Goal: Task Accomplishment & Management: Manage account settings

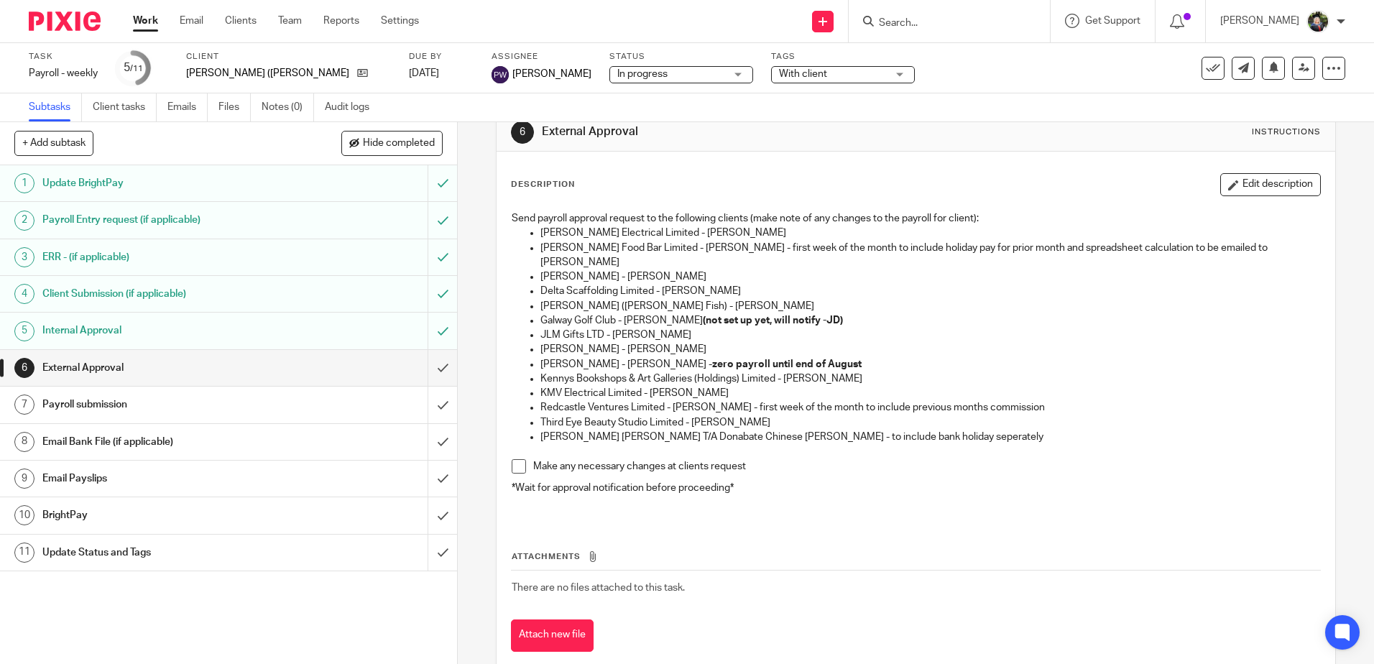
scroll to position [47, 0]
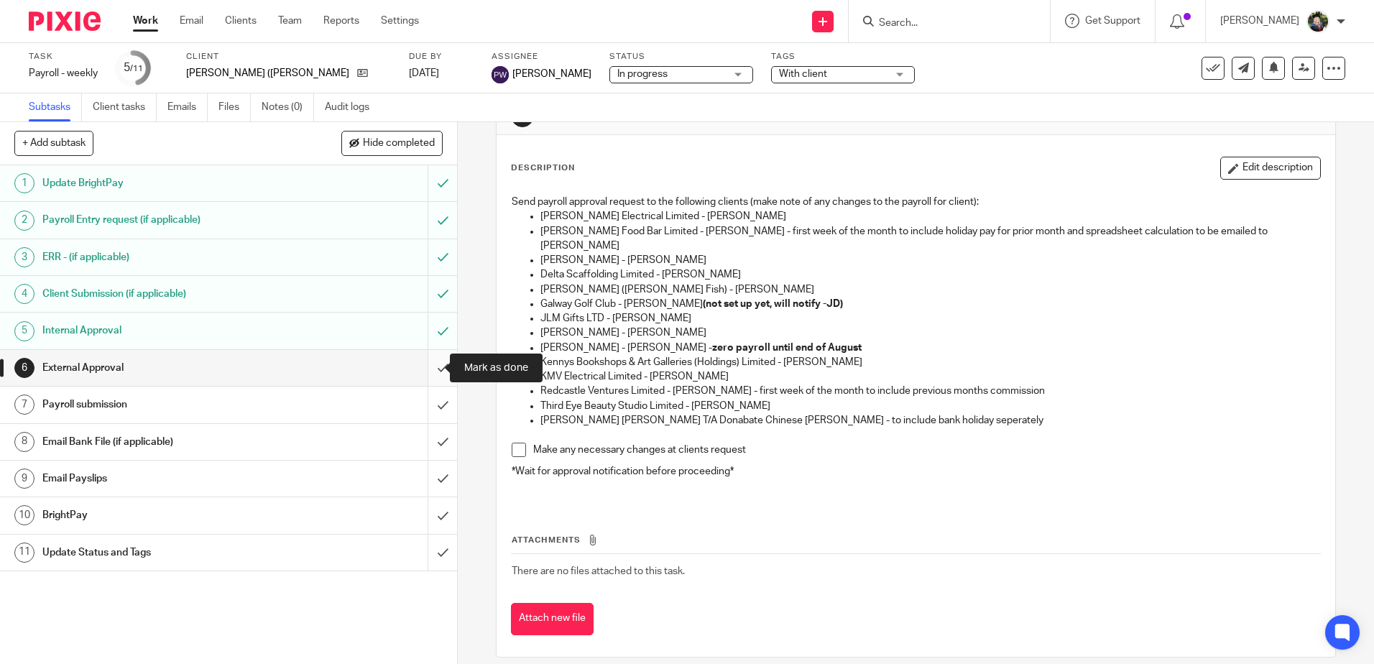
click at [426, 364] on input "submit" at bounding box center [228, 368] width 457 height 36
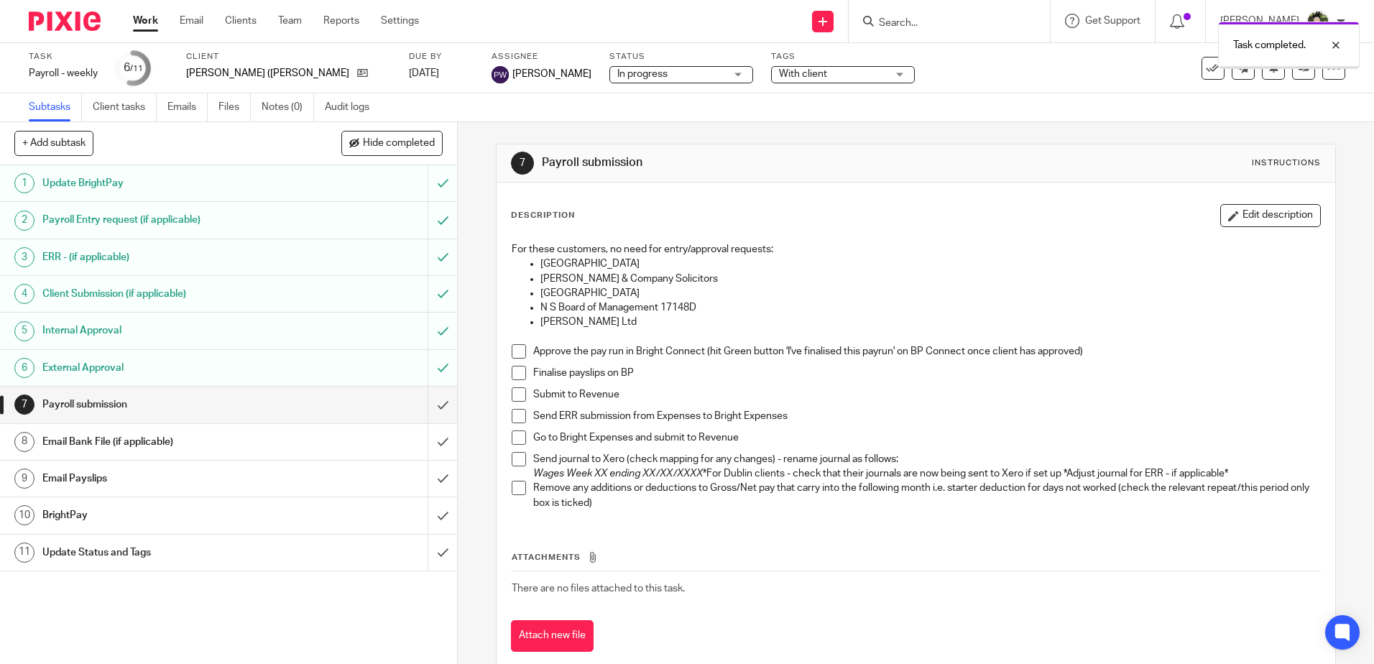
click at [512, 351] on span at bounding box center [519, 351] width 14 height 14
click at [512, 371] on span at bounding box center [519, 373] width 14 height 14
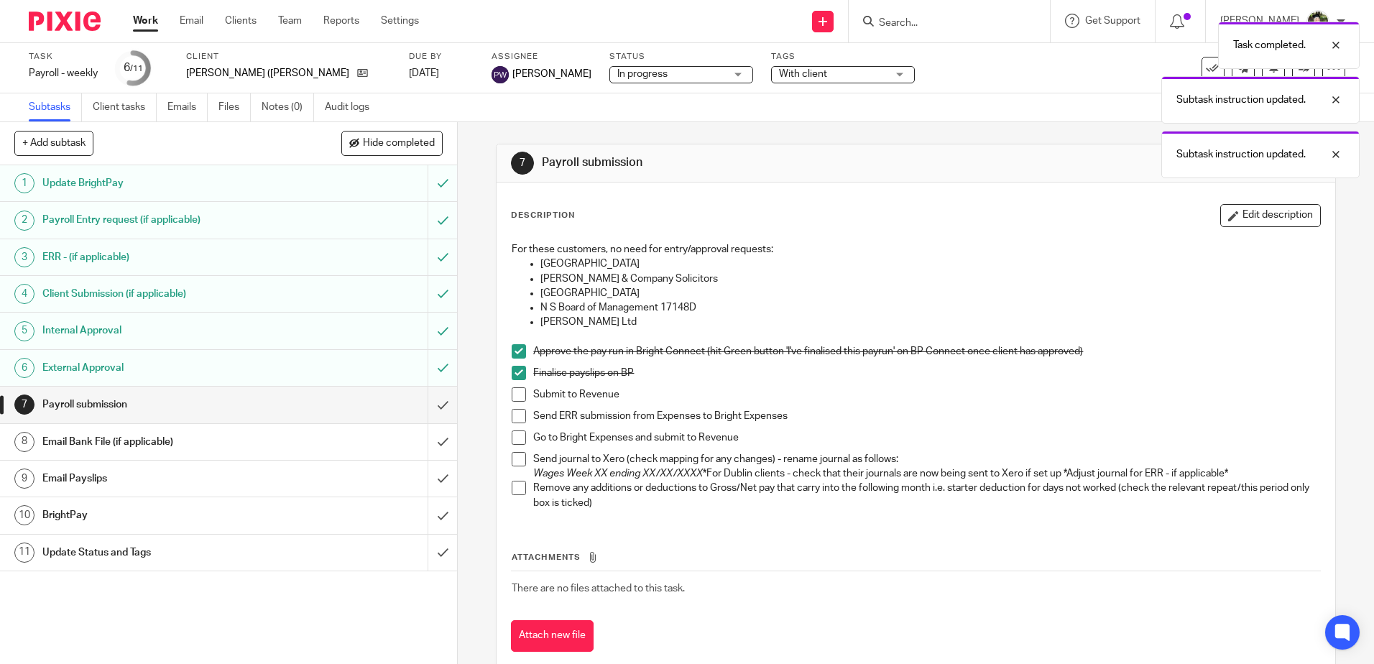
click at [512, 391] on span at bounding box center [519, 394] width 14 height 14
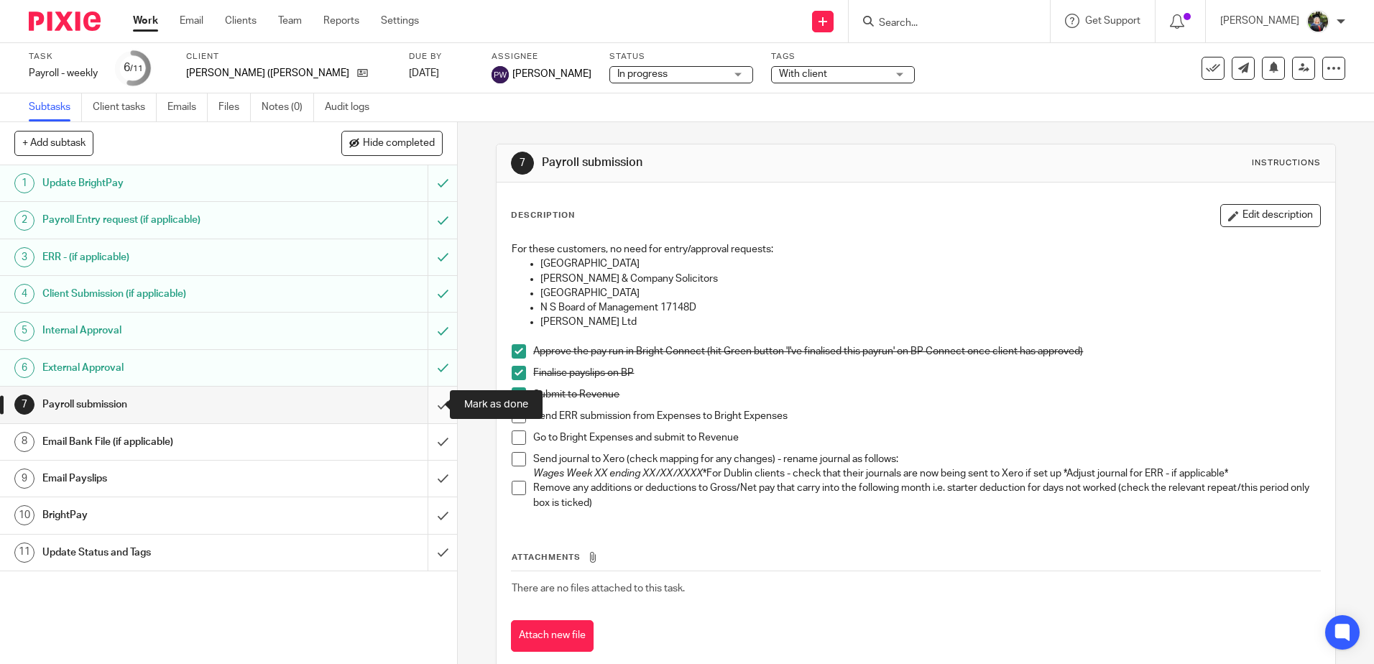
click at [429, 402] on input "submit" at bounding box center [228, 405] width 457 height 36
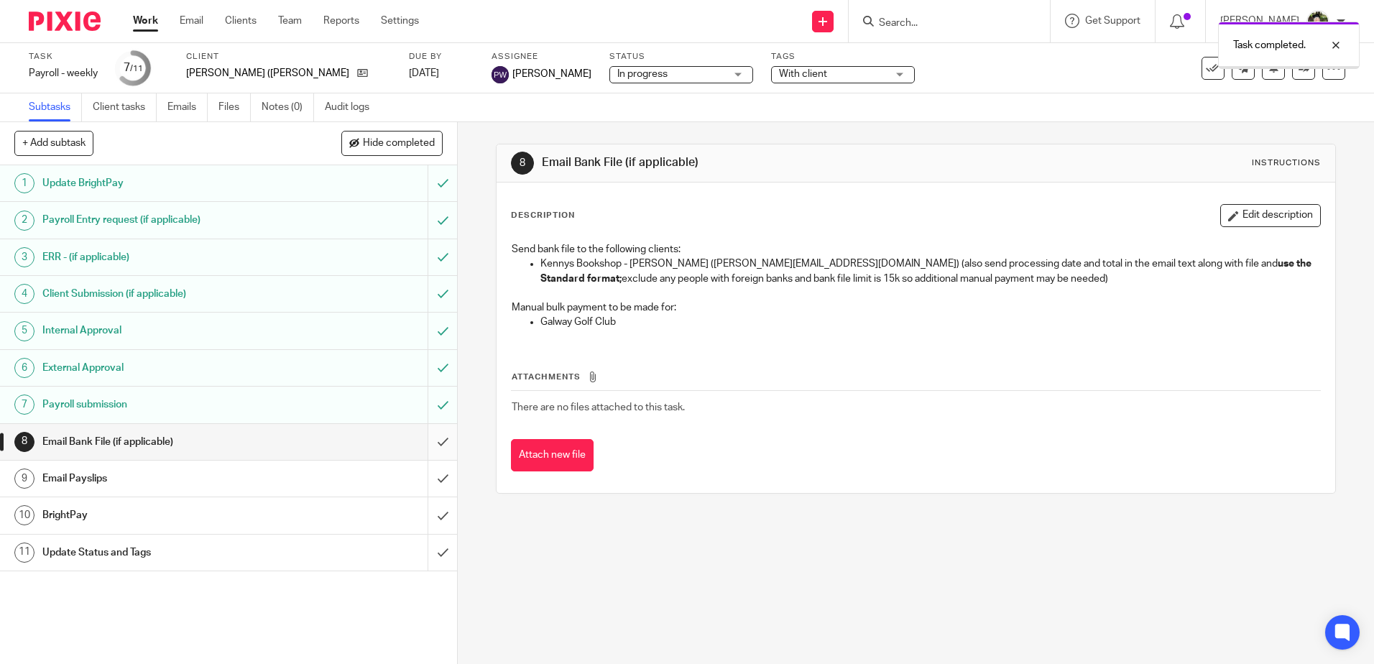
click at [433, 442] on input "submit" at bounding box center [228, 442] width 457 height 36
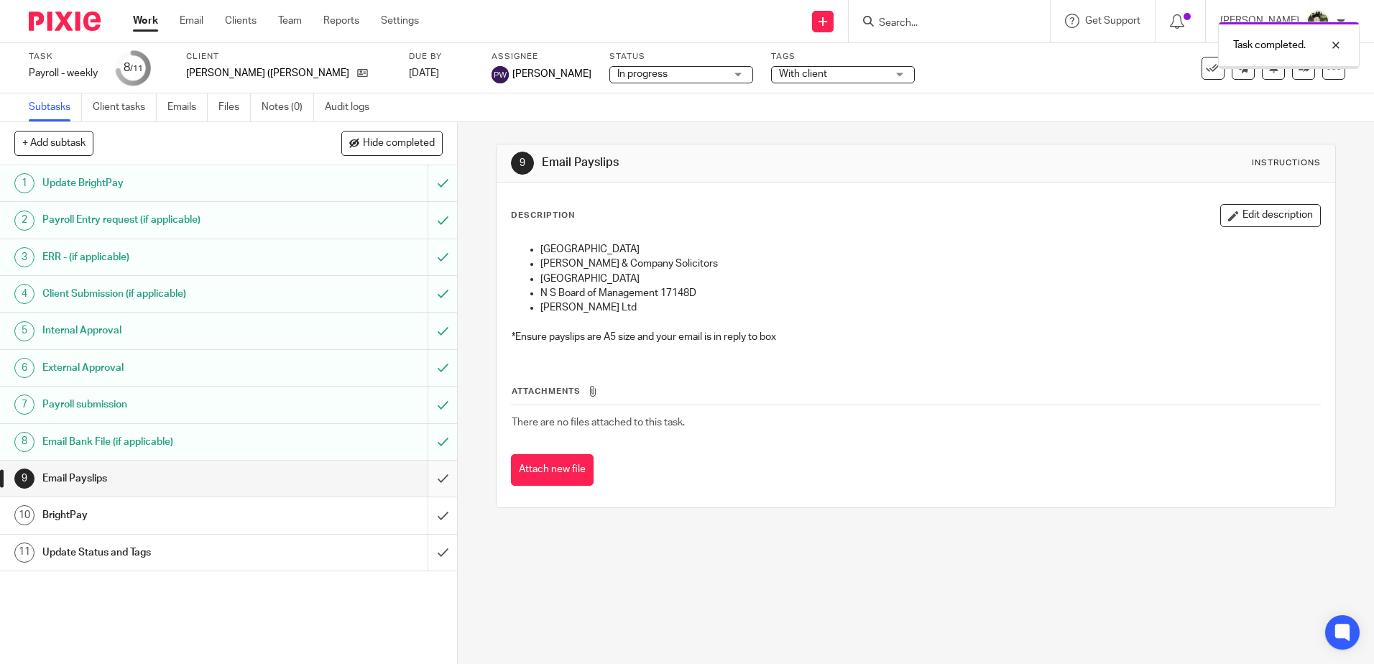
click at [433, 477] on input "submit" at bounding box center [228, 479] width 457 height 36
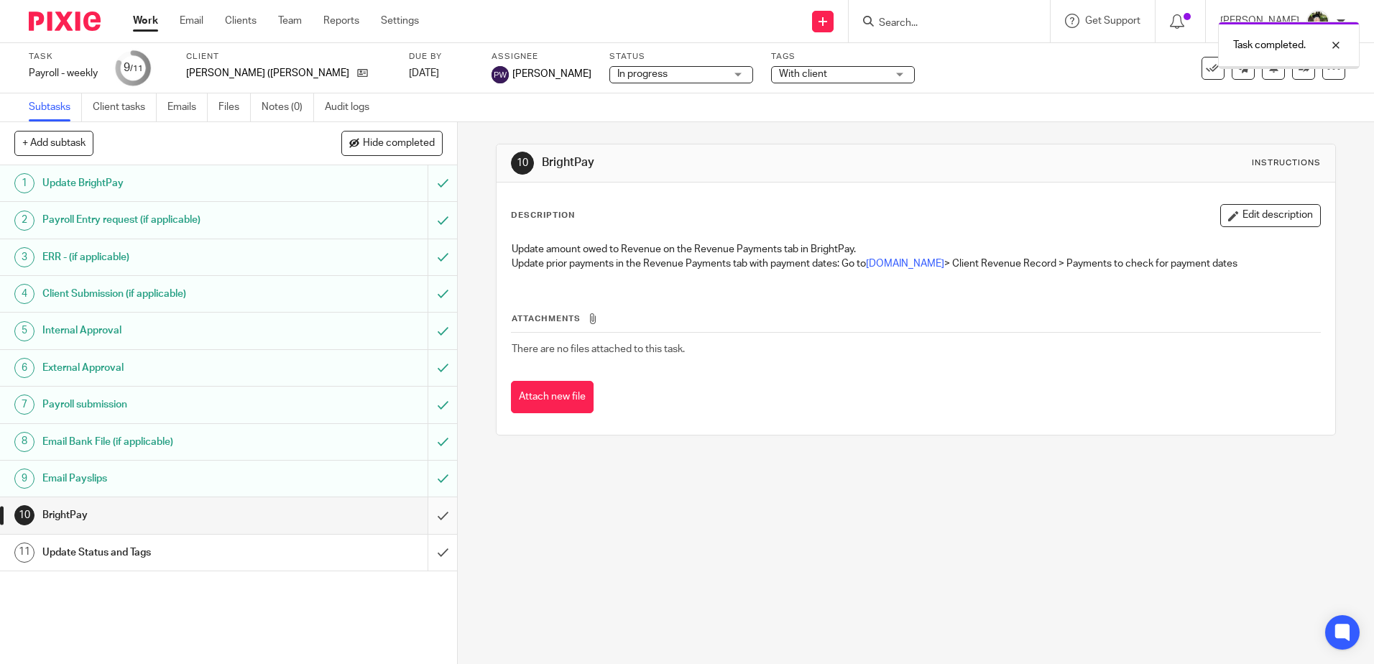
click at [431, 513] on input "submit" at bounding box center [228, 515] width 457 height 36
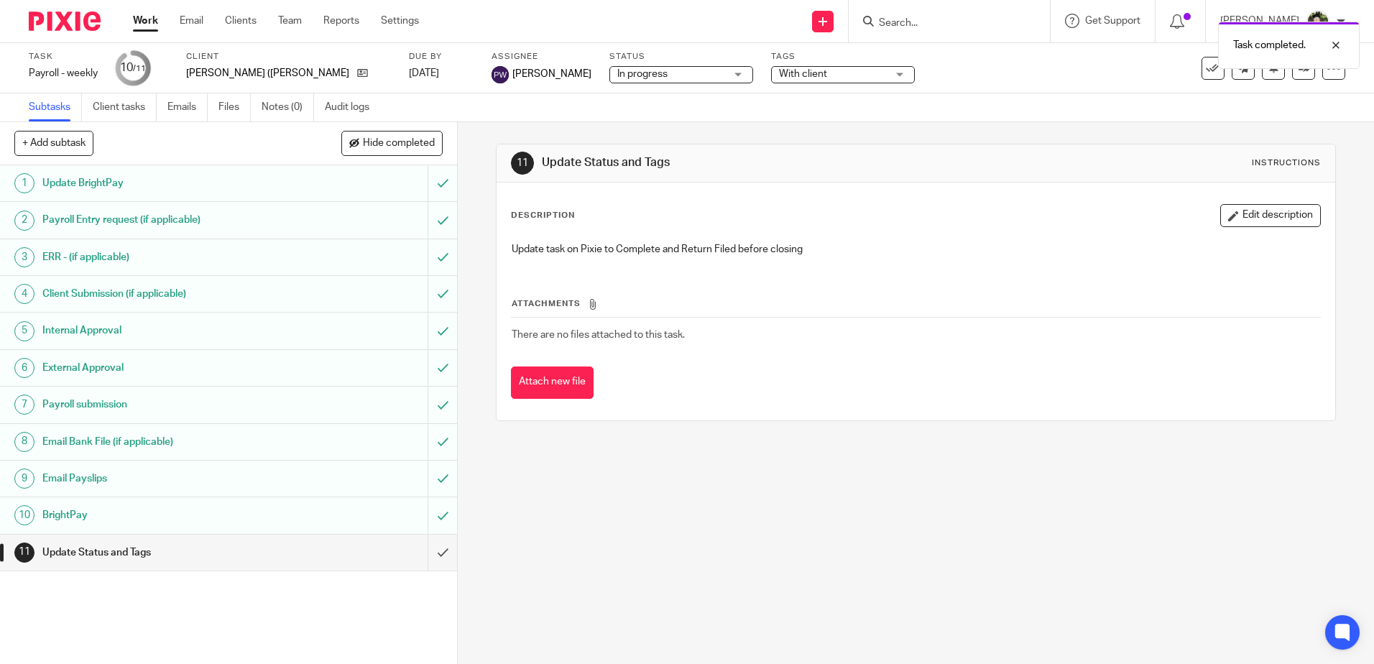
click at [617, 76] on span "In progress" at bounding box center [642, 74] width 50 height 10
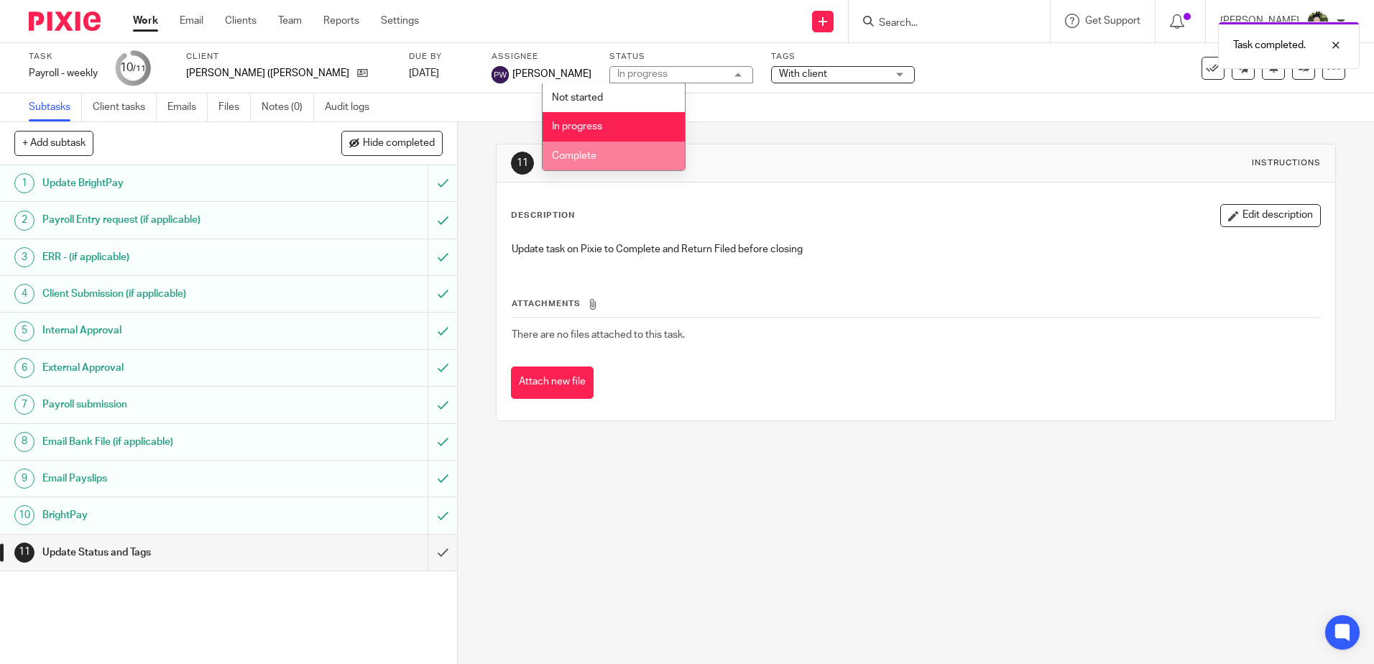
click at [594, 151] on span "Complete" at bounding box center [574, 156] width 45 height 10
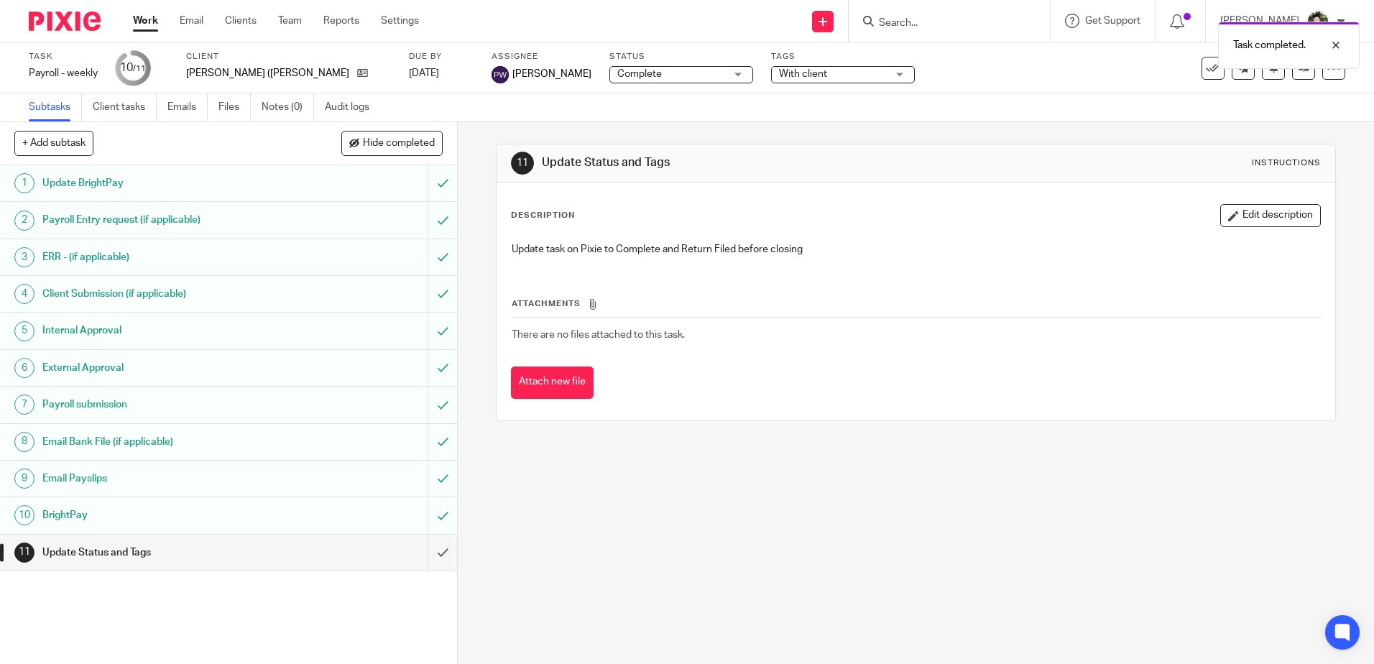
click at [779, 80] on span "With client" at bounding box center [833, 74] width 108 height 15
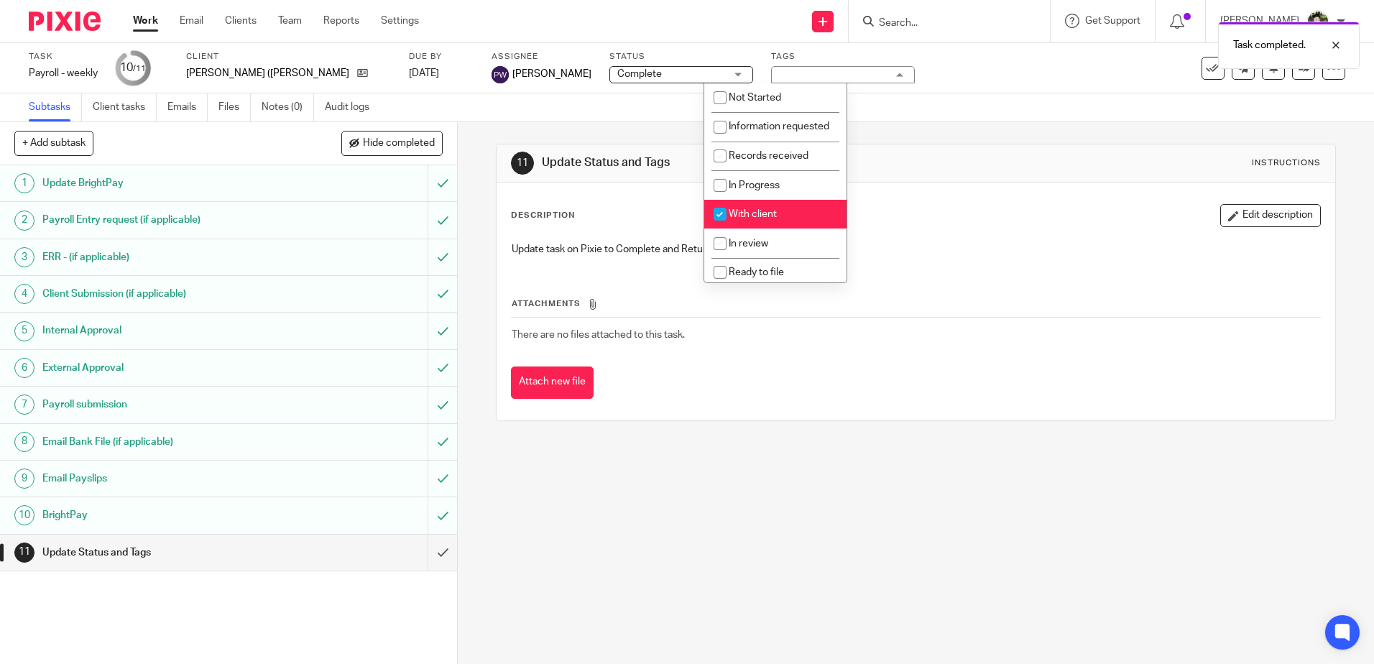
click at [756, 229] on li "With client" at bounding box center [775, 214] width 142 height 29
checkbox input "false"
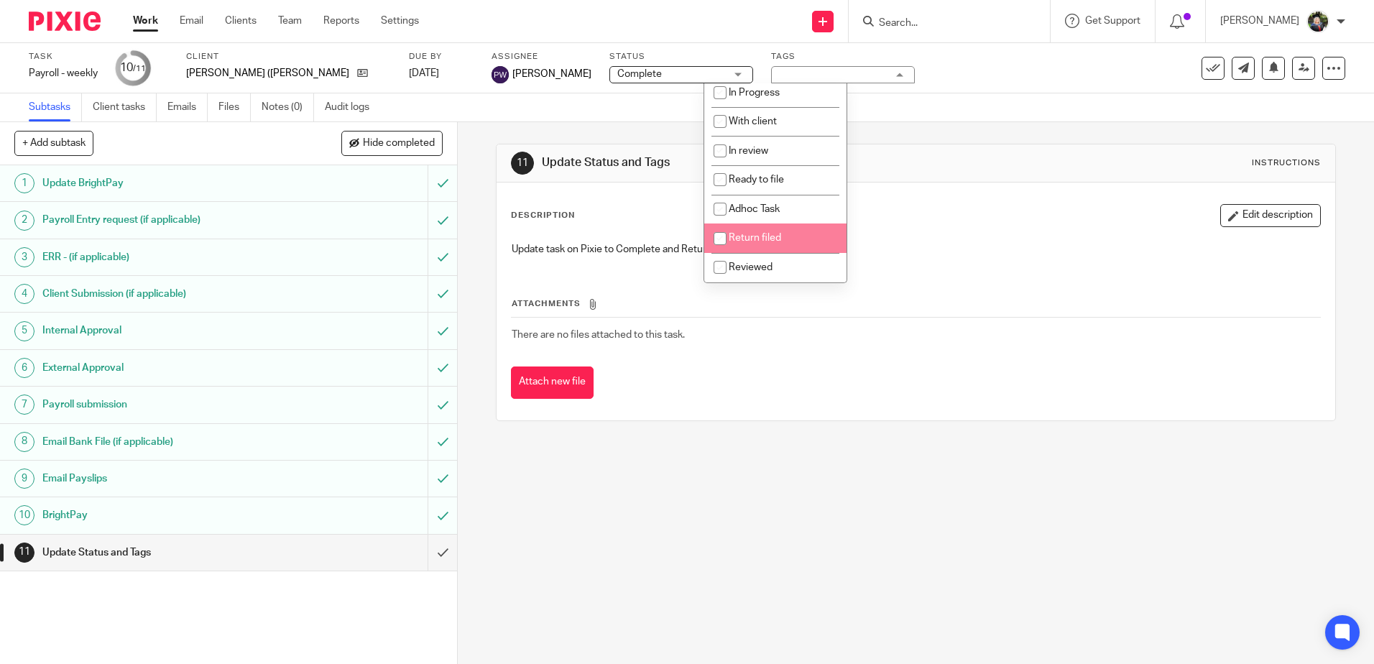
click at [796, 242] on li "Return filed" at bounding box center [775, 238] width 142 height 29
checkbox input "true"
click at [720, 448] on div "11 Update Status and Tags Instructions Description Edit description Update task…" at bounding box center [916, 393] width 916 height 542
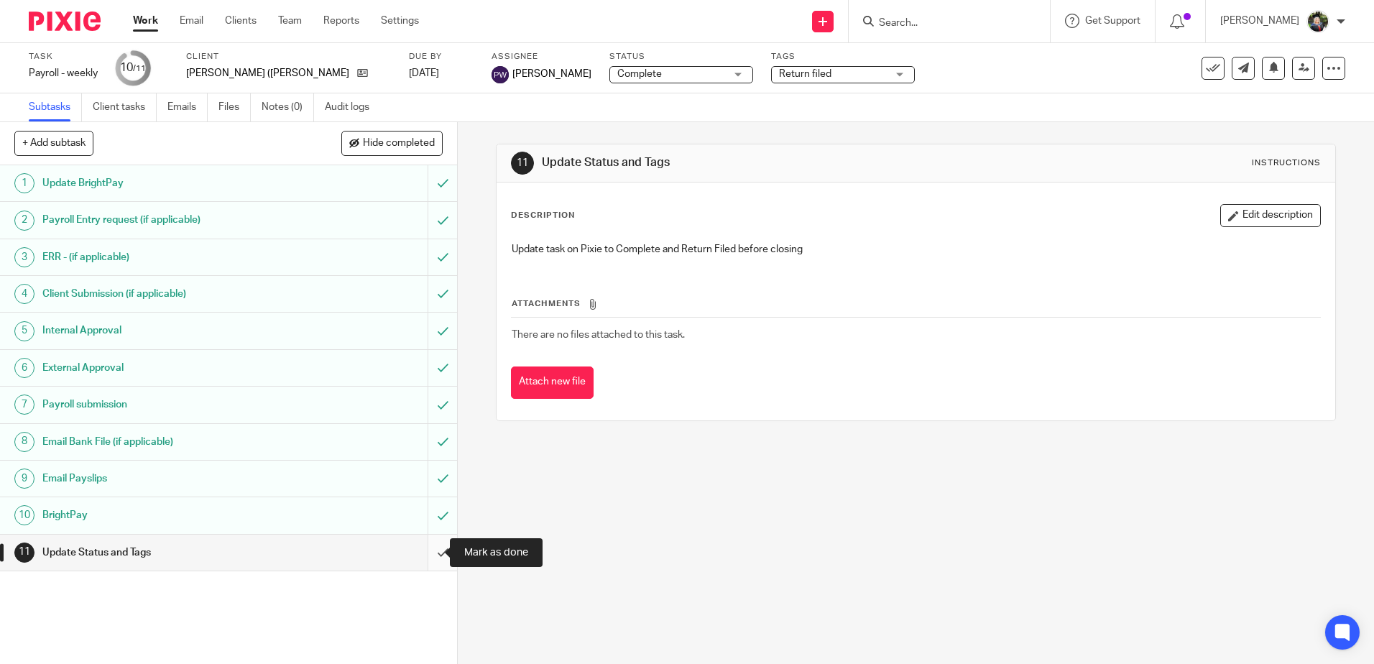
click at [427, 553] on input "submit" at bounding box center [228, 553] width 457 height 36
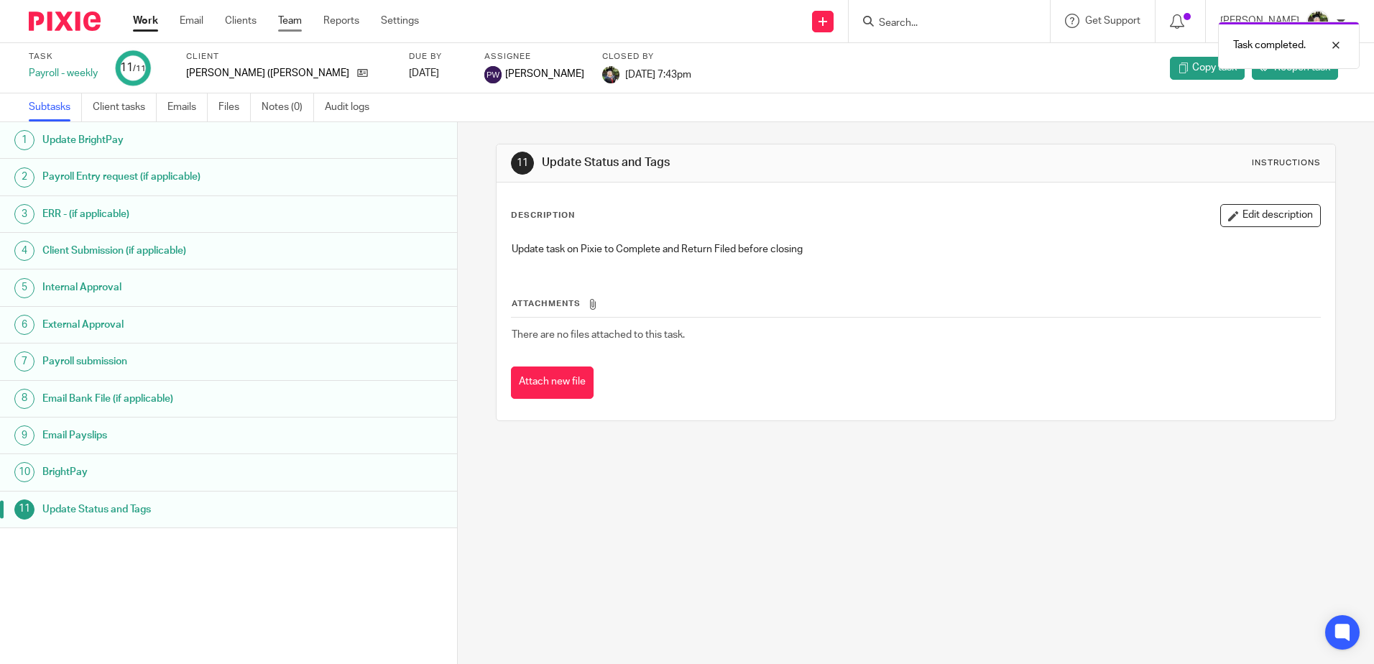
click at [298, 21] on link "Team" at bounding box center [290, 21] width 24 height 14
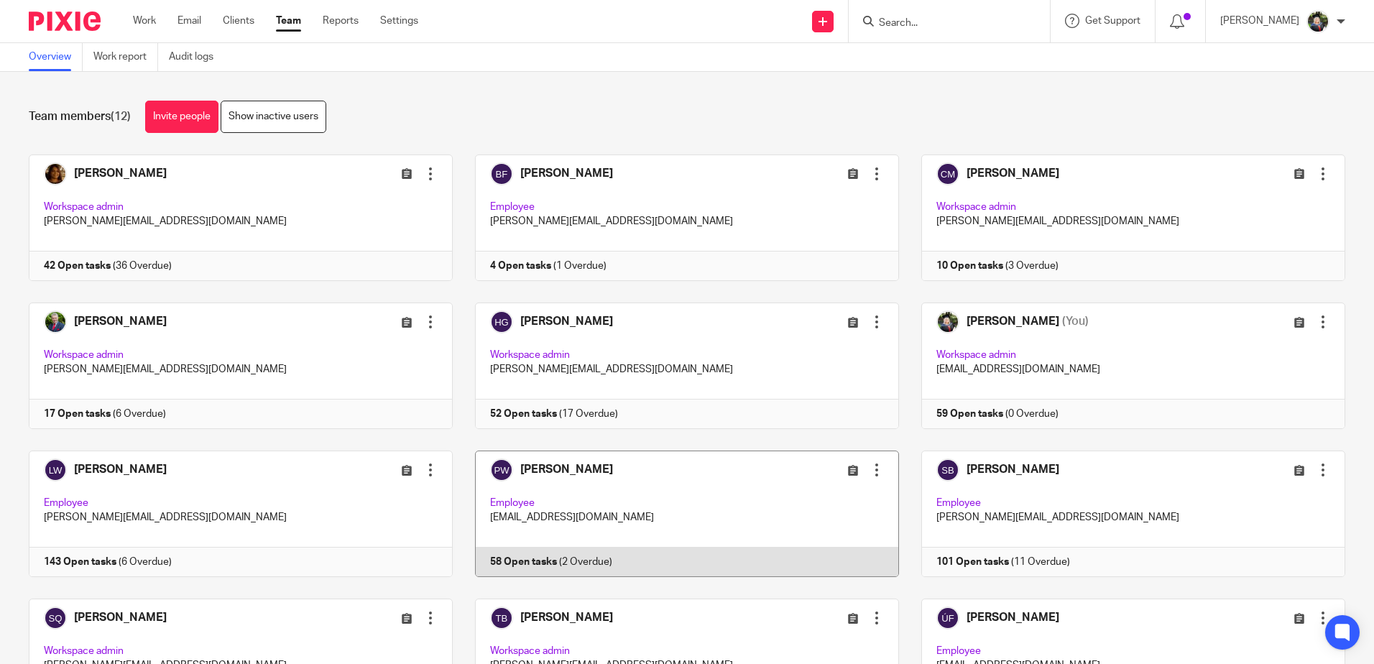
click at [646, 469] on link at bounding box center [676, 514] width 446 height 127
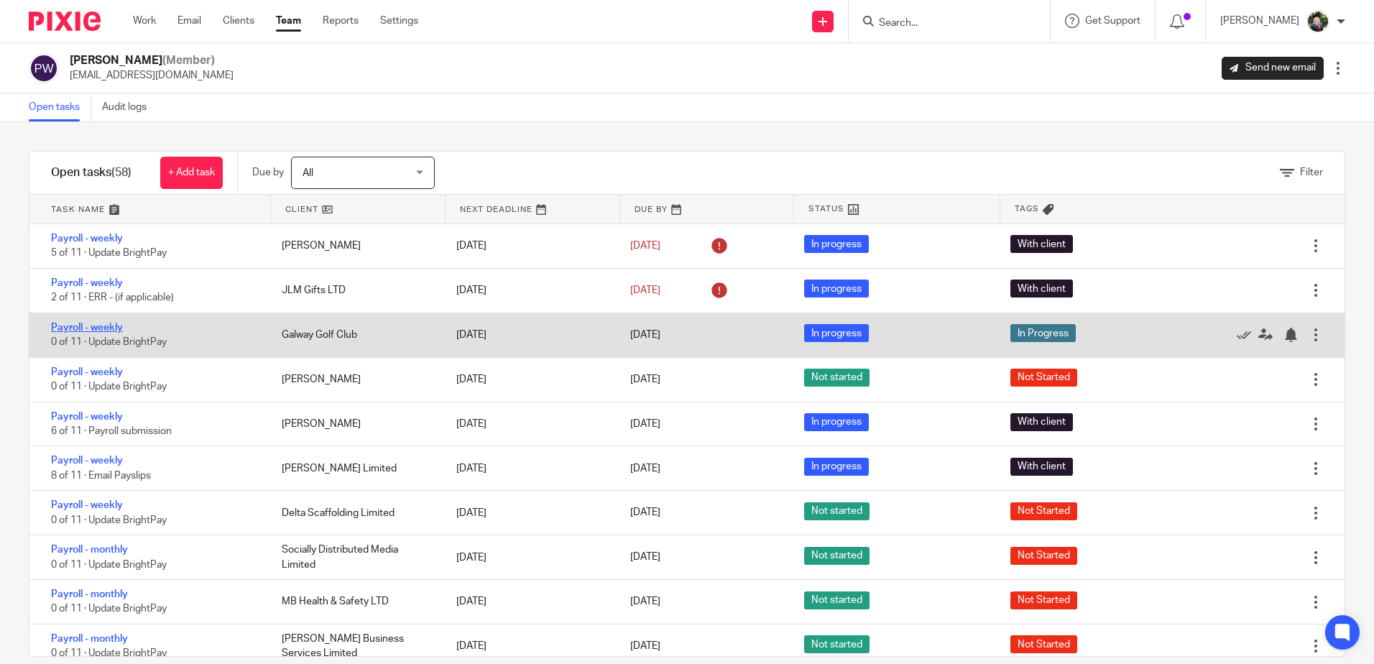
click at [89, 328] on link "Payroll - weekly" at bounding box center [87, 328] width 72 height 10
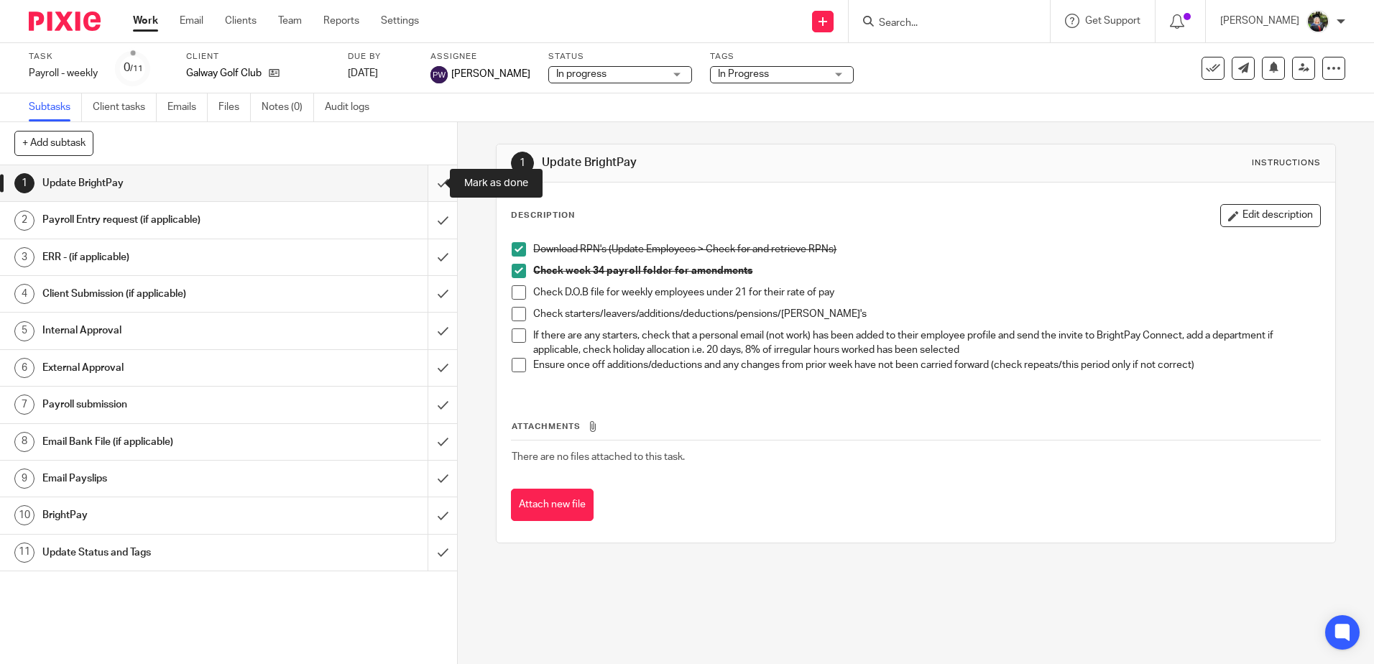
click at [426, 187] on input "submit" at bounding box center [228, 183] width 457 height 36
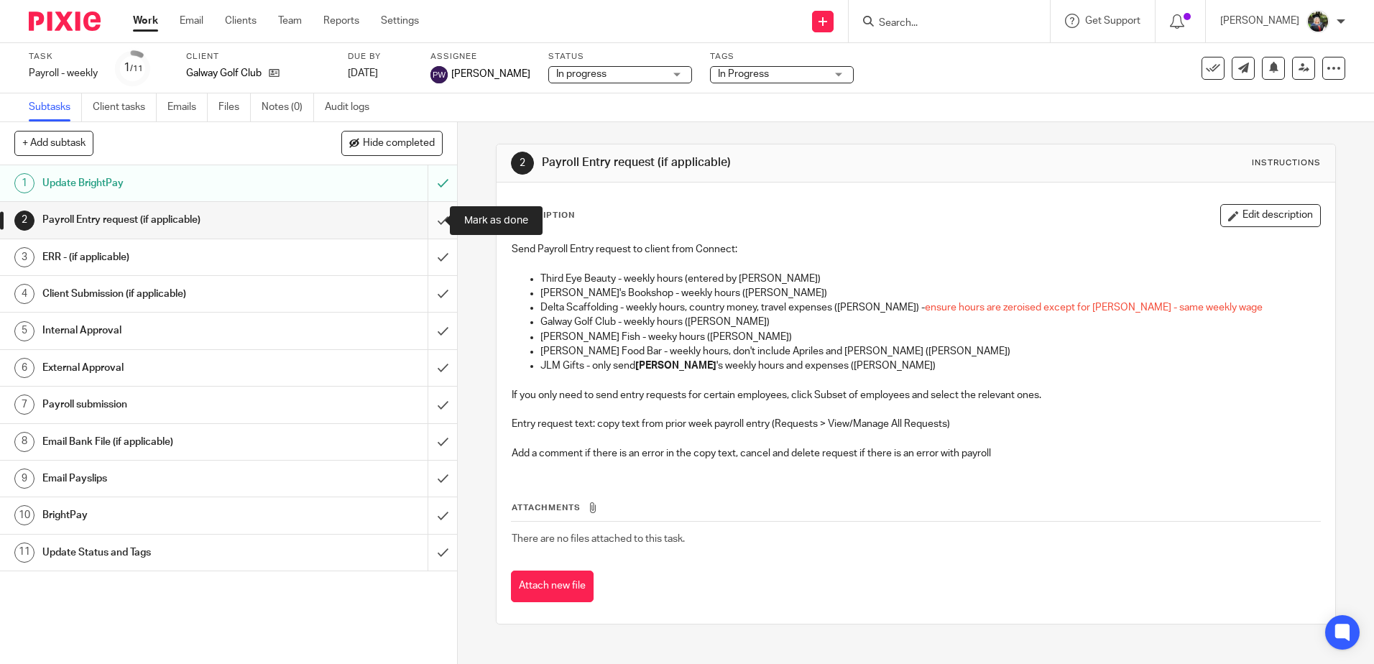
click at [429, 221] on input "submit" at bounding box center [228, 220] width 457 height 36
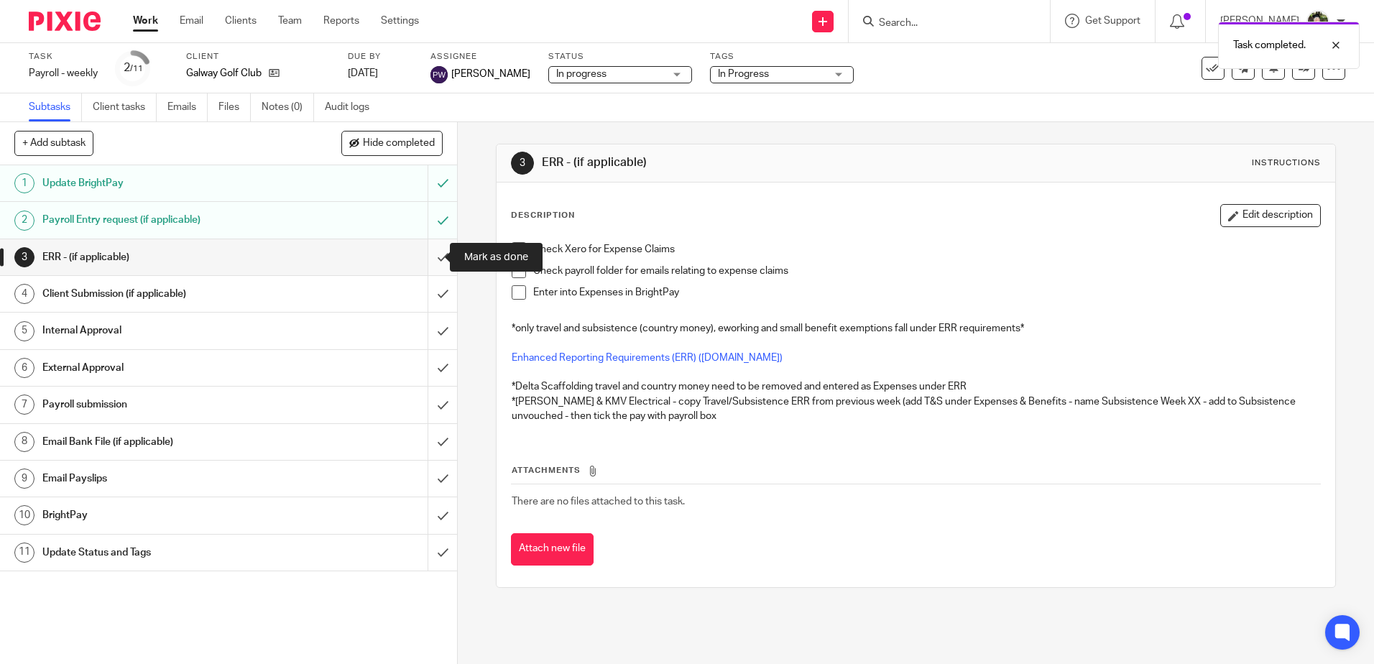
click at [431, 252] on input "submit" at bounding box center [228, 257] width 457 height 36
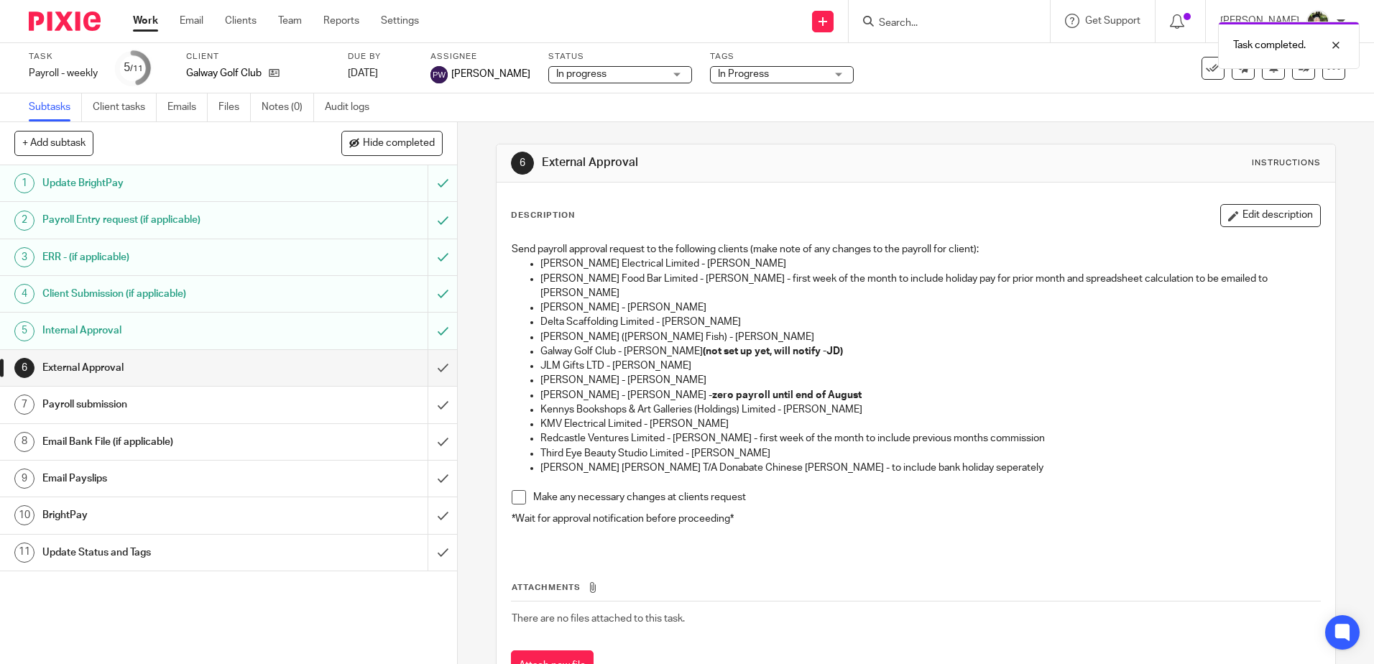
click at [762, 75] on span "In Progress" at bounding box center [772, 74] width 108 height 15
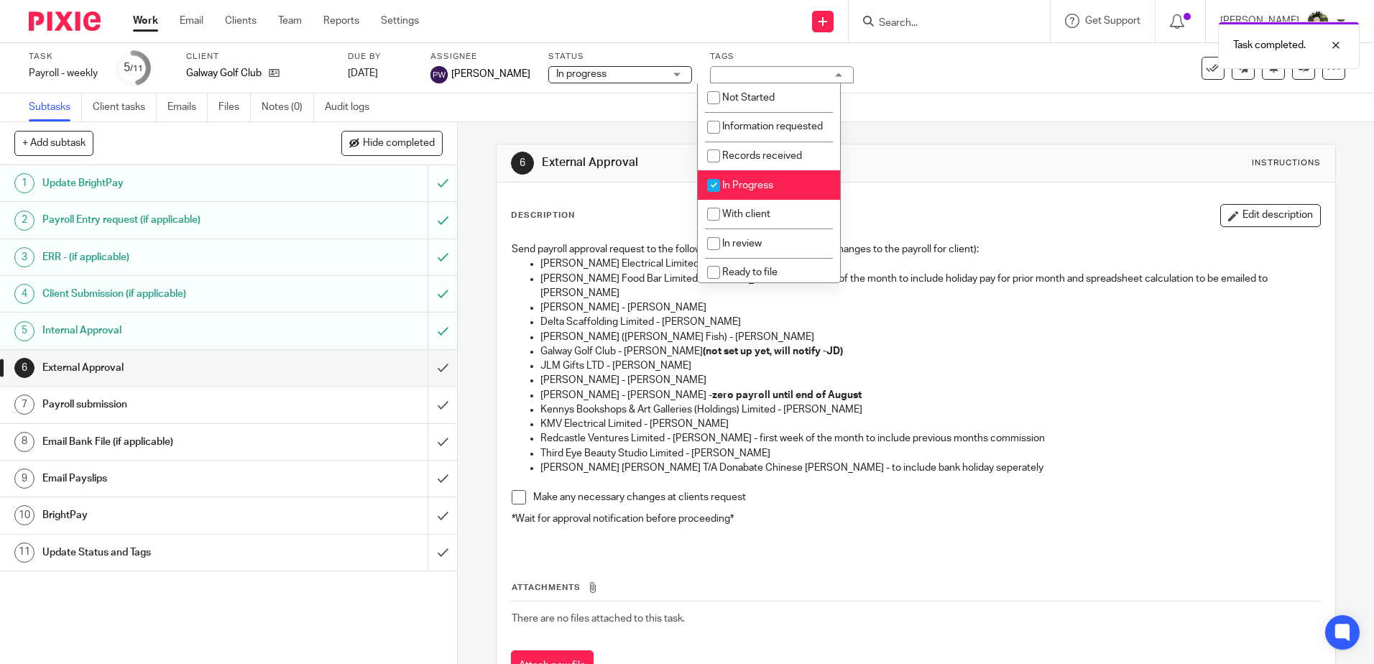
click at [763, 190] on span "In Progress" at bounding box center [747, 185] width 51 height 10
checkbox input "false"
click at [759, 219] on span "With client" at bounding box center [746, 214] width 48 height 10
checkbox input "true"
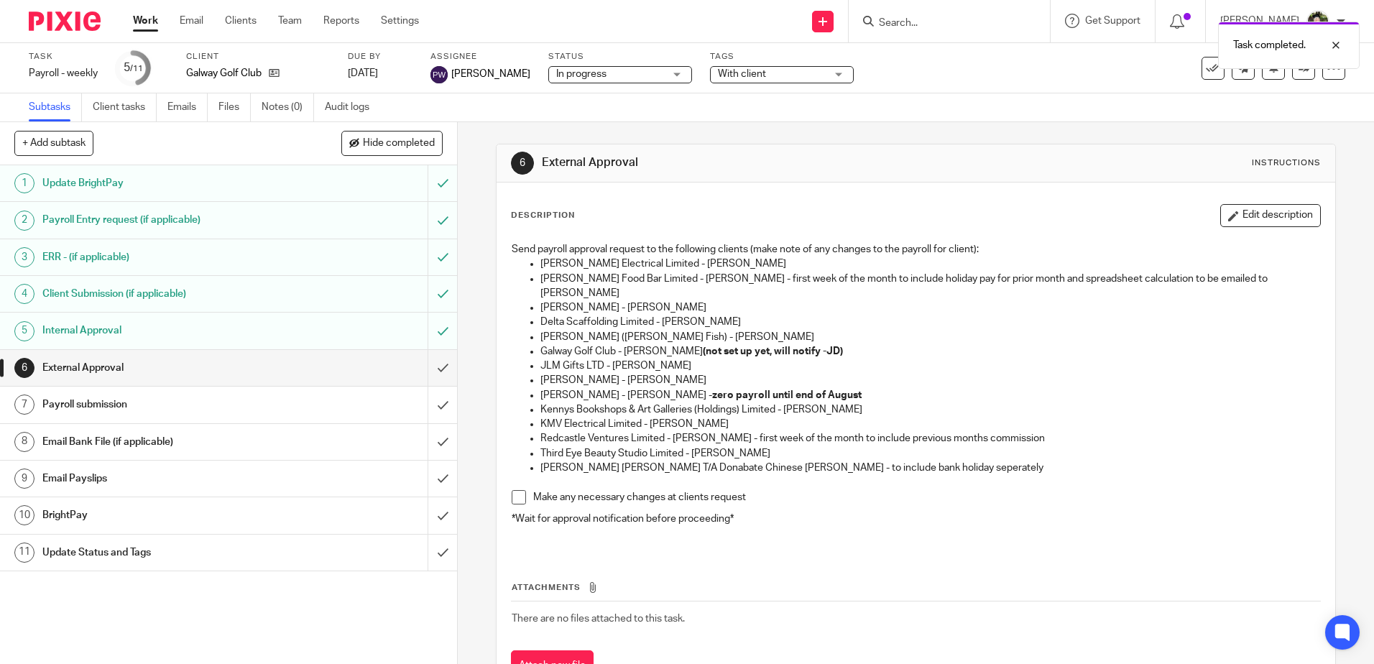
click at [905, 163] on h1 "External Approval" at bounding box center [744, 162] width 405 height 15
click at [413, 17] on link "Settings" at bounding box center [400, 21] width 38 height 14
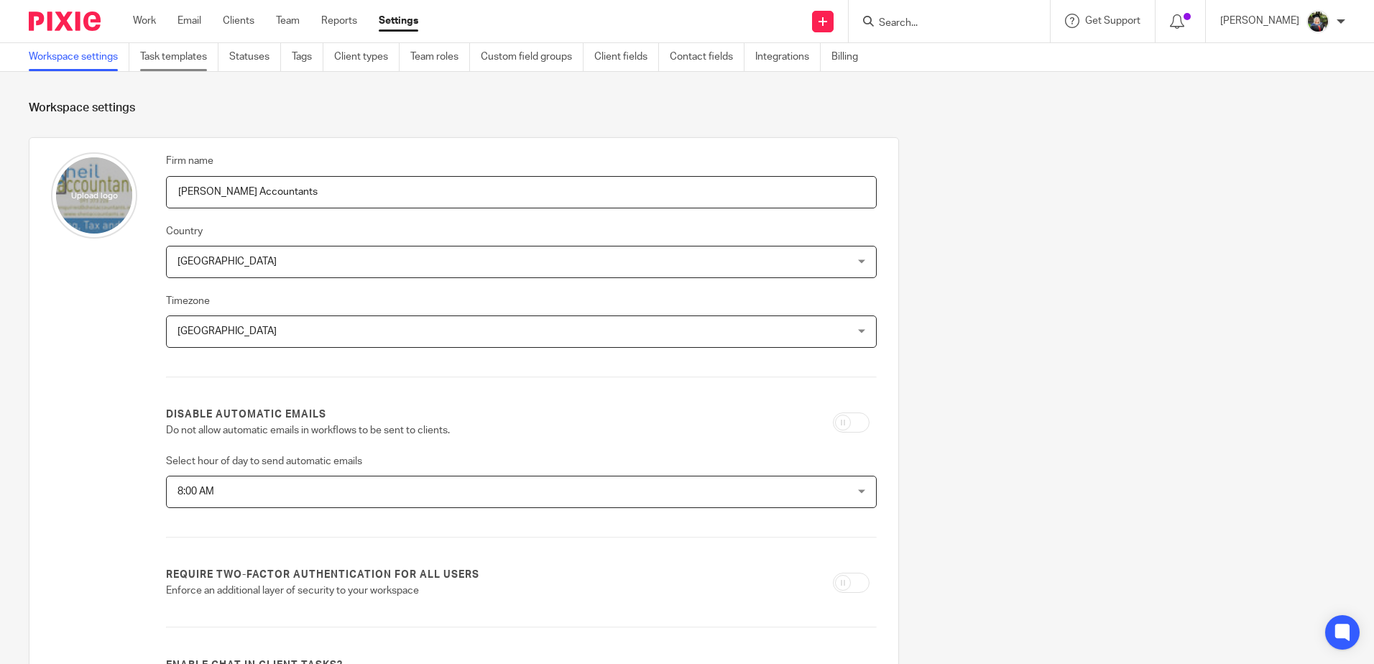
click at [193, 52] on link "Task templates" at bounding box center [179, 57] width 78 height 28
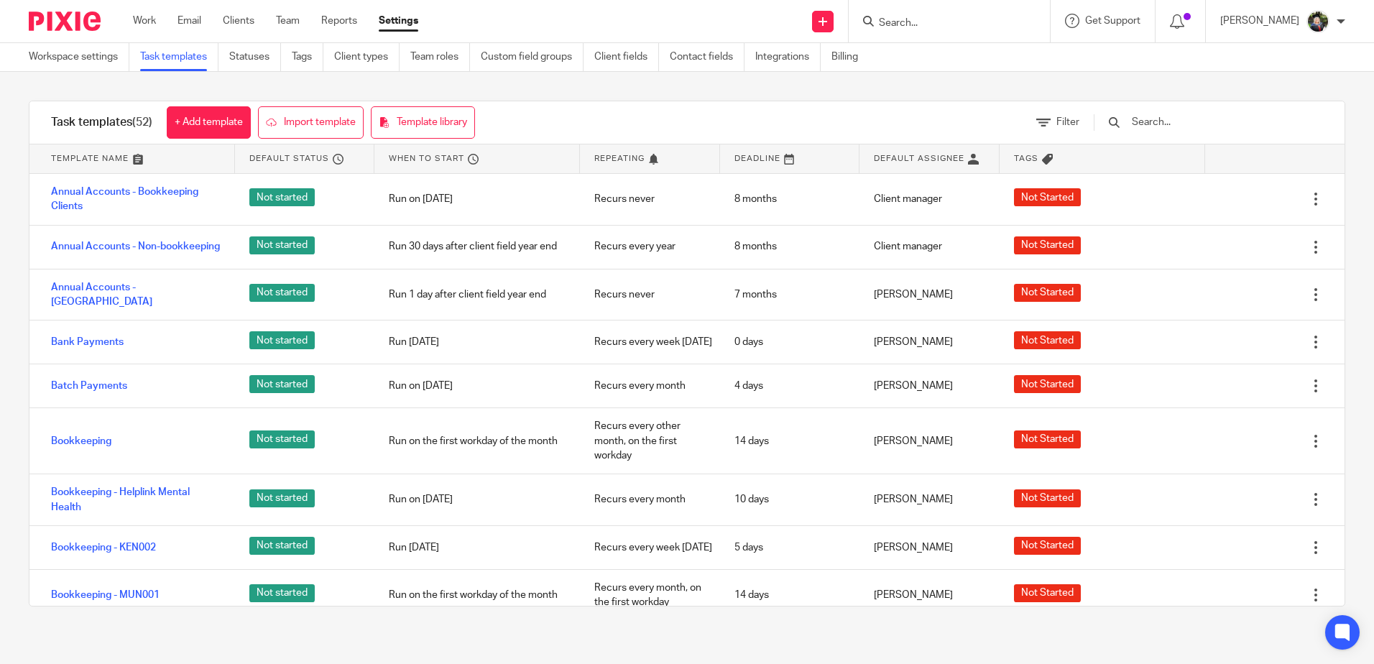
click at [1159, 127] on input "text" at bounding box center [1214, 122] width 167 height 16
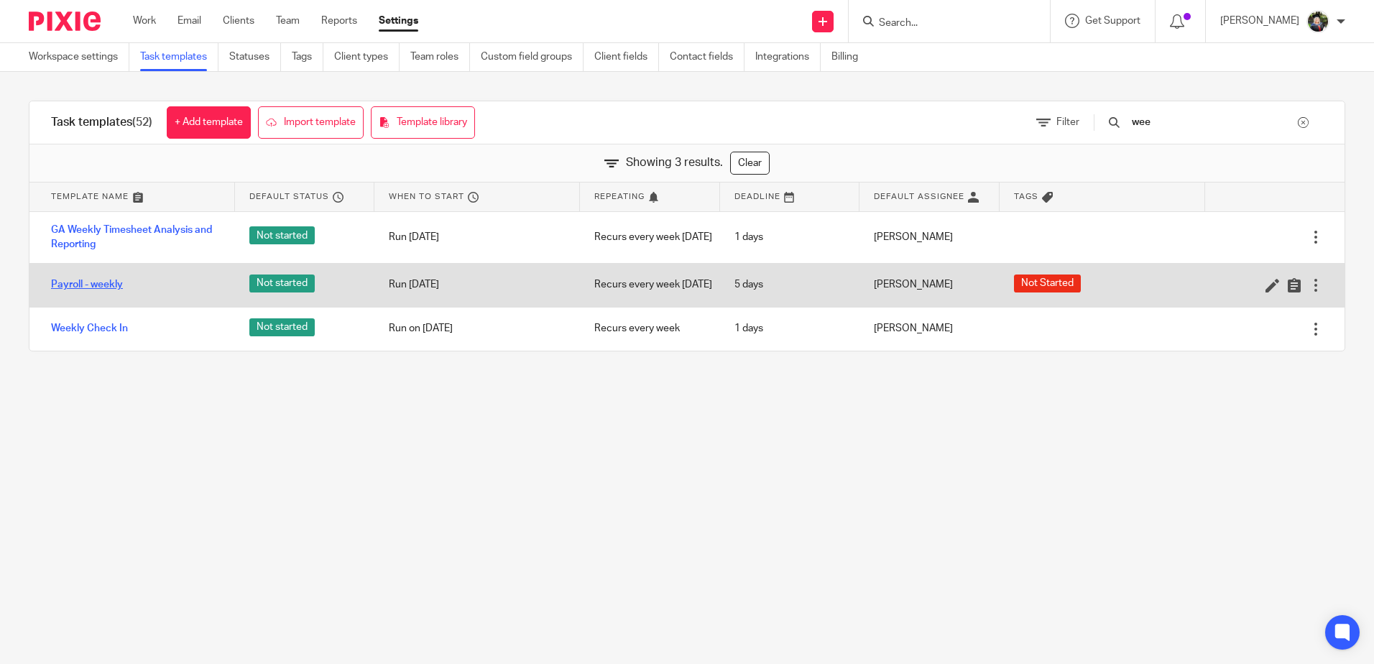
type input "wee"
click at [98, 291] on link "Payroll - weekly" at bounding box center [87, 284] width 72 height 14
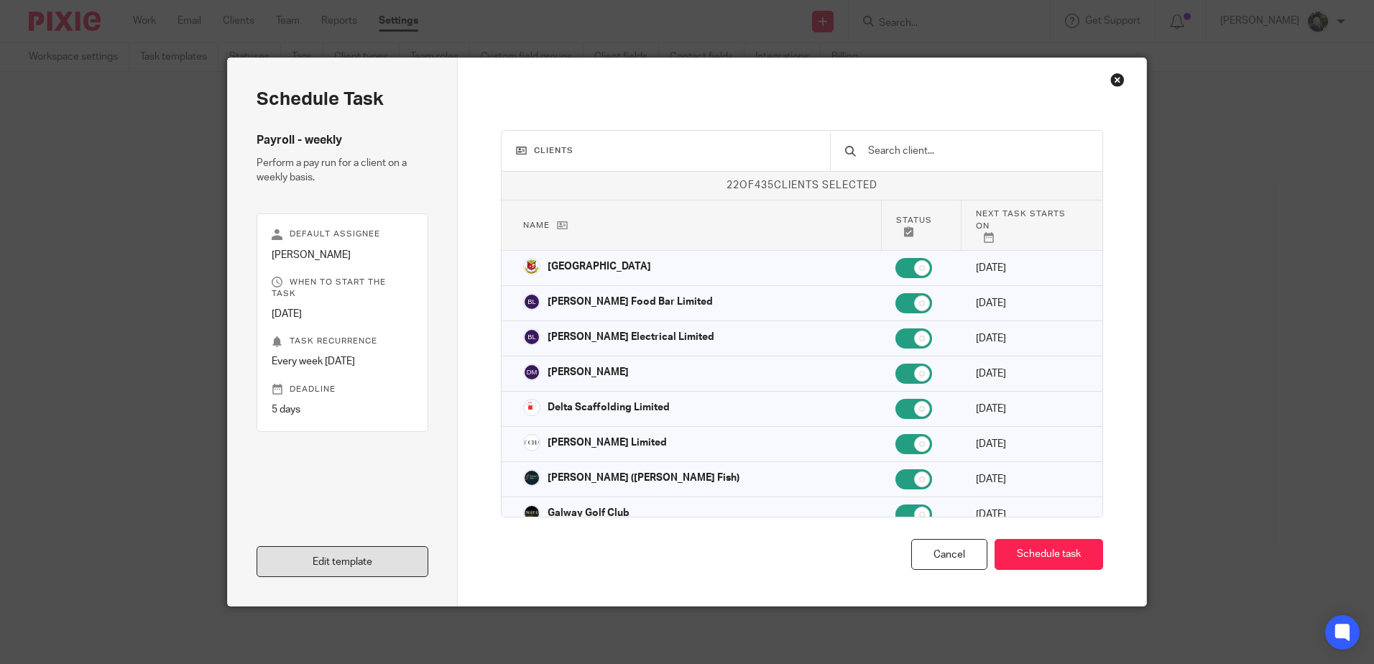
click at [351, 559] on link "Edit template" at bounding box center [343, 561] width 172 height 31
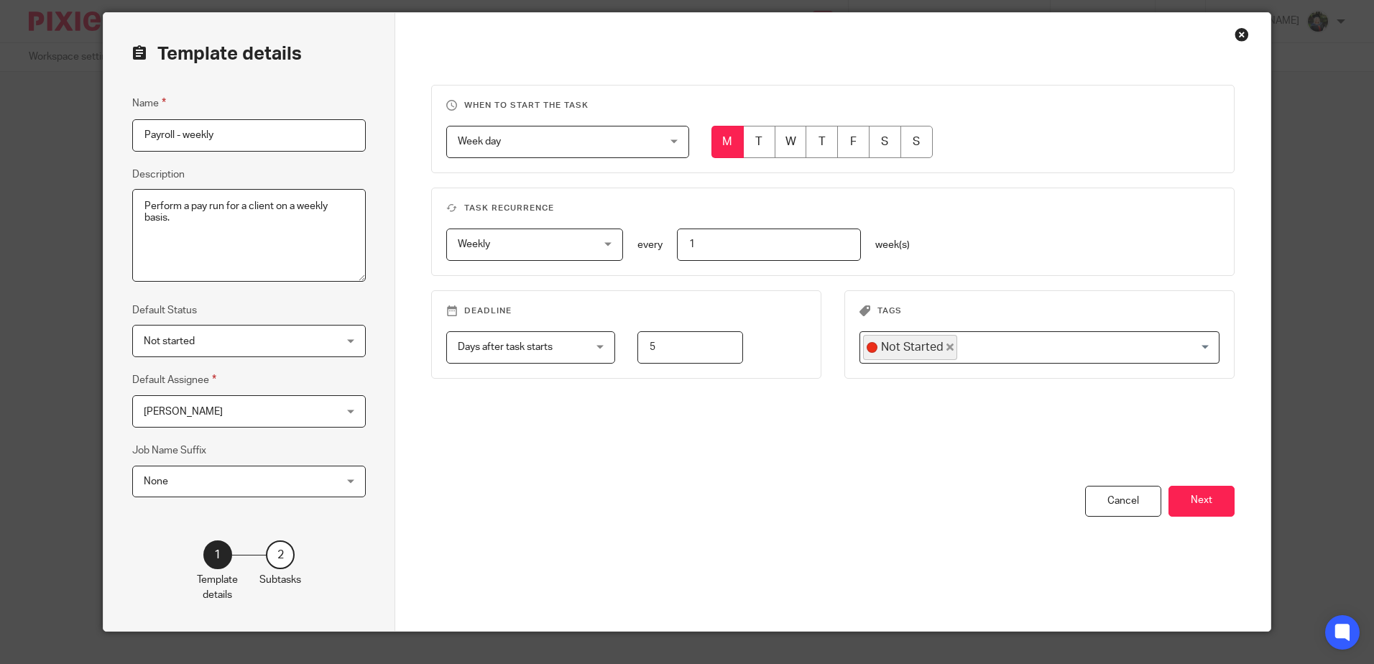
scroll to position [70, 0]
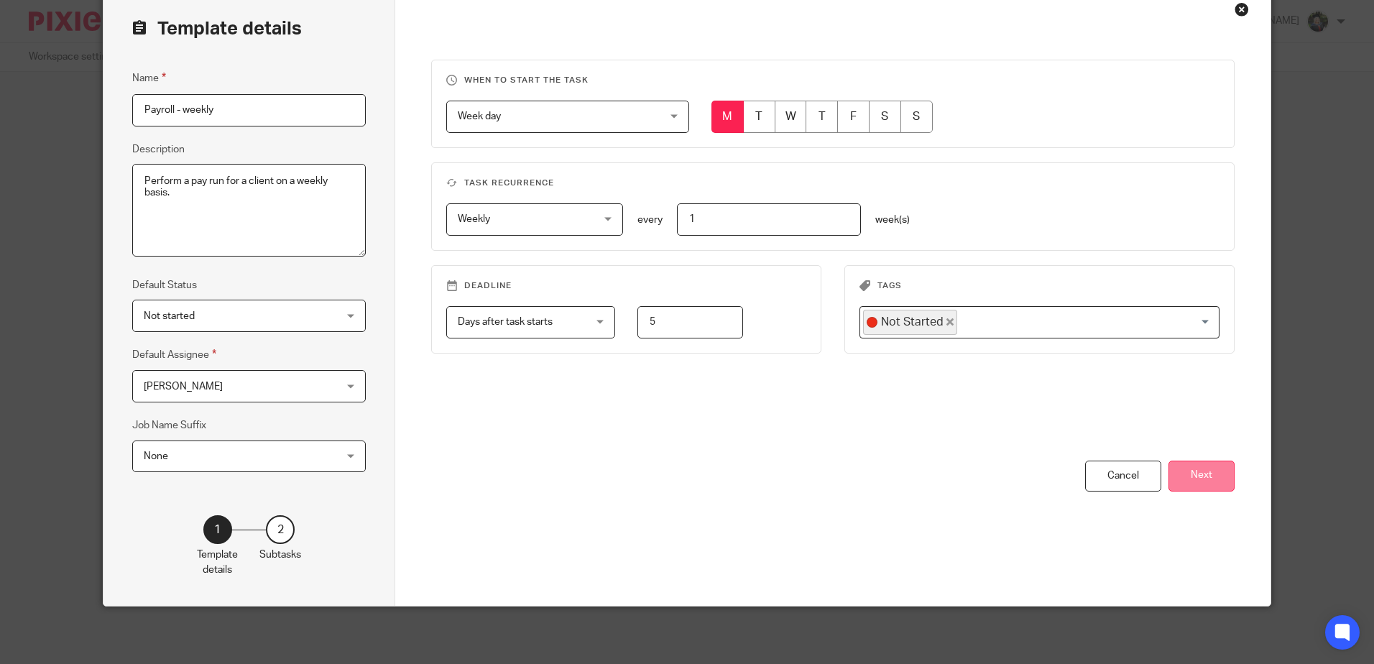
click at [1196, 477] on button "Next" at bounding box center [1202, 476] width 66 height 31
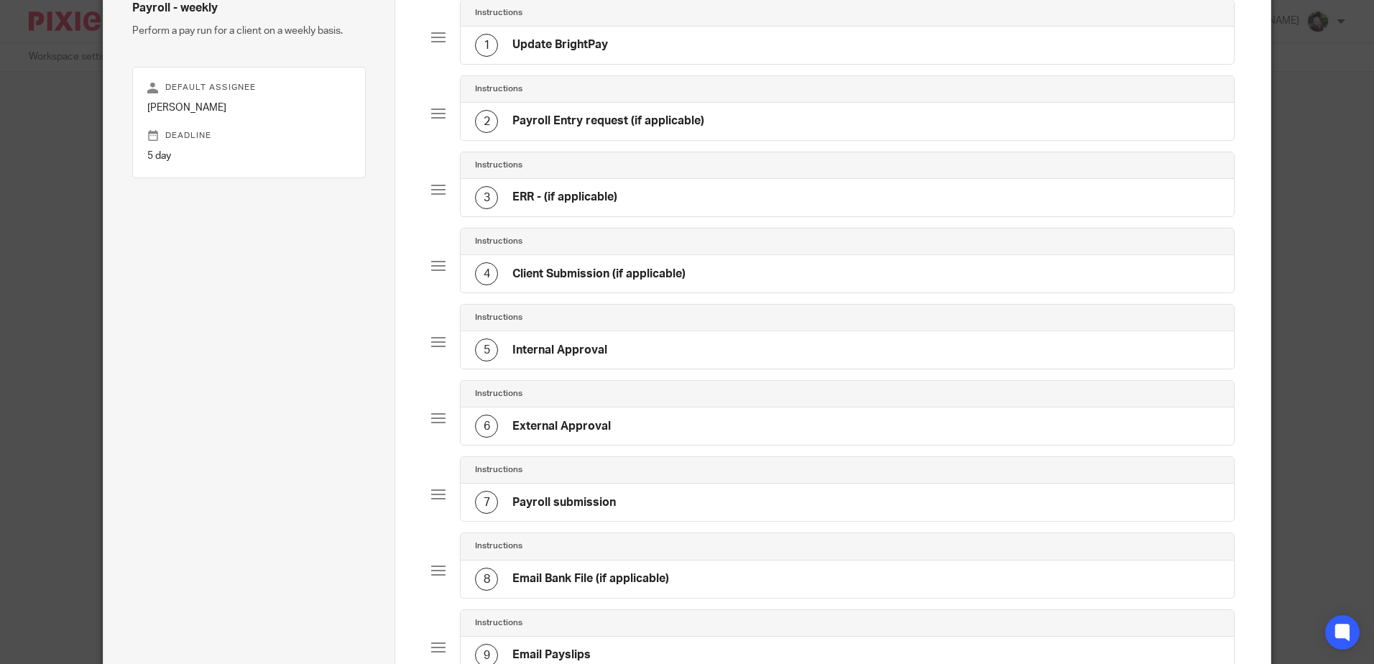
scroll to position [142, 0]
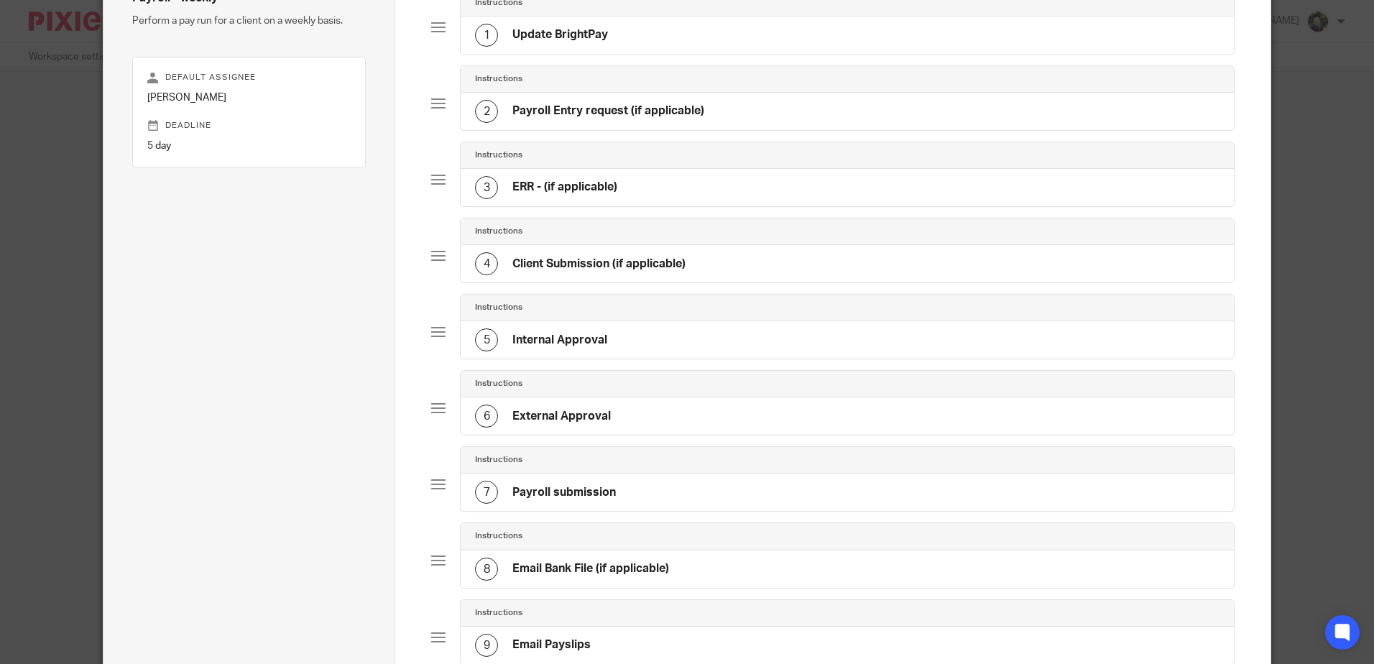
click at [614, 407] on div "6 External Approval" at bounding box center [847, 416] width 773 height 37
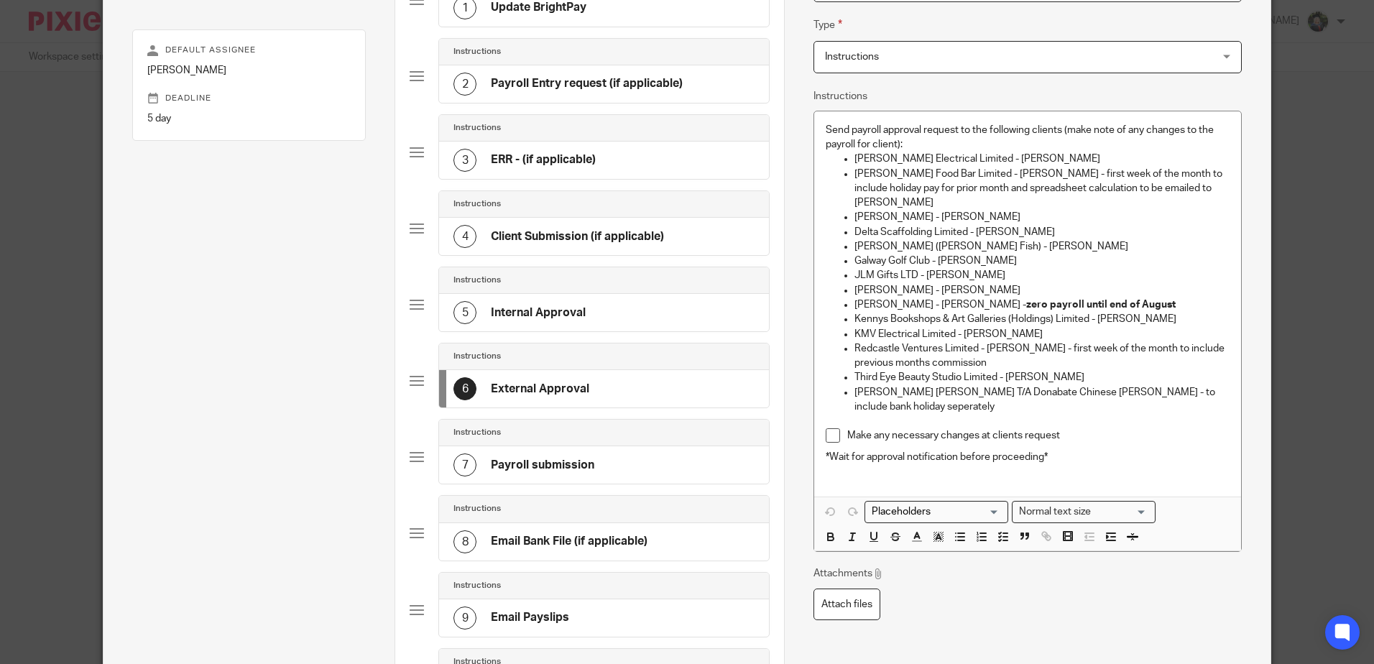
scroll to position [139, 0]
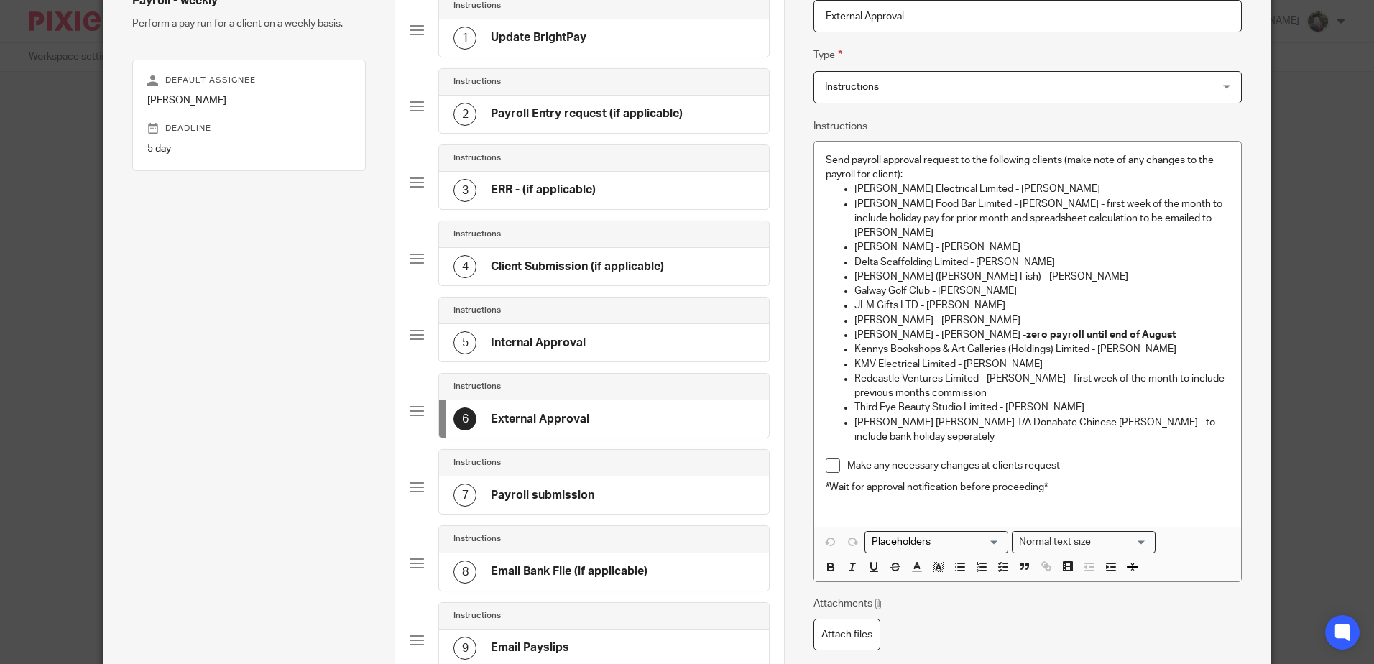
click at [1011, 284] on p "Galway Golf Club - Peter Moran" at bounding box center [1042, 291] width 374 height 14
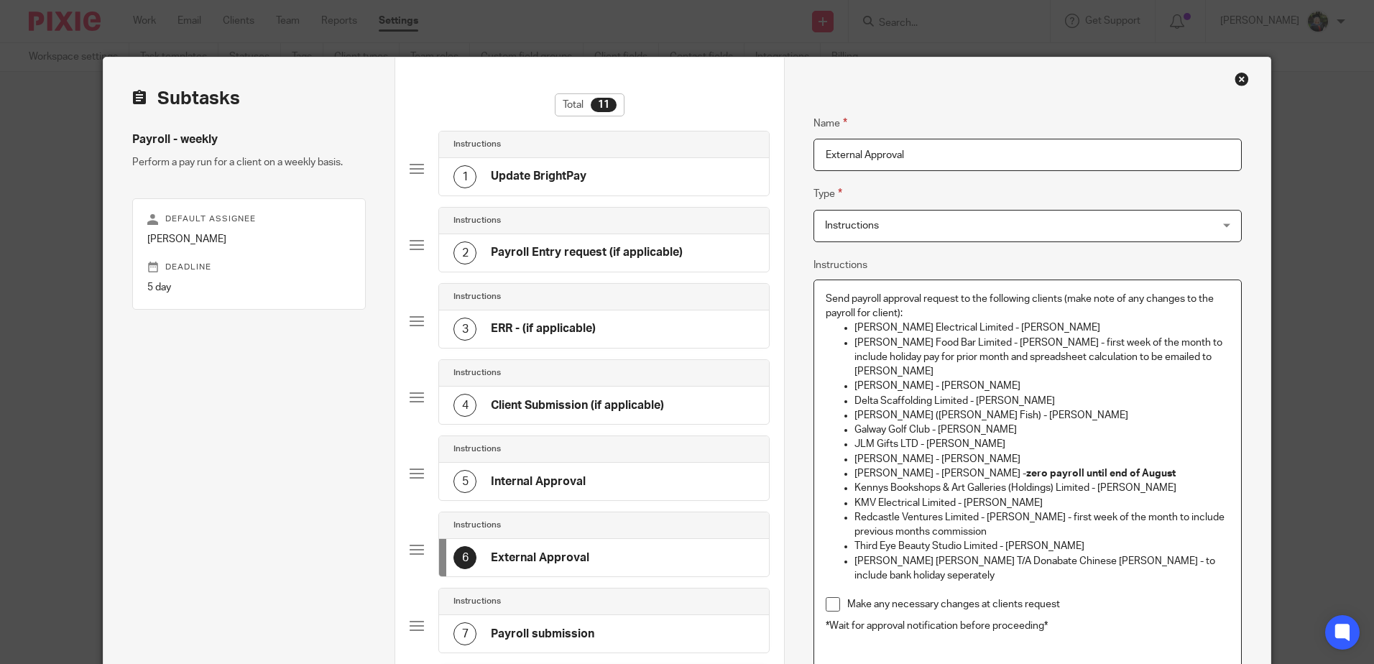
scroll to position [0, 0]
click at [1235, 78] on div "Close this dialog window" at bounding box center [1242, 80] width 14 height 14
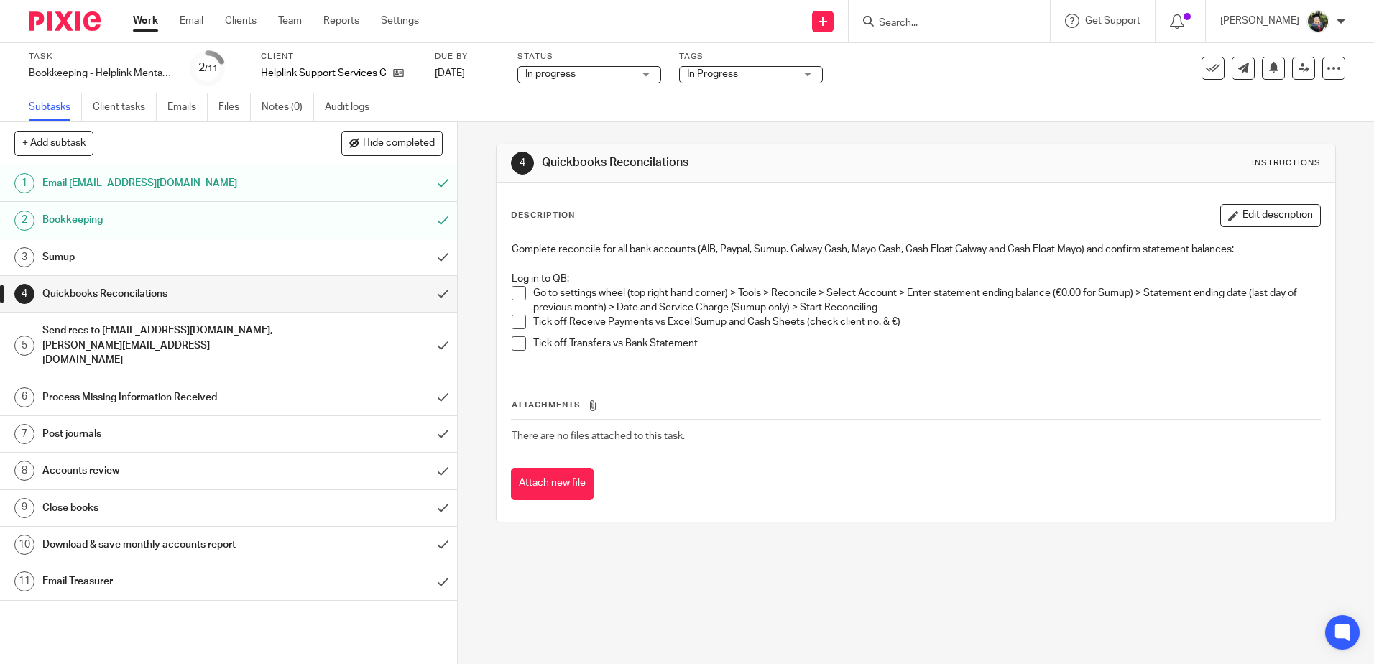
click at [881, 561] on div "4 Quickbooks Reconcilations Instructions Description Edit description Complete …" at bounding box center [916, 393] width 916 height 542
click at [199, 248] on h1 "Sumup" at bounding box center [165, 258] width 247 height 22
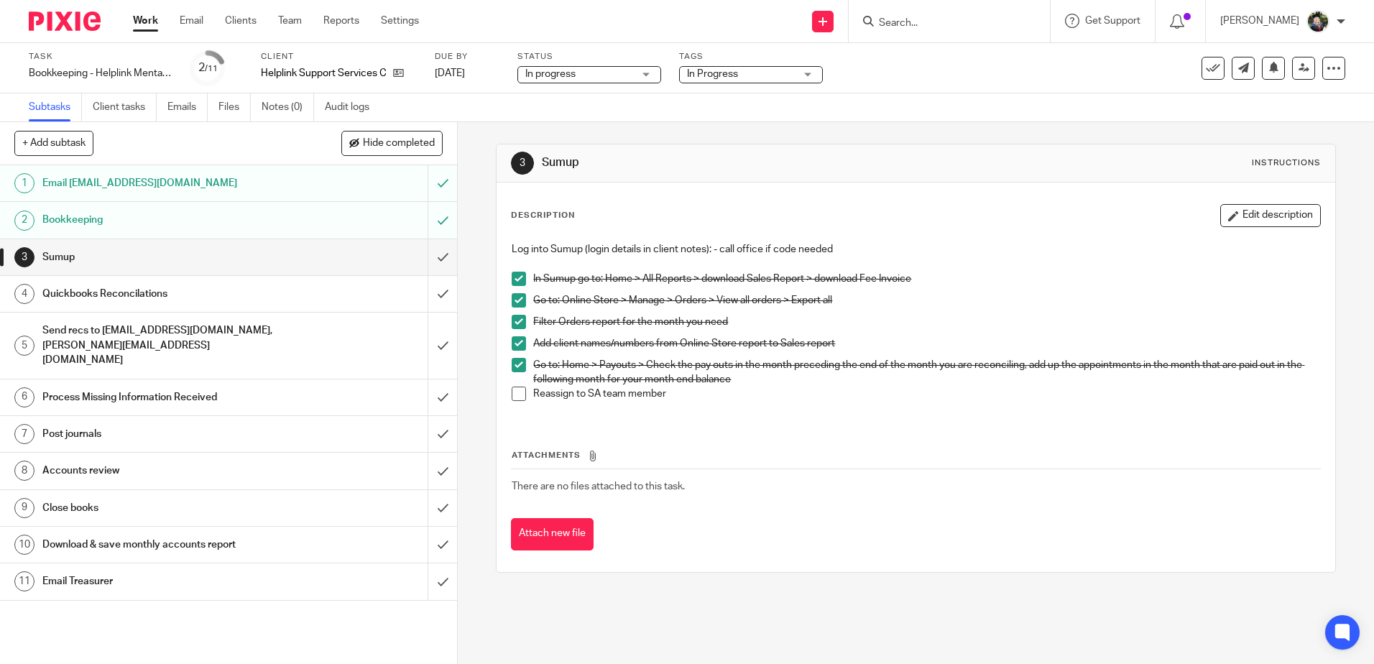
click at [512, 395] on span at bounding box center [519, 394] width 14 height 14
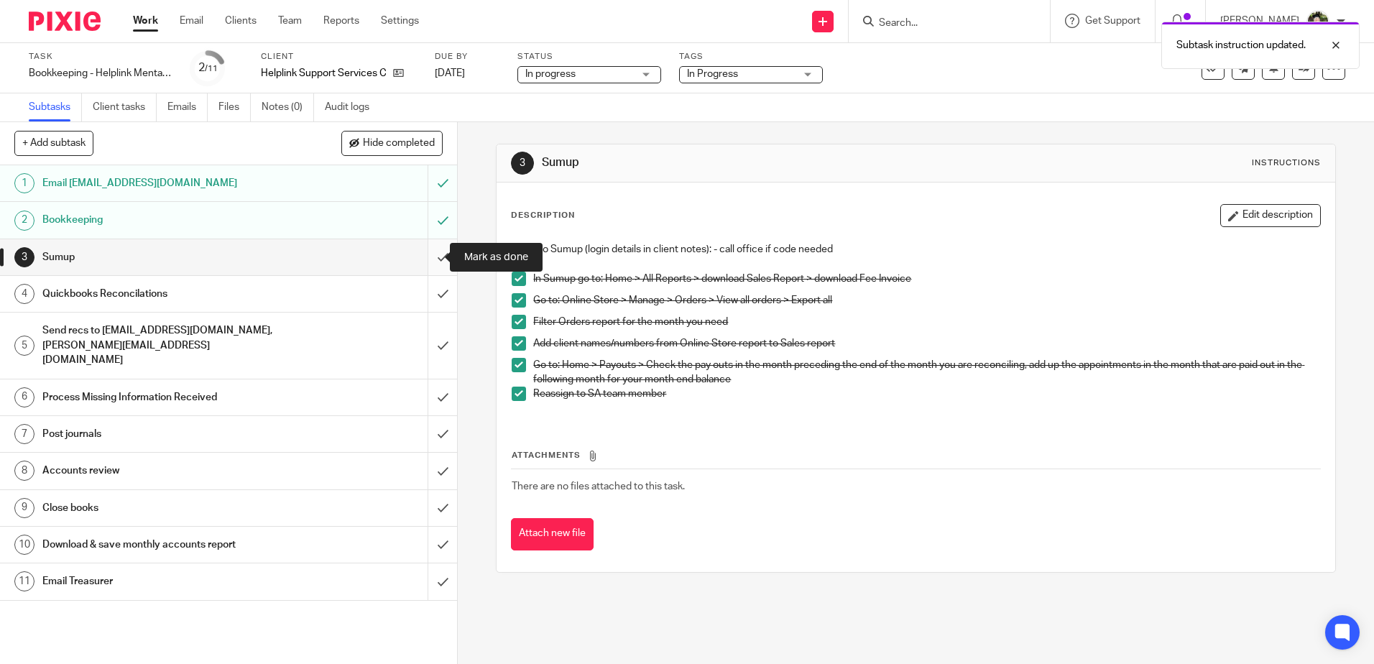
click at [422, 254] on input "submit" at bounding box center [228, 257] width 457 height 36
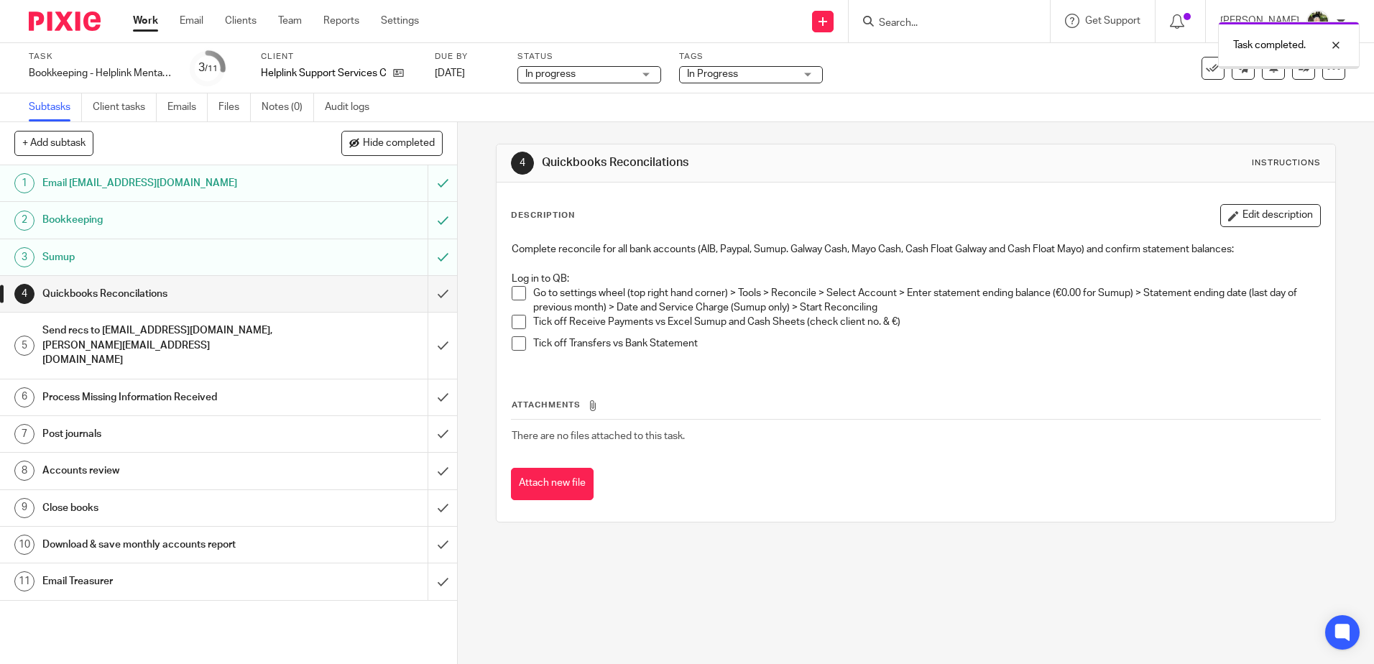
click at [514, 298] on span at bounding box center [519, 293] width 14 height 14
click at [513, 321] on span at bounding box center [519, 322] width 14 height 14
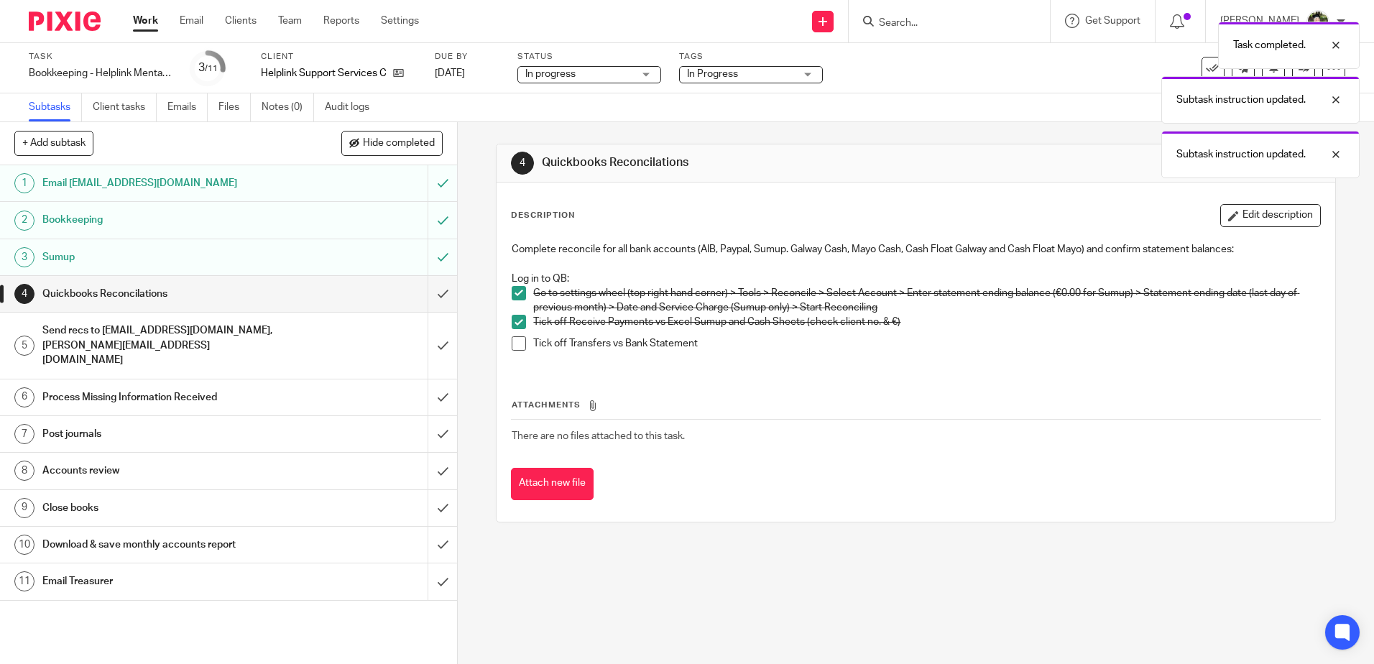
click at [513, 341] on span at bounding box center [519, 343] width 14 height 14
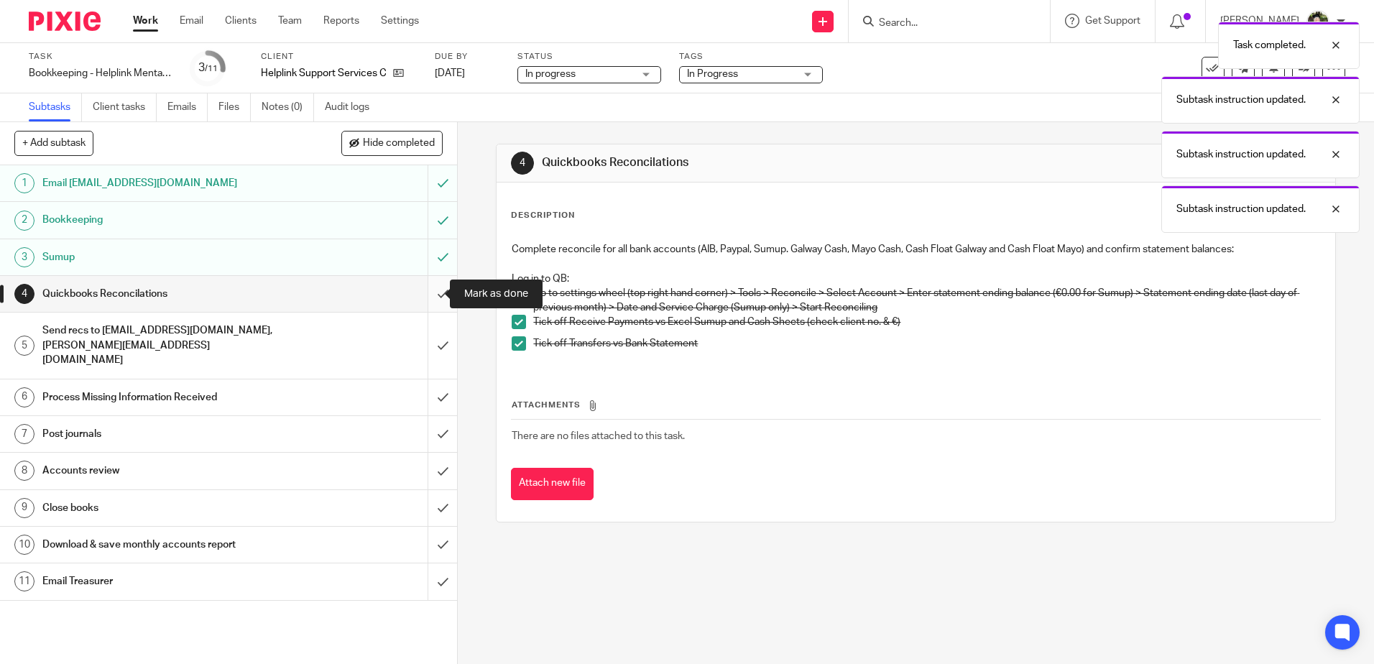
click at [429, 295] on input "submit" at bounding box center [228, 294] width 457 height 36
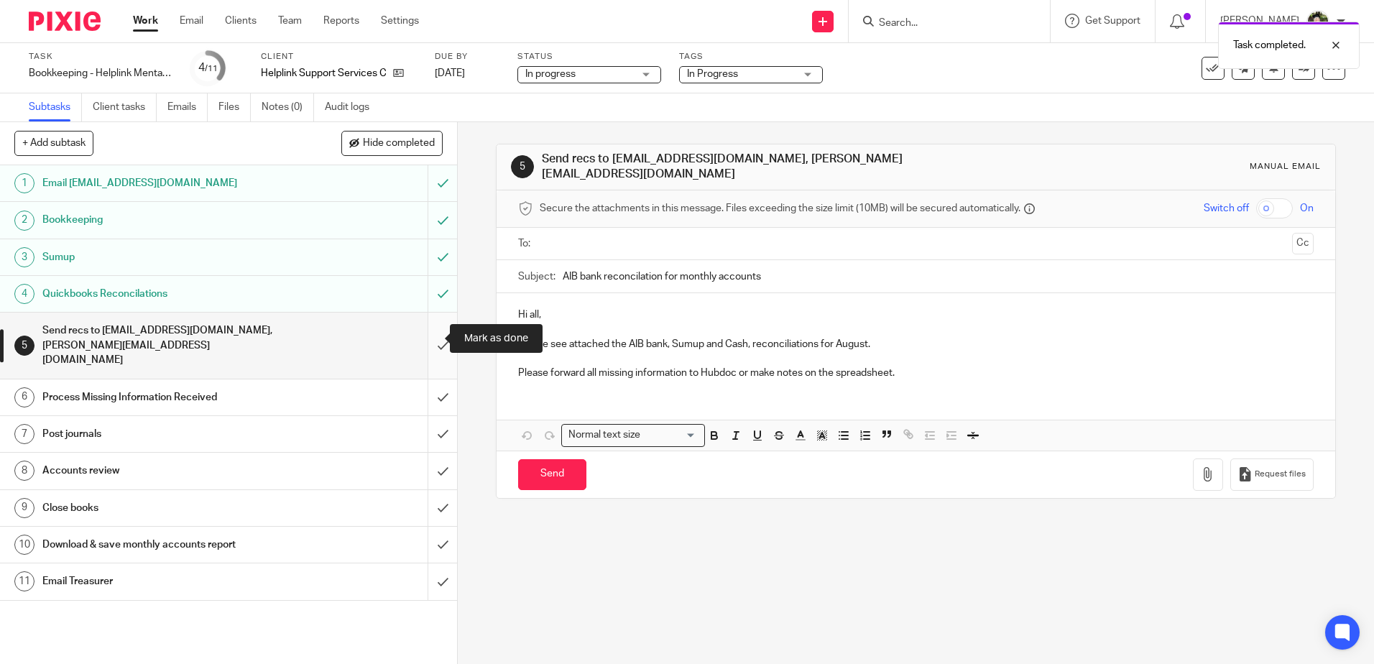
click at [426, 340] on input "submit" at bounding box center [228, 345] width 457 height 65
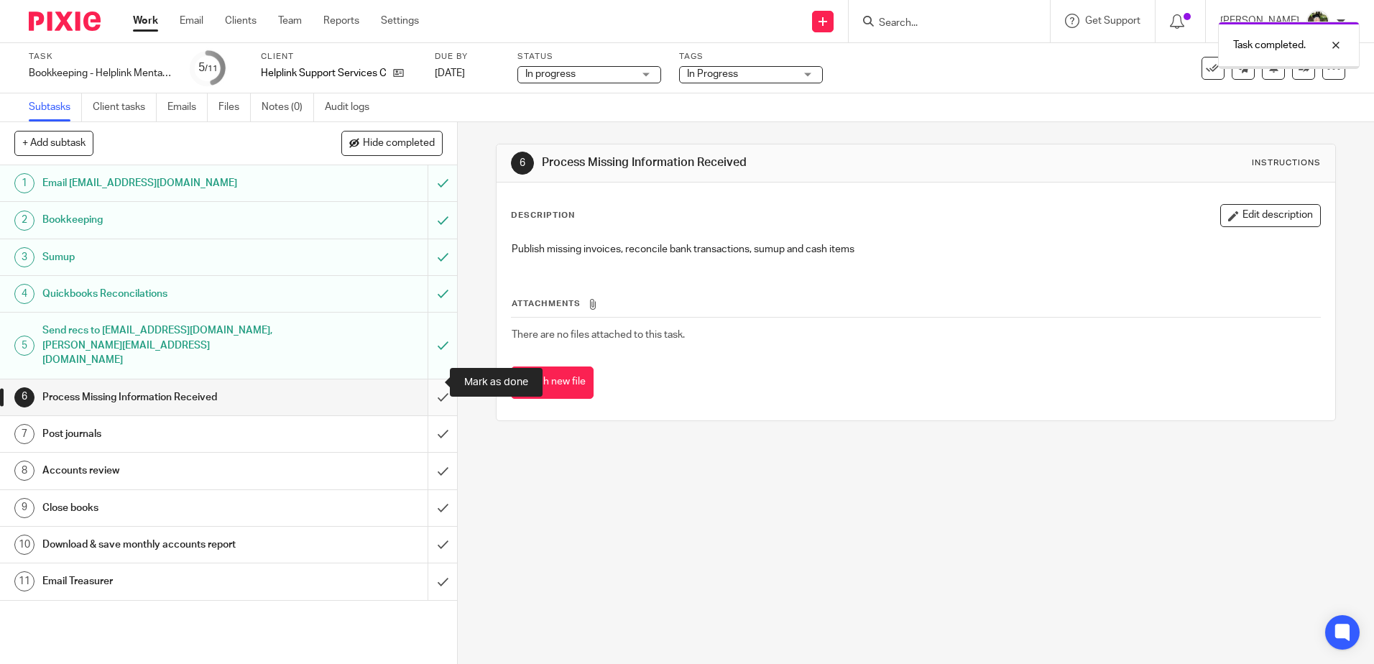
click at [432, 385] on input "submit" at bounding box center [228, 398] width 457 height 36
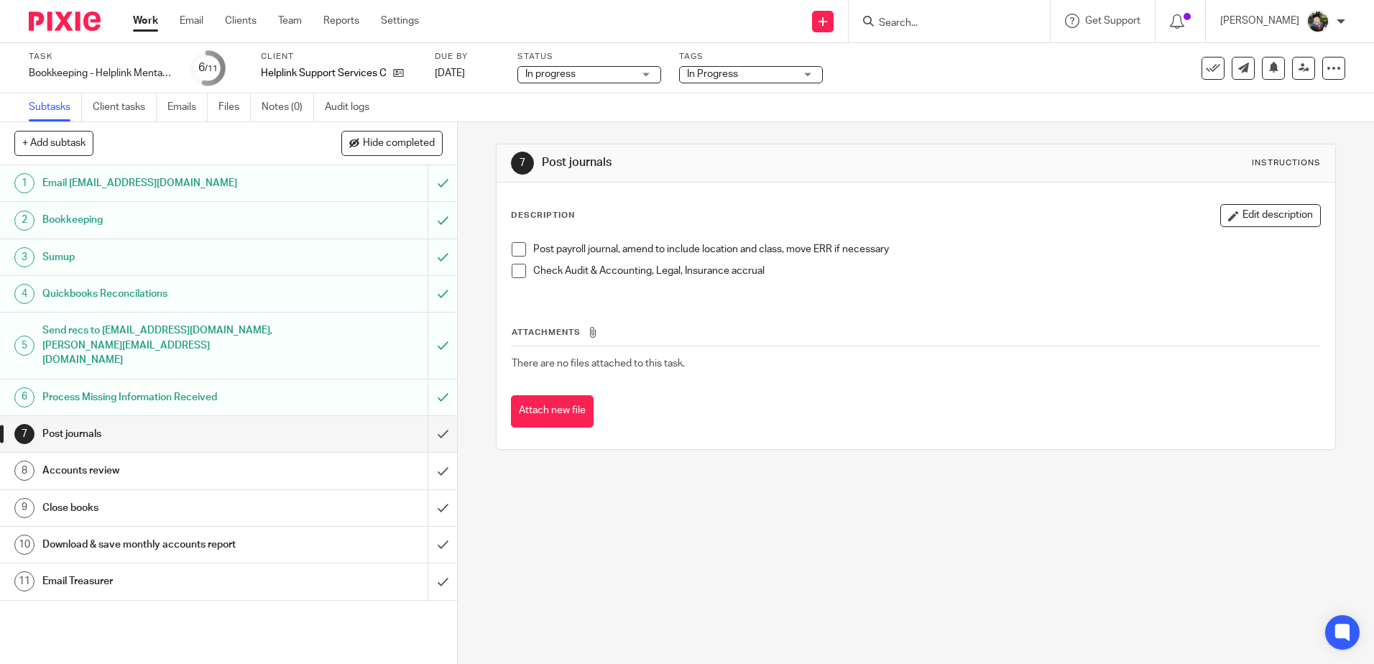
click at [505, 244] on div "Post payroll journal, amend to include location and class, move ERR if necessar…" at bounding box center [916, 265] width 822 height 61
click at [512, 249] on span at bounding box center [519, 249] width 14 height 14
click at [514, 269] on span at bounding box center [519, 271] width 14 height 14
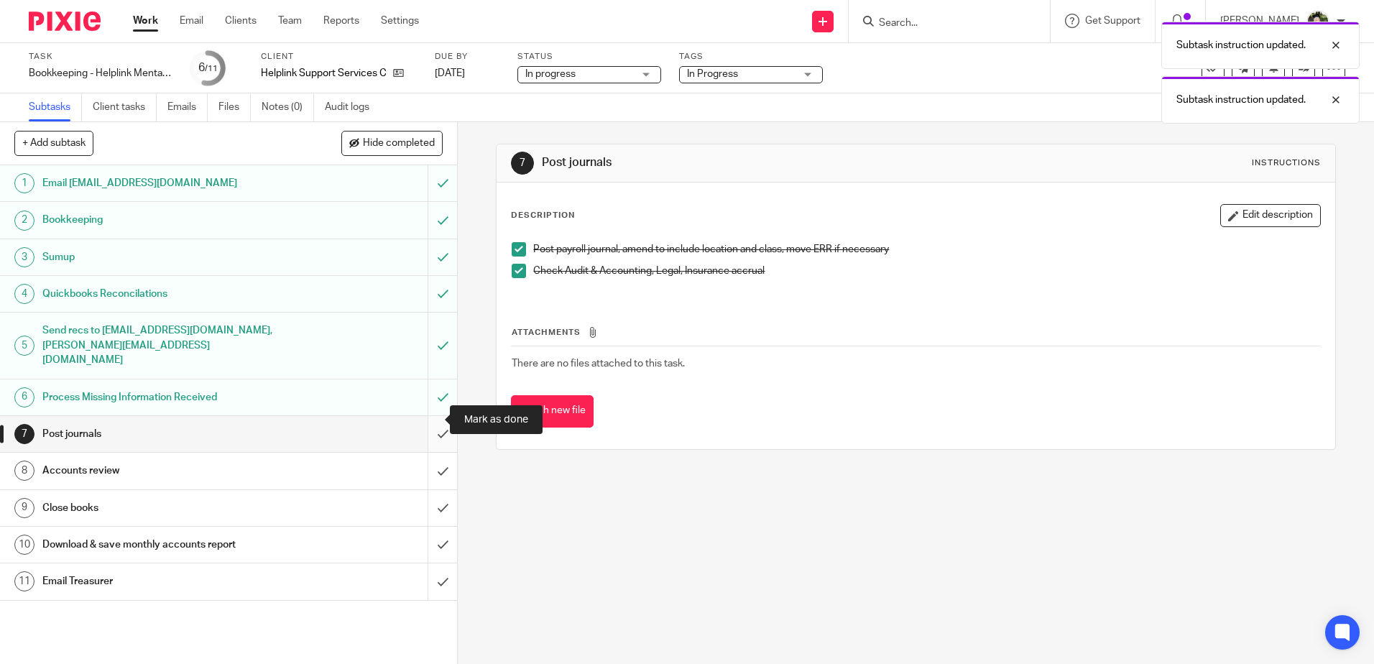
click at [432, 416] on input "submit" at bounding box center [228, 434] width 457 height 36
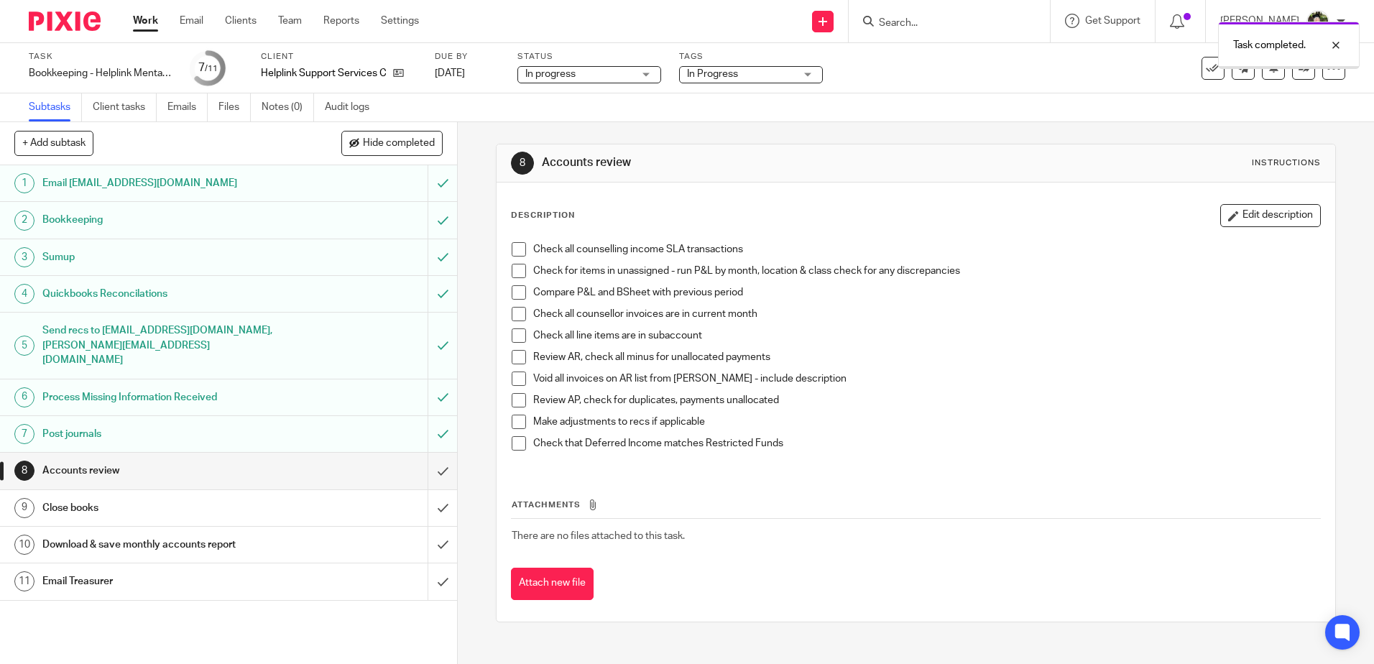
click at [513, 251] on span at bounding box center [519, 249] width 14 height 14
click at [513, 266] on span at bounding box center [519, 271] width 14 height 14
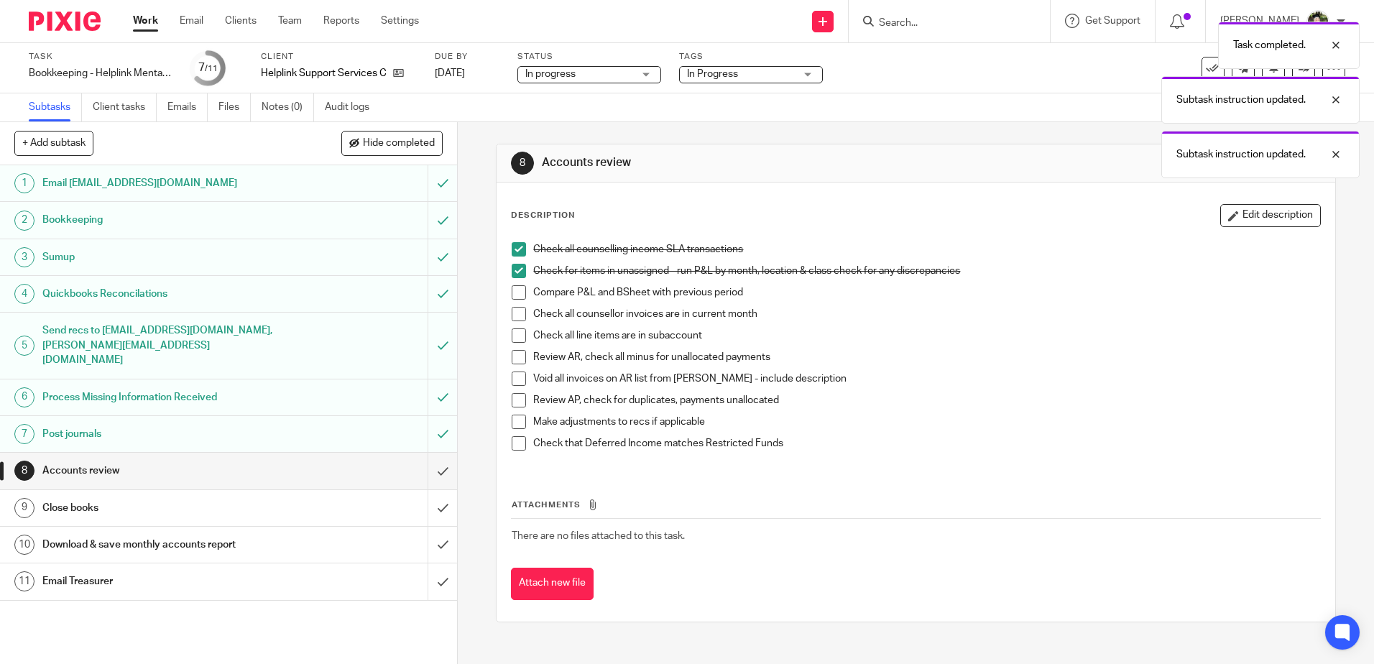
click at [512, 290] on span at bounding box center [519, 292] width 14 height 14
click at [512, 312] on span at bounding box center [519, 314] width 14 height 14
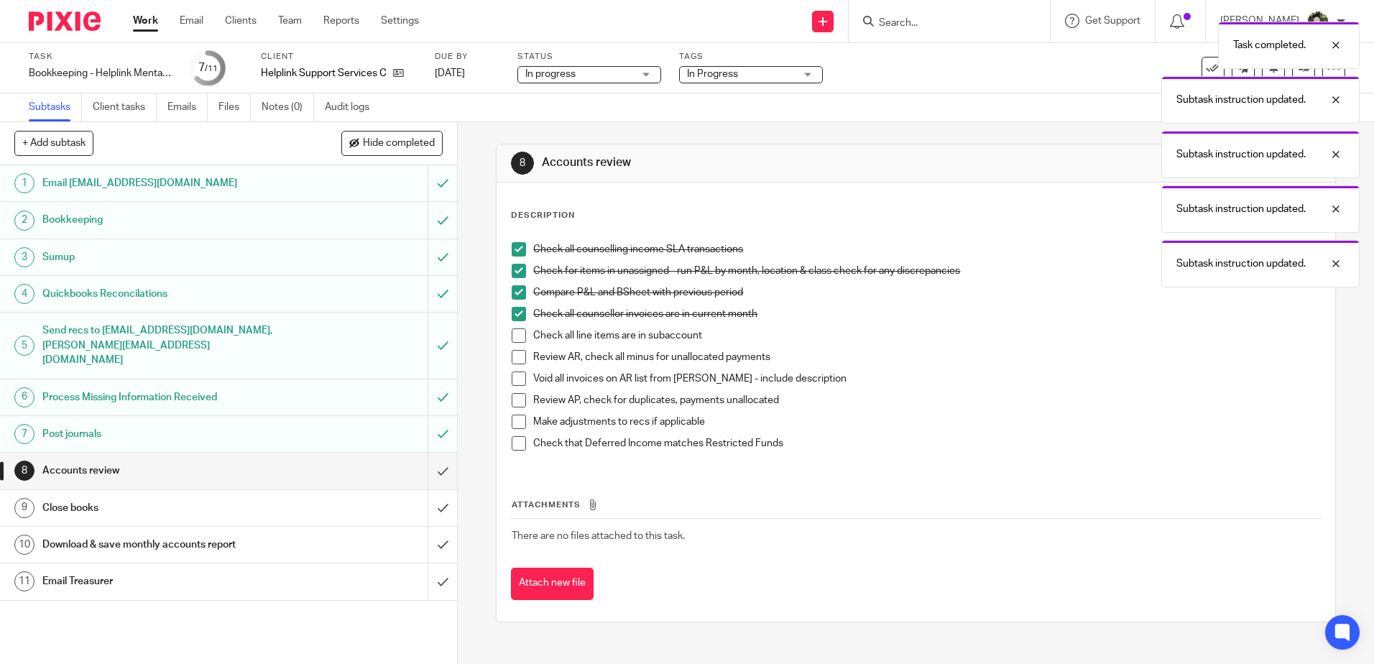
click at [513, 331] on span at bounding box center [519, 335] width 14 height 14
click at [513, 354] on span at bounding box center [519, 357] width 14 height 14
click at [514, 377] on span at bounding box center [519, 379] width 14 height 14
click at [514, 398] on span at bounding box center [519, 400] width 14 height 14
click at [514, 425] on span at bounding box center [519, 422] width 14 height 14
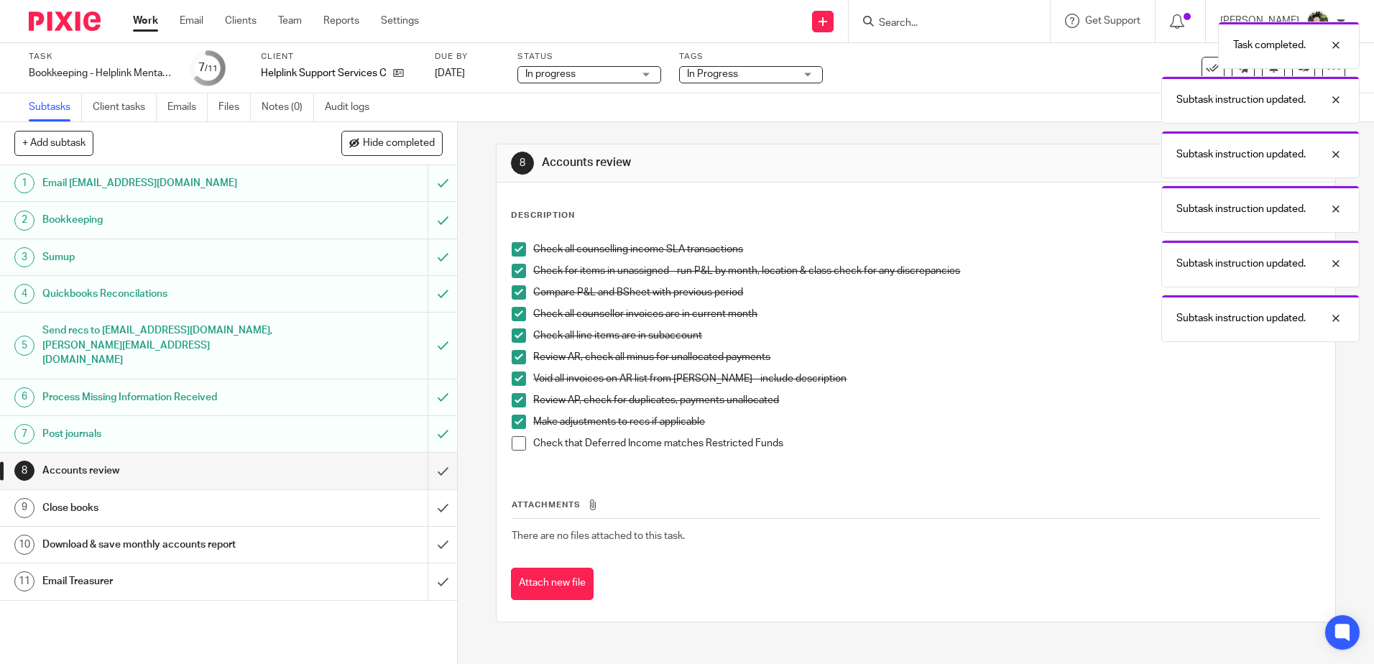
click at [514, 441] on span at bounding box center [519, 443] width 14 height 14
click at [431, 456] on input "submit" at bounding box center [228, 471] width 457 height 36
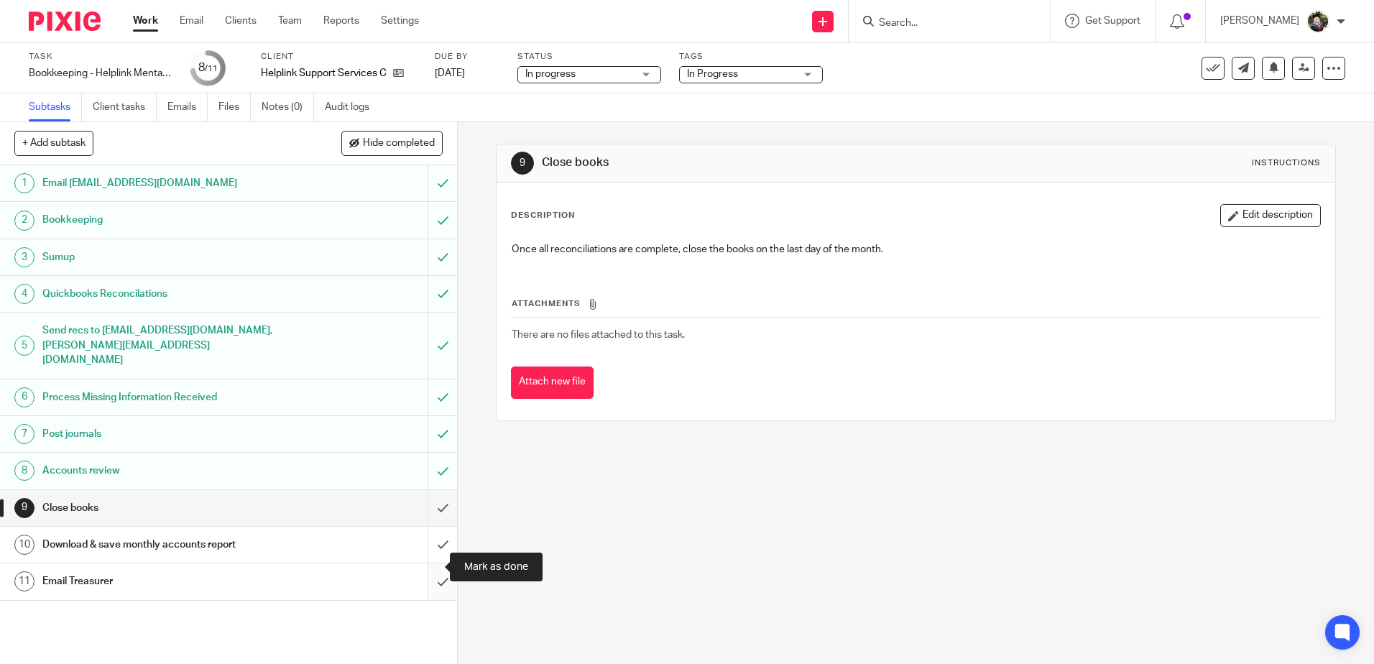
click at [422, 566] on input "submit" at bounding box center [228, 582] width 457 height 36
click at [361, 534] on div "Download & save monthly accounts report" at bounding box center [228, 545] width 372 height 22
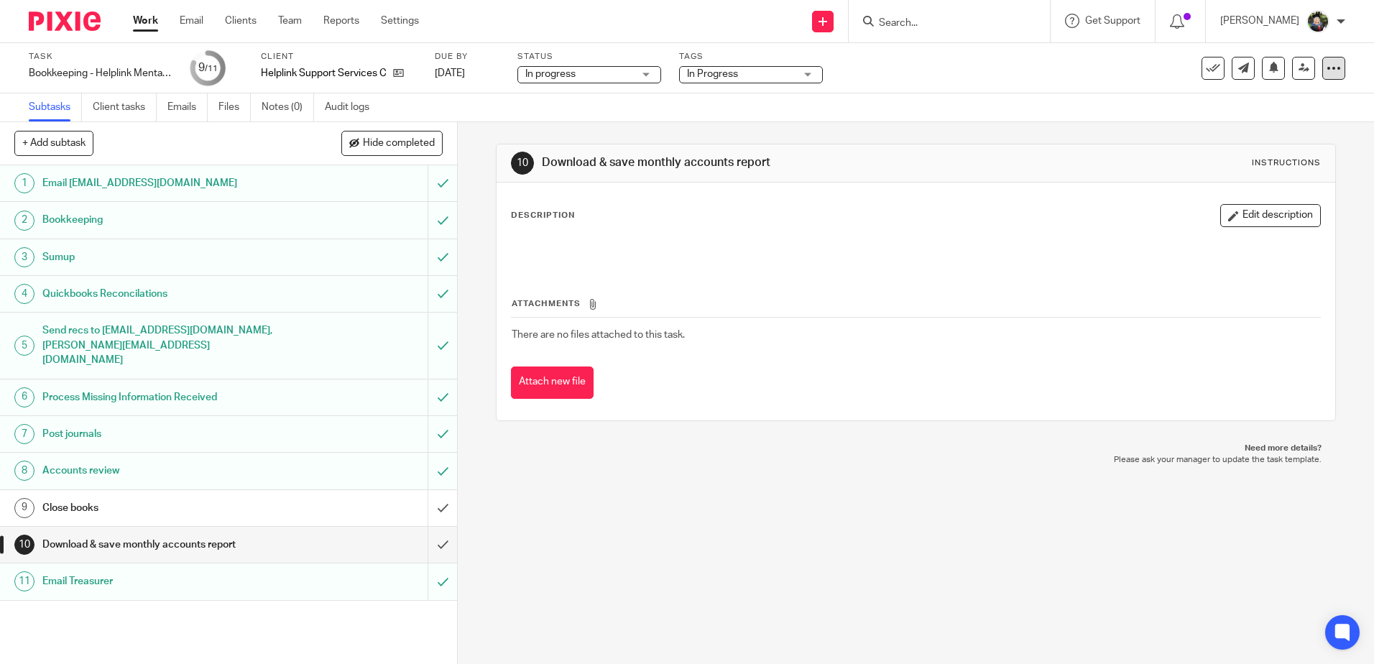
click at [1323, 76] on div at bounding box center [1334, 68] width 23 height 23
click at [1264, 121] on link "Advanced task editor" at bounding box center [1278, 126] width 95 height 10
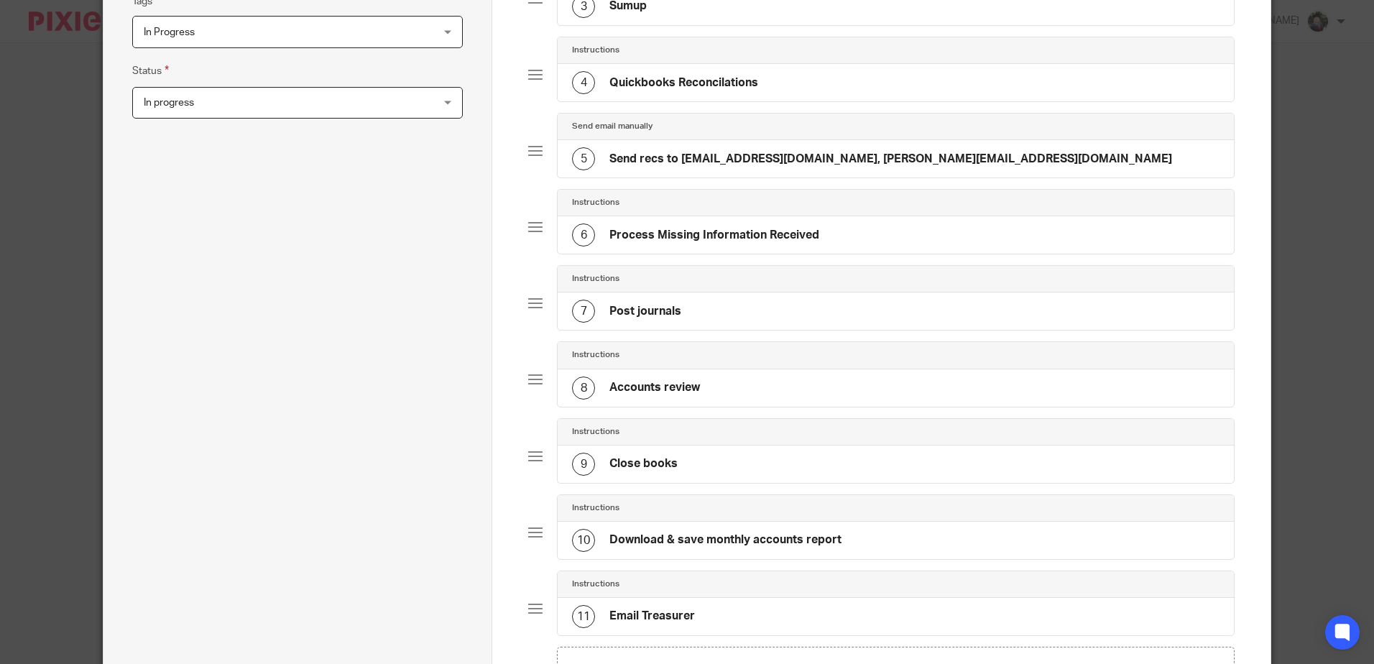
scroll to position [560, 0]
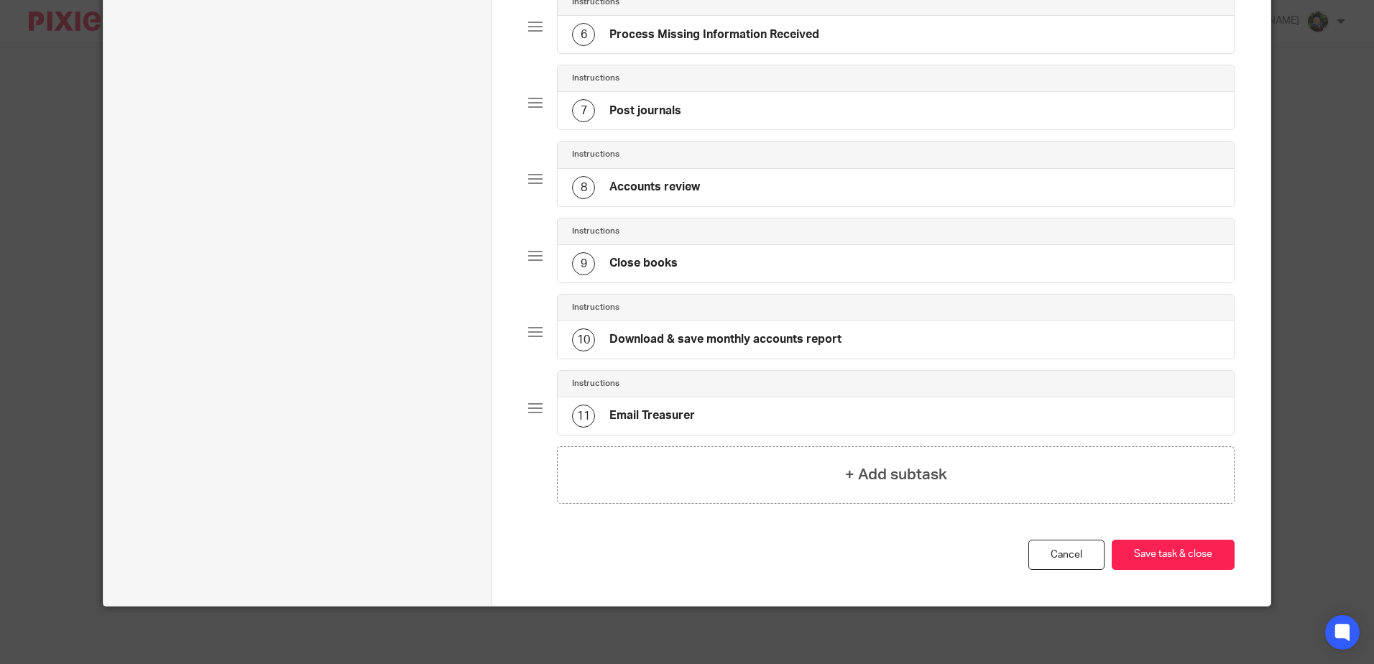
click at [696, 348] on div "10 Download & save monthly accounts report" at bounding box center [707, 339] width 270 height 23
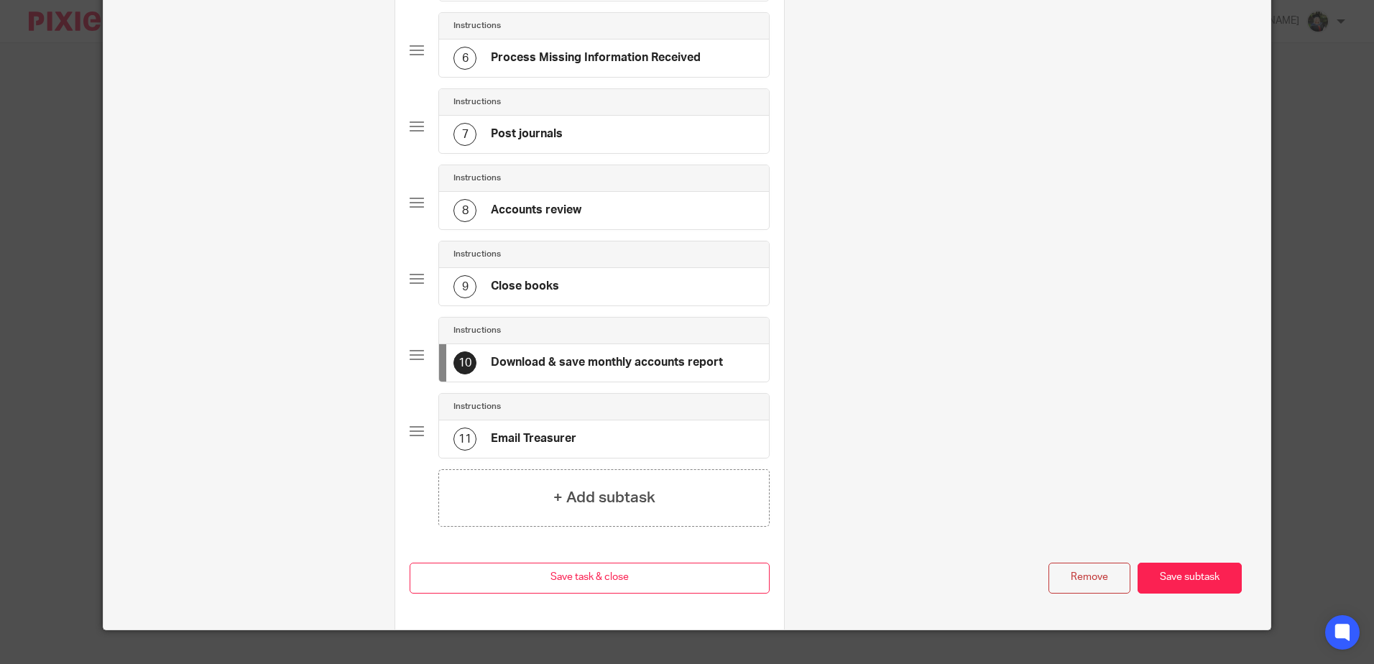
scroll to position [0, 0]
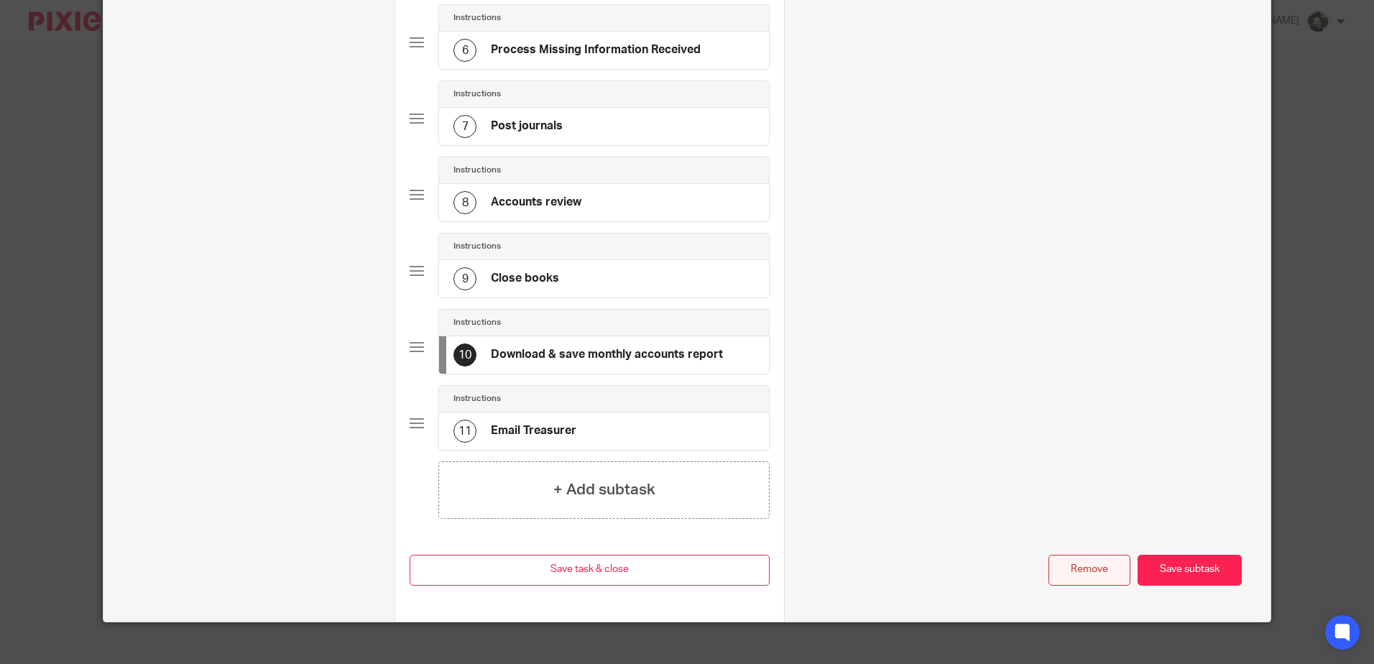
click at [1082, 560] on button "Remove" at bounding box center [1090, 570] width 82 height 31
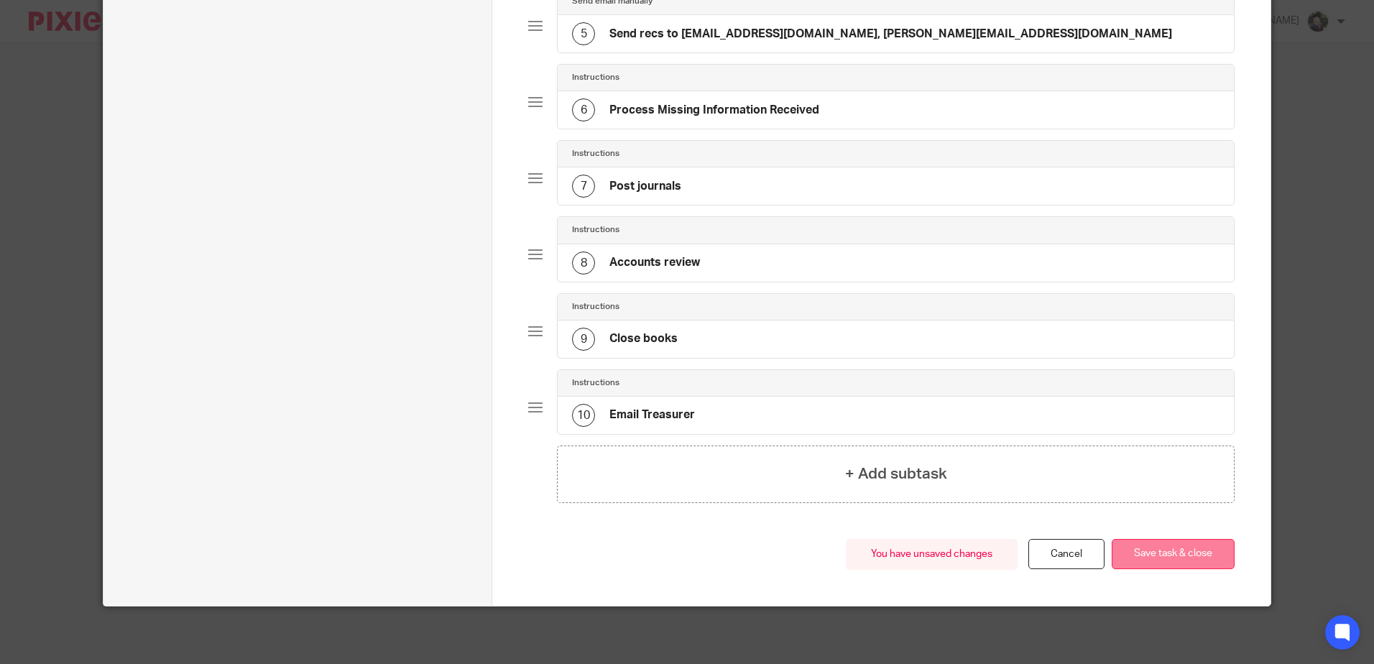
click at [1162, 548] on button "Save task & close" at bounding box center [1173, 554] width 123 height 31
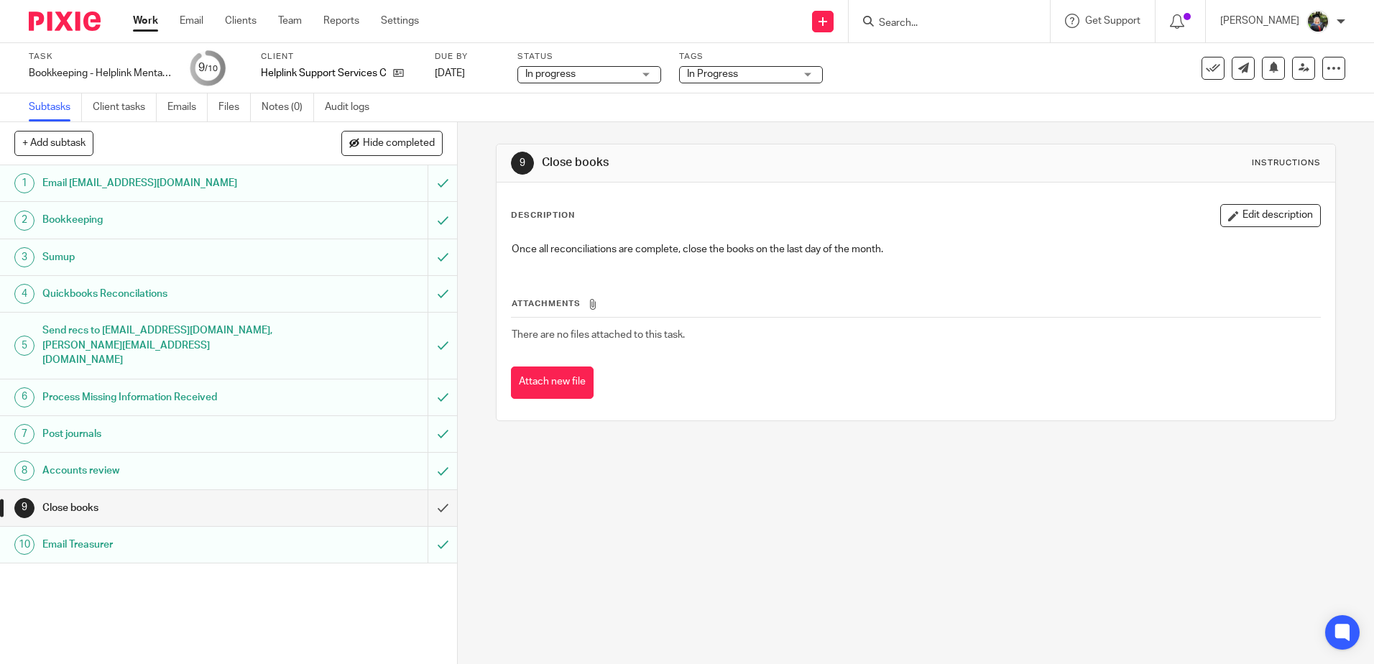
click at [152, 17] on link "Work" at bounding box center [145, 21] width 25 height 14
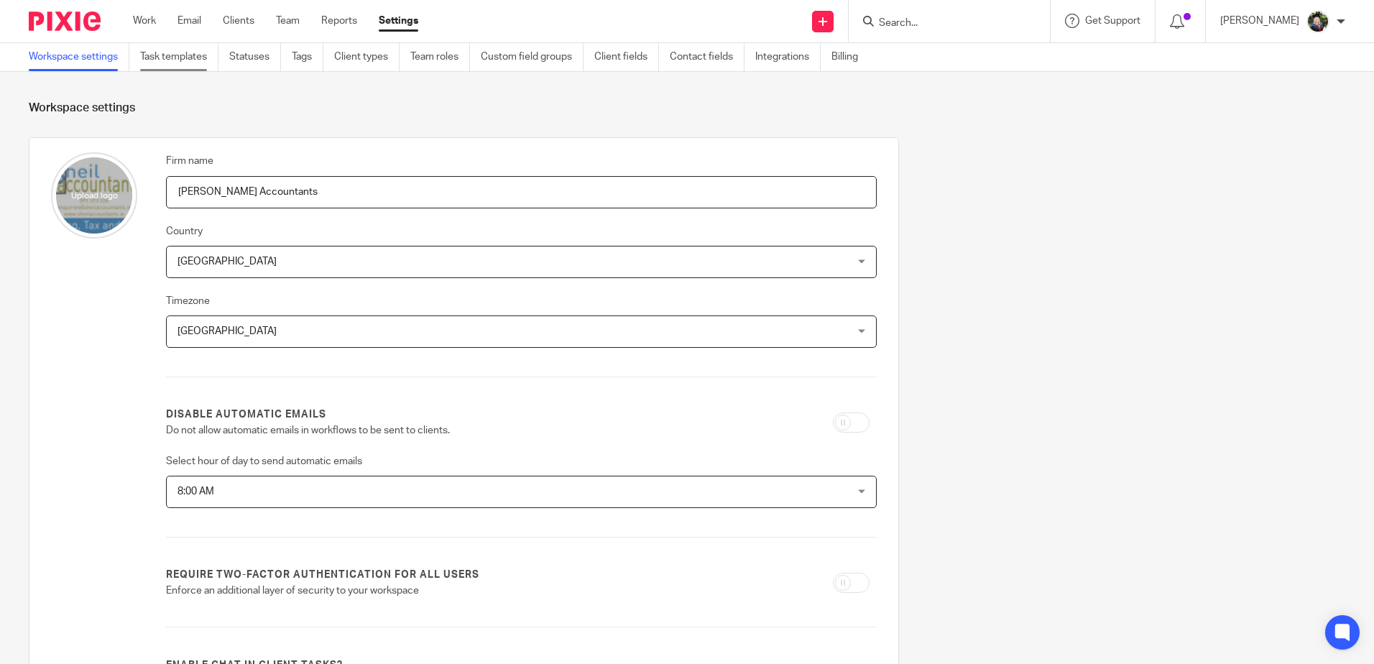
click at [172, 52] on link "Task templates" at bounding box center [179, 57] width 78 height 28
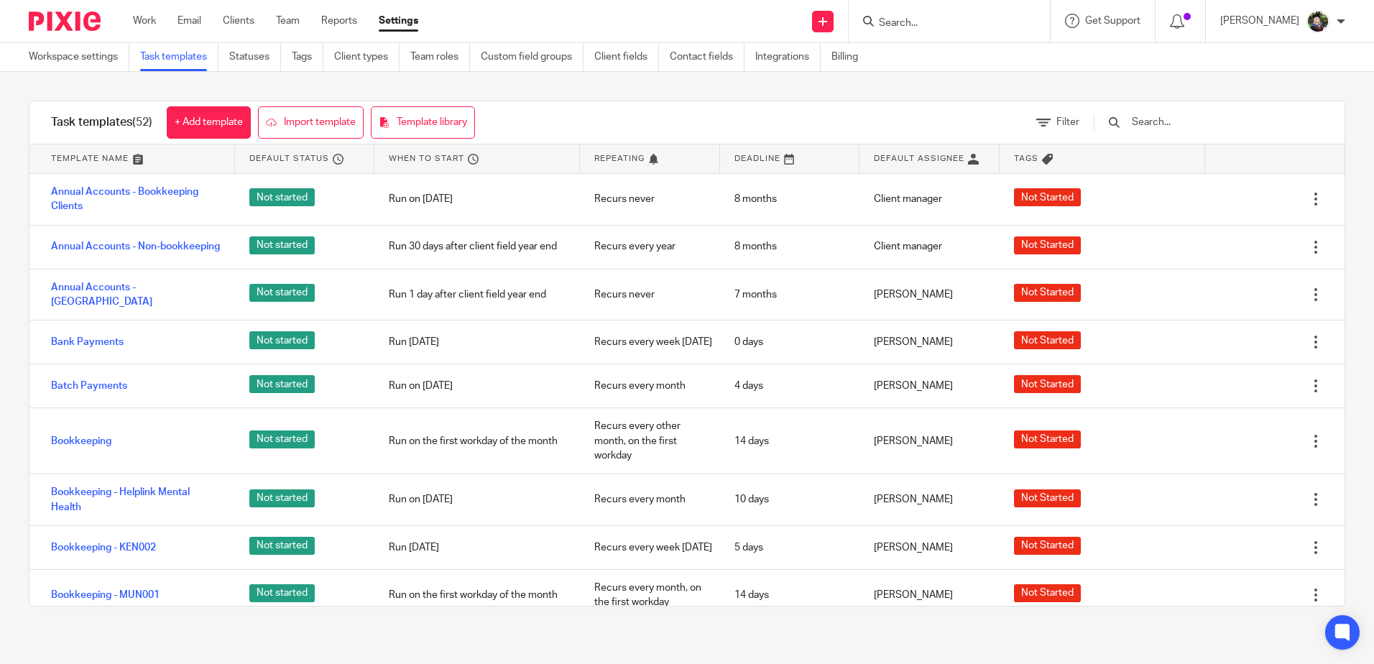
click at [1193, 116] on input "text" at bounding box center [1214, 122] width 167 height 16
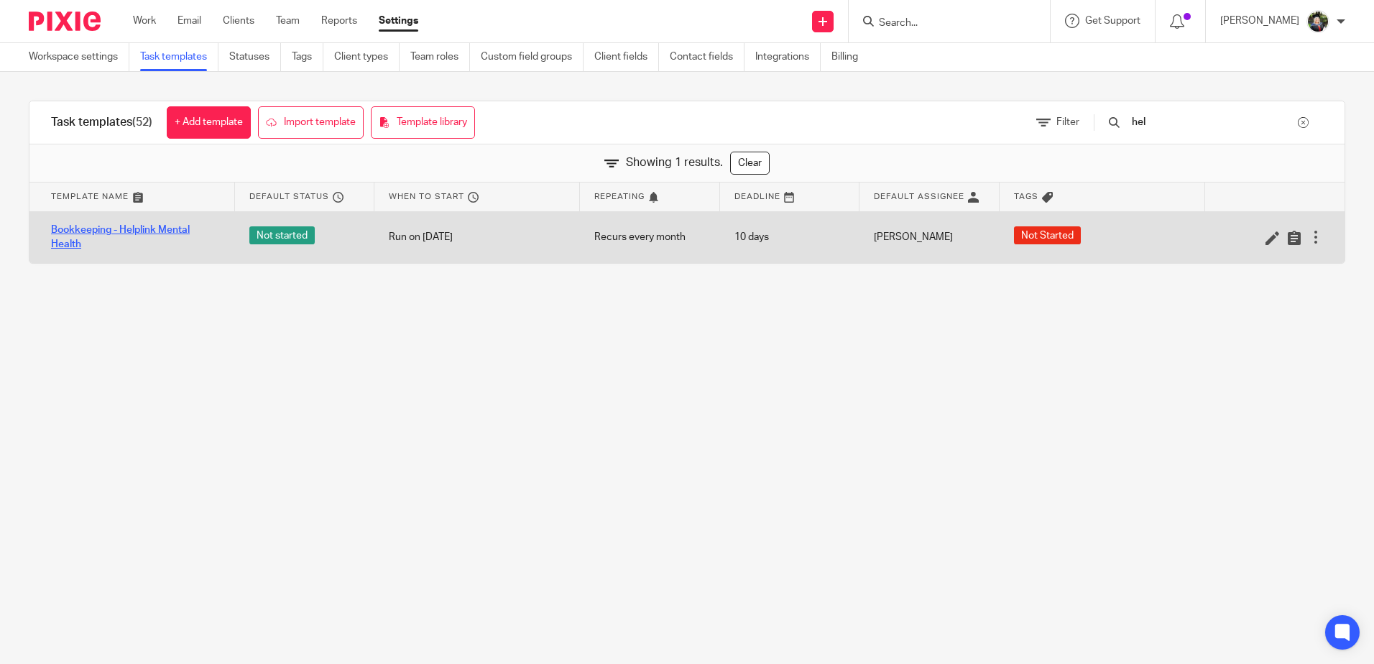
type input "hel"
click at [67, 229] on link "Bookkeeping - Helplink Mental Health" at bounding box center [136, 237] width 170 height 29
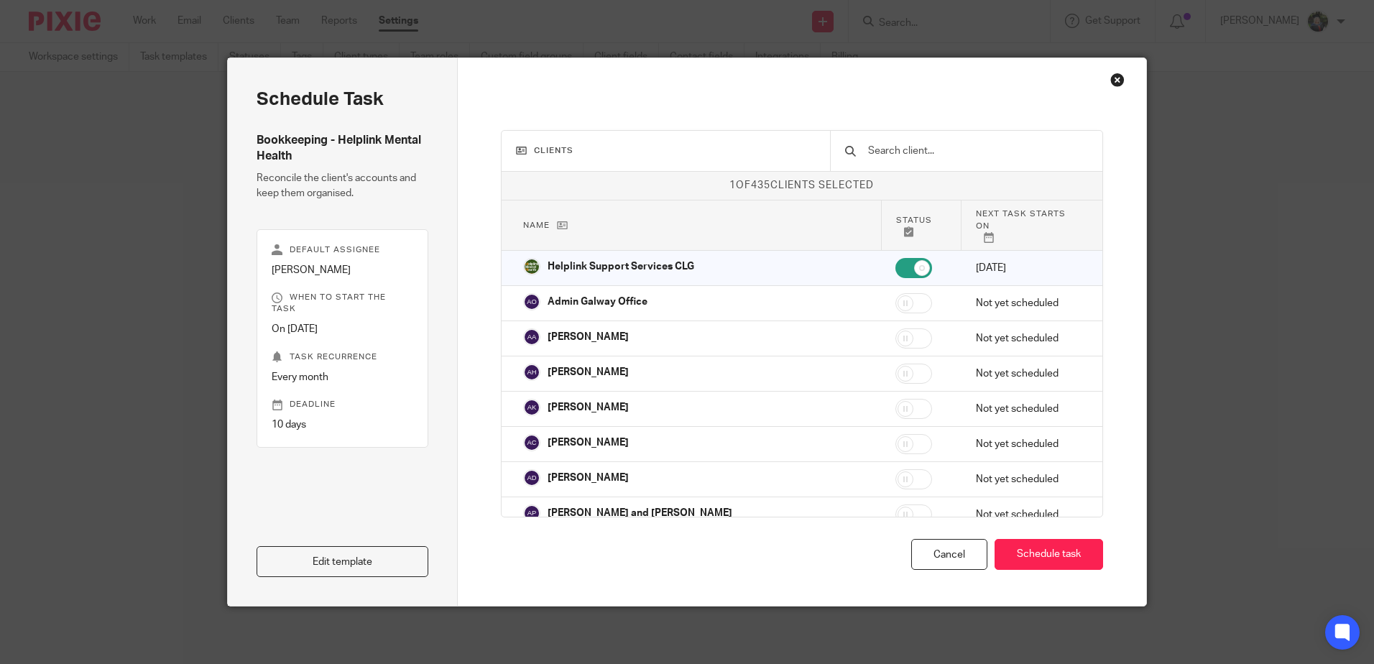
click at [1111, 83] on div "Close this dialog window" at bounding box center [1118, 80] width 14 height 14
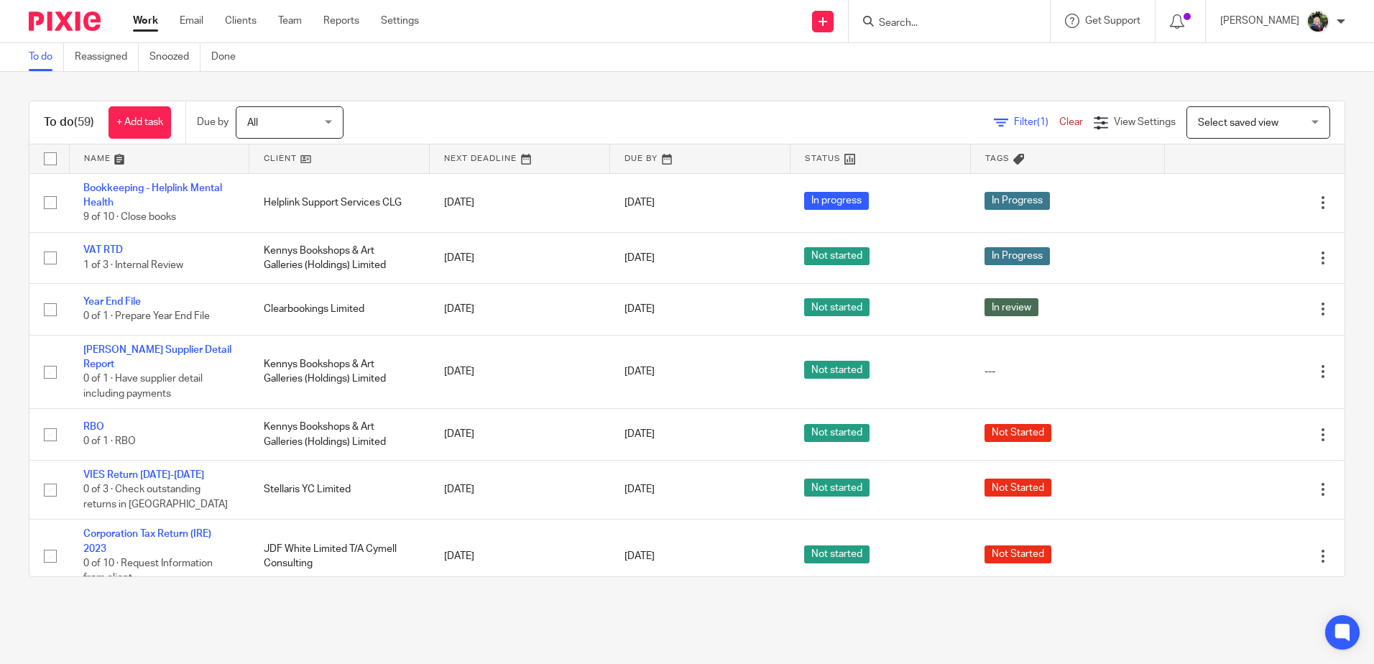
click at [937, 20] on input "Search" at bounding box center [942, 23] width 129 height 13
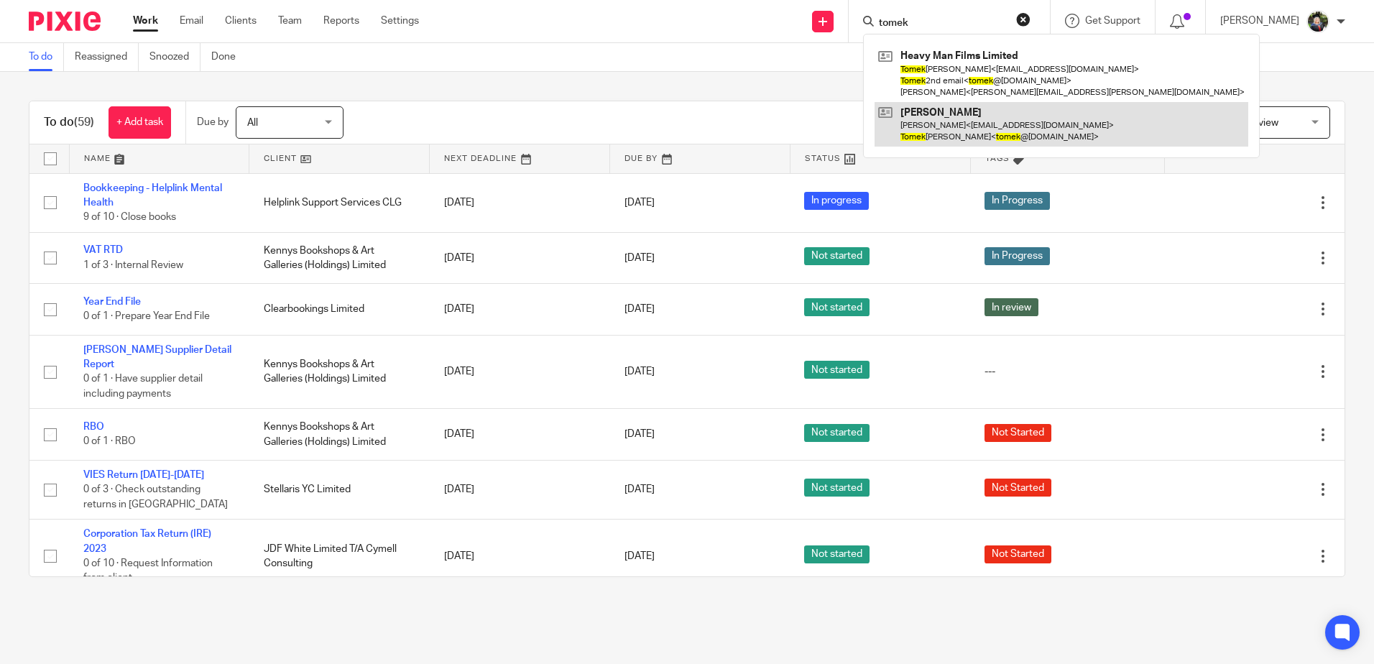
type input "tomek"
click at [965, 119] on link at bounding box center [1062, 124] width 374 height 45
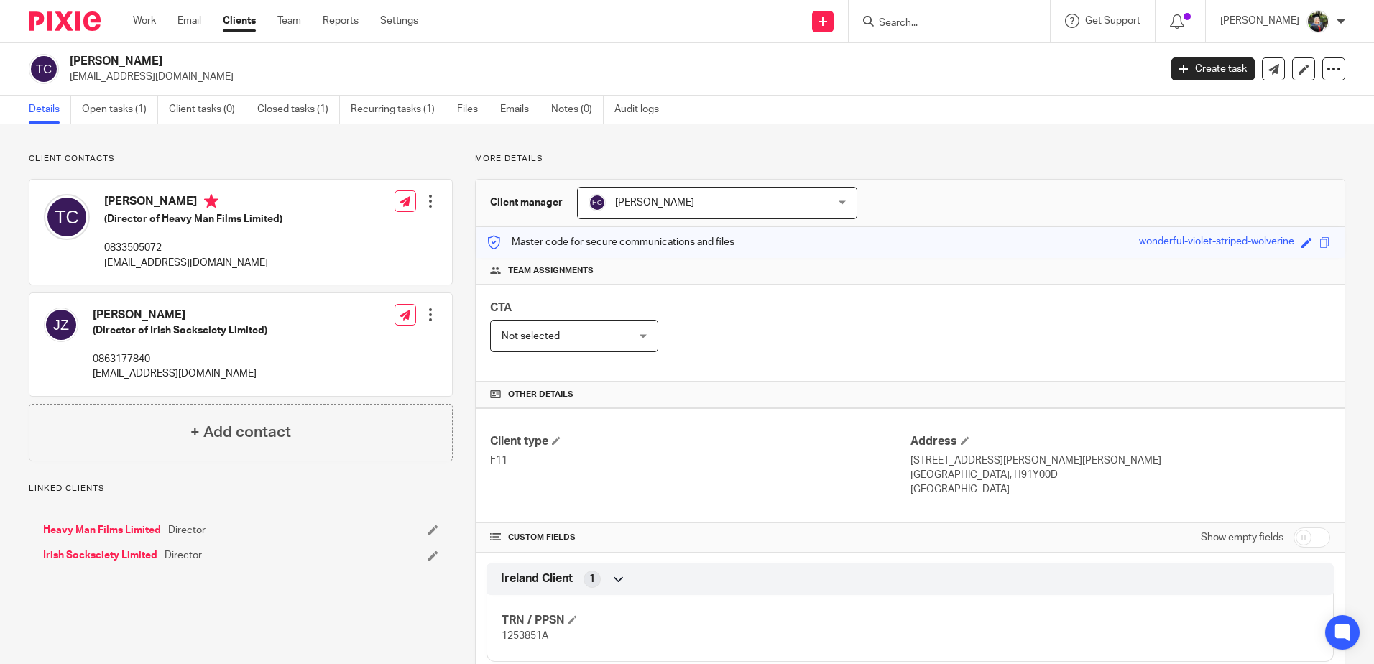
click at [118, 118] on link "Open tasks (1)" at bounding box center [120, 110] width 76 height 28
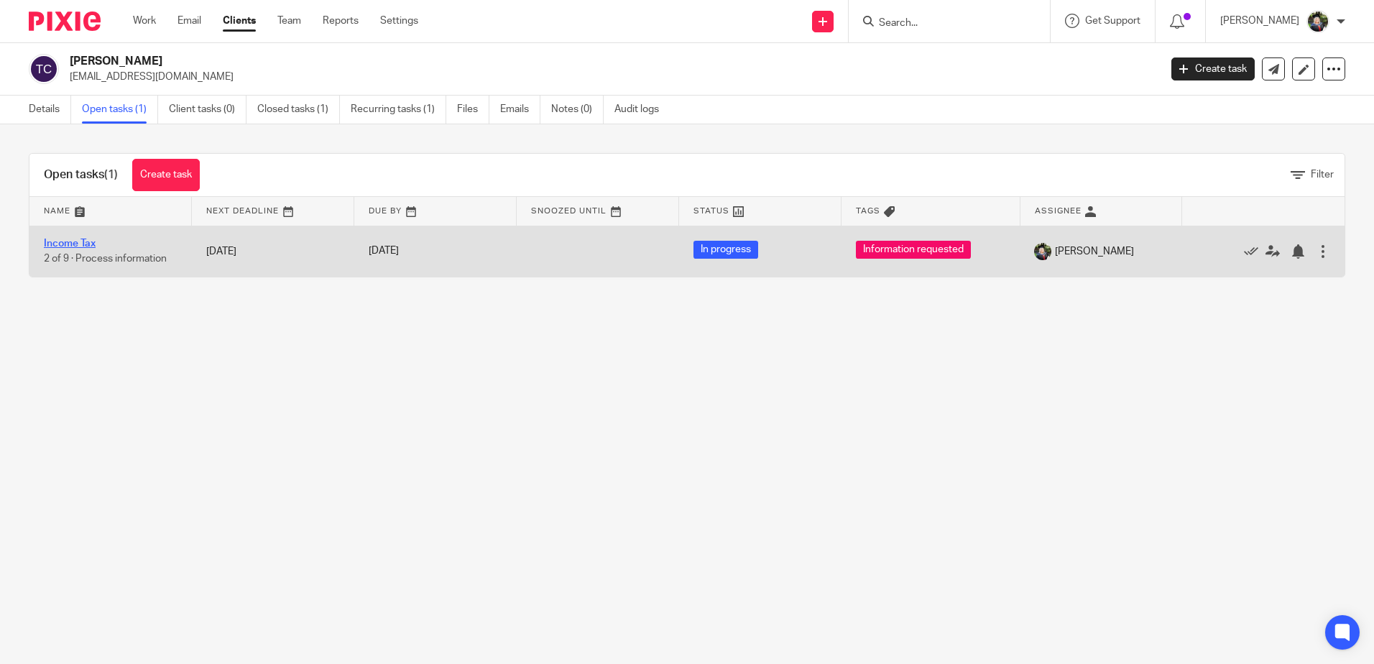
click at [74, 239] on link "Income Tax" at bounding box center [70, 244] width 52 height 10
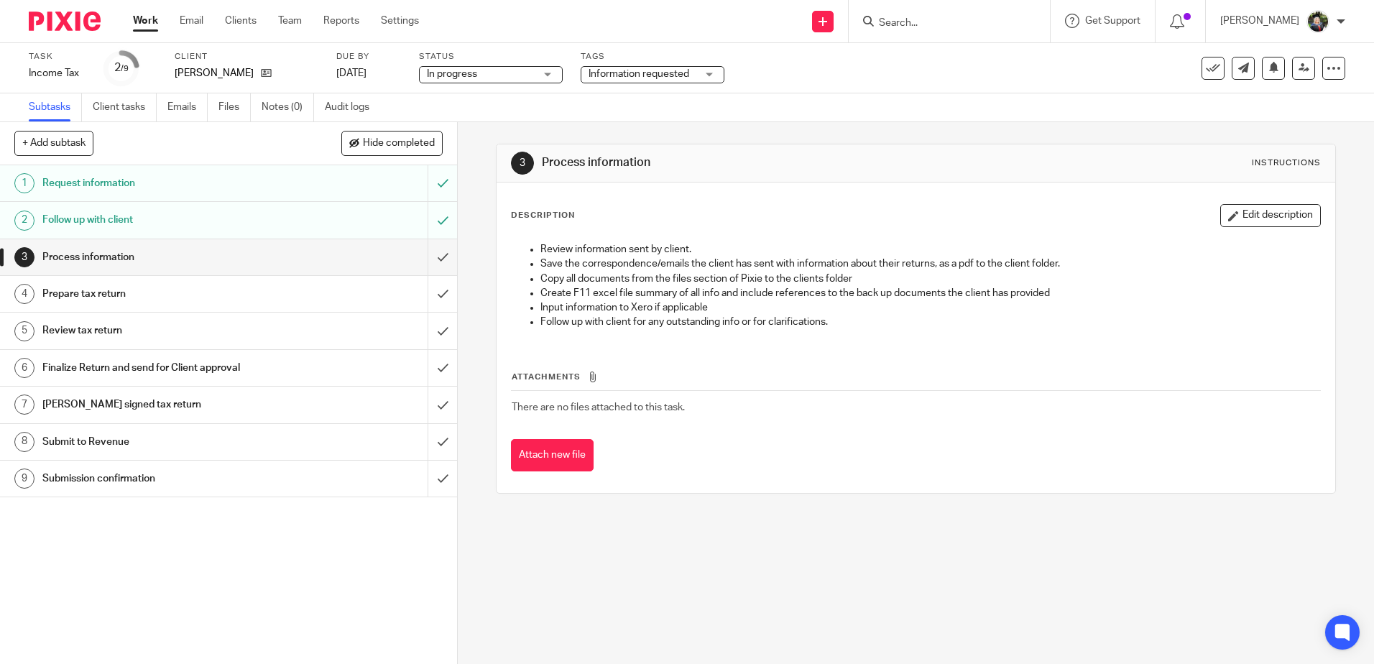
click at [650, 74] on span "Information requested" at bounding box center [639, 74] width 101 height 10
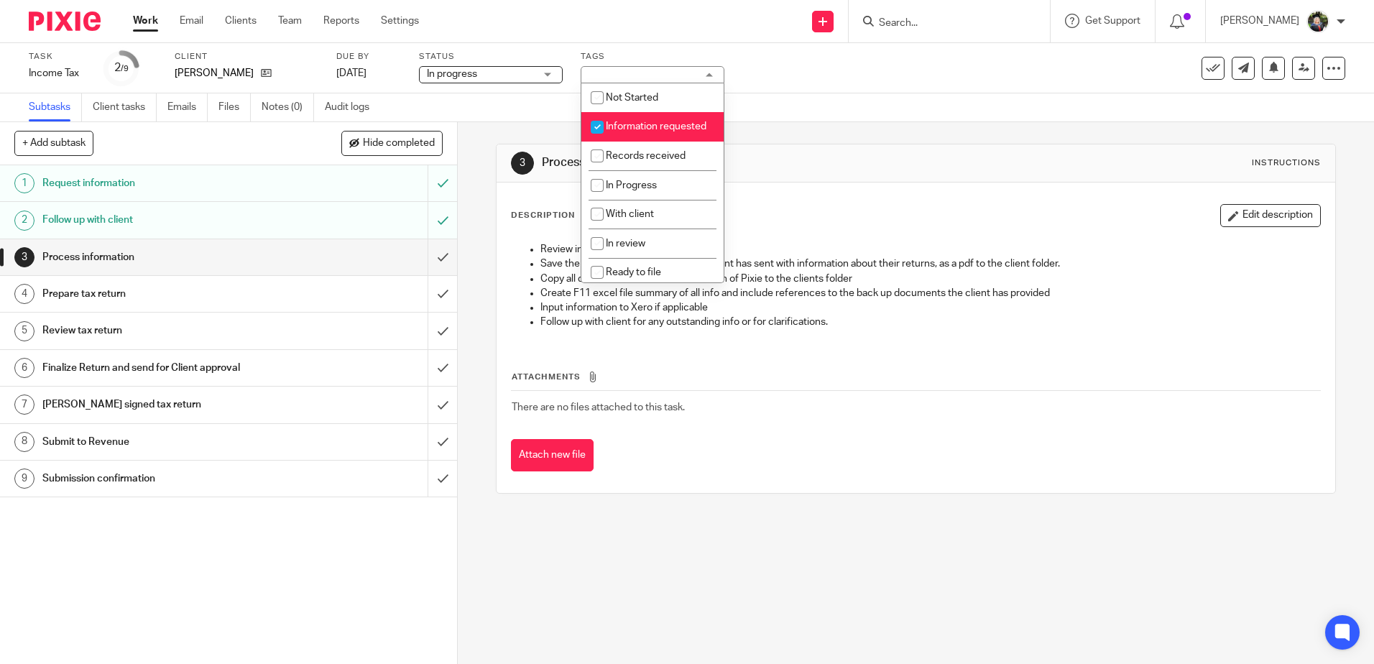
click at [651, 142] on li "Information requested" at bounding box center [653, 126] width 142 height 29
checkbox input "false"
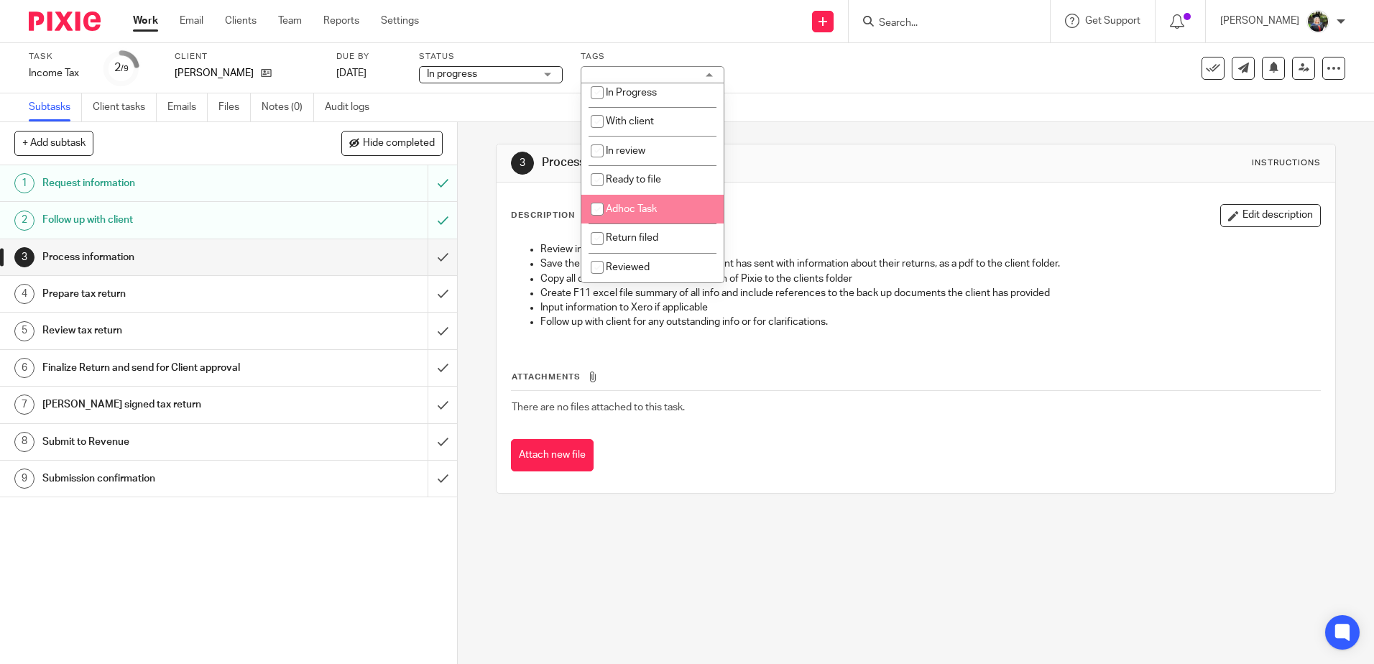
scroll to position [107, 0]
click at [651, 155] on li "In review" at bounding box center [653, 150] width 142 height 29
checkbox input "true"
click at [782, 130] on div "3 Process information Instructions Description Edit description Review informat…" at bounding box center [916, 318] width 840 height 393
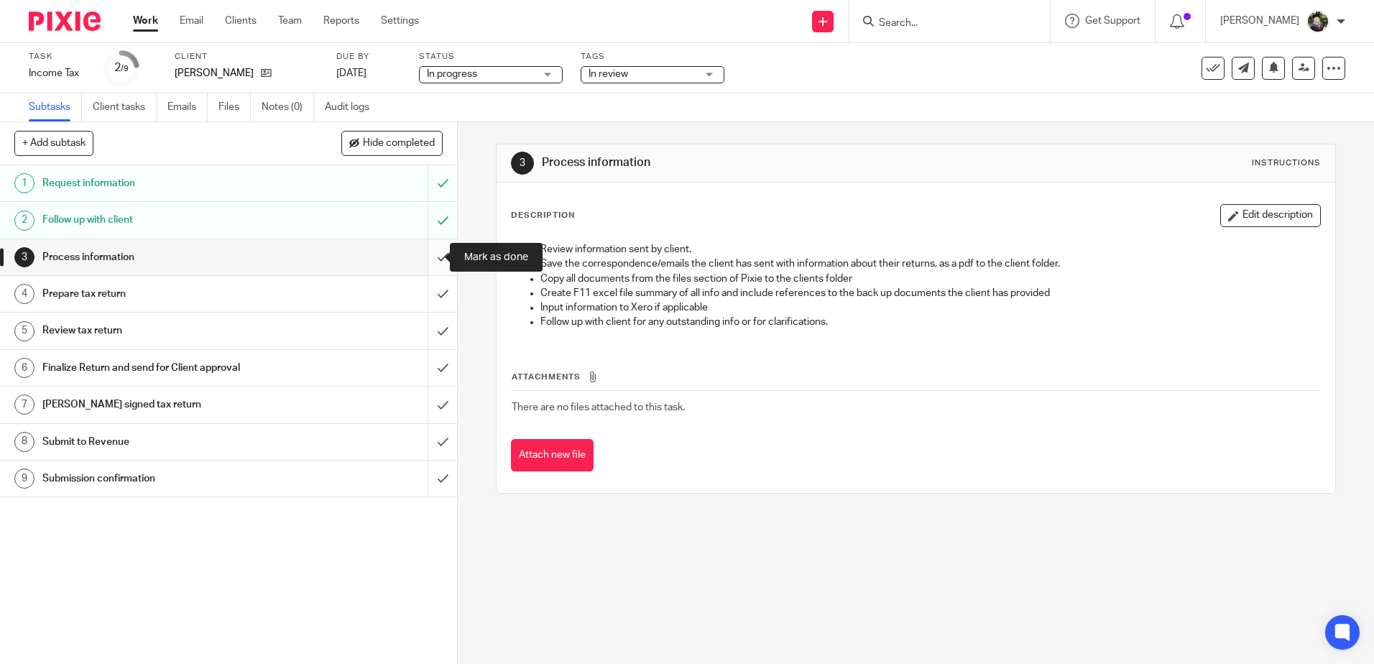
click at [429, 258] on input "submit" at bounding box center [228, 257] width 457 height 36
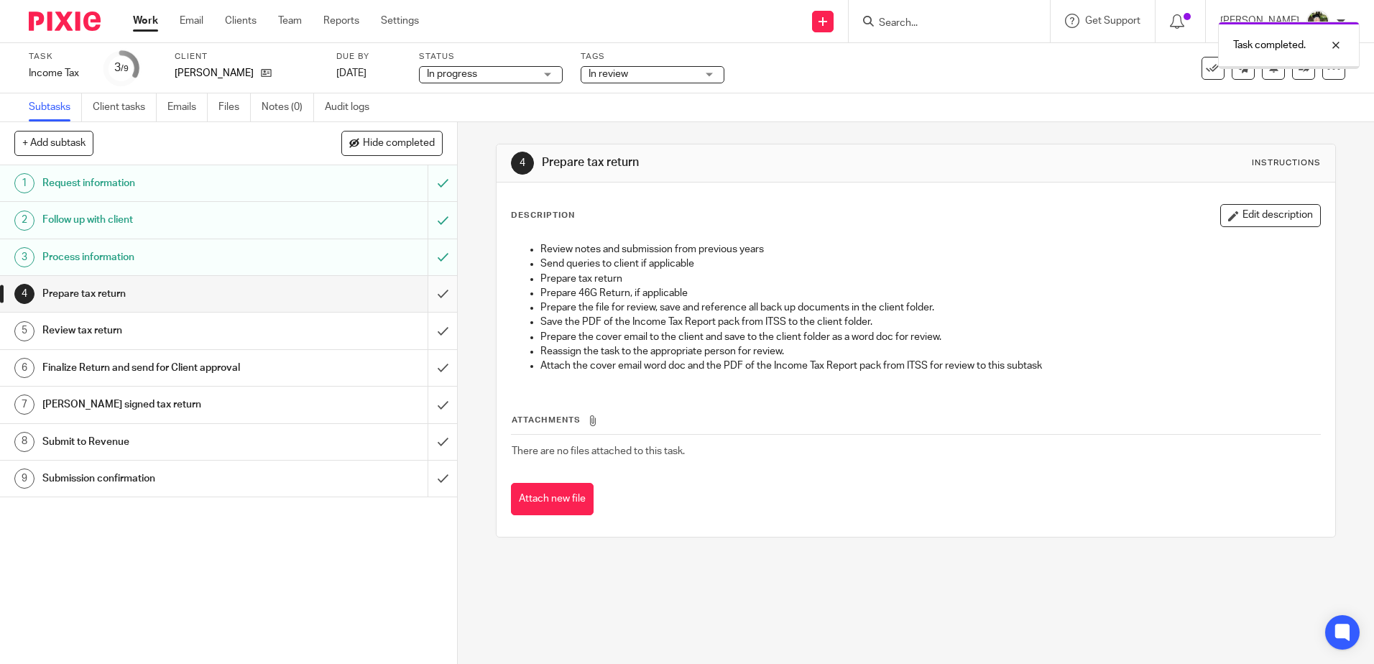
click at [429, 294] on input "submit" at bounding box center [228, 294] width 457 height 36
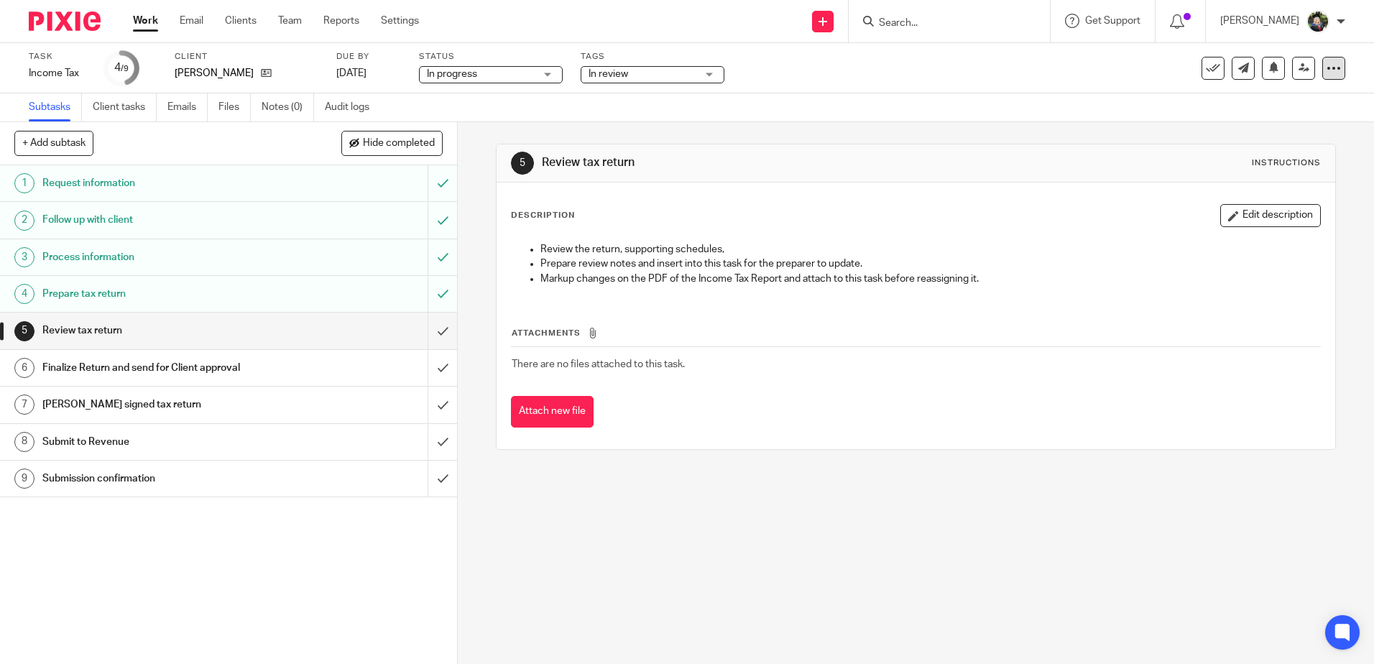
click at [1323, 71] on div at bounding box center [1334, 68] width 23 height 23
click at [1238, 121] on link "Advanced task editor" at bounding box center [1278, 126] width 95 height 10
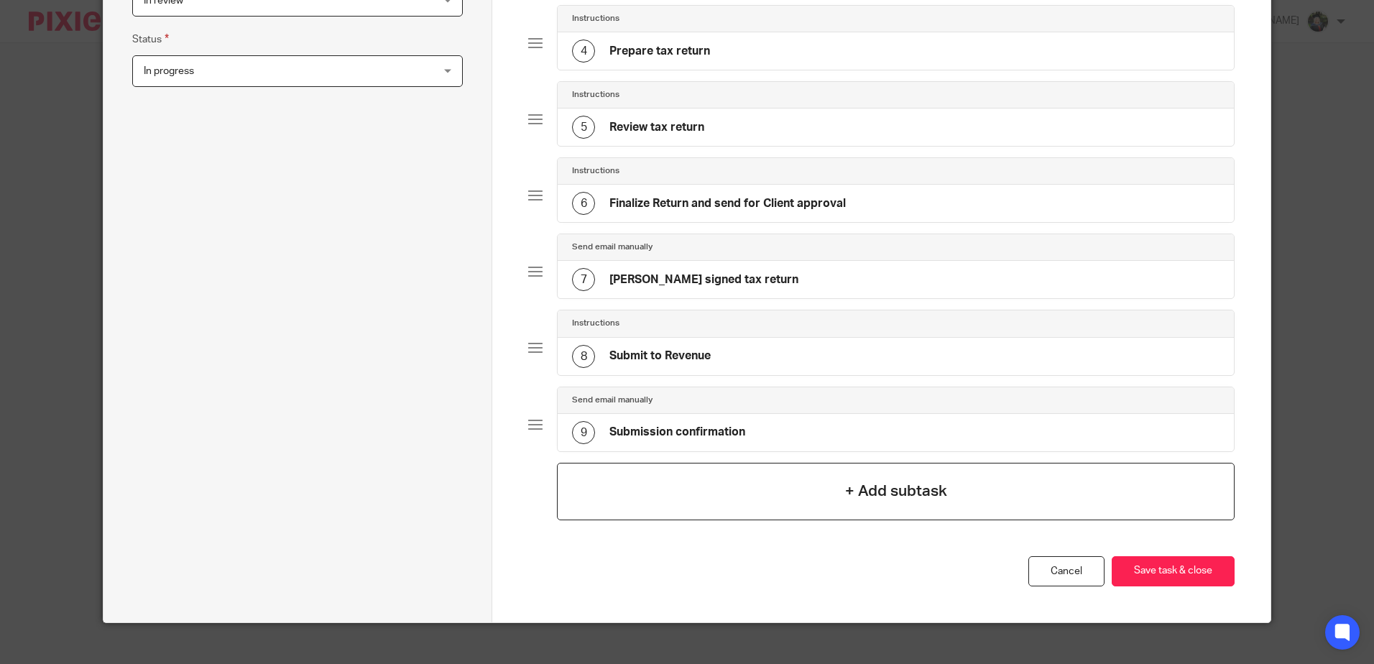
scroll to position [408, 0]
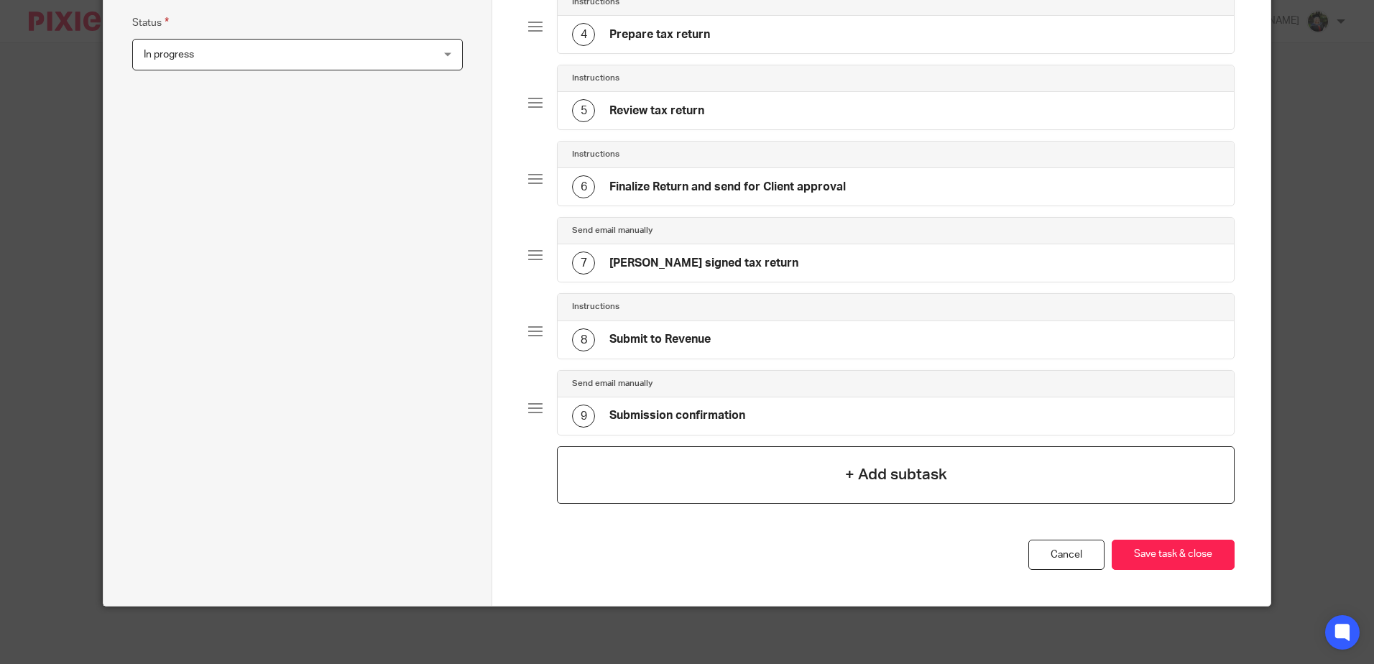
click at [668, 487] on div "+ Add subtask" at bounding box center [895, 475] width 677 height 58
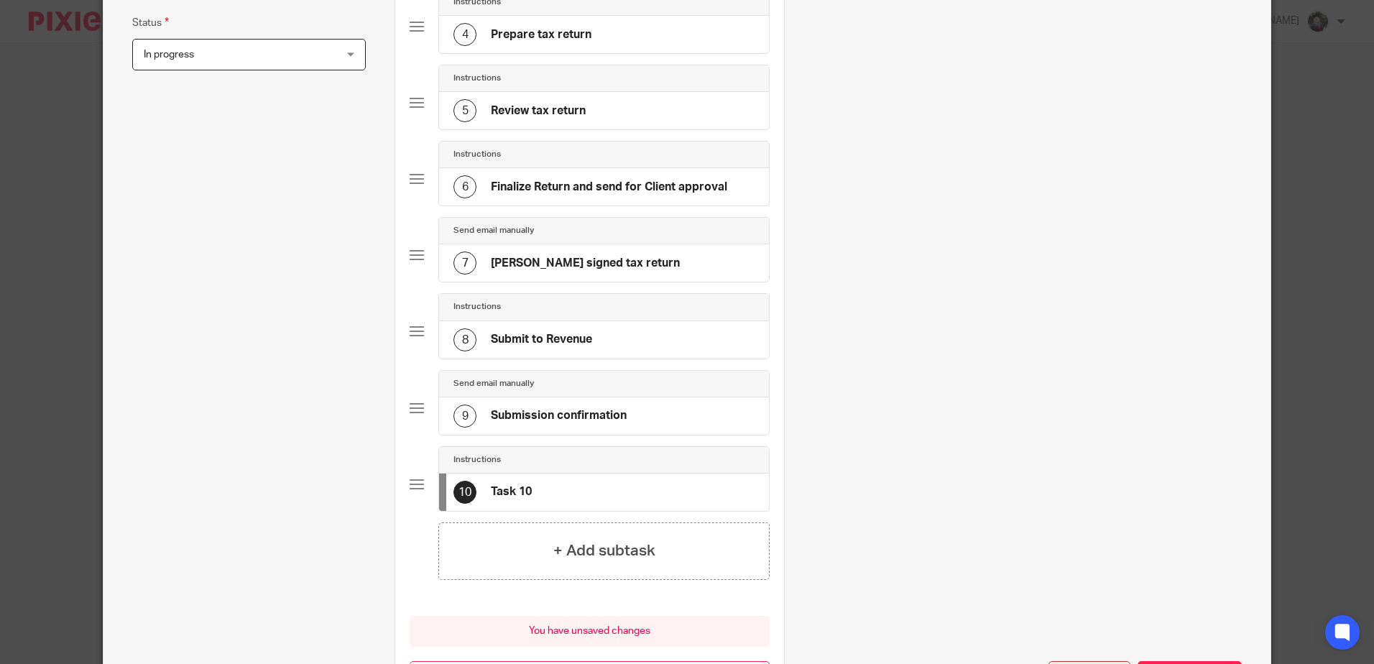
scroll to position [0, 0]
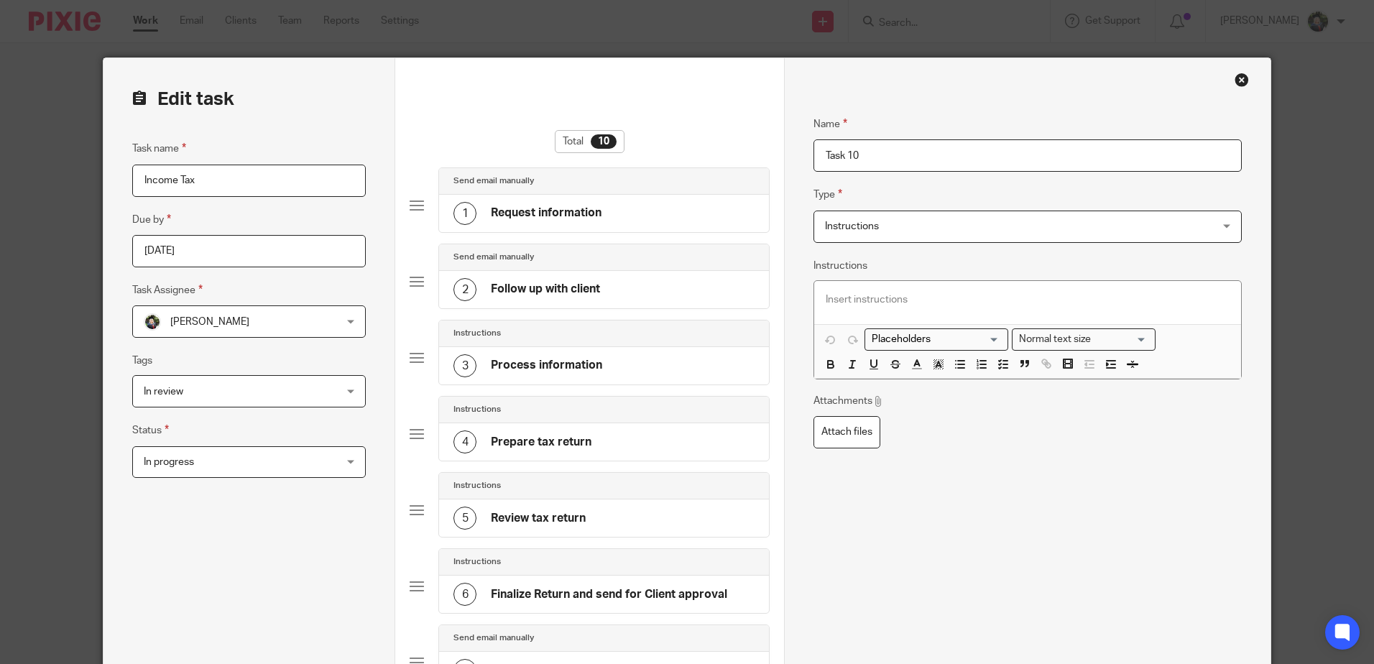
drag, startPoint x: 882, startPoint y: 155, endPoint x: 735, endPoint y: 165, distance: 147.0
click at [737, 165] on form "Edit task Task name Income Tax Due by 2025-11-13 Task Assignee Jade Devenney Ja…" at bounding box center [687, 596] width 1167 height 1077
type input "Review Deadline"
click at [902, 223] on span "Instructions" at bounding box center [991, 226] width 333 height 30
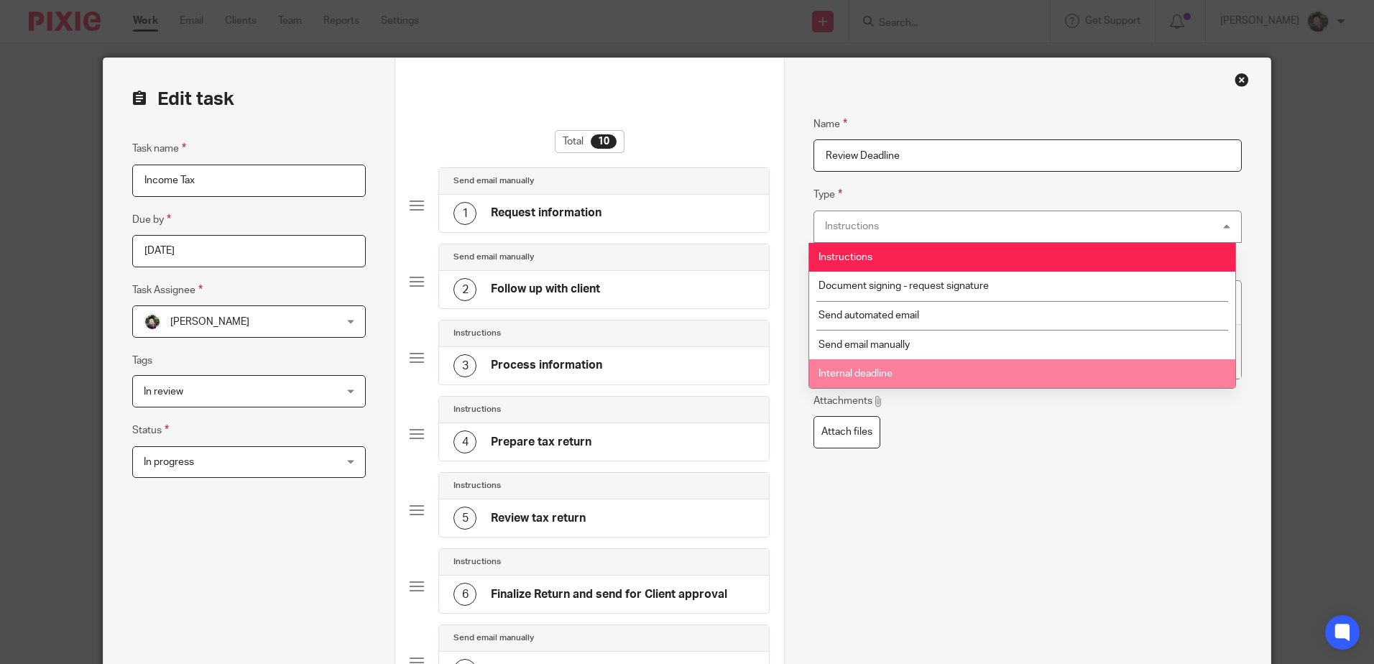
click at [881, 366] on li "Internal deadline" at bounding box center [1022, 373] width 426 height 29
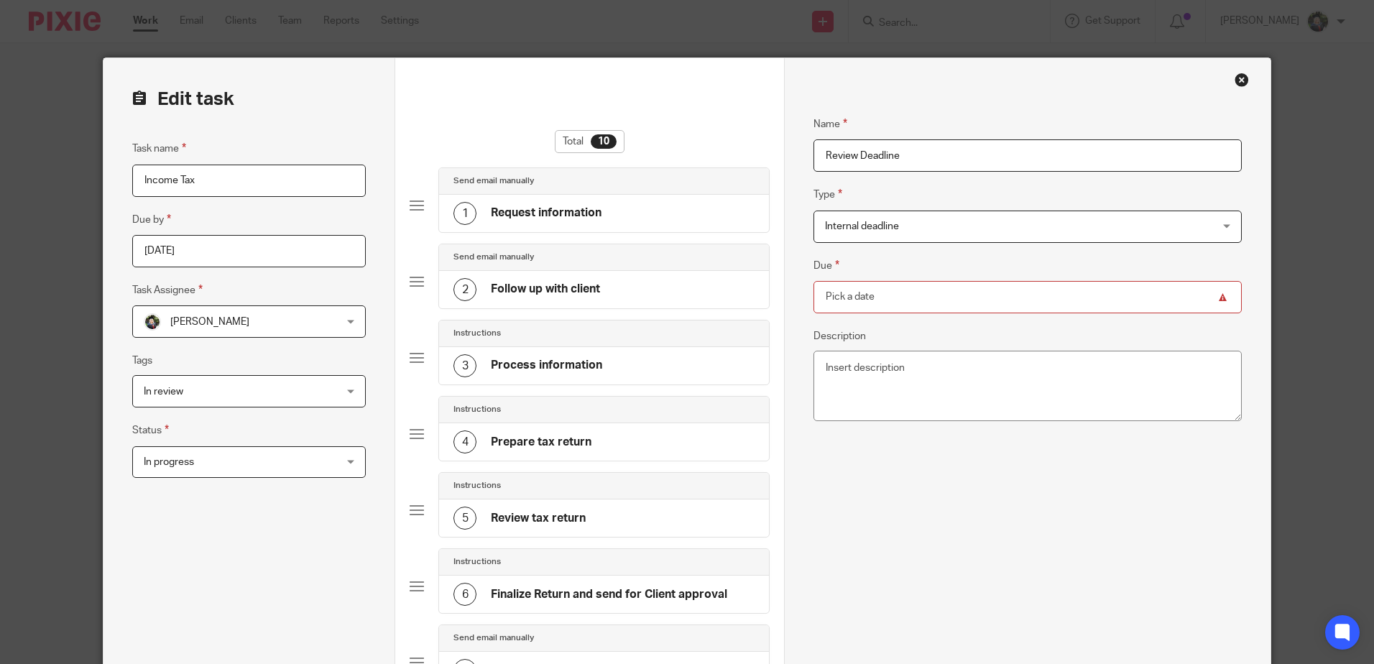
click at [879, 300] on input "Due" at bounding box center [1028, 297] width 428 height 32
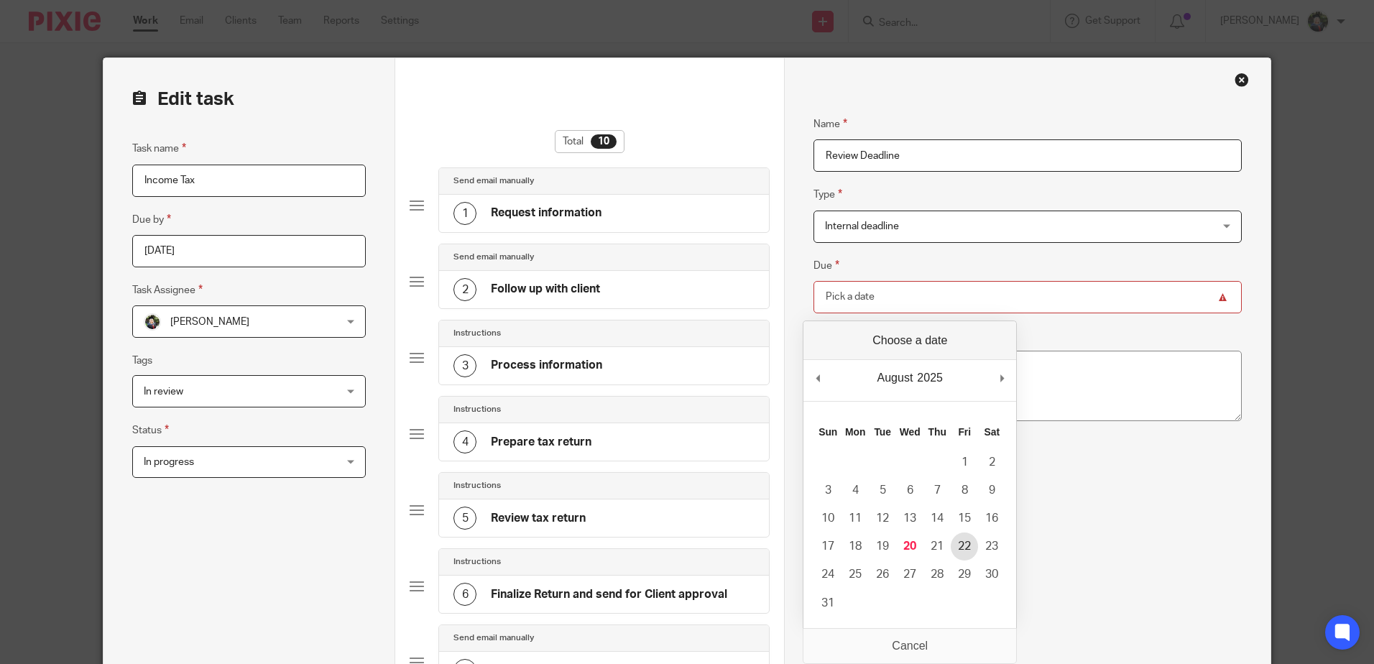
type input "2025-08-22"
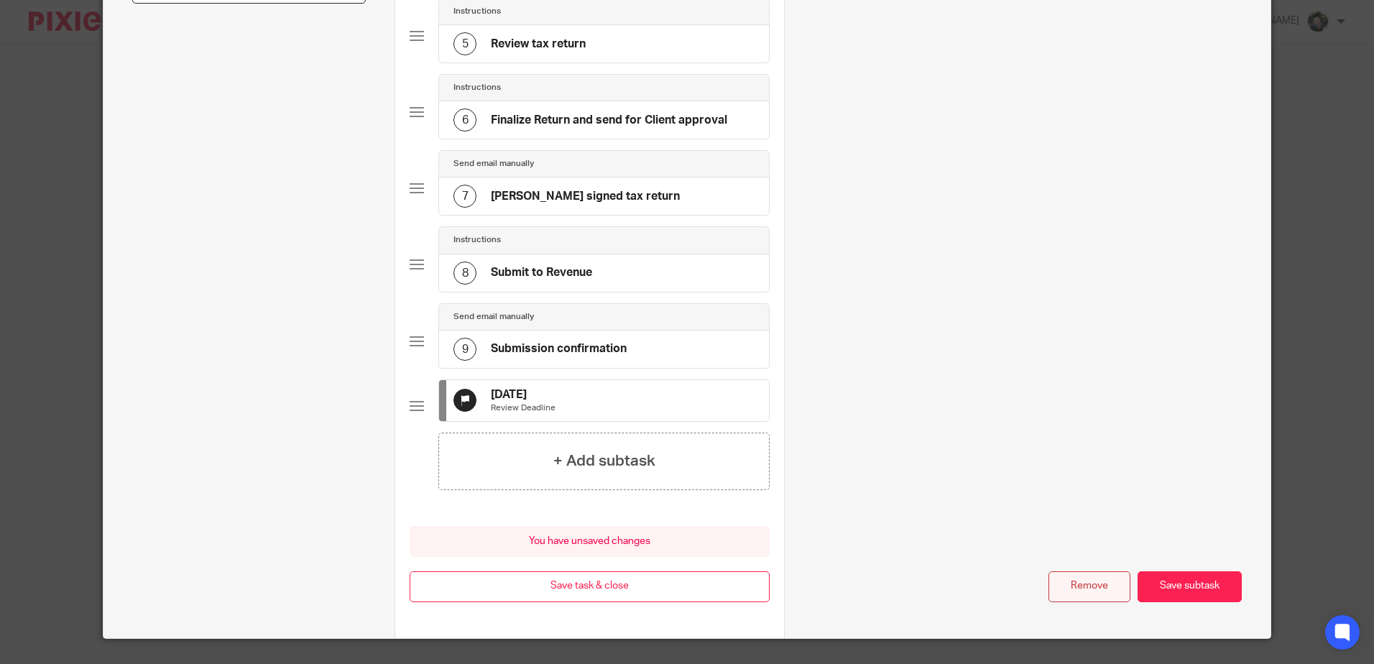
scroll to position [518, 0]
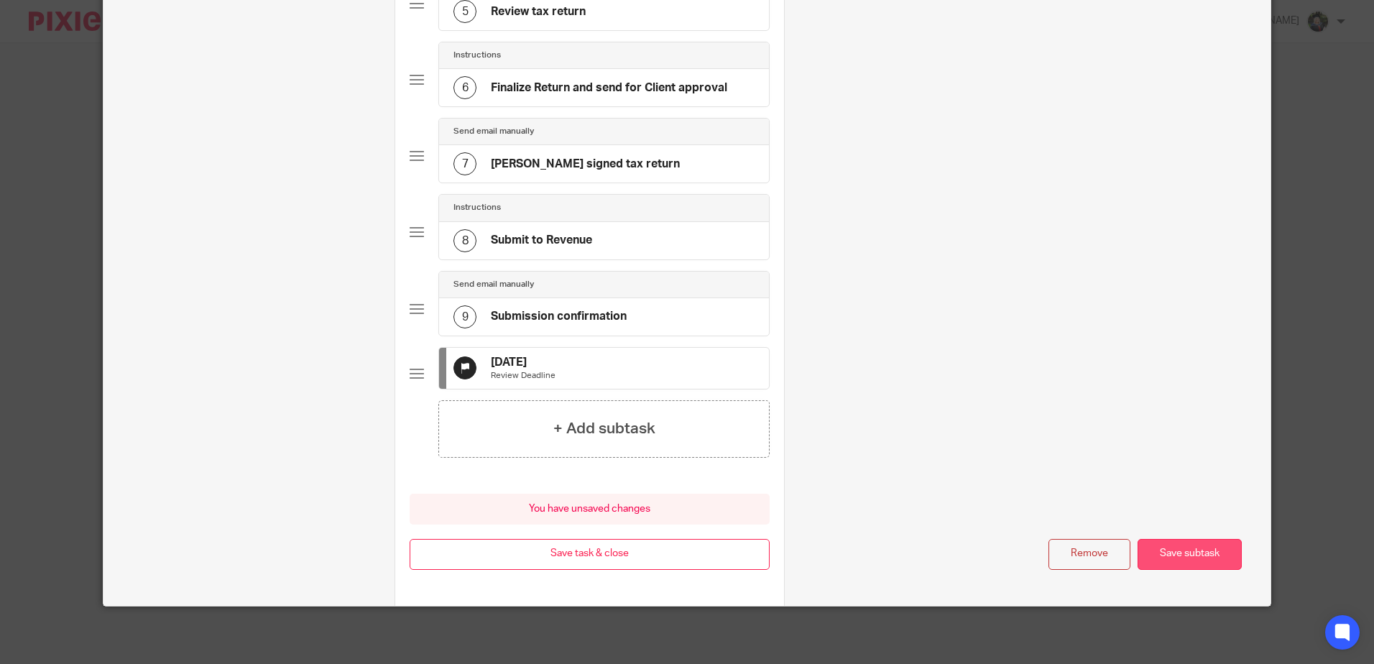
click at [1172, 547] on button "Save subtask" at bounding box center [1190, 554] width 104 height 31
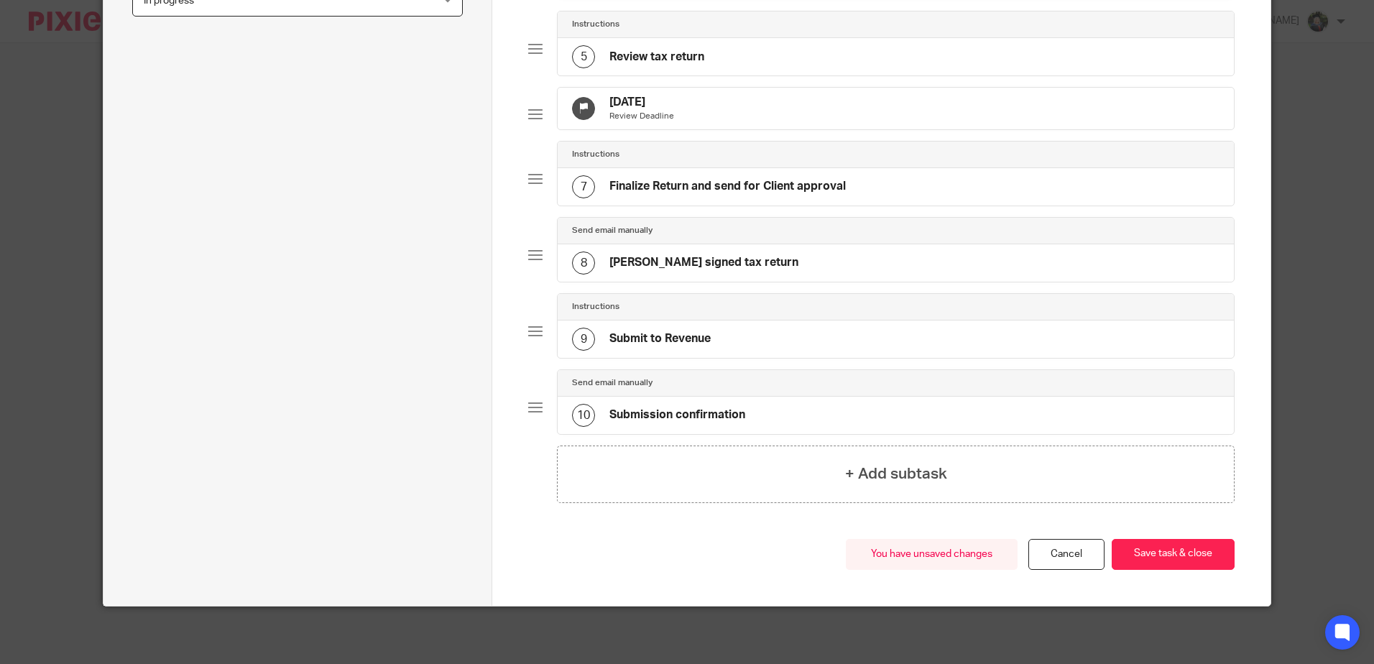
click at [558, 107] on div "22 Aug 2025 Review Deadline" at bounding box center [896, 109] width 676 height 42
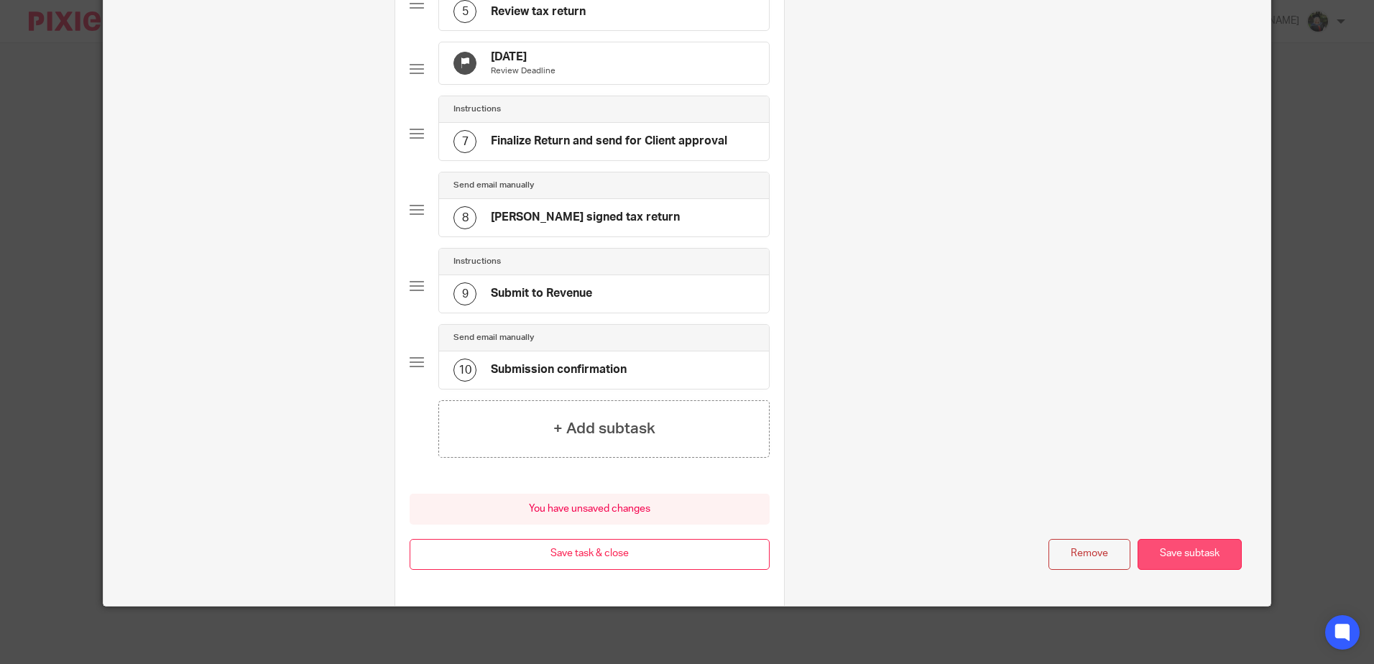
click at [1180, 546] on button "Save subtask" at bounding box center [1190, 554] width 104 height 31
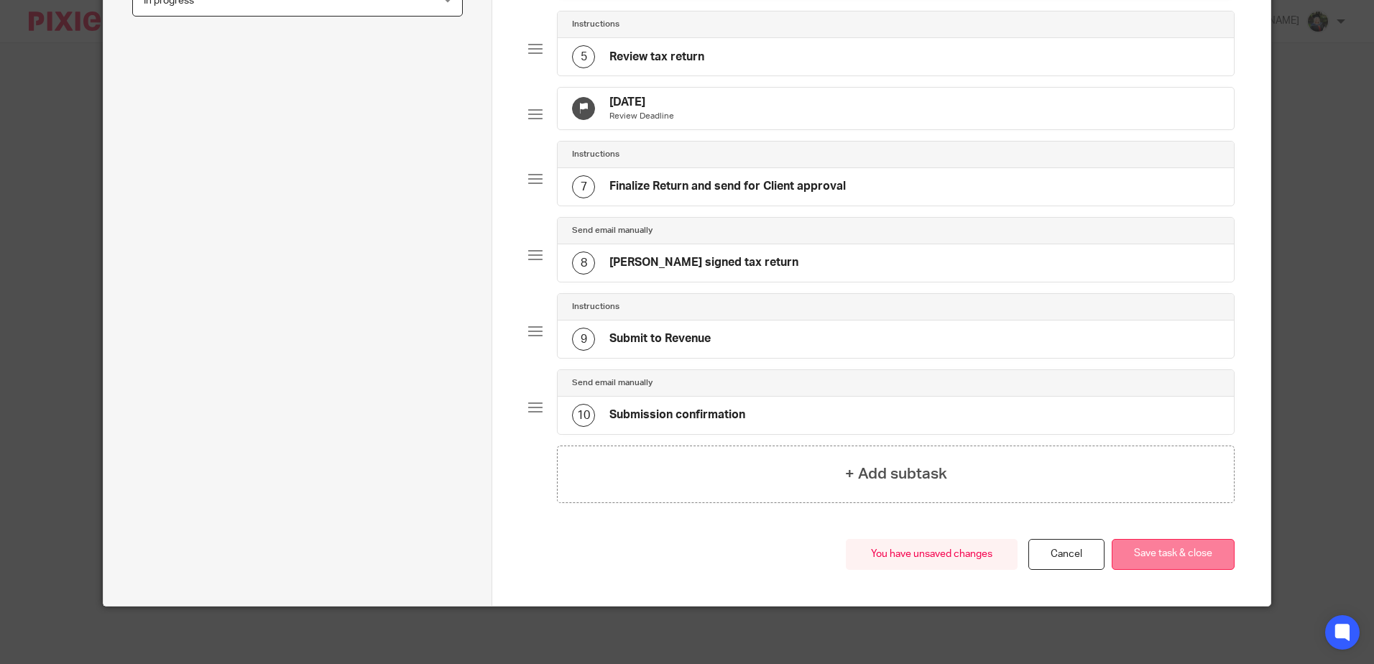
click at [1159, 551] on button "Save task & close" at bounding box center [1173, 554] width 123 height 31
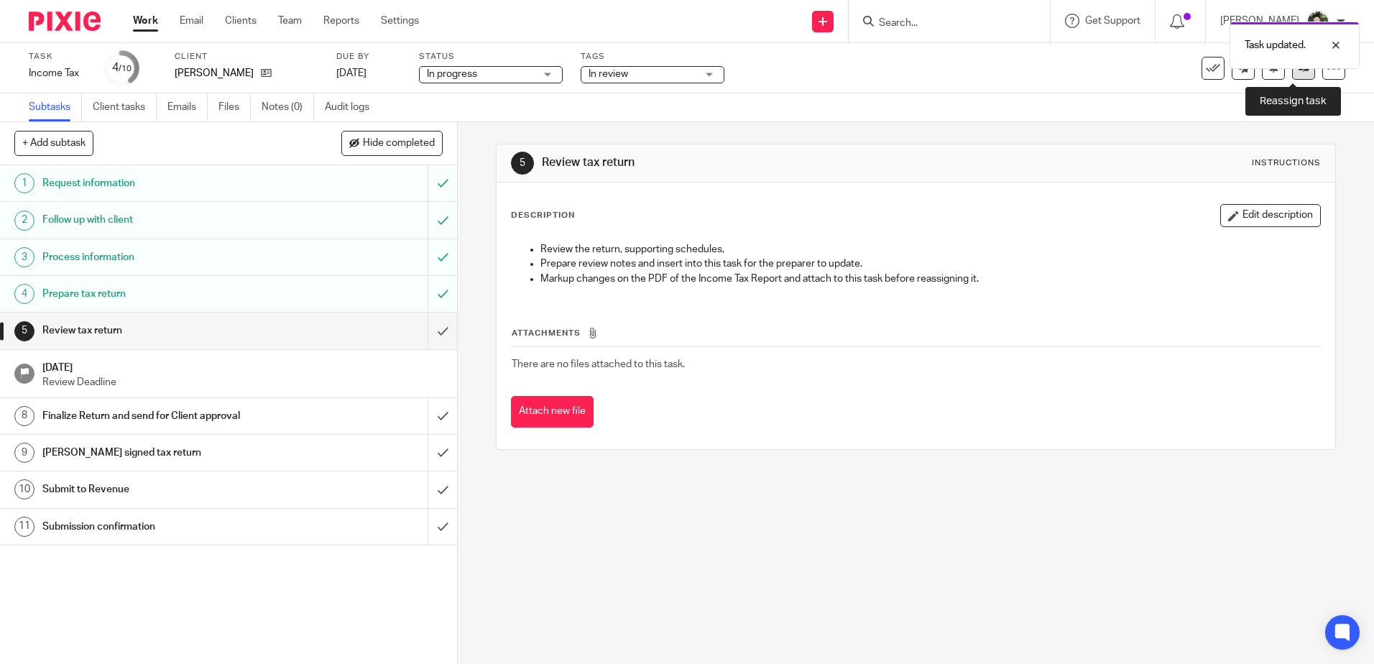
click at [1299, 73] on icon at bounding box center [1304, 68] width 11 height 11
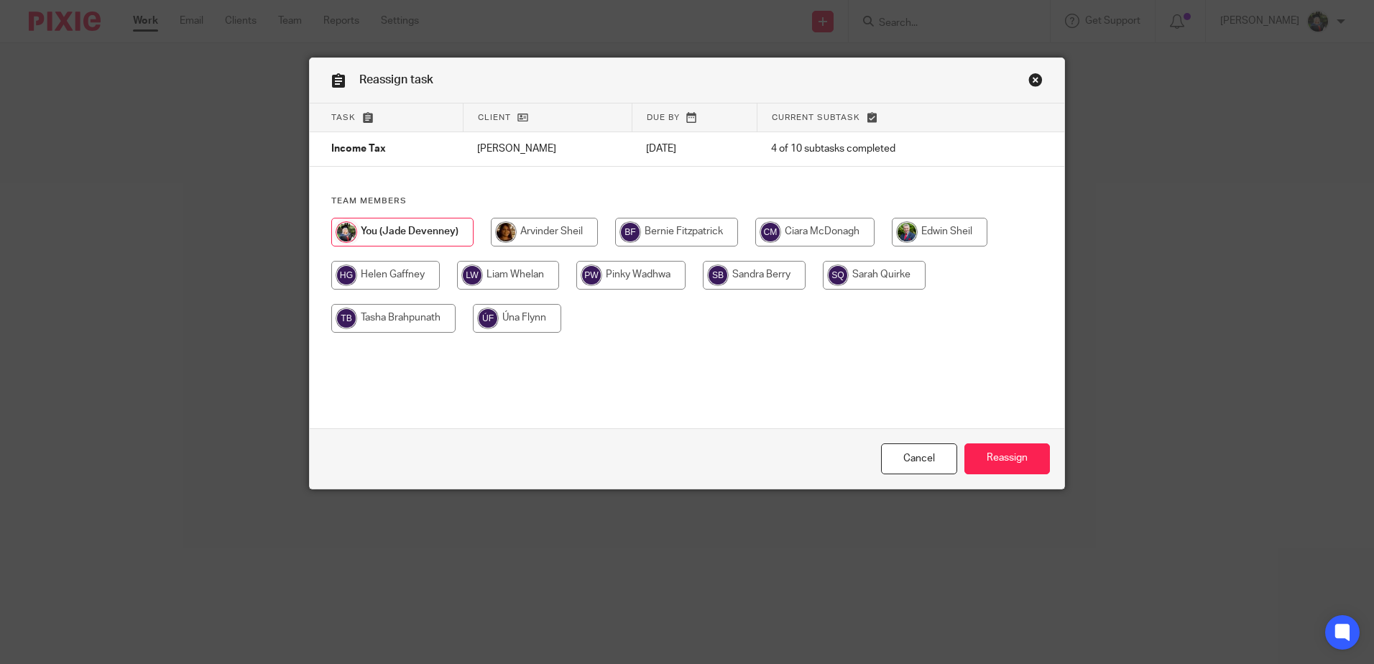
click at [374, 274] on input "radio" at bounding box center [385, 275] width 109 height 29
radio input "true"
click at [1004, 459] on input "Reassign" at bounding box center [1008, 459] width 86 height 31
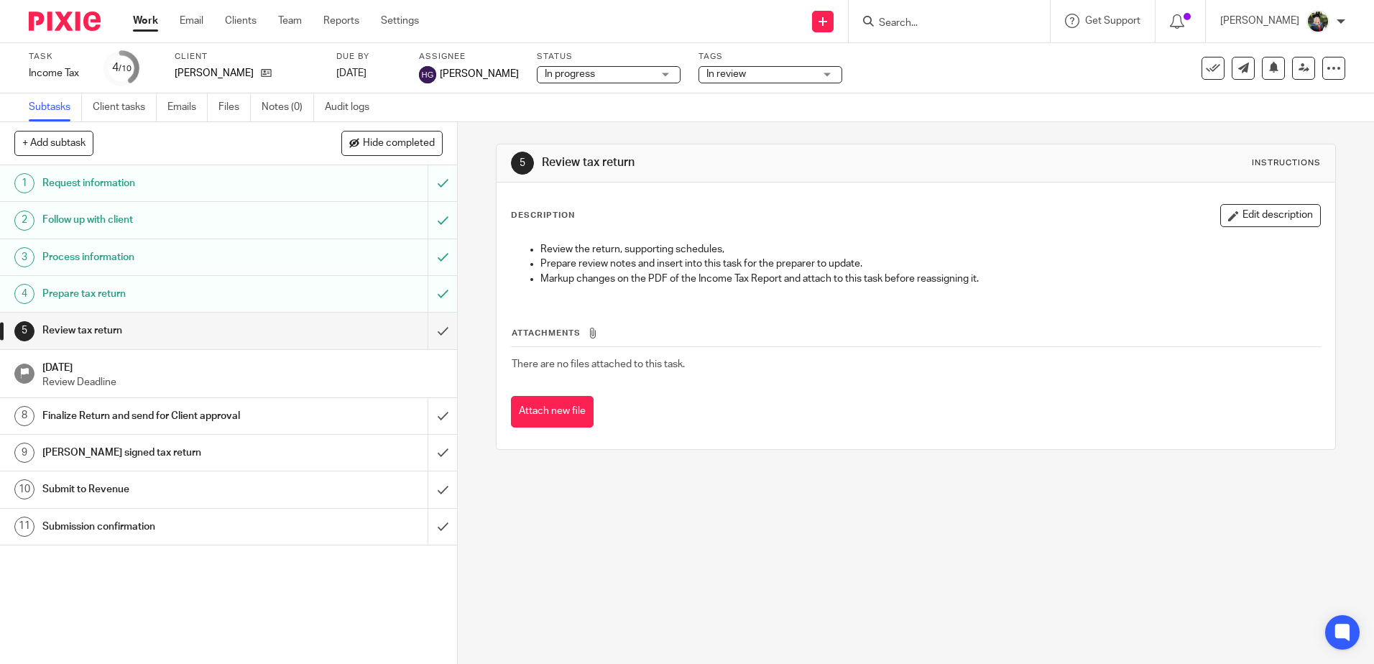
click at [147, 22] on link "Work" at bounding box center [145, 21] width 25 height 14
click at [144, 20] on link "Work" at bounding box center [145, 21] width 25 height 14
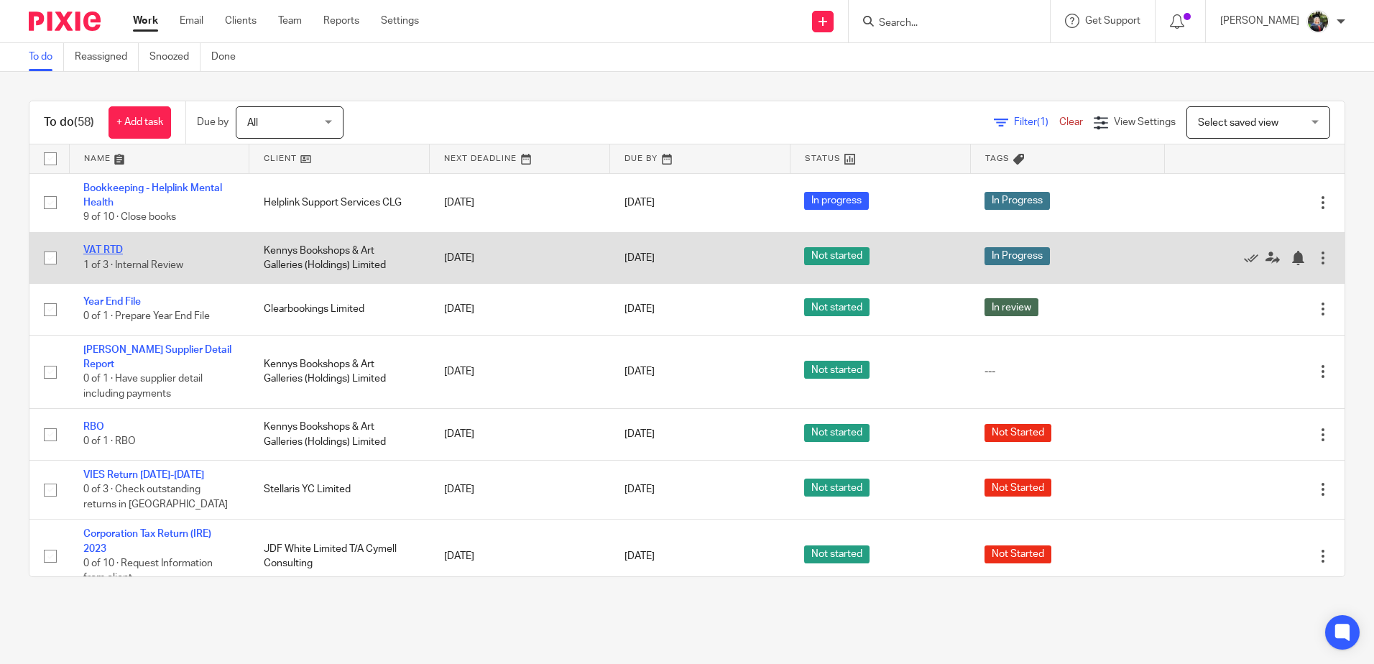
click at [104, 250] on link "VAT RTD" at bounding box center [103, 250] width 40 height 10
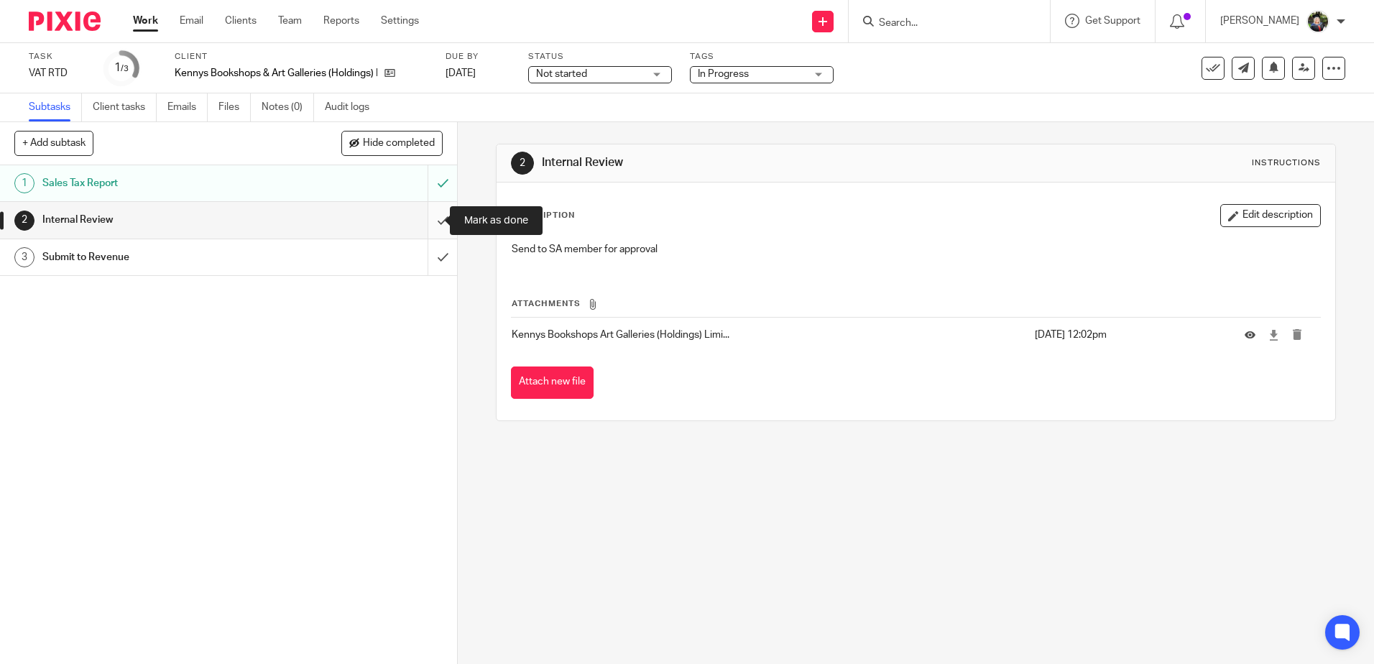
click at [426, 222] on input "submit" at bounding box center [228, 220] width 457 height 36
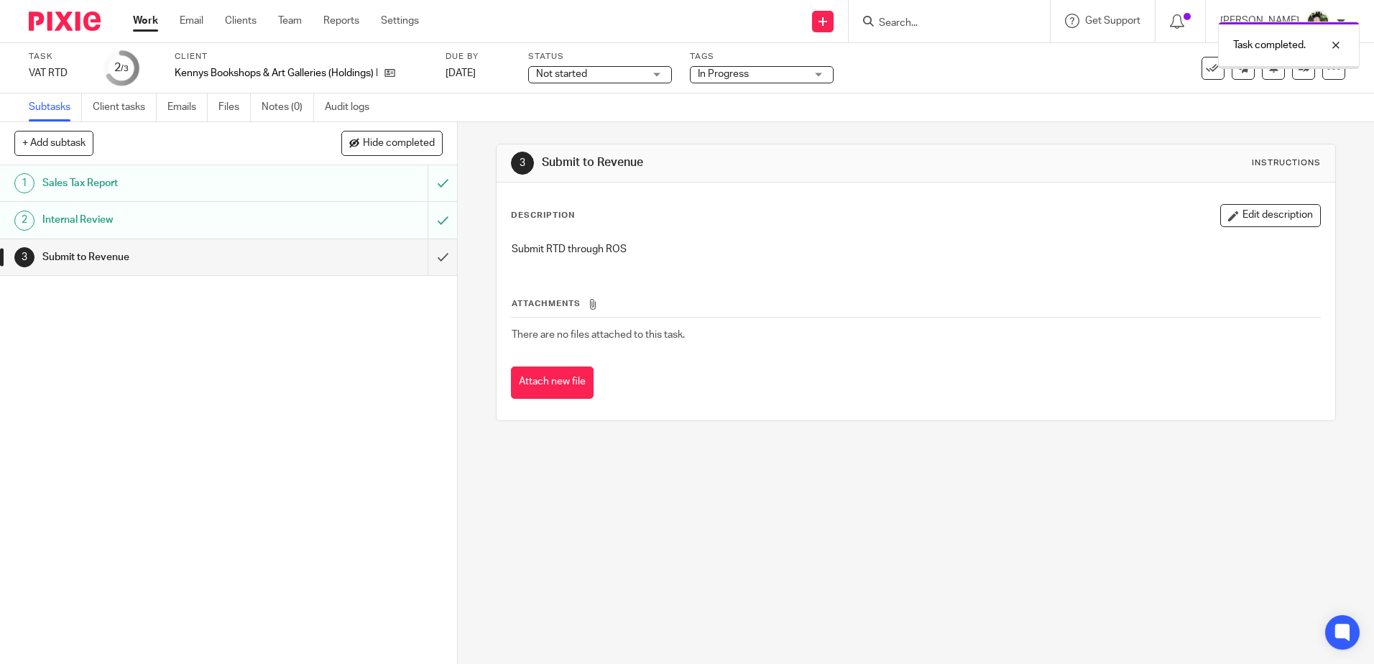
click at [608, 78] on span "Not started" at bounding box center [590, 74] width 108 height 15
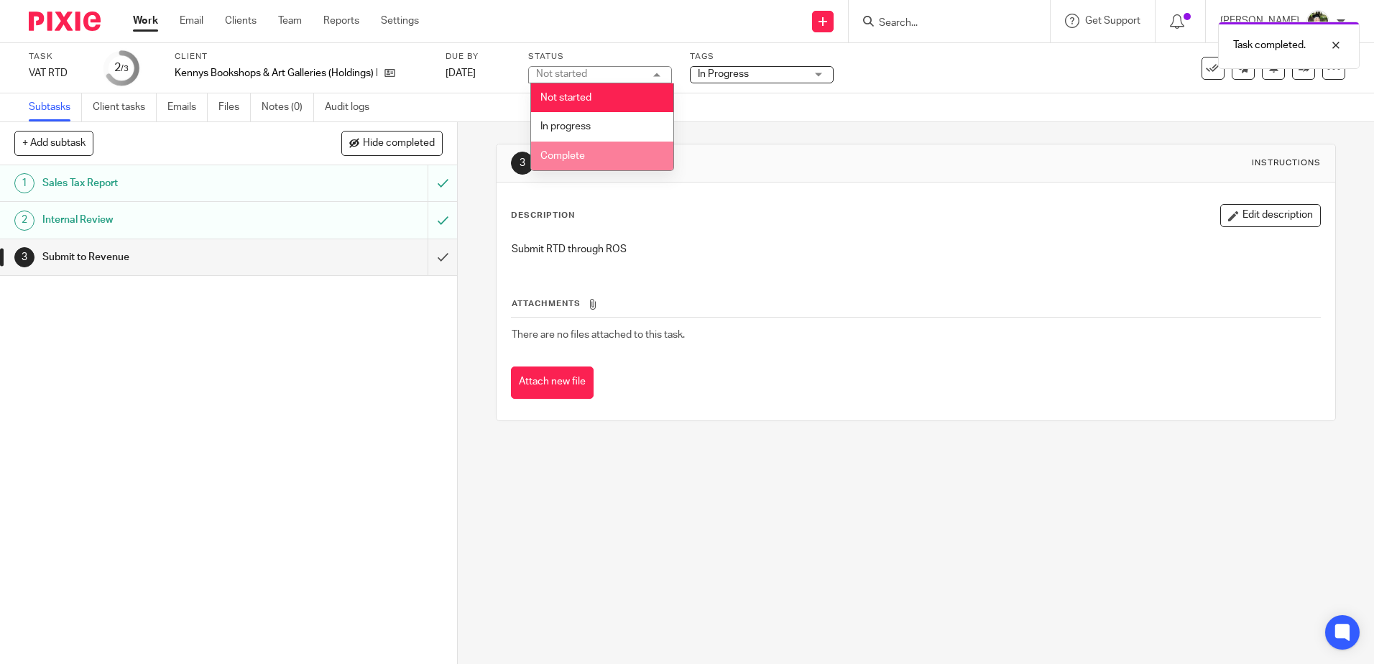
click at [593, 155] on li "Complete" at bounding box center [602, 156] width 142 height 29
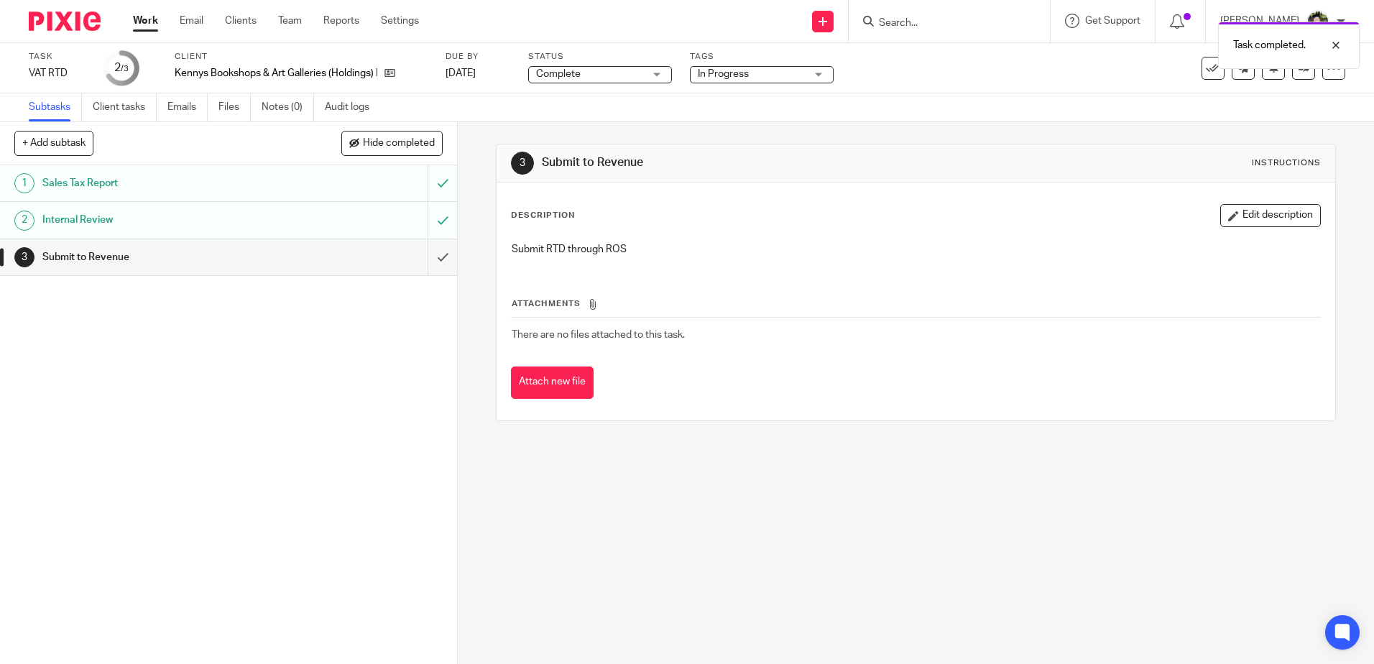
click at [743, 73] on span "In Progress" at bounding box center [723, 74] width 51 height 10
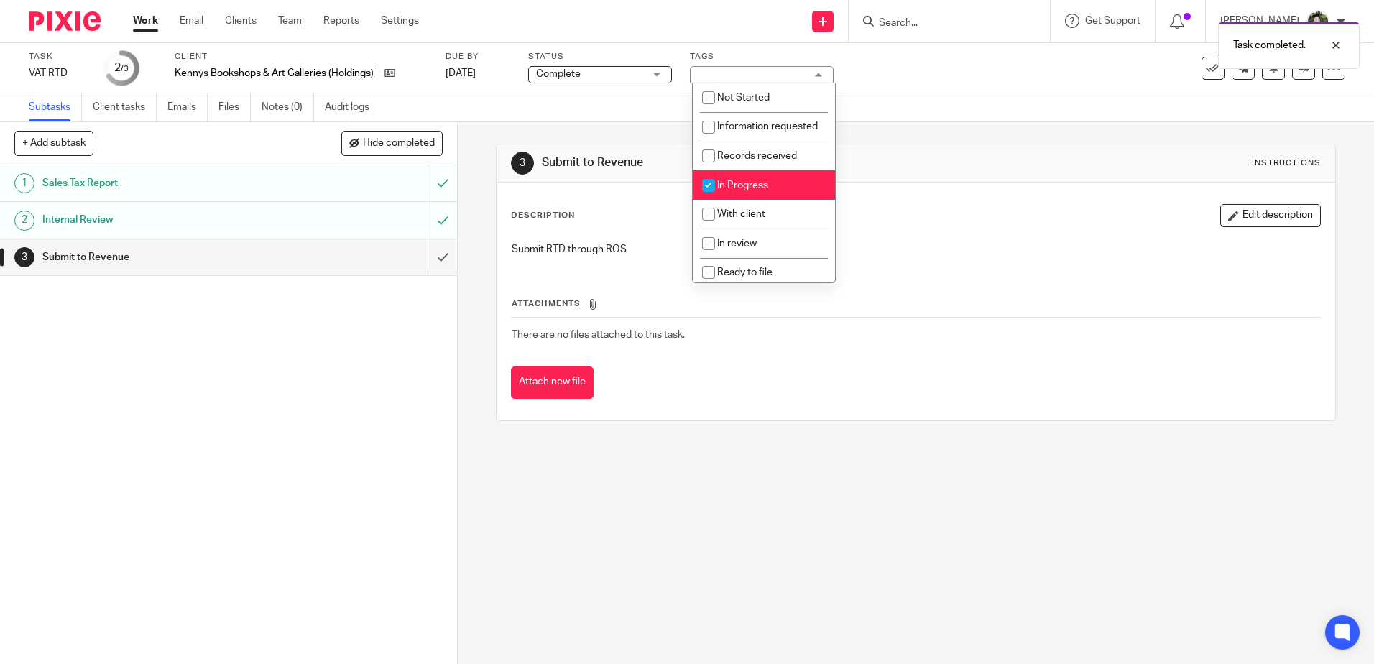
click at [747, 200] on li "In Progress" at bounding box center [764, 184] width 142 height 29
checkbox input "false"
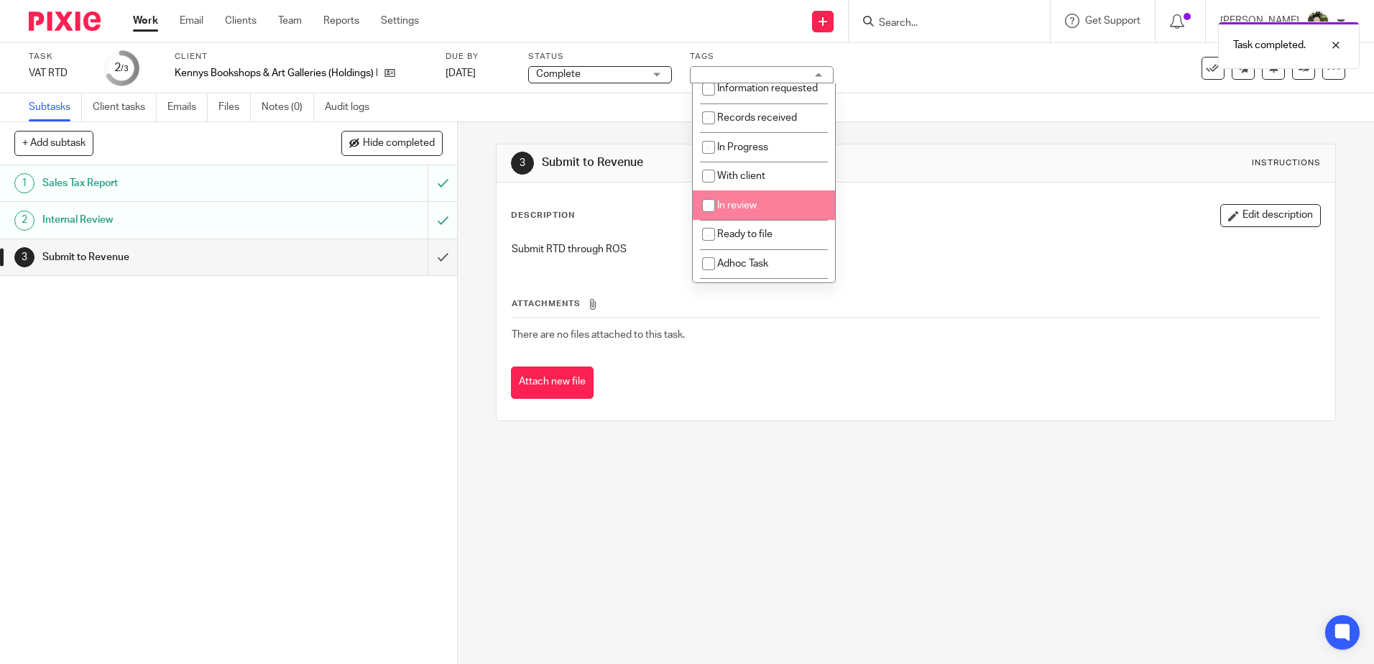
scroll to position [107, 0]
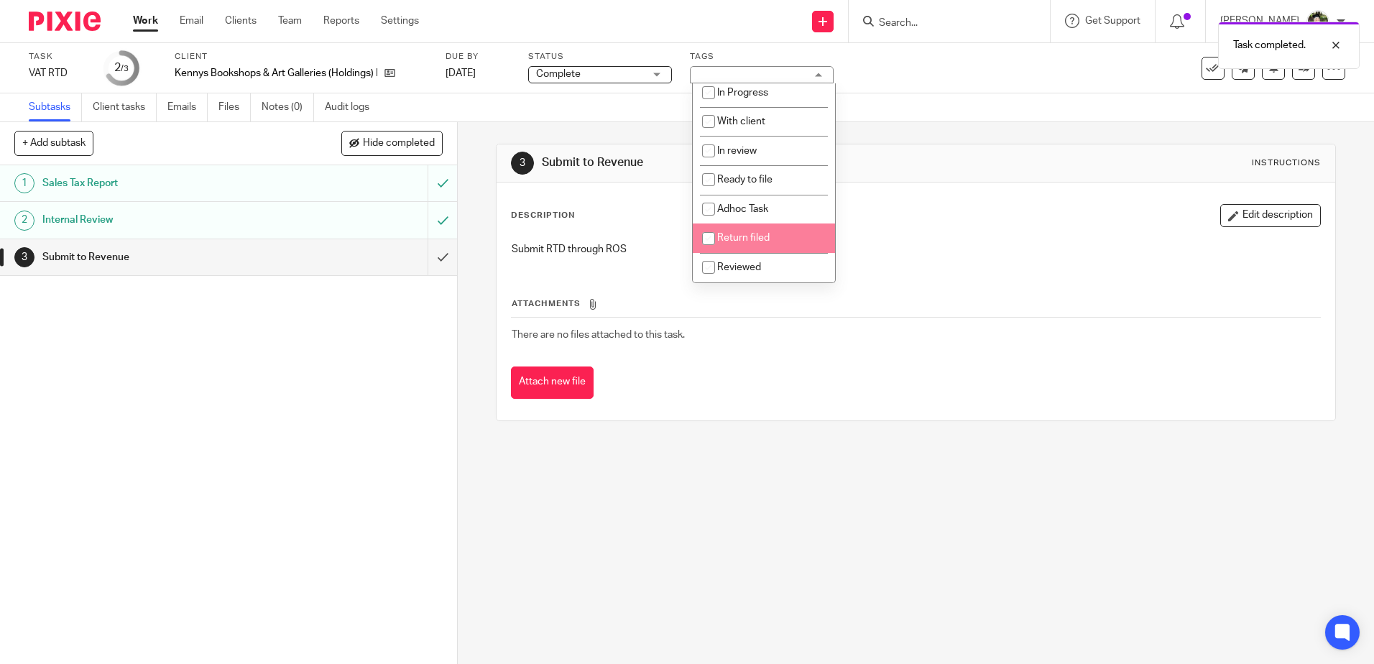
click at [745, 239] on span "Return filed" at bounding box center [743, 238] width 52 height 10
checkbox input "true"
click at [922, 206] on div "Description Edit description" at bounding box center [915, 215] width 809 height 23
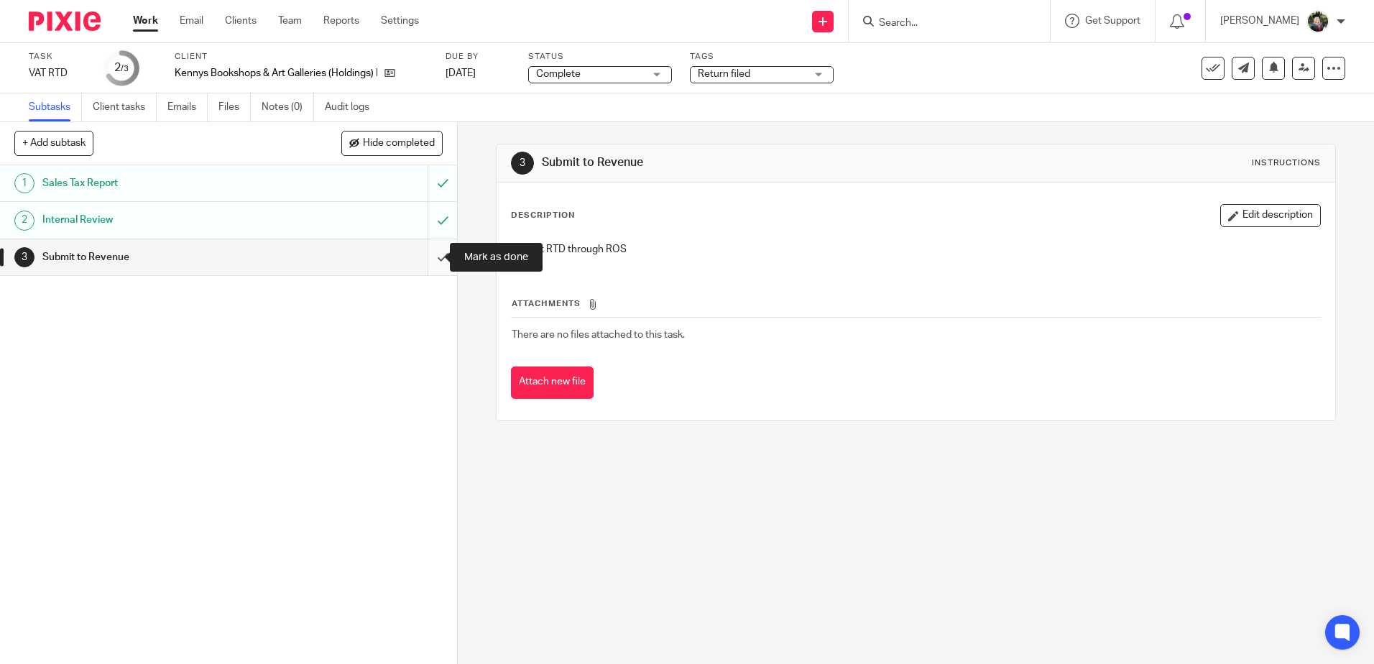
click at [433, 258] on input "submit" at bounding box center [228, 257] width 457 height 36
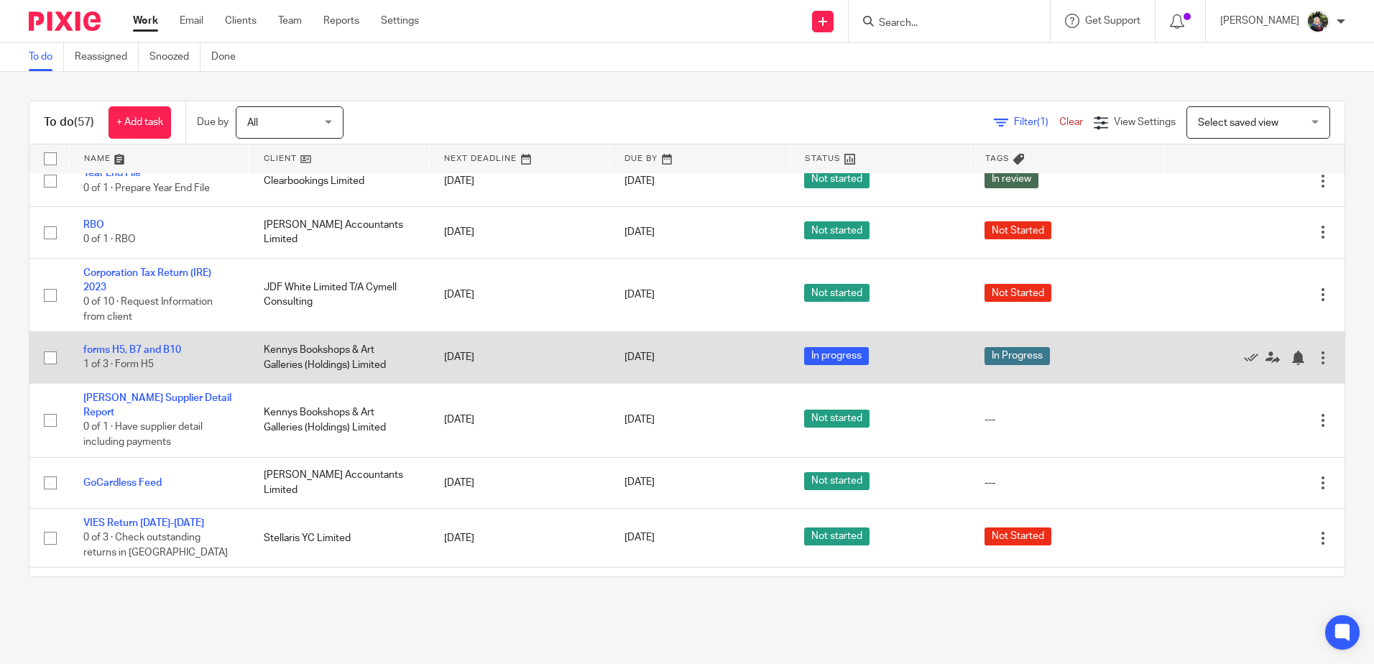
scroll to position [72, 0]
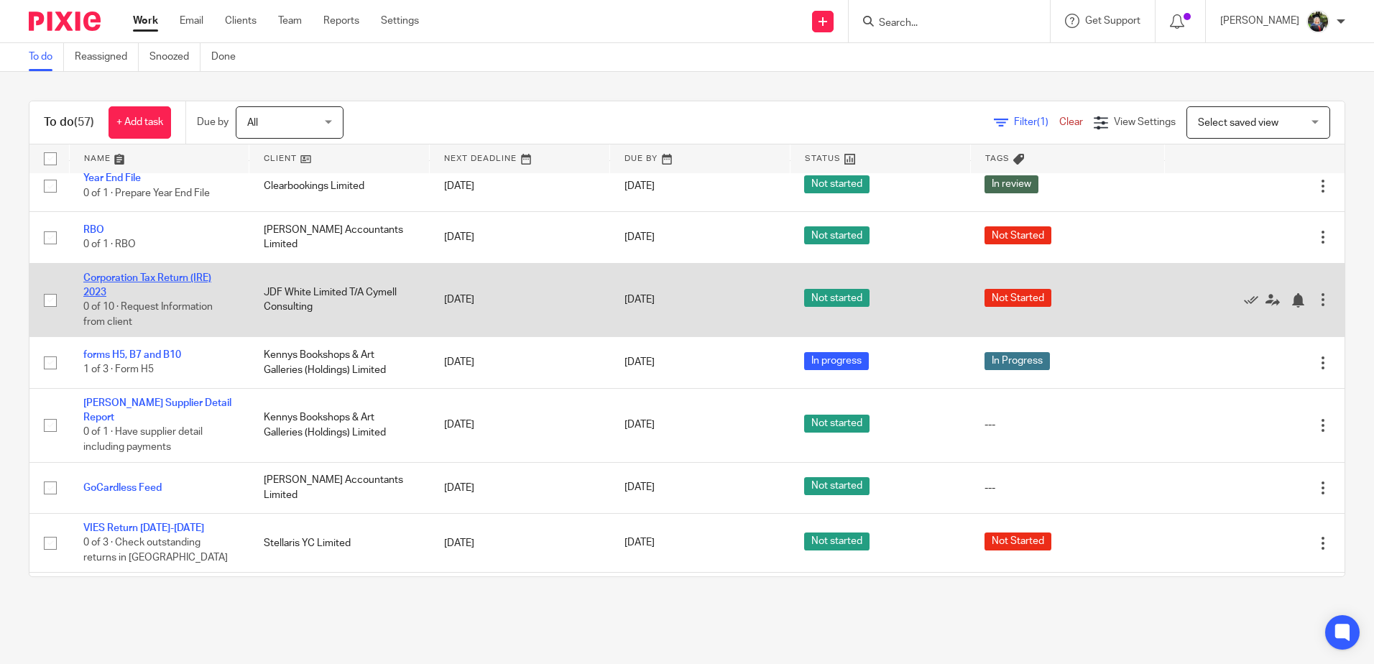
click at [109, 278] on link "Corporation Tax Return (IRE) 2023" at bounding box center [147, 285] width 128 height 24
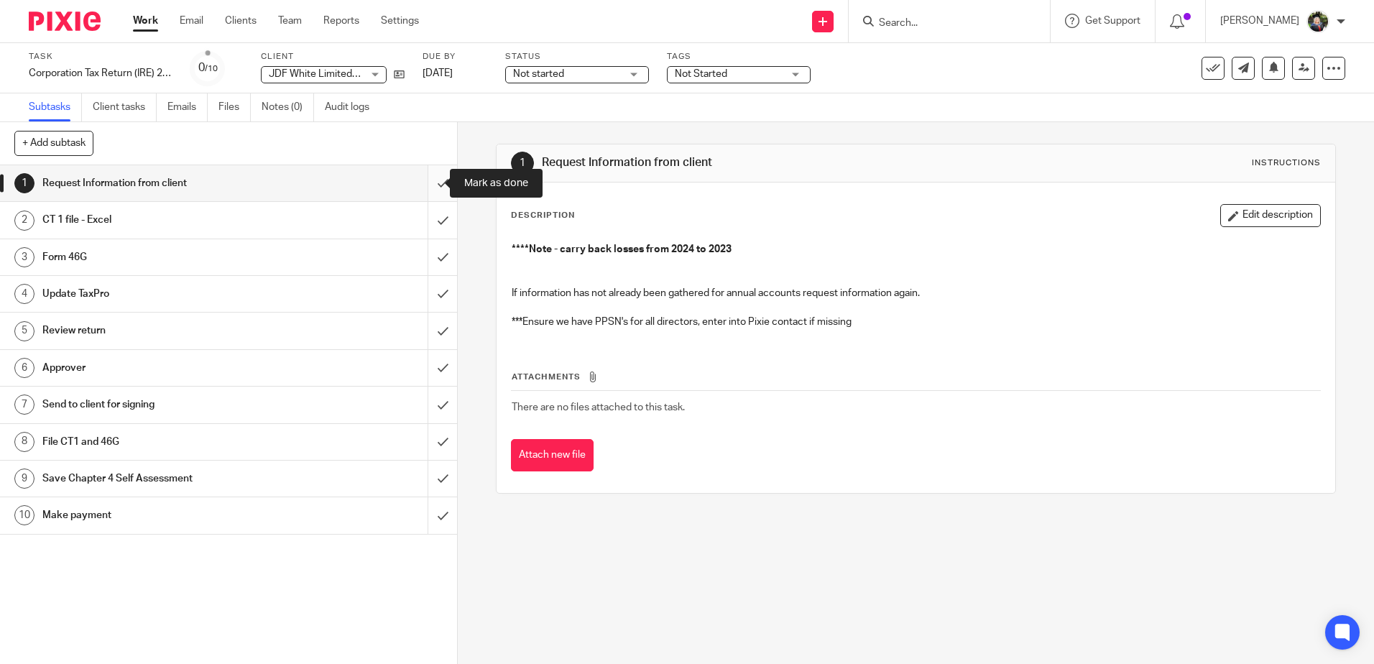
click at [419, 182] on input "submit" at bounding box center [228, 183] width 457 height 36
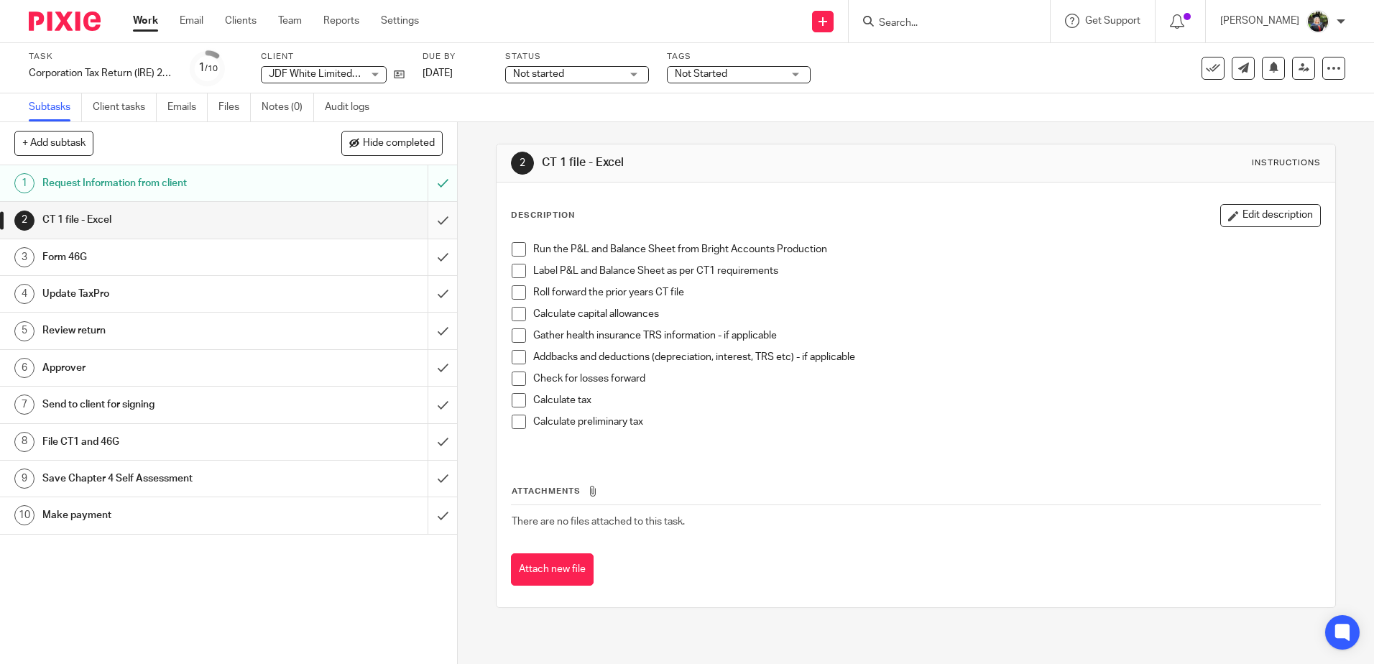
click at [424, 216] on input "submit" at bounding box center [228, 220] width 457 height 36
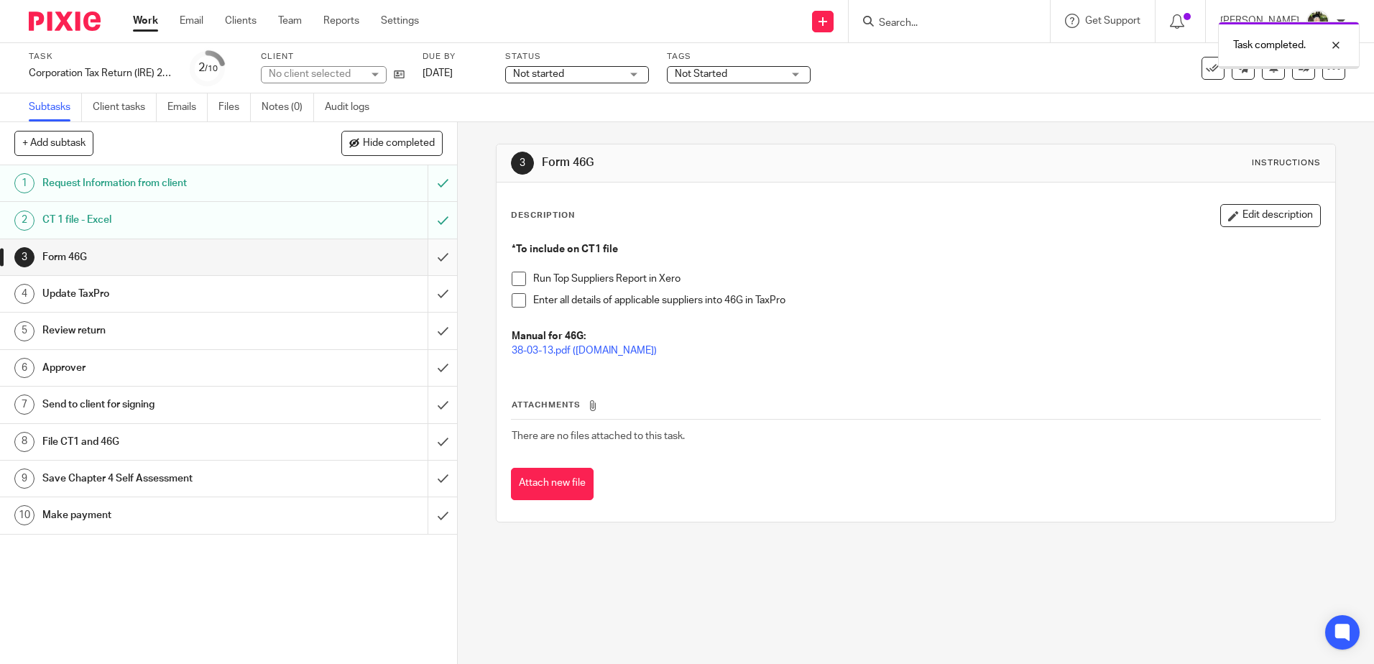
click at [427, 261] on input "submit" at bounding box center [228, 257] width 457 height 36
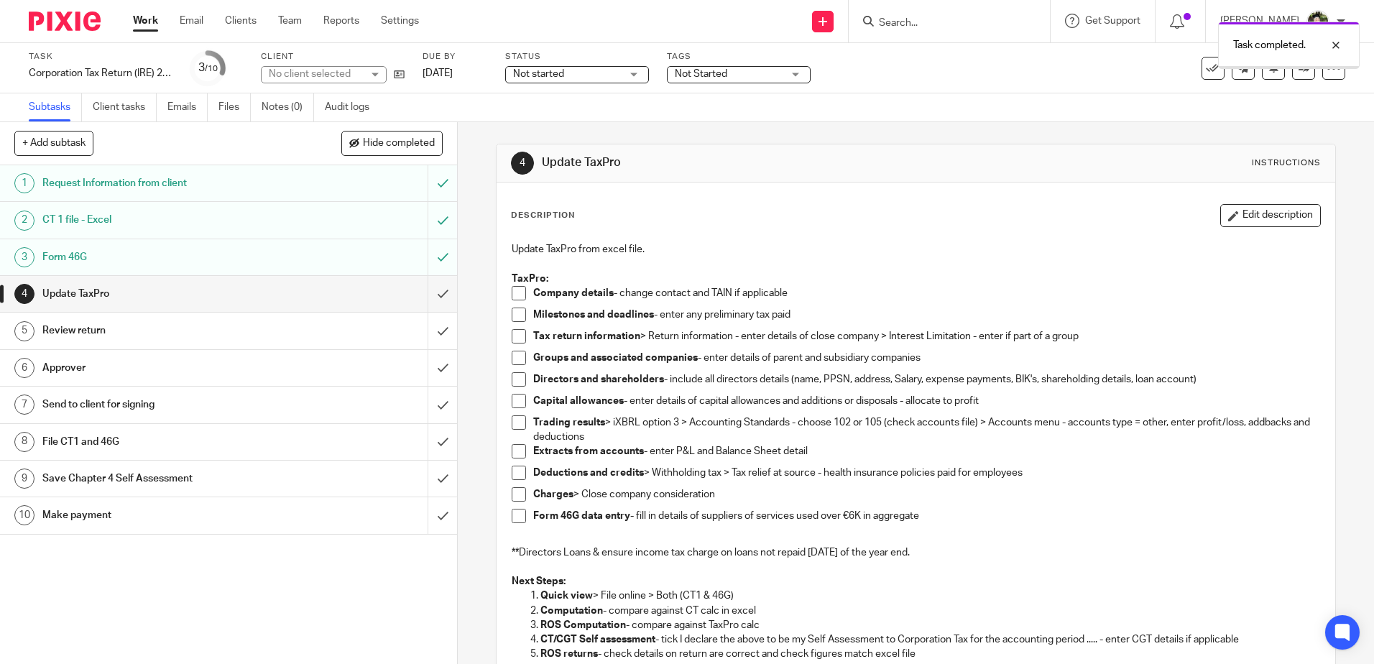
click at [418, 301] on input "submit" at bounding box center [228, 294] width 457 height 36
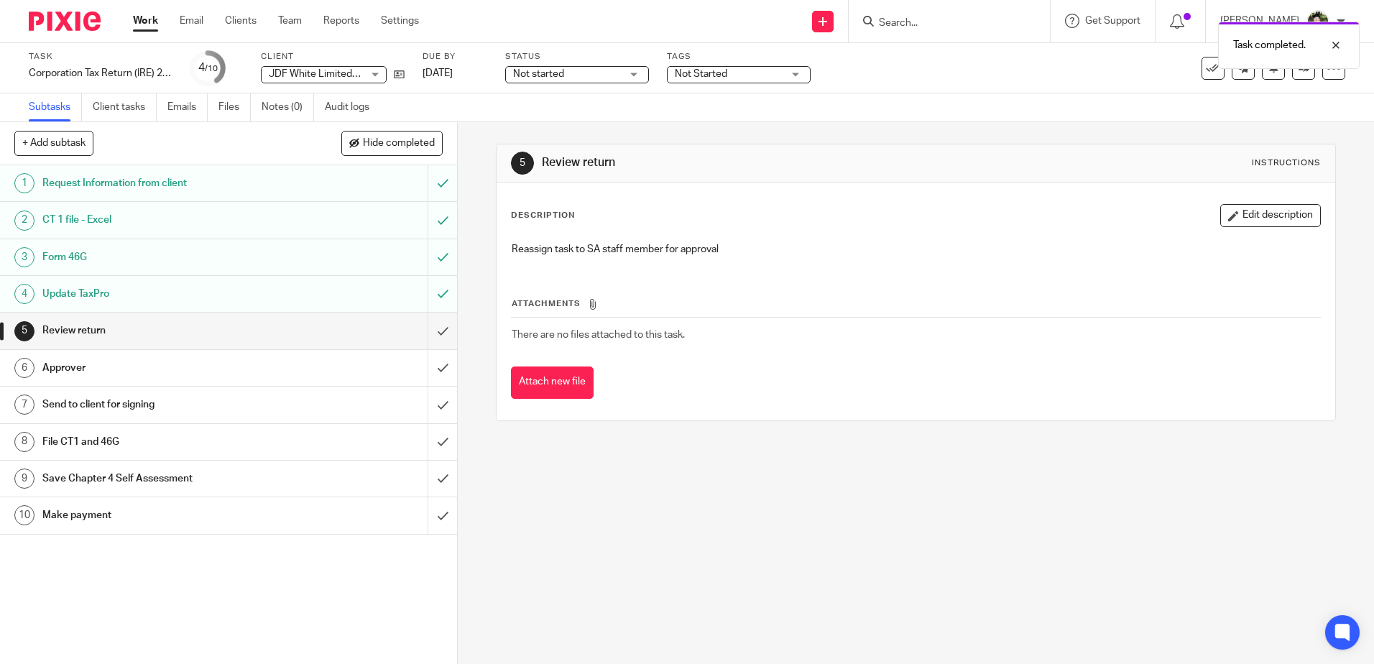
click at [1259, 213] on button "Edit description" at bounding box center [1271, 215] width 101 height 23
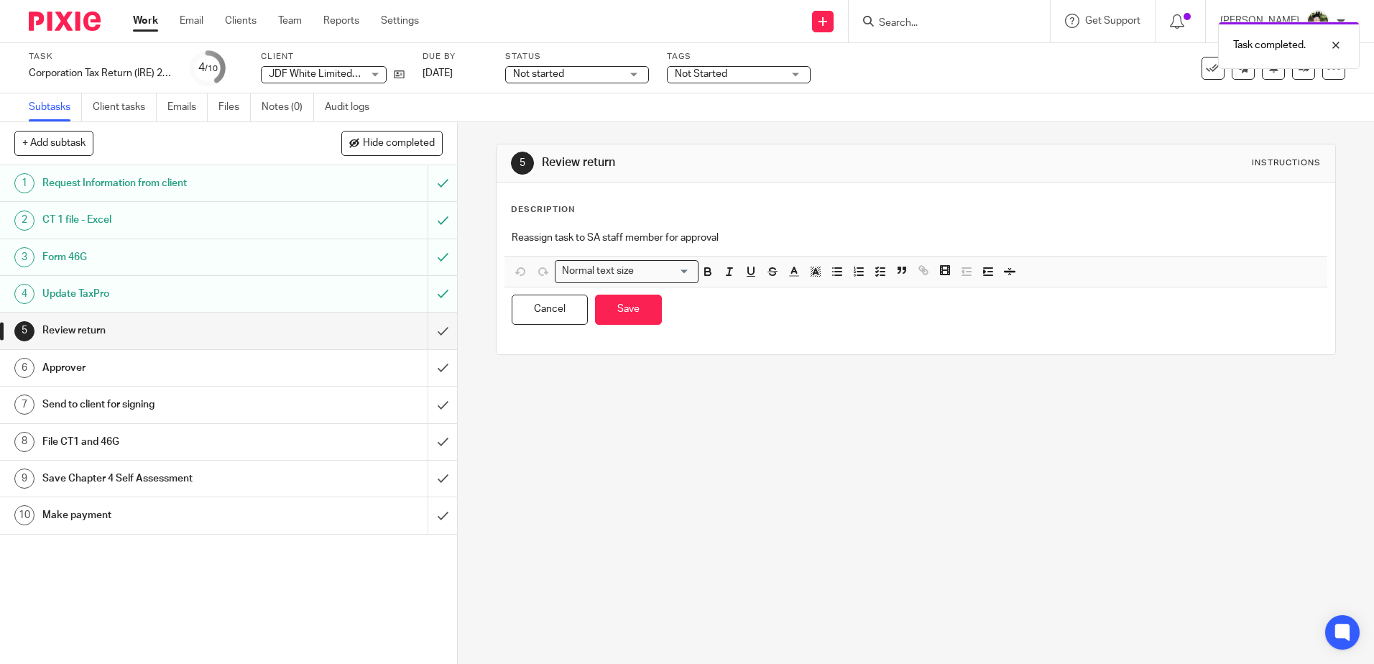
click at [508, 230] on div "Reassign task to SA staff member for approval" at bounding box center [916, 240] width 822 height 32
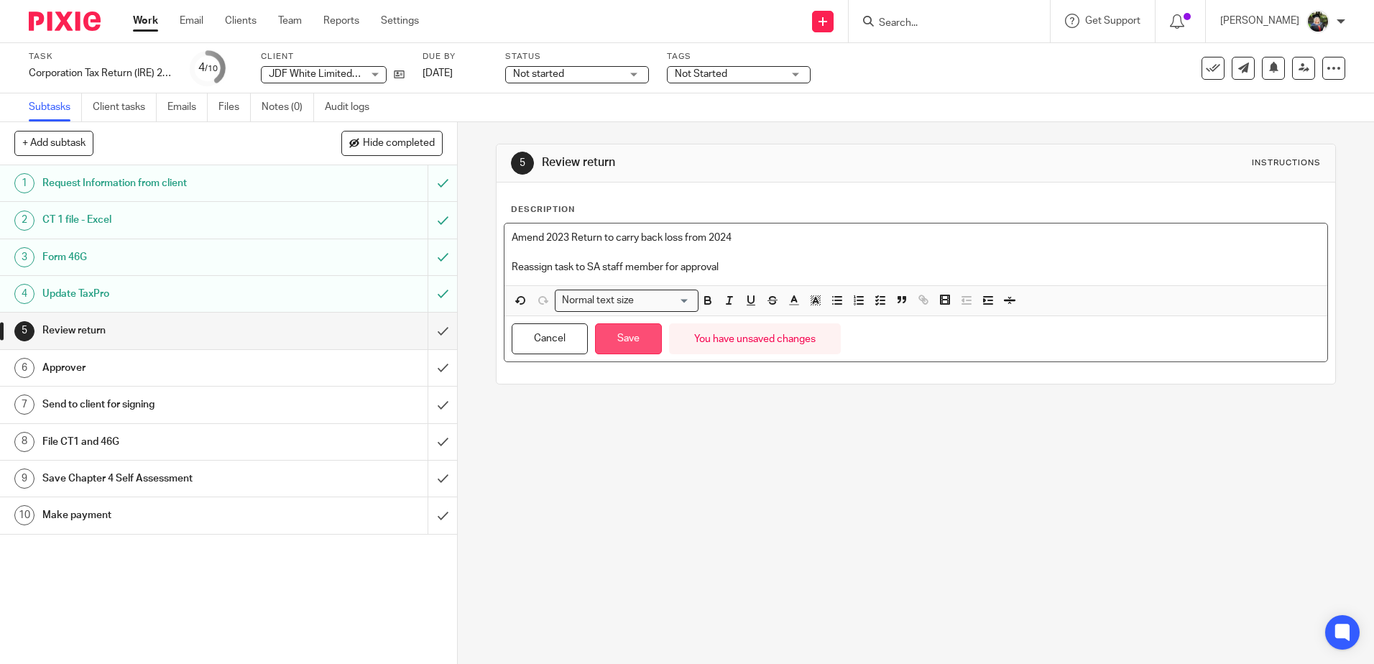
click at [631, 344] on button "Save" at bounding box center [628, 338] width 67 height 31
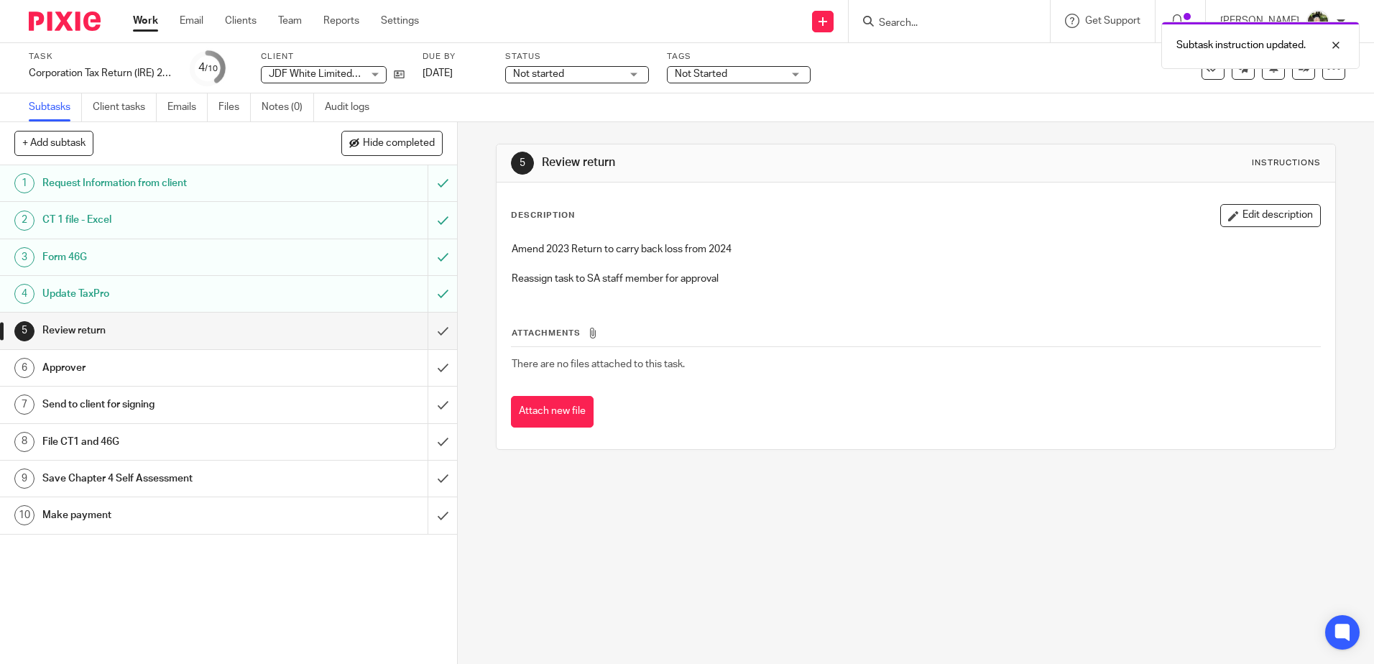
click at [147, 23] on link "Work" at bounding box center [145, 21] width 25 height 14
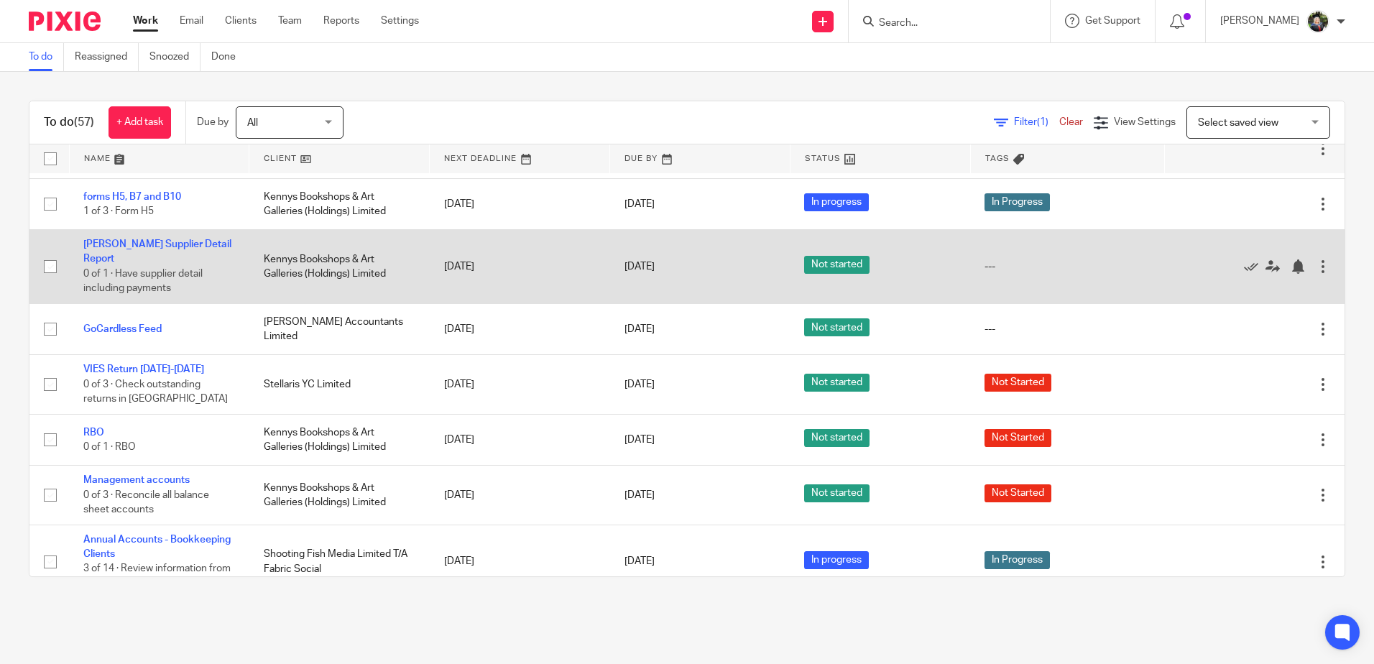
scroll to position [288, 0]
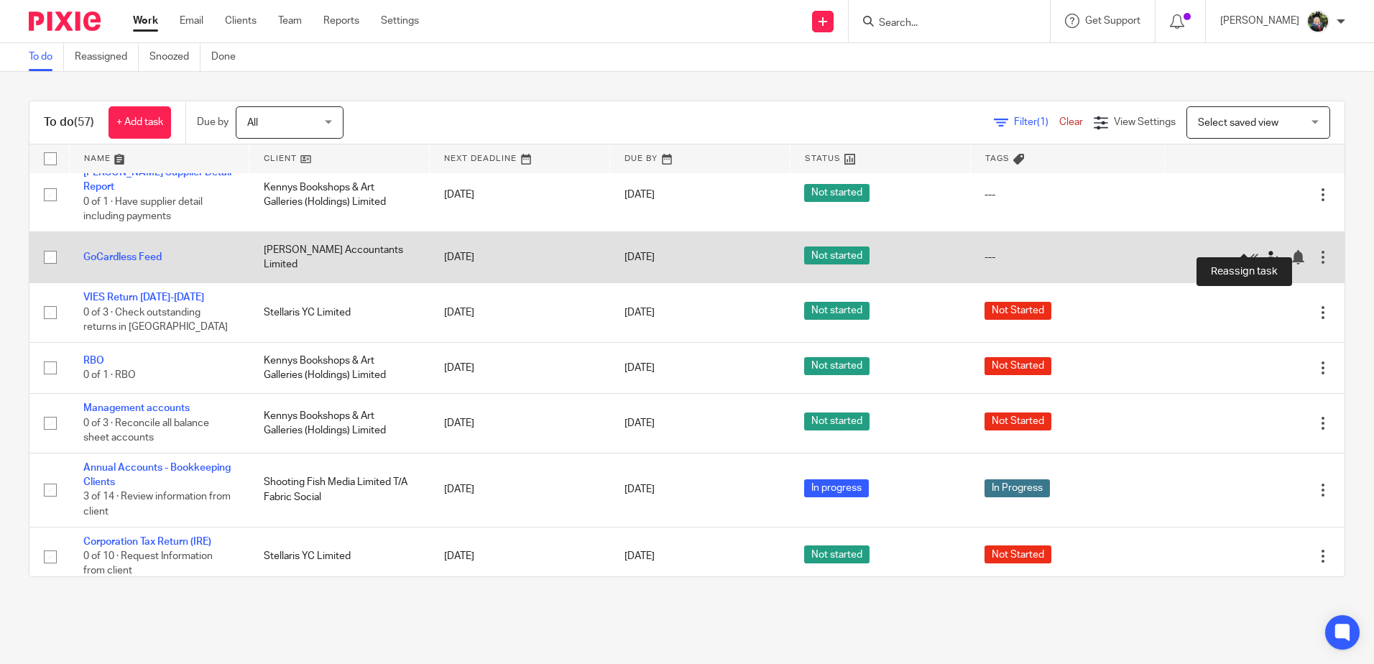
click at [1266, 250] on icon at bounding box center [1273, 257] width 14 height 14
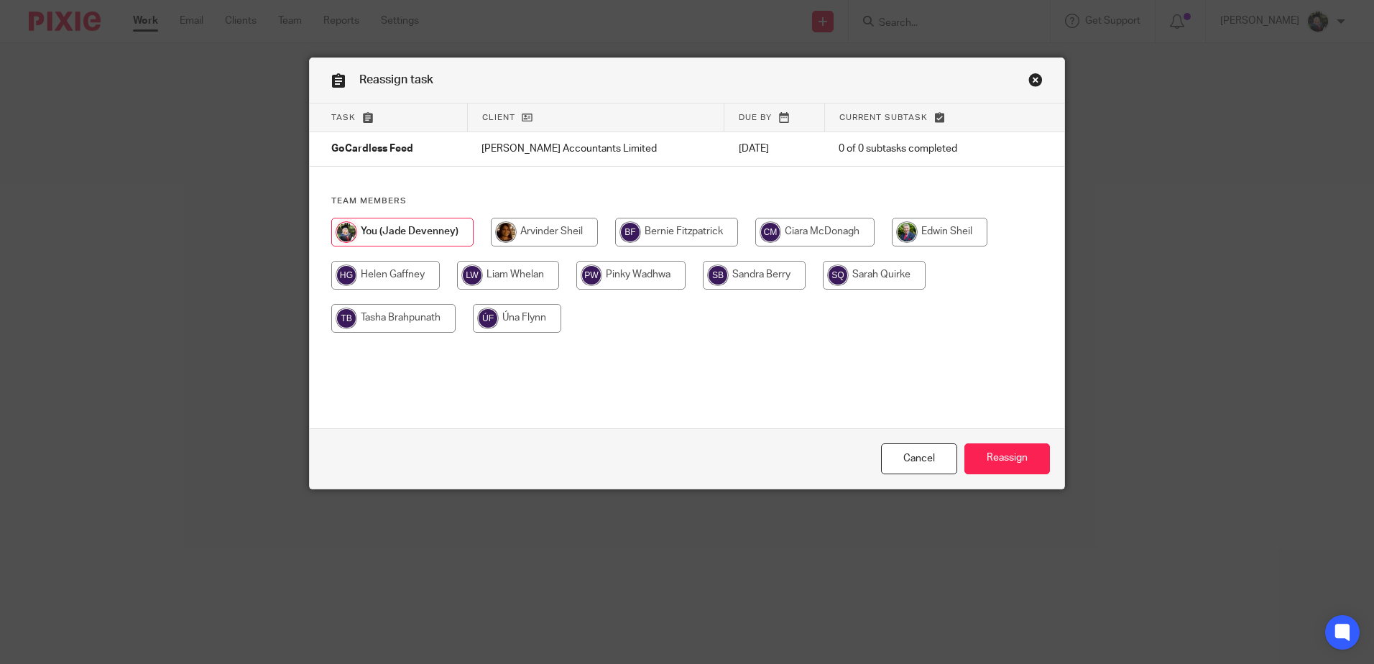
click at [415, 313] on input "radio" at bounding box center [393, 318] width 124 height 29
radio input "true"
click at [997, 456] on input "Reassign" at bounding box center [1008, 459] width 86 height 31
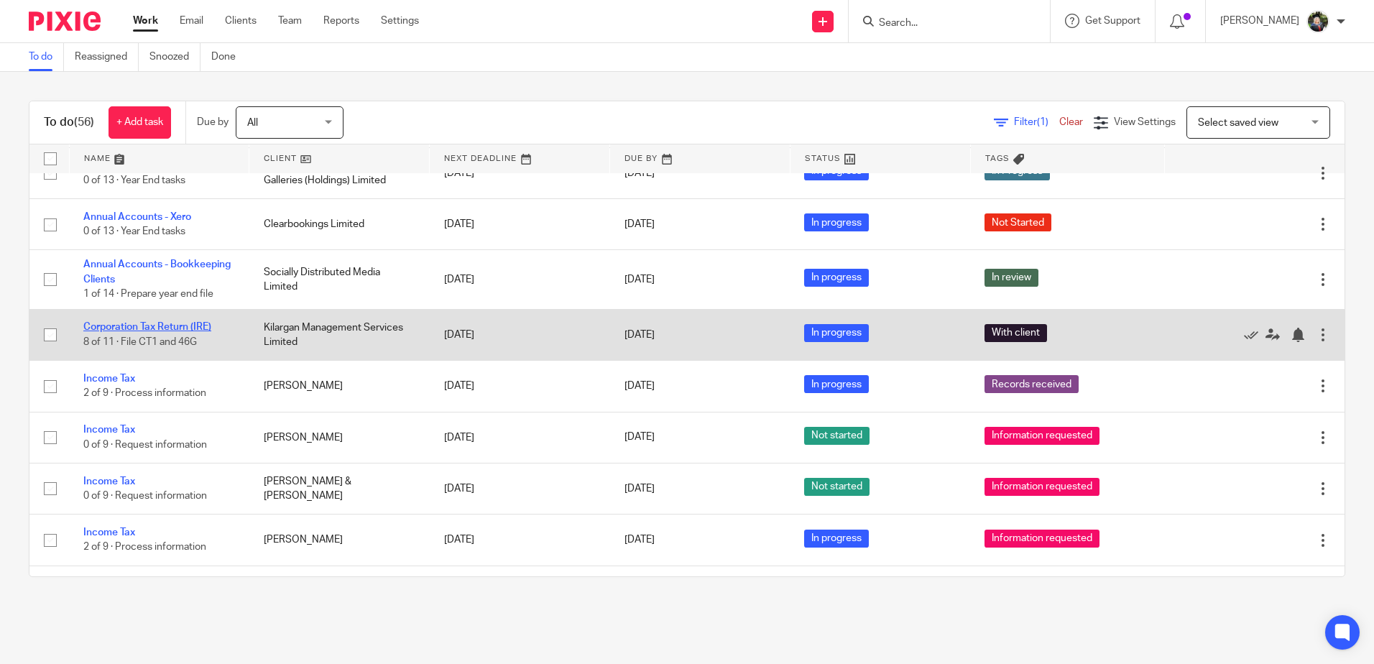
scroll to position [2085, 0]
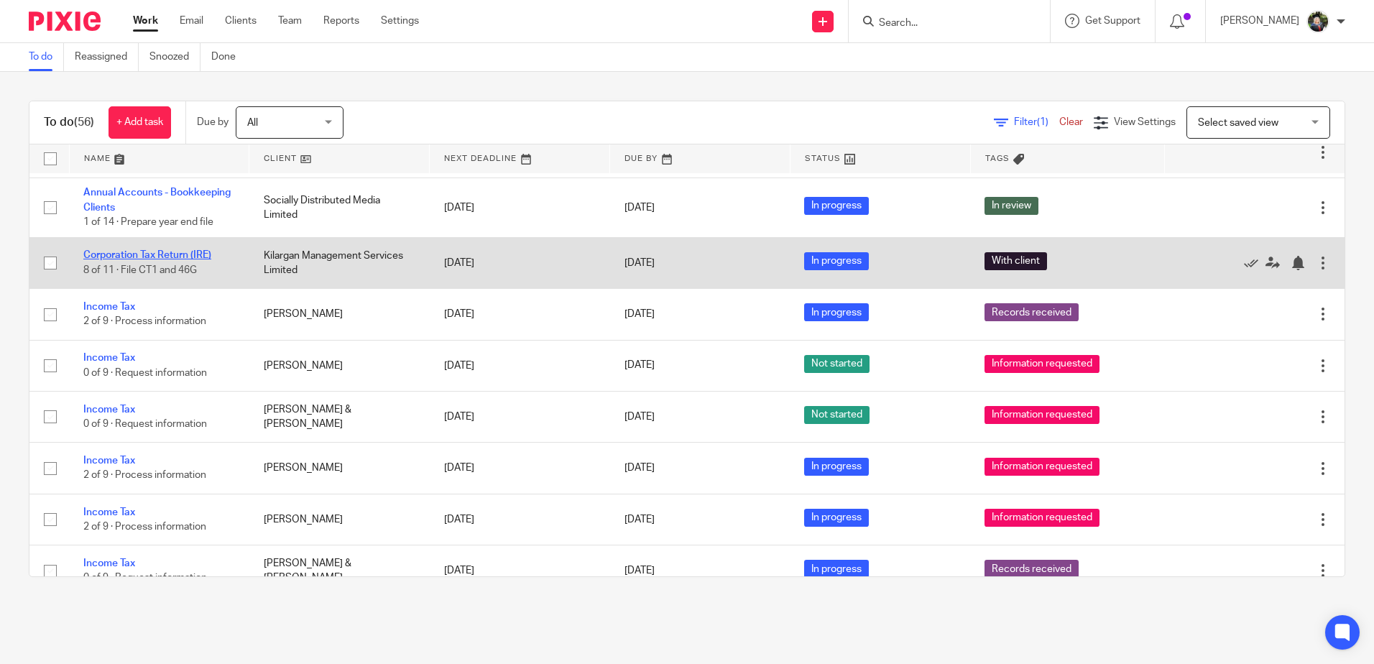
click at [140, 250] on link "Corporation Tax Return (IRE)" at bounding box center [147, 255] width 128 height 10
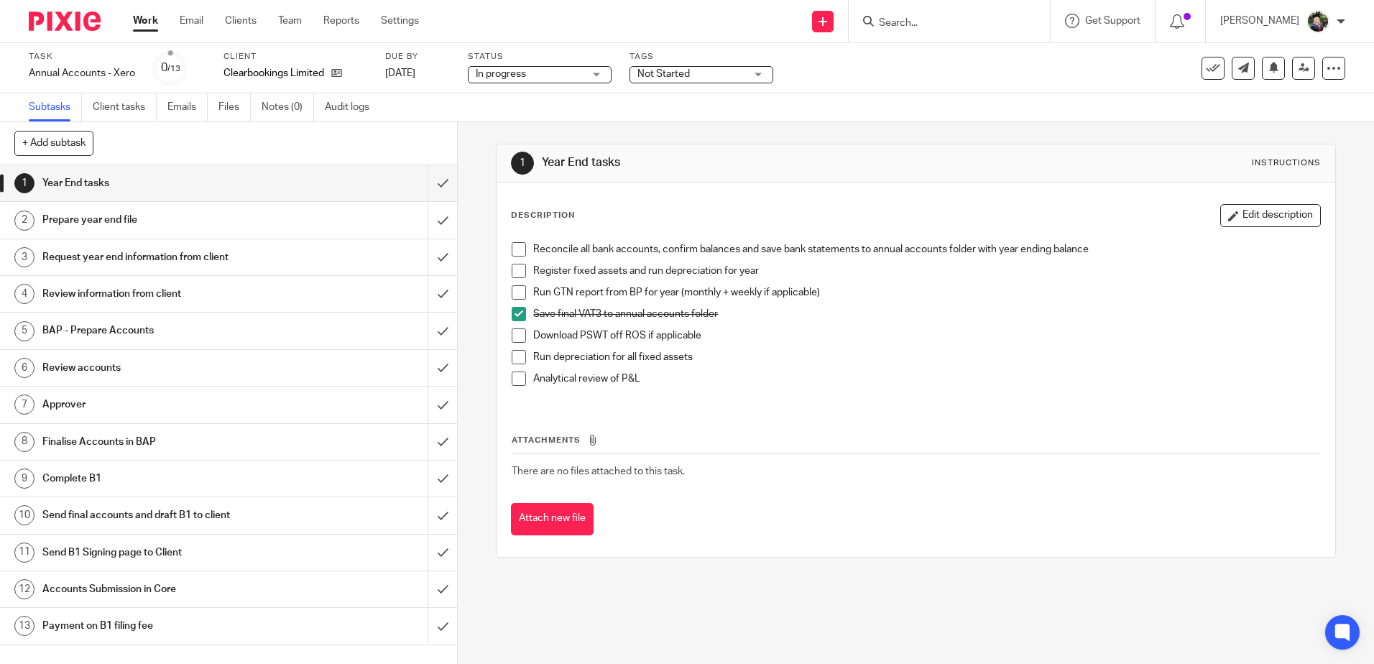
click at [713, 69] on span "Not Started" at bounding box center [692, 74] width 108 height 15
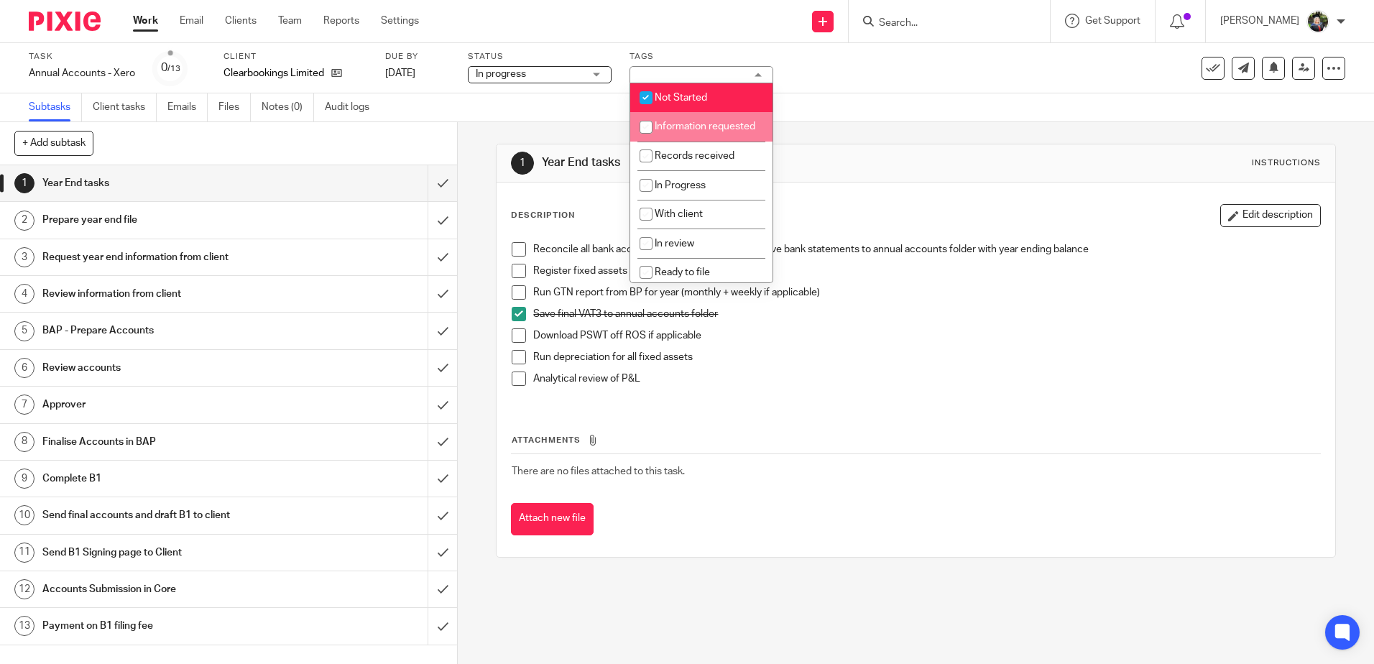
click at [689, 93] on span "Not Started" at bounding box center [681, 98] width 52 height 10
checkbox input "false"
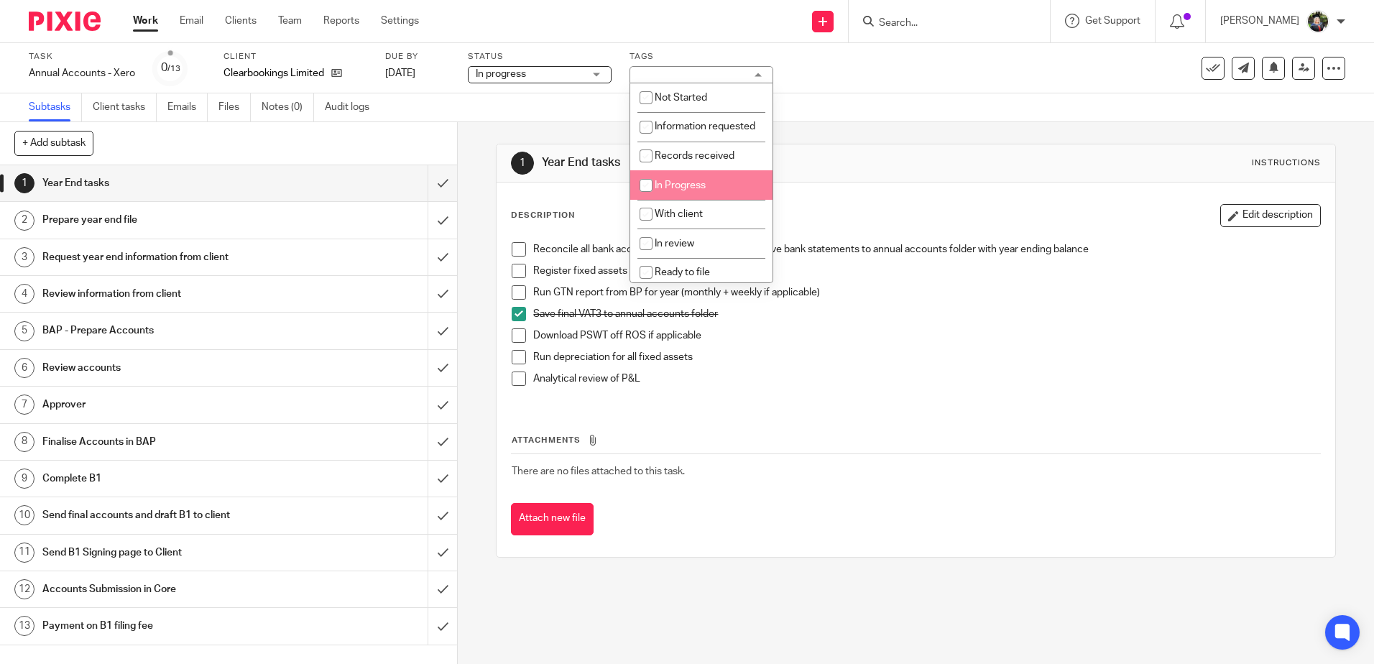
click at [702, 200] on li "In Progress" at bounding box center [701, 184] width 142 height 29
checkbox input "true"
click at [706, 229] on li "With client" at bounding box center [701, 214] width 142 height 29
checkbox input "true"
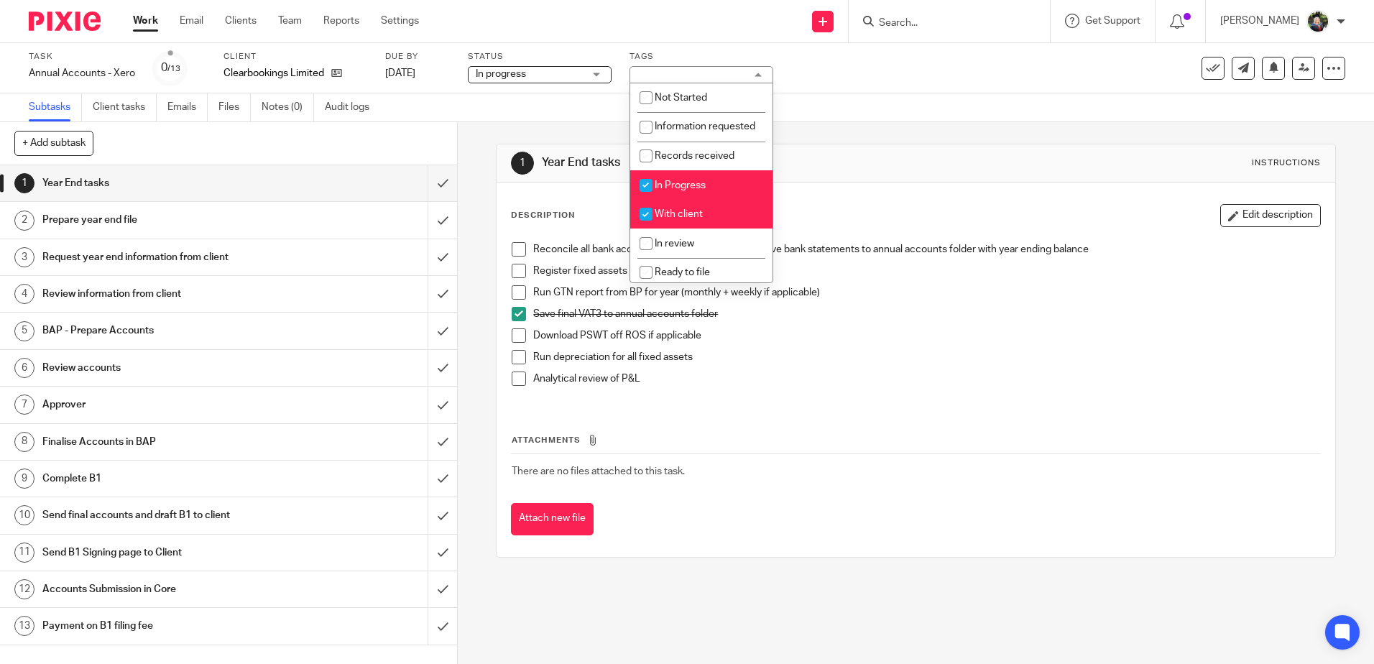
click at [704, 190] on span "In Progress" at bounding box center [680, 185] width 51 height 10
checkbox input "false"
click at [887, 172] on div "1 Year End tasks Instructions" at bounding box center [915, 163] width 809 height 23
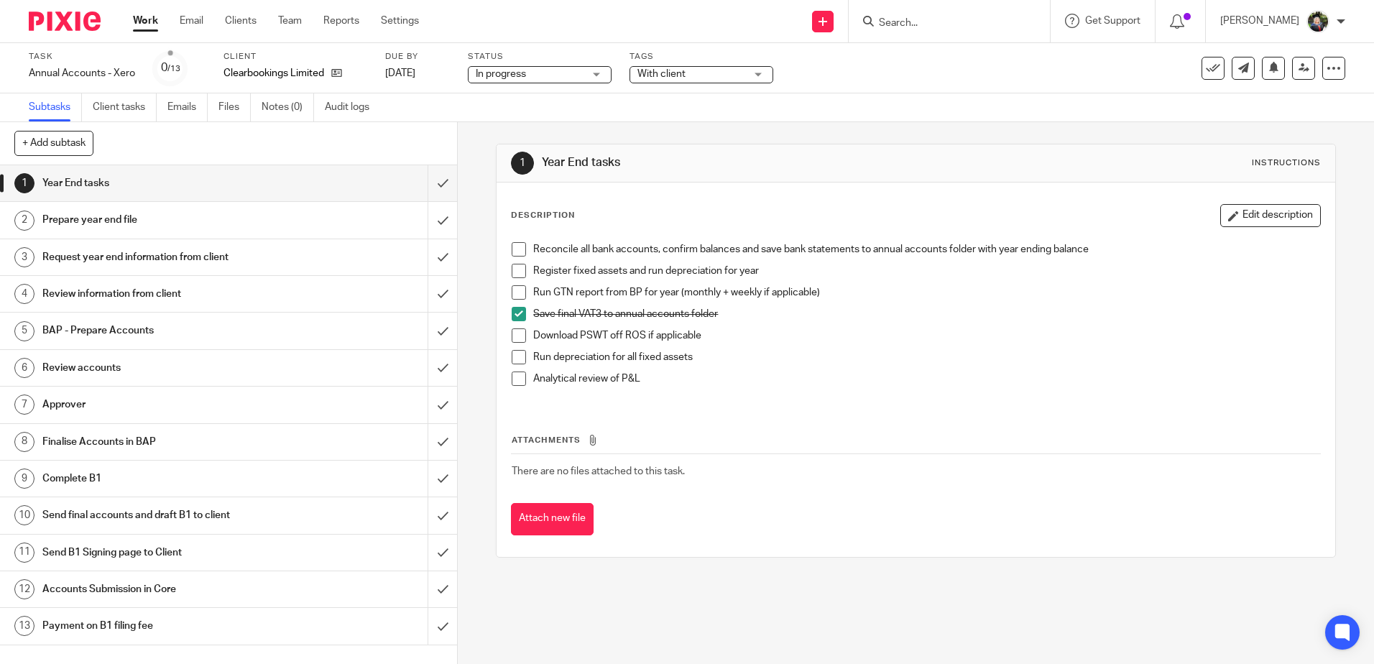
click at [512, 249] on span at bounding box center [519, 249] width 14 height 14
click at [513, 267] on span at bounding box center [519, 271] width 14 height 14
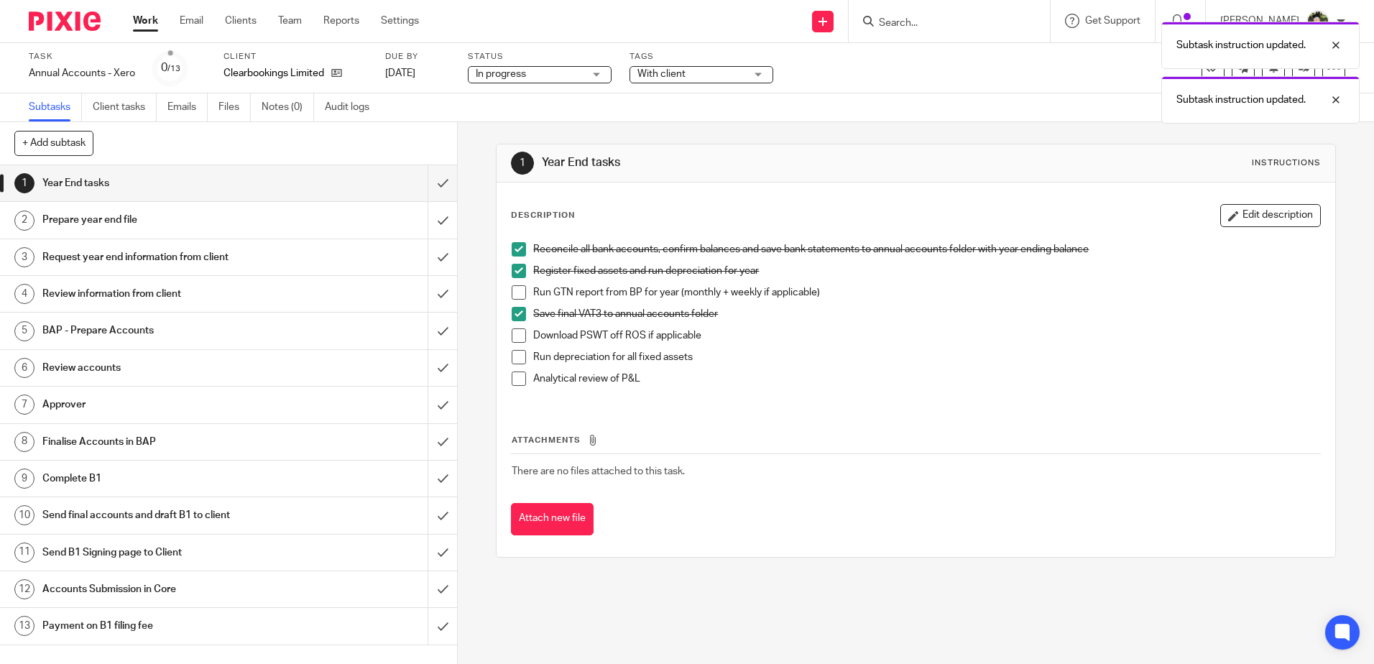
click at [513, 288] on span at bounding box center [519, 292] width 14 height 14
click at [514, 334] on span at bounding box center [519, 335] width 14 height 14
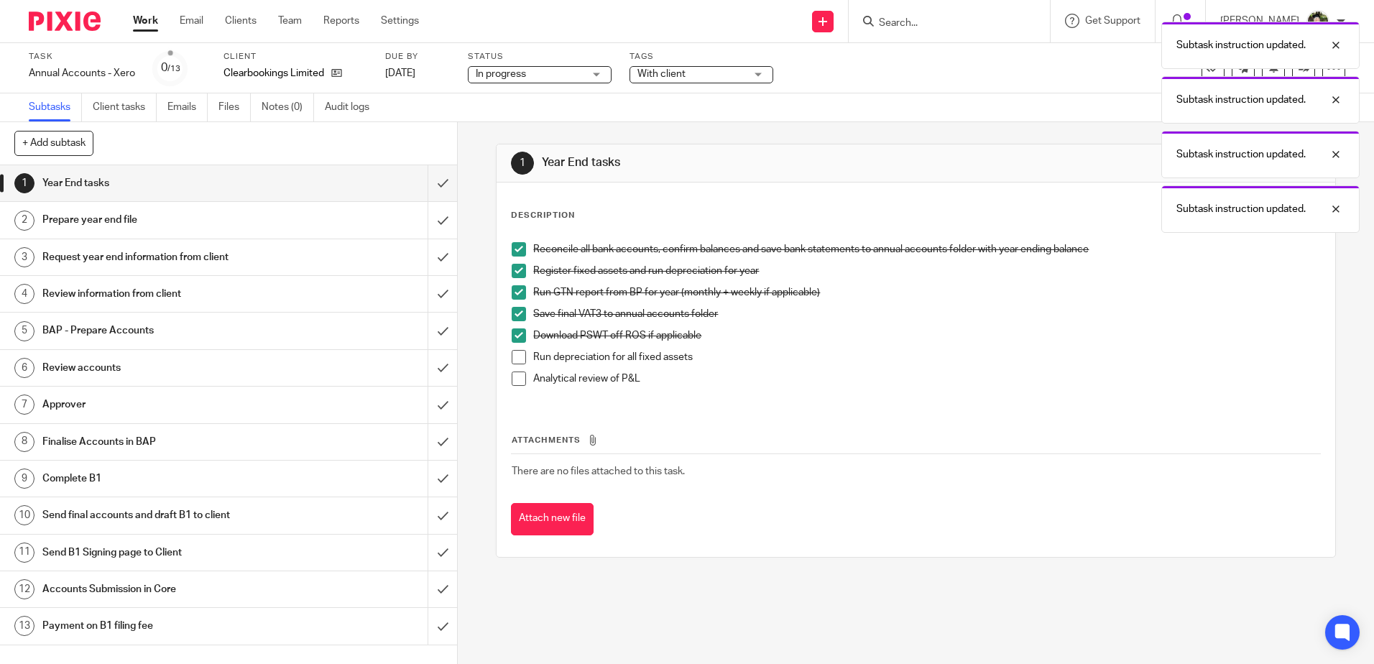
click at [514, 352] on span at bounding box center [519, 357] width 14 height 14
click at [356, 222] on div "Prepare year end file" at bounding box center [228, 220] width 372 height 22
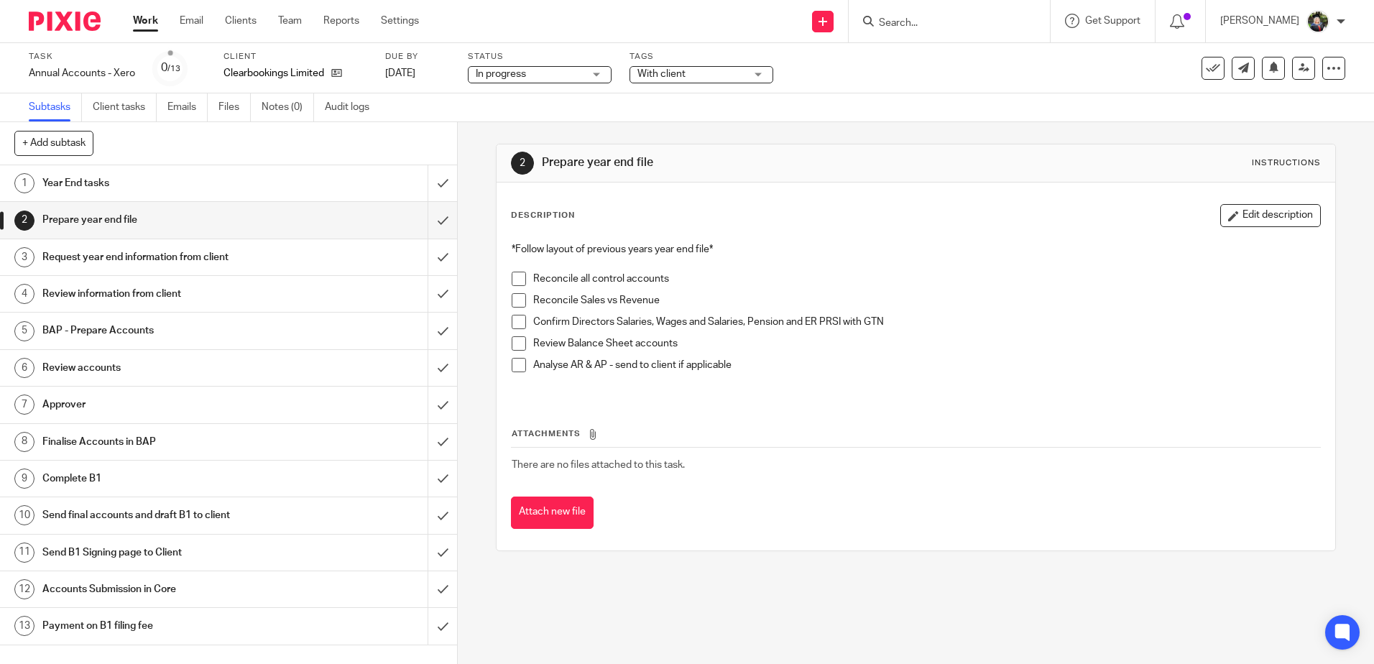
click at [513, 327] on span at bounding box center [519, 322] width 14 height 14
click at [717, 392] on div "*Follow layout of previous years year end file* Reconcile all control accounts …" at bounding box center [916, 316] width 822 height 162
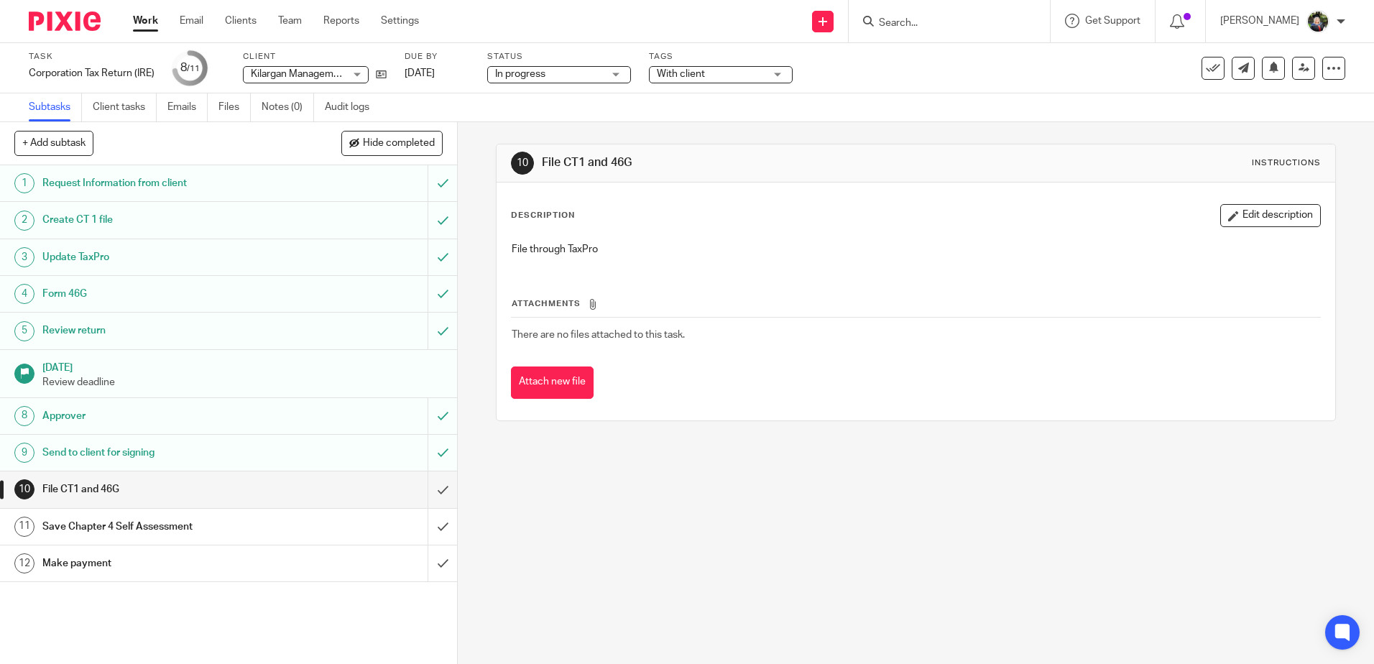
click at [563, 74] on span "In progress" at bounding box center [549, 74] width 108 height 15
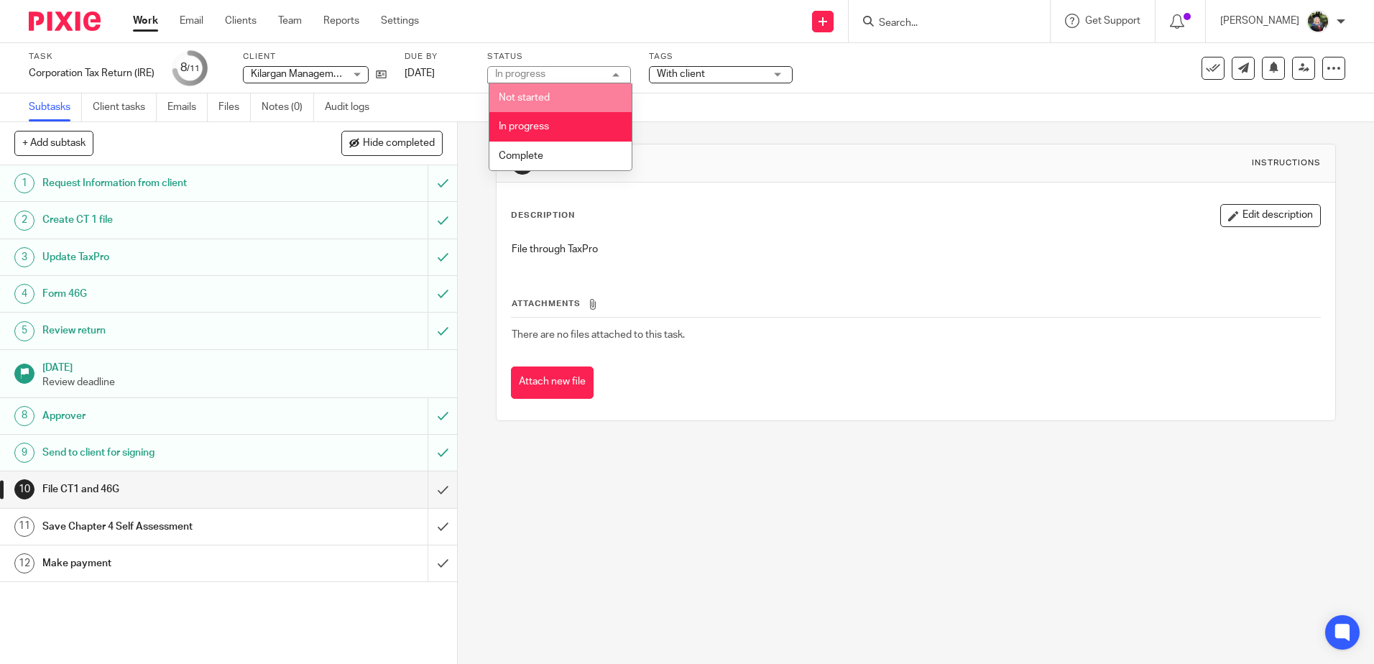
click at [713, 68] on span "With client" at bounding box center [711, 74] width 108 height 15
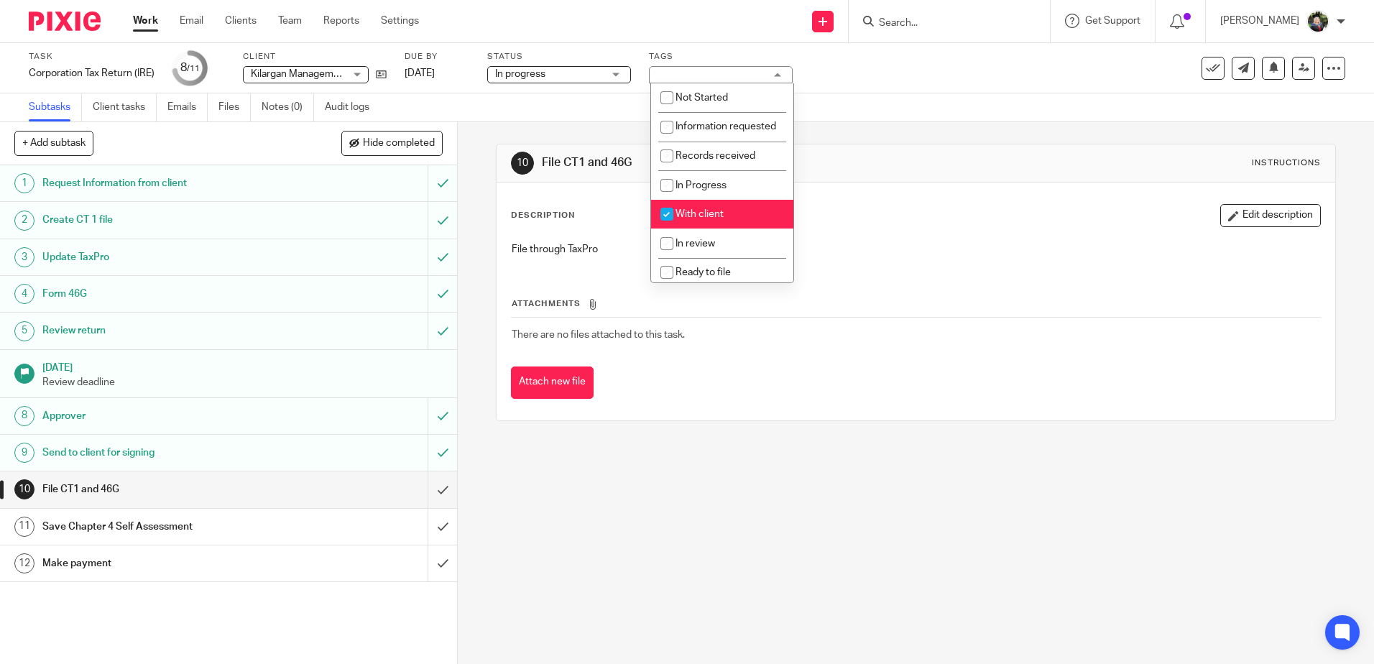
click at [712, 219] on span "With client" at bounding box center [700, 214] width 48 height 10
checkbox input "false"
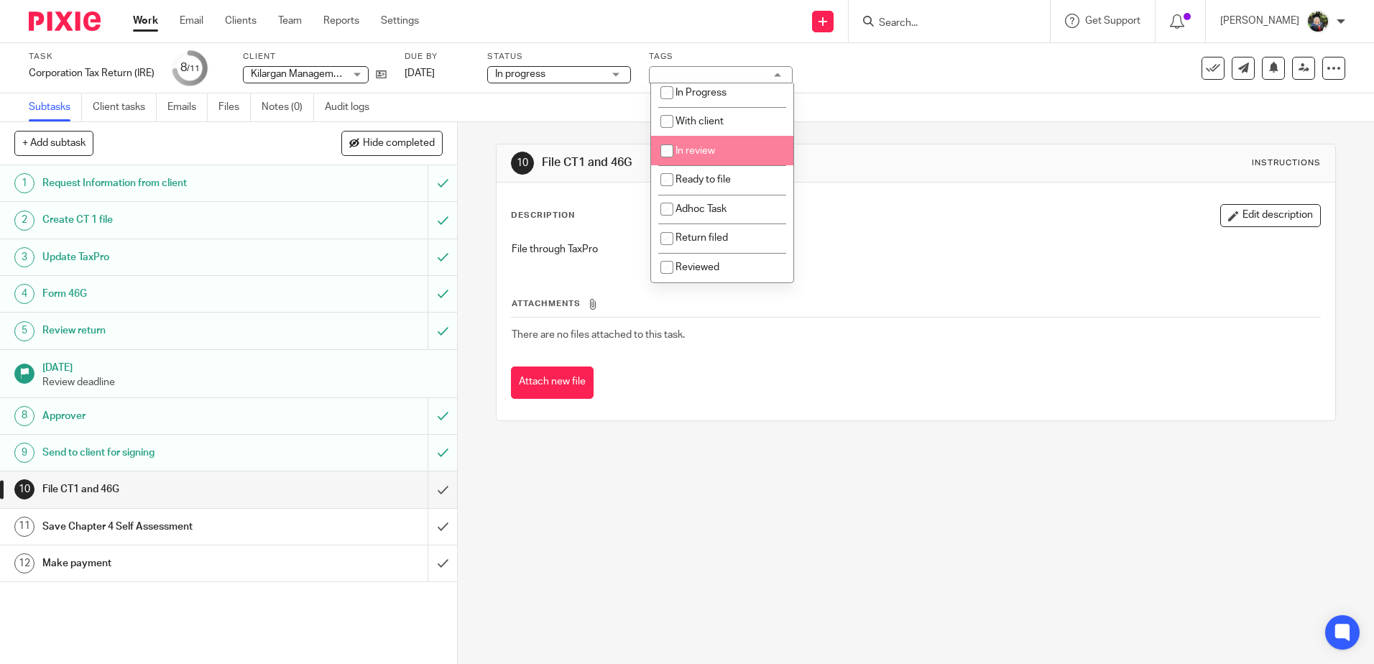
scroll to position [107, 0]
click at [721, 239] on span "Return filed" at bounding box center [702, 238] width 52 height 10
checkbox input "true"
click at [903, 194] on div "Description Edit description File through TaxPro Attachments There are no files…" at bounding box center [916, 302] width 838 height 238
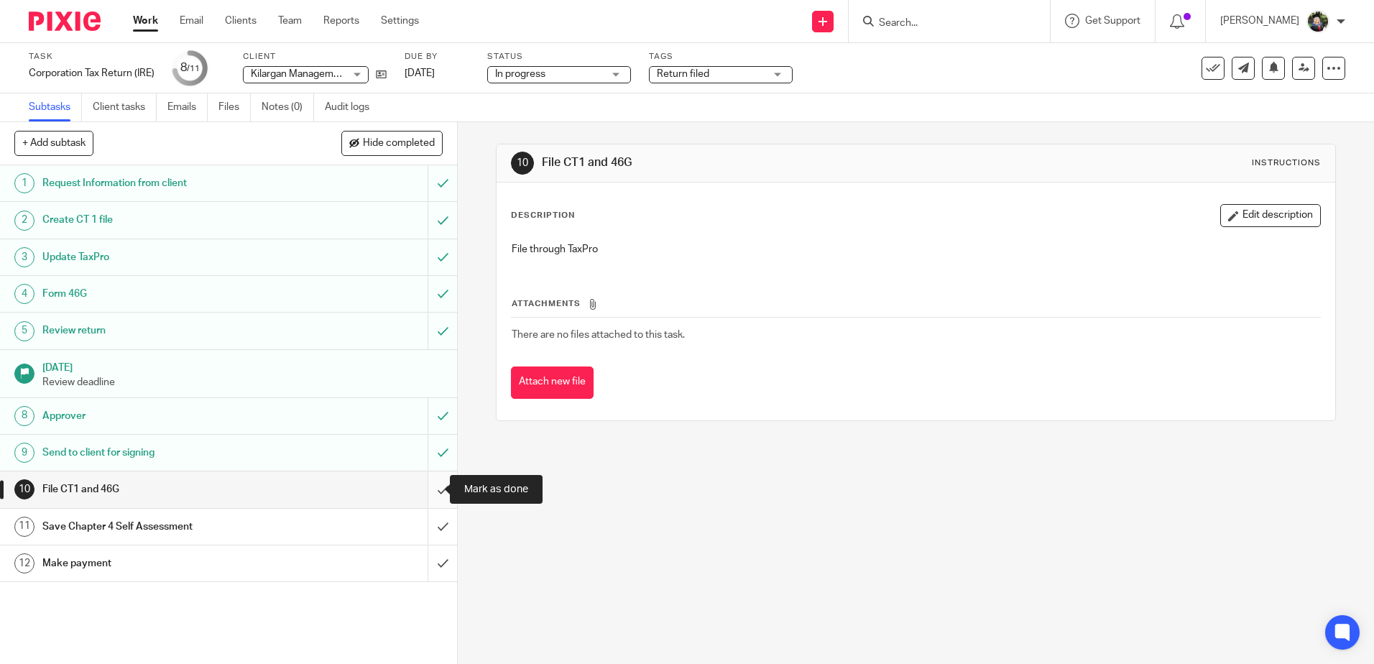
click at [426, 488] on input "submit" at bounding box center [228, 490] width 457 height 36
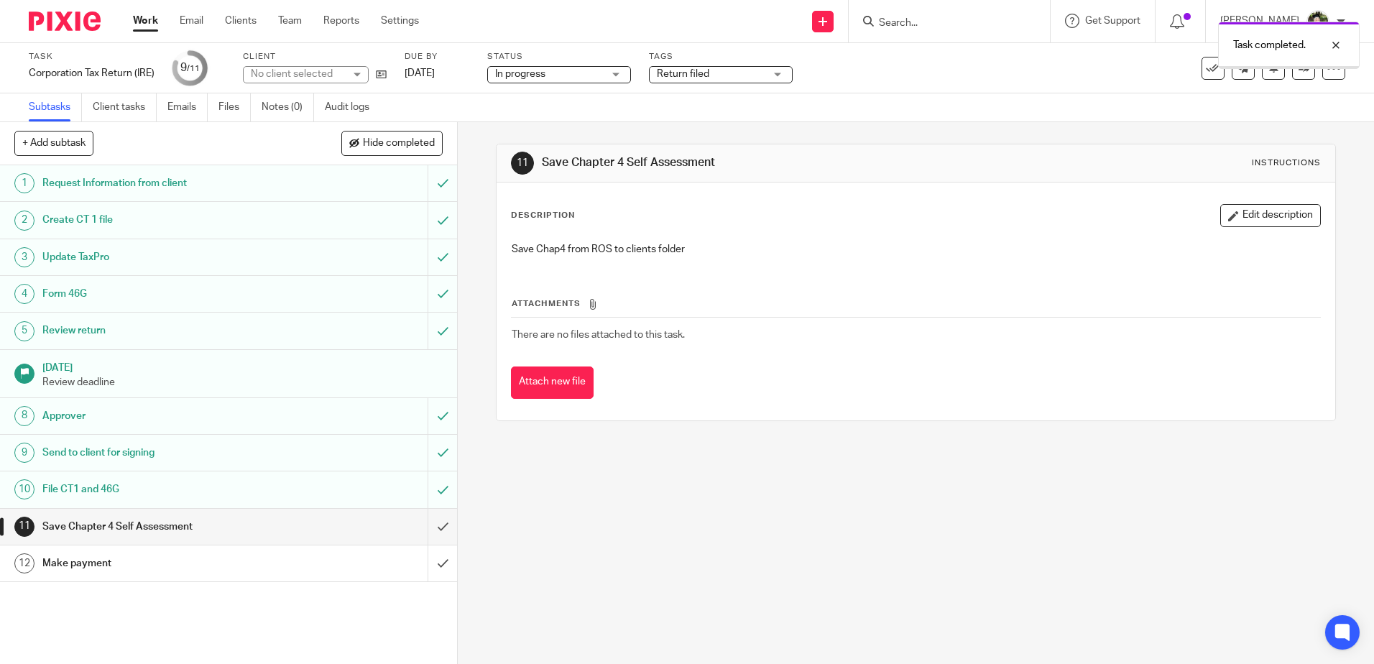
click at [881, 530] on div "11 Save Chapter 4 Self Assessment Instructions Description Edit description Sav…" at bounding box center [916, 393] width 916 height 542
click at [152, 18] on link "Work" at bounding box center [145, 21] width 25 height 14
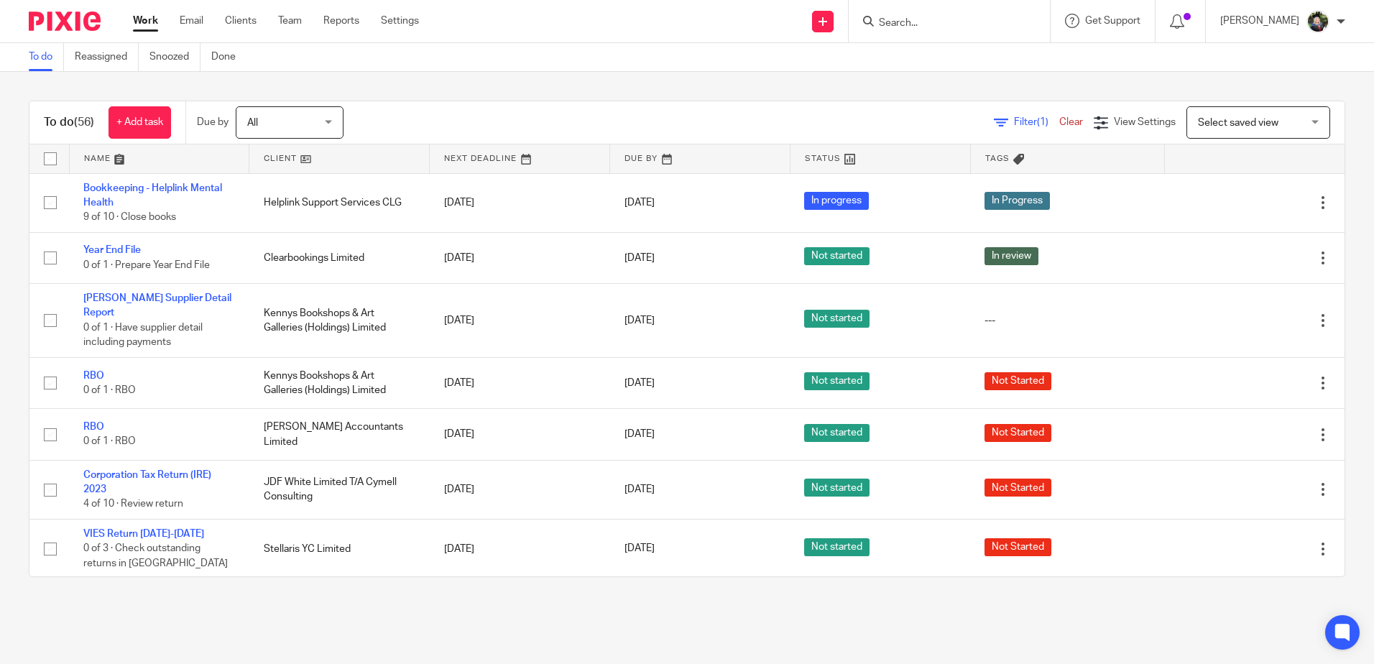
click at [1226, 121] on span "Select saved view" at bounding box center [1238, 123] width 81 height 10
click at [563, 106] on div "Filter (1) Clear View Settings View Settings (1) Filters Clear Save Manage save…" at bounding box center [857, 122] width 976 height 32
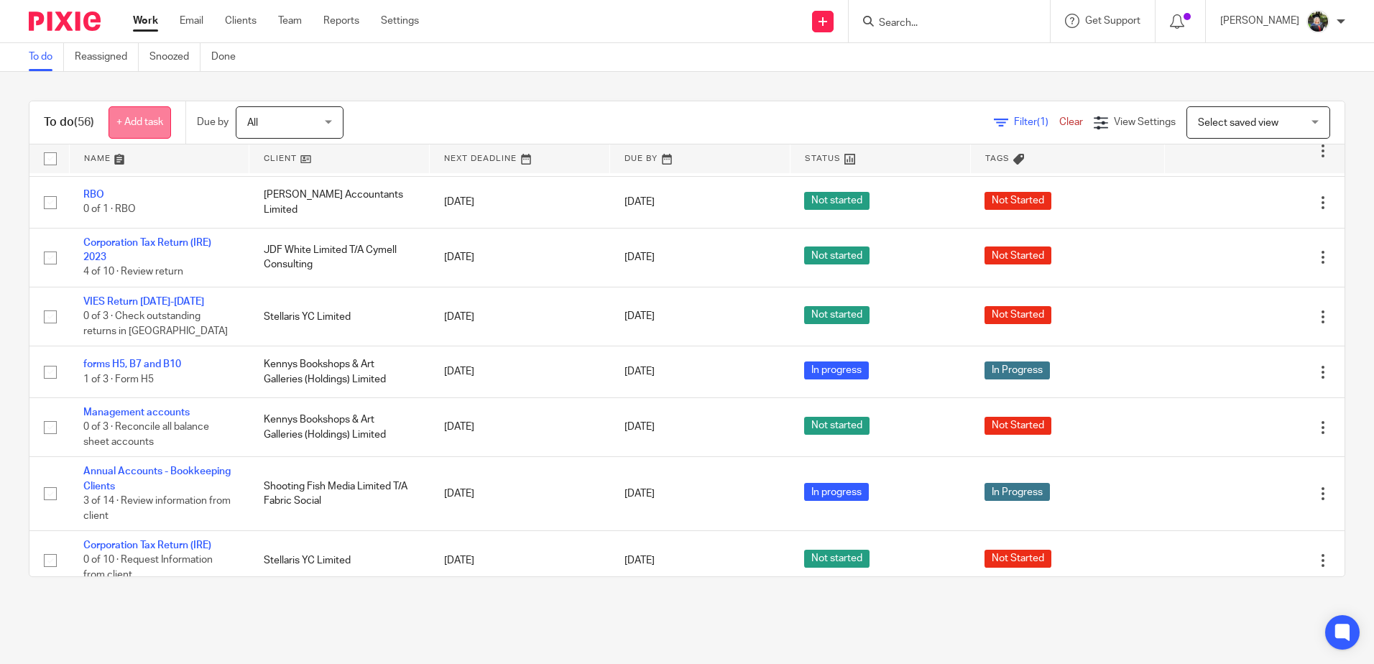
scroll to position [216, 0]
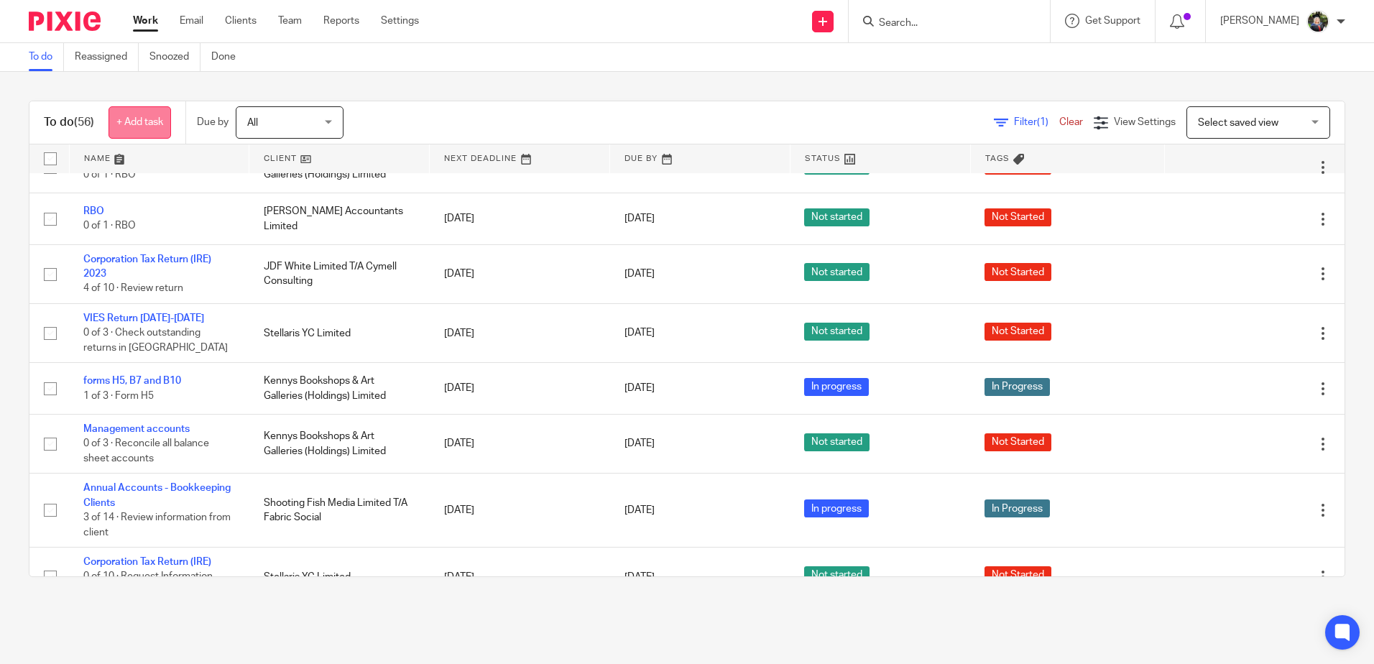
click at [158, 118] on link "+ Add task" at bounding box center [140, 122] width 63 height 32
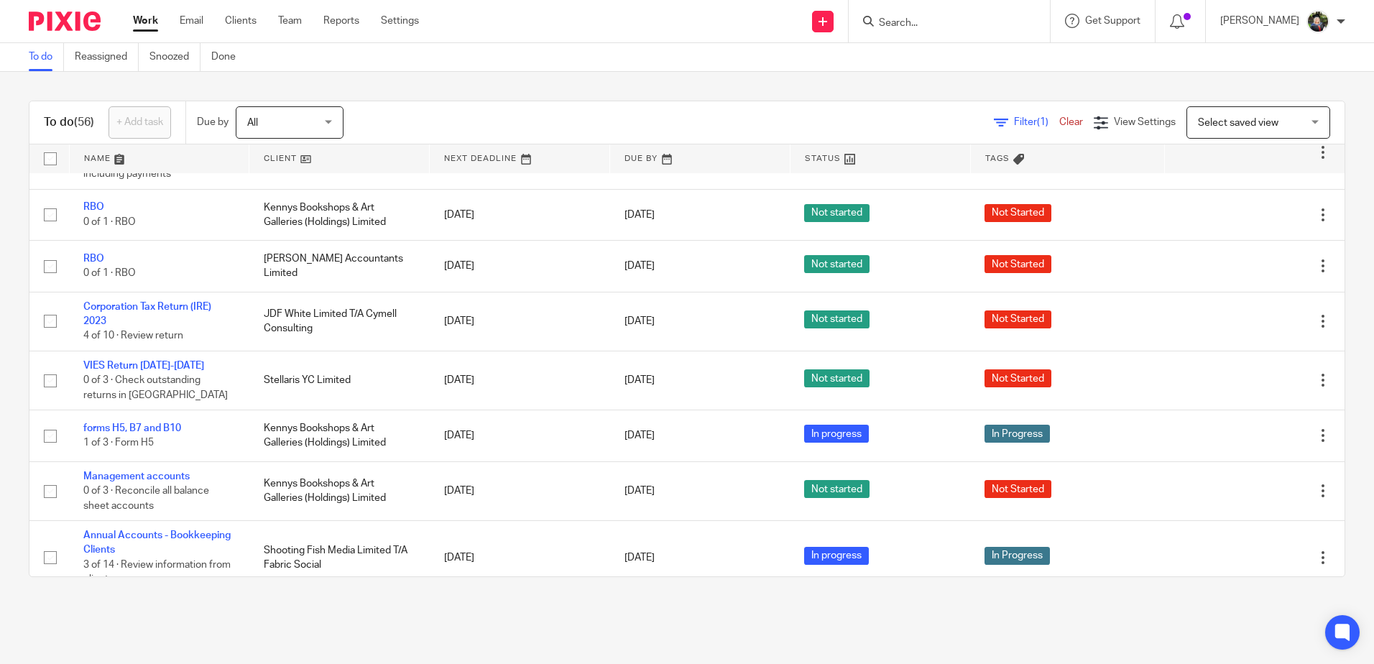
scroll to position [0, 0]
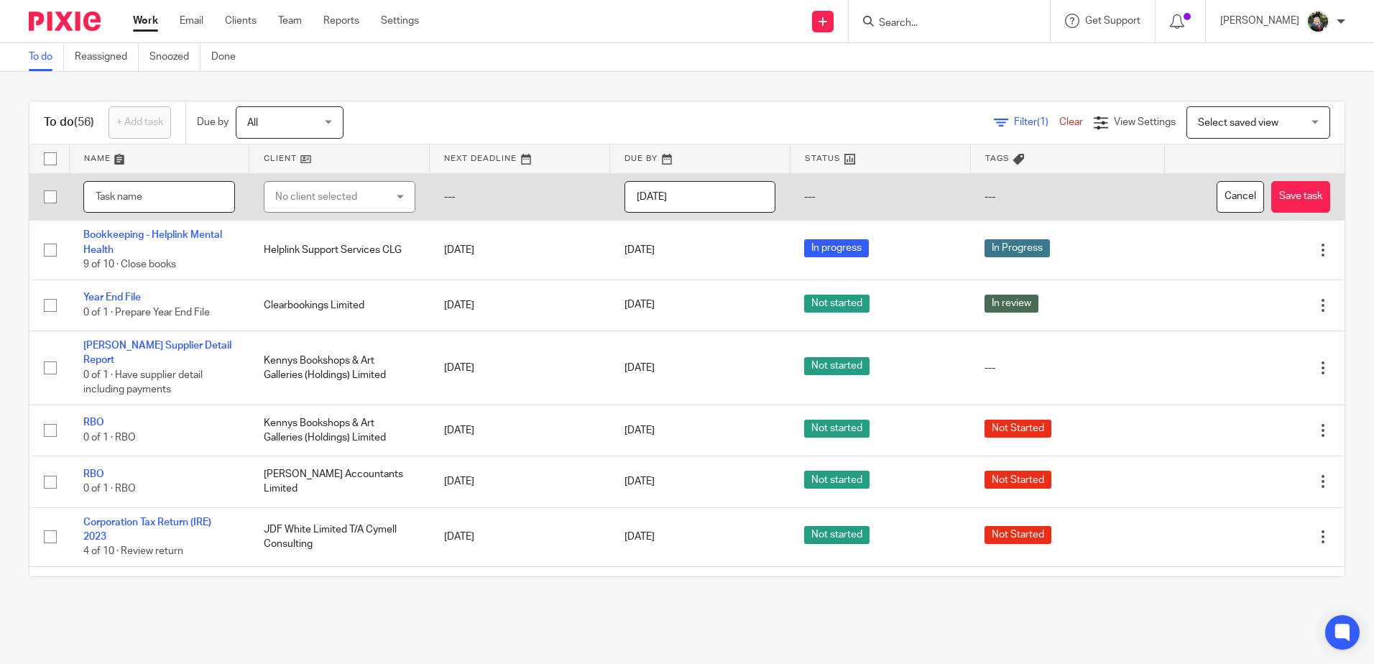
click at [188, 194] on input "text" at bounding box center [159, 197] width 152 height 32
type input "TK BIK"
click at [282, 195] on div "No client selected" at bounding box center [330, 197] width 111 height 30
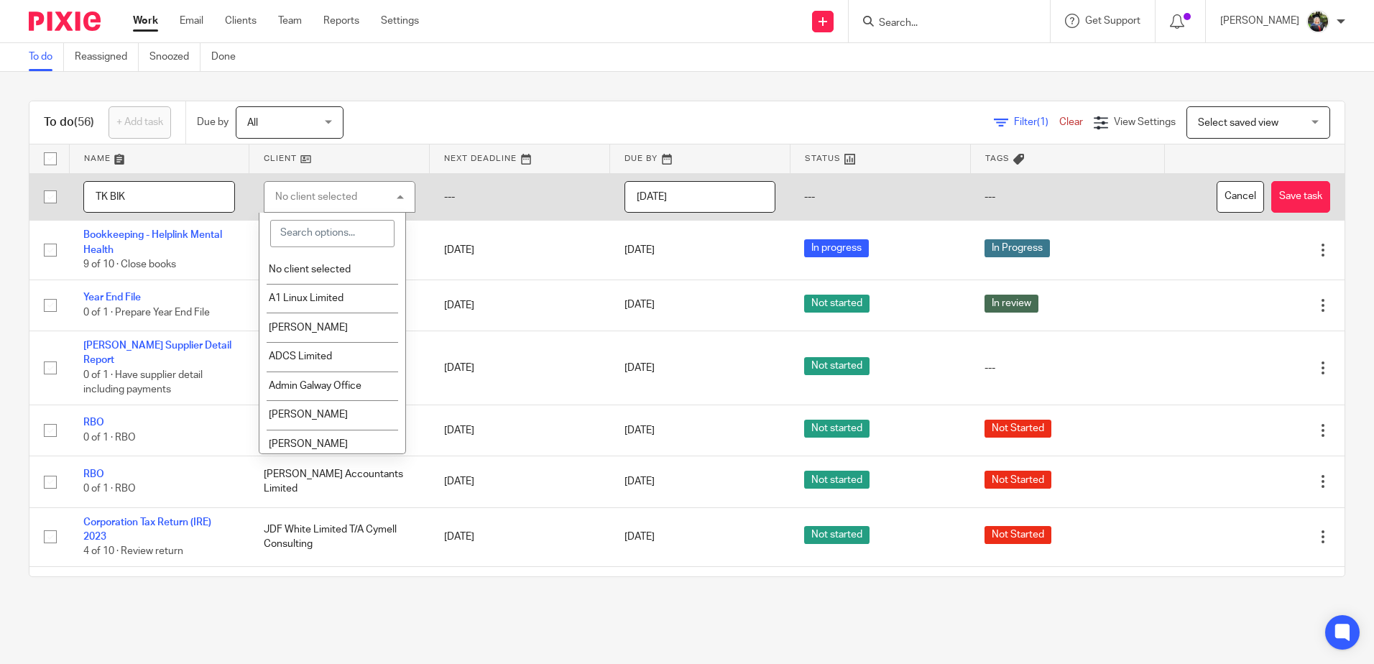
click at [318, 237] on input "search" at bounding box center [332, 233] width 124 height 27
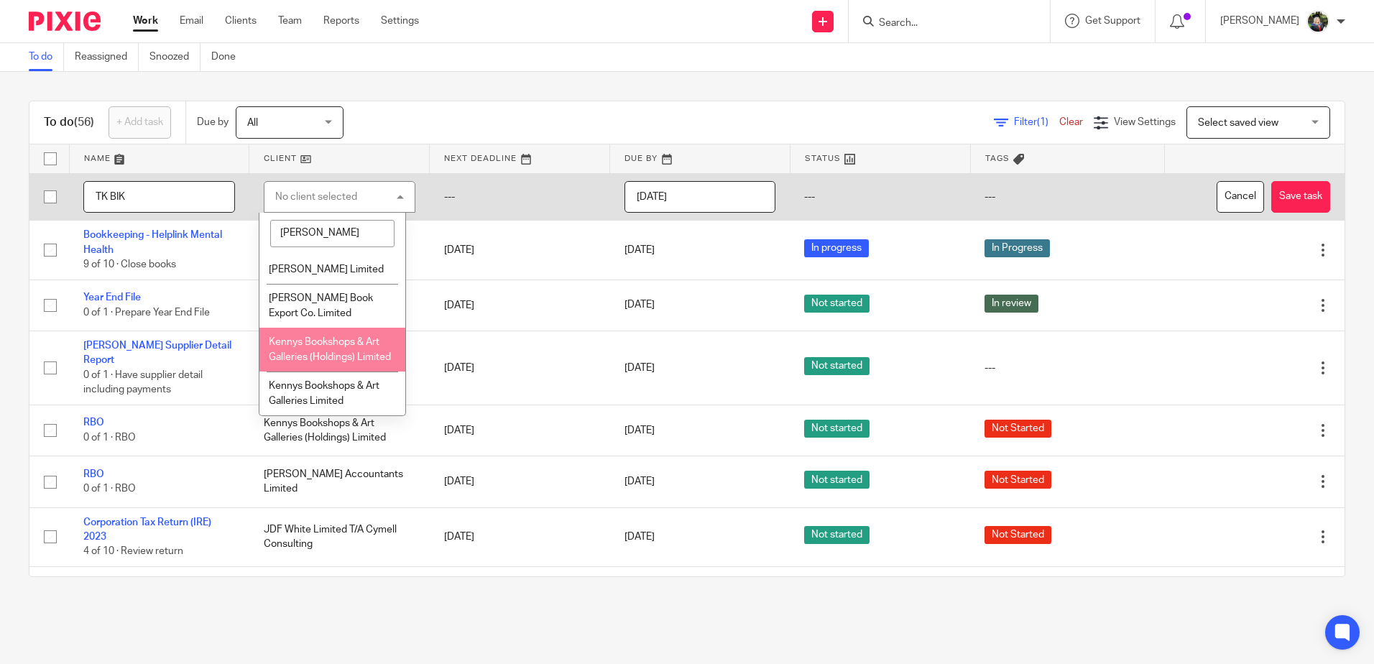
type input "kennys"
click at [337, 353] on span "Kennys Bookshops & Art Galleries (Holdings) Limited" at bounding box center [330, 349] width 122 height 25
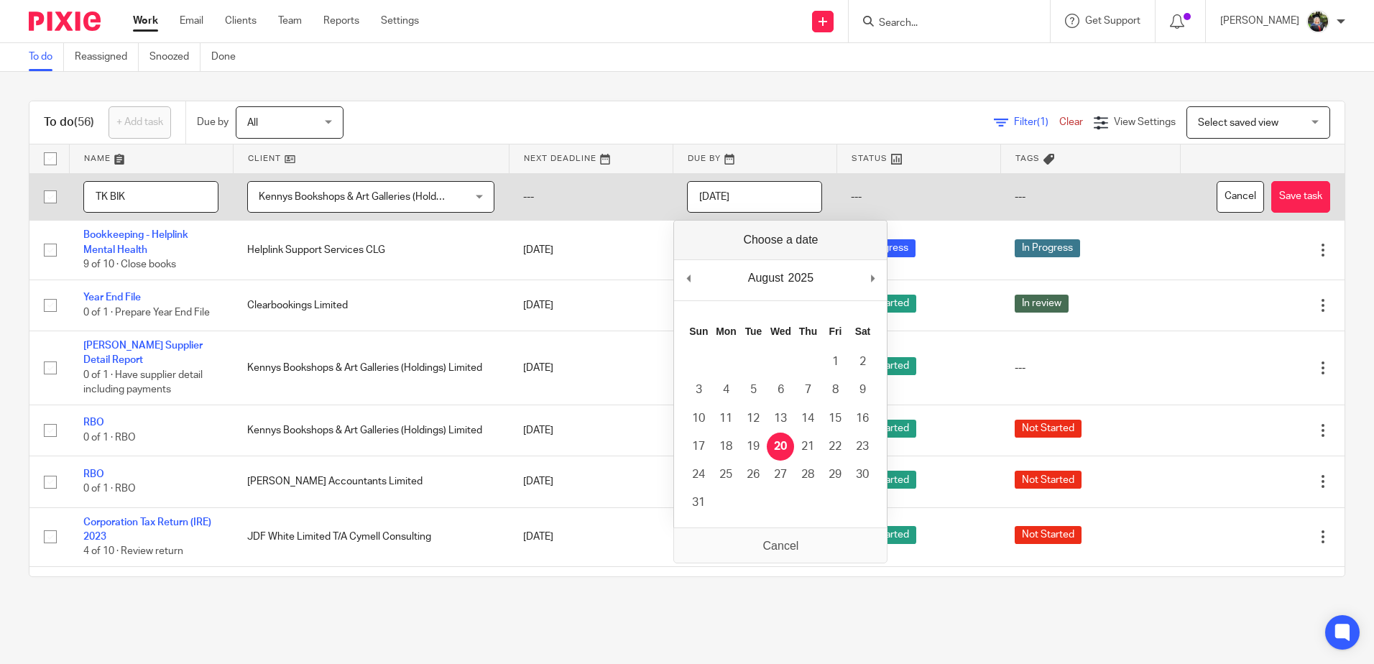
click at [766, 201] on input "2025-08-20" at bounding box center [754, 197] width 135 height 32
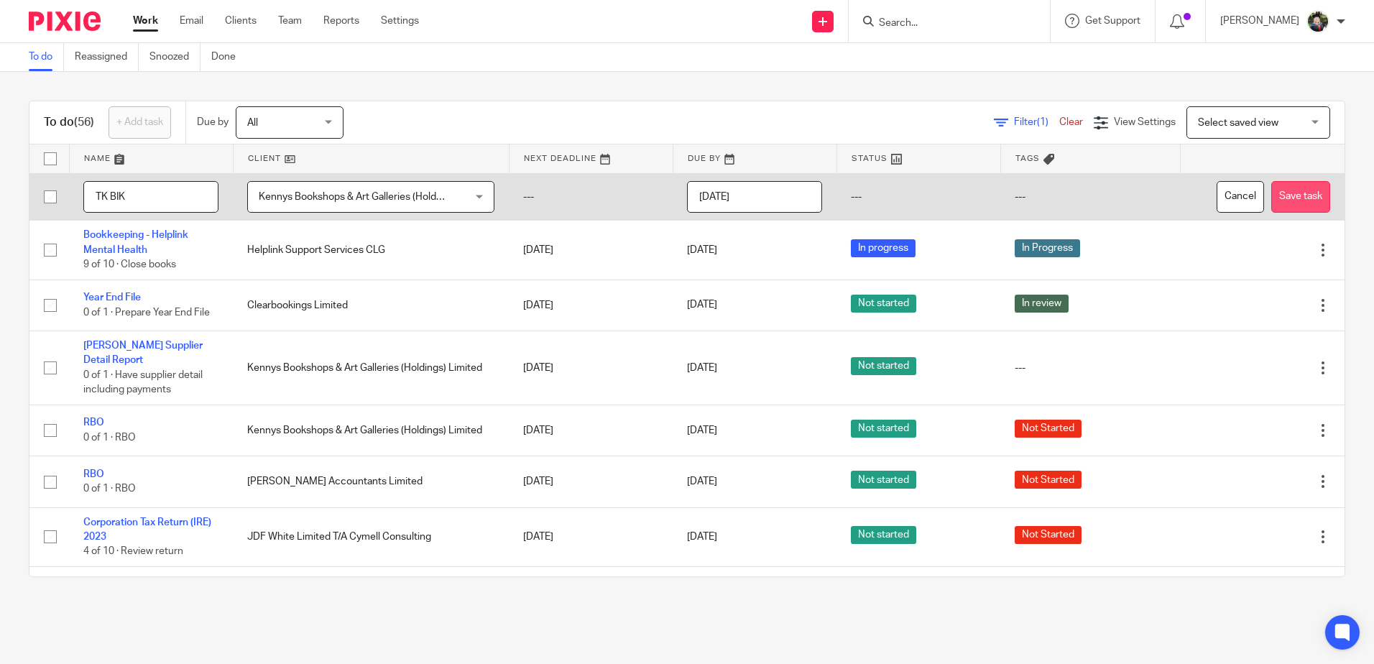
click at [1276, 194] on button "Save task" at bounding box center [1301, 197] width 59 height 32
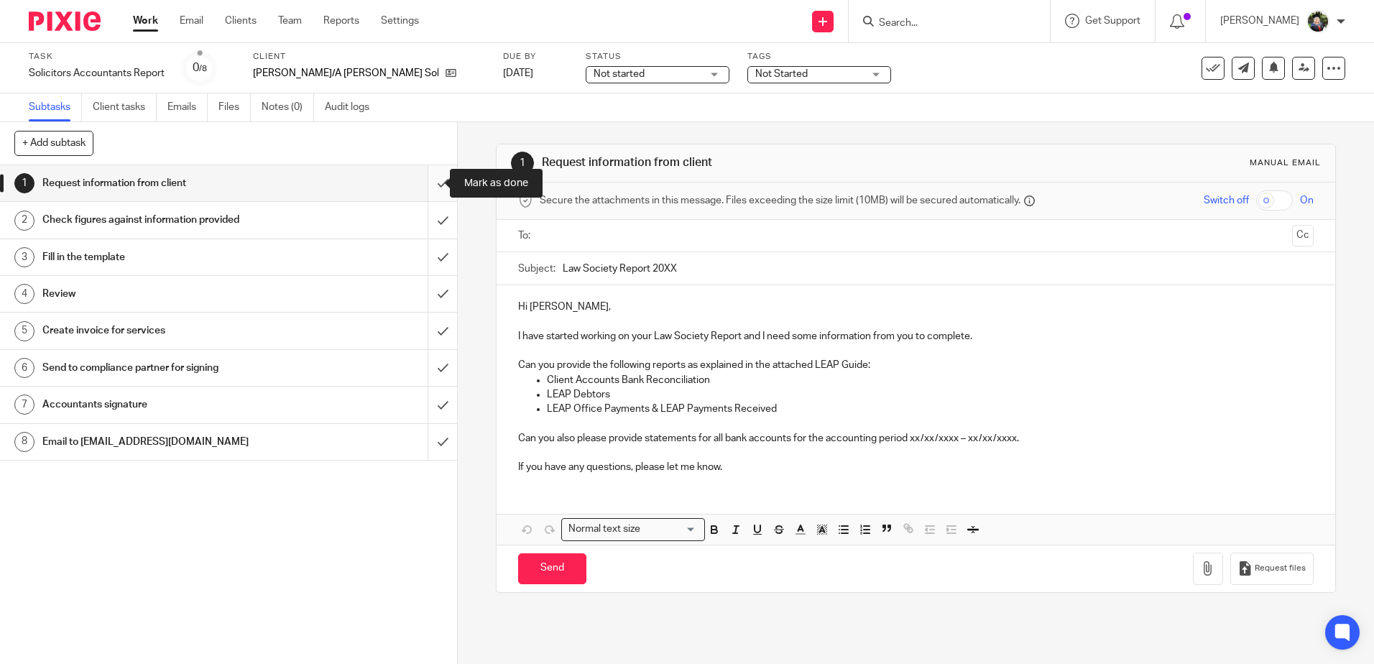
click at [432, 180] on input "submit" at bounding box center [228, 183] width 457 height 36
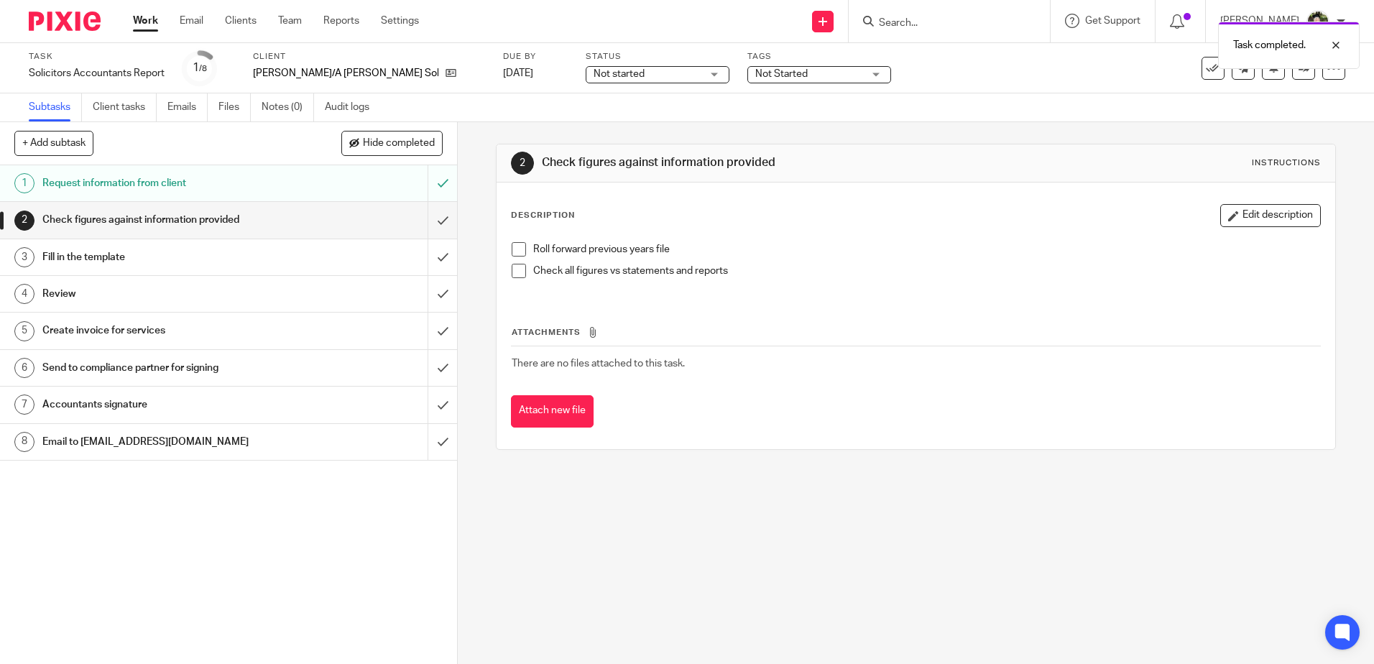
click at [594, 73] on span "Not started" at bounding box center [619, 74] width 51 height 10
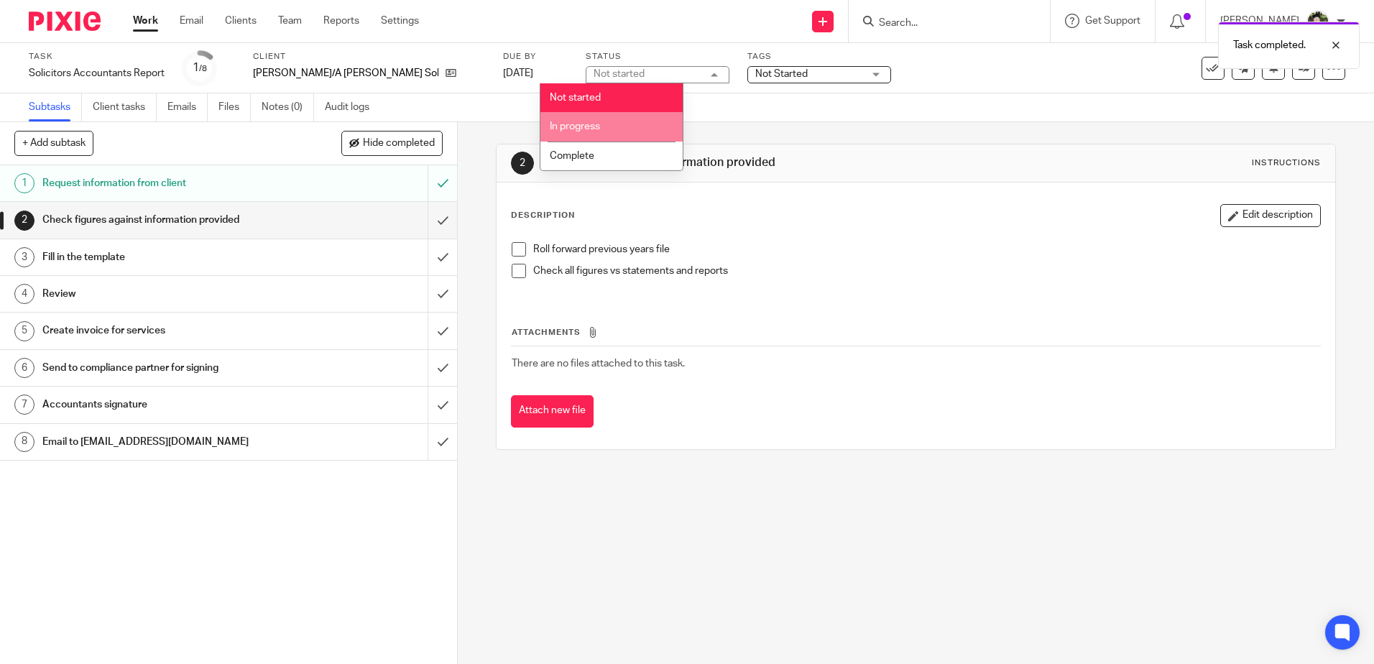
click at [609, 129] on li "In progress" at bounding box center [612, 126] width 142 height 29
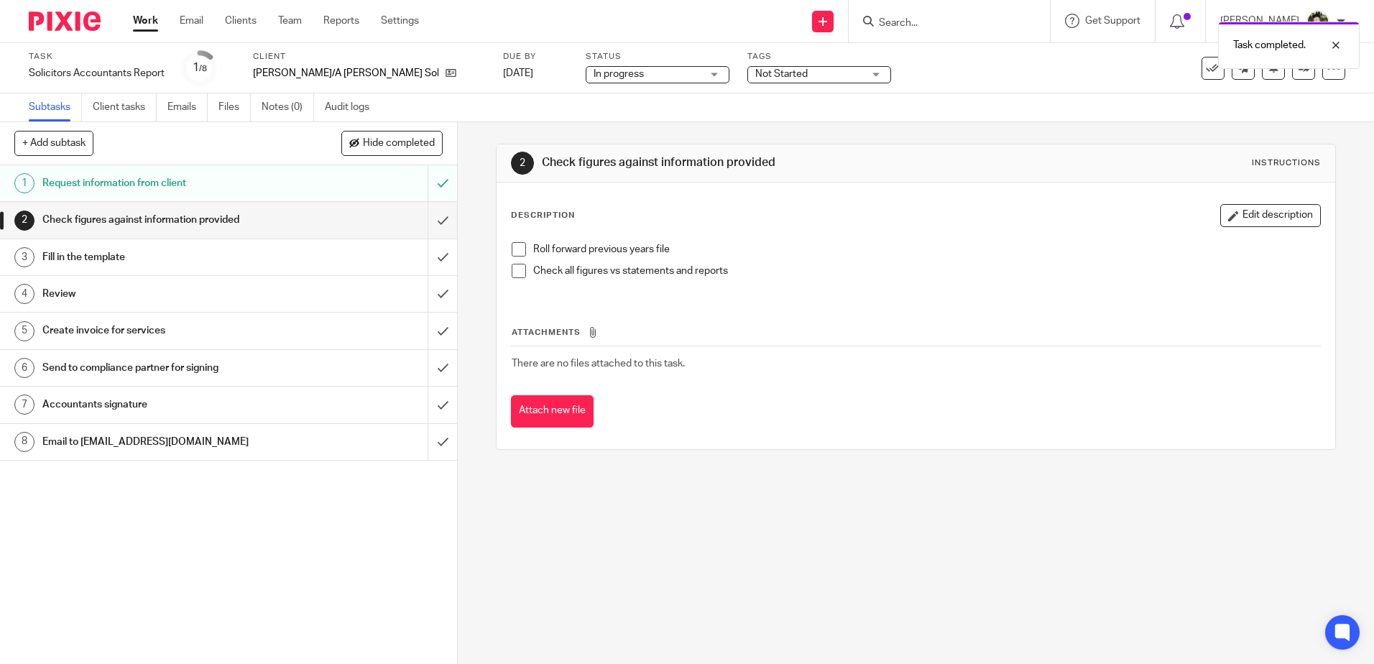
click at [755, 77] on span "Not Started" at bounding box center [781, 74] width 52 height 10
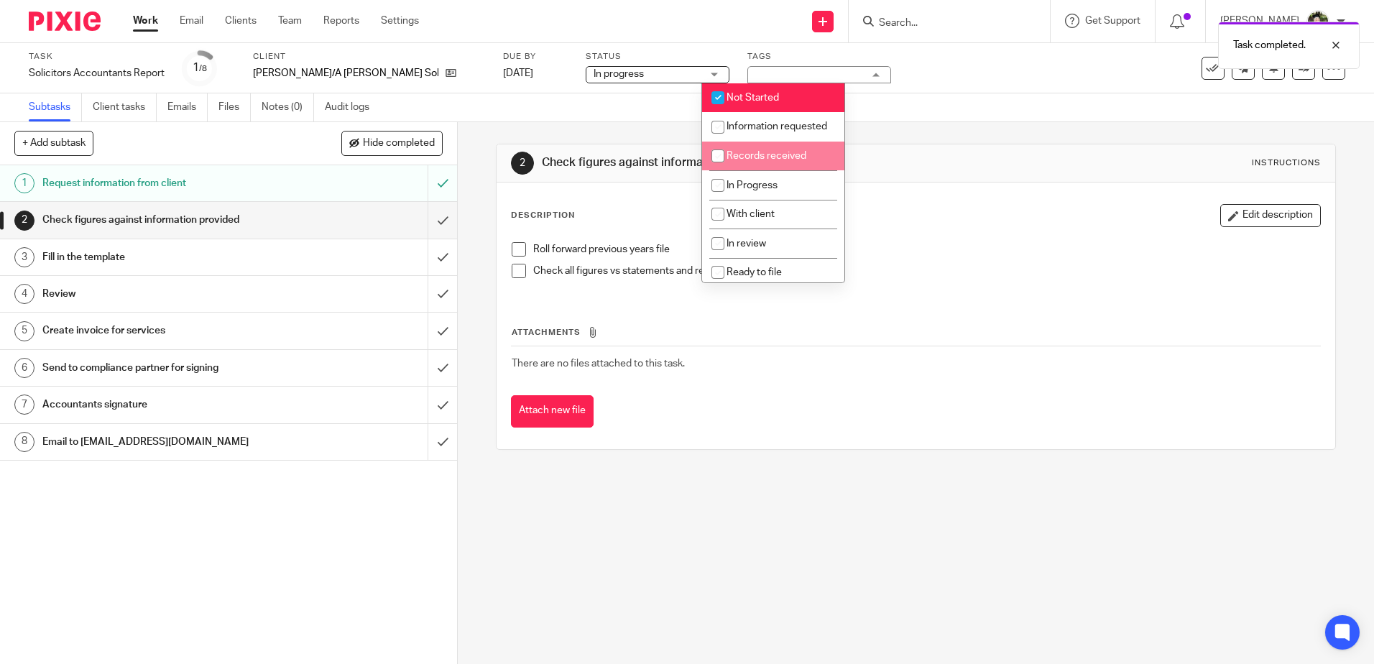
drag, startPoint x: 761, startPoint y: 173, endPoint x: 759, endPoint y: 135, distance: 38.1
click at [761, 161] on span "Records received" at bounding box center [767, 156] width 80 height 10
checkbox input "true"
click at [755, 89] on li "Not Started" at bounding box center [773, 97] width 142 height 29
checkbox input "false"
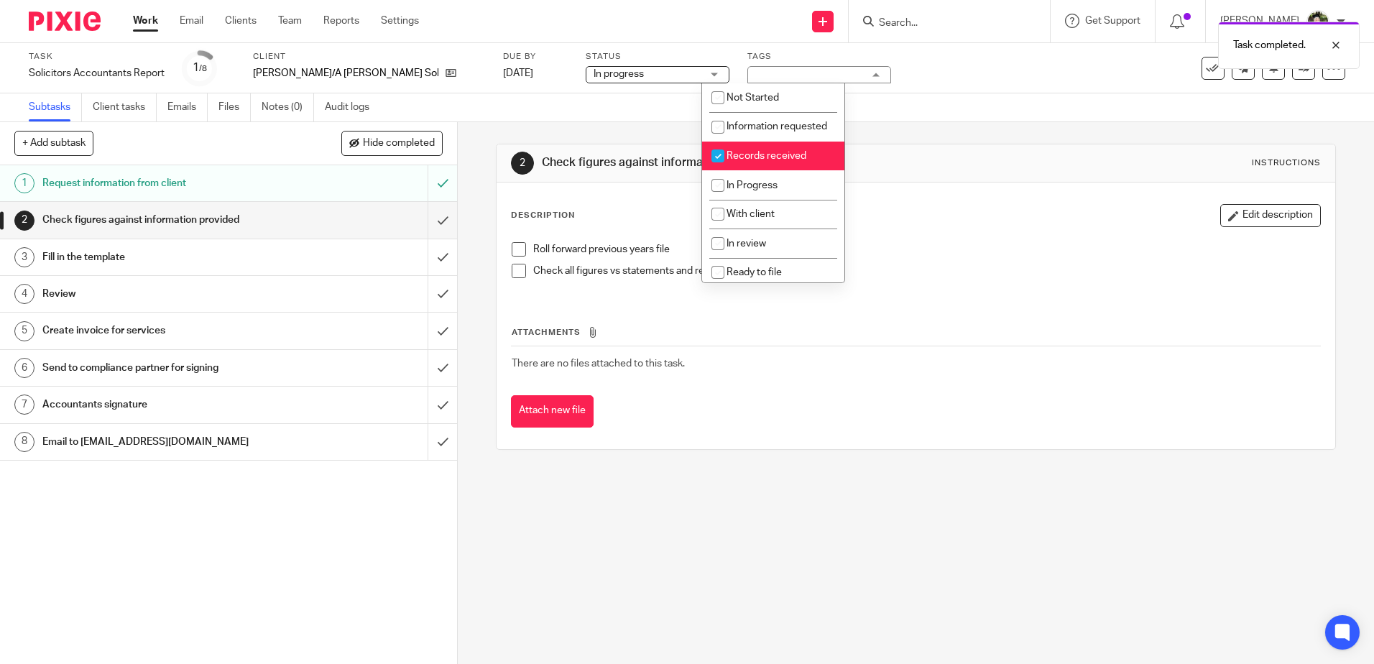
click at [903, 101] on div "Subtasks Client tasks Emails Files Notes (0) Audit logs" at bounding box center [687, 107] width 1374 height 29
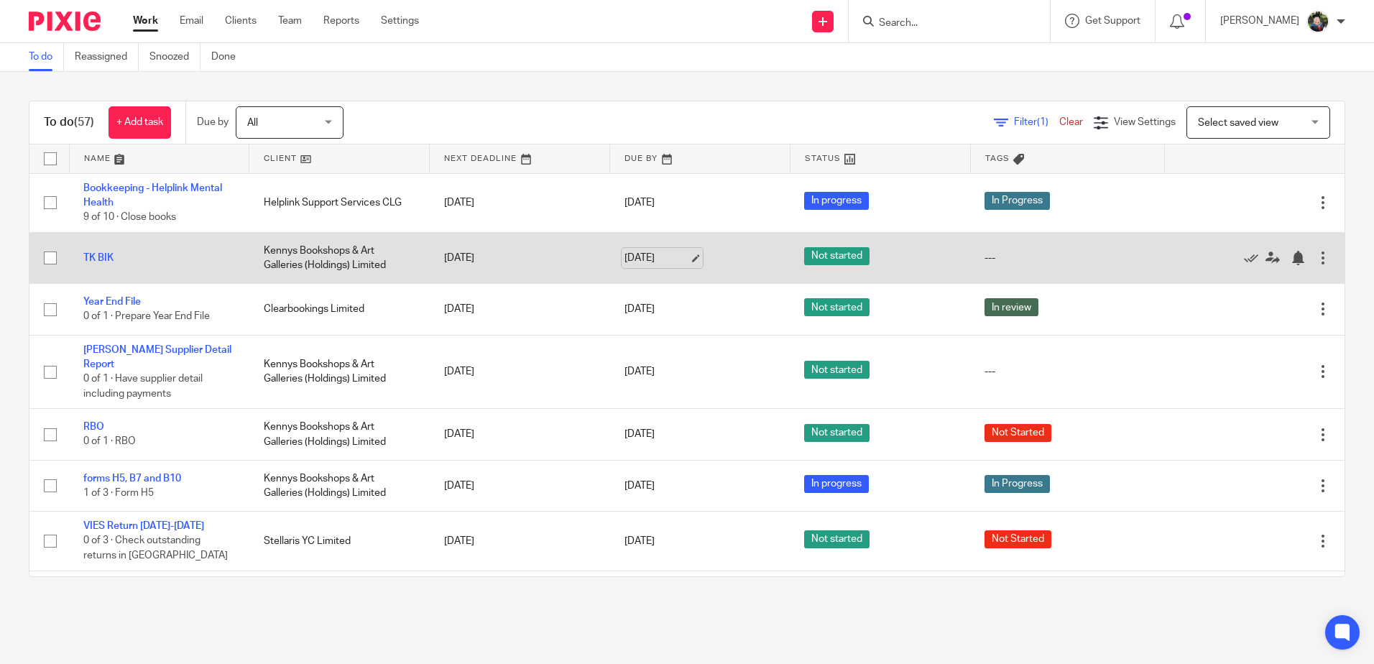
click at [630, 263] on link "[DATE]" at bounding box center [657, 258] width 65 height 15
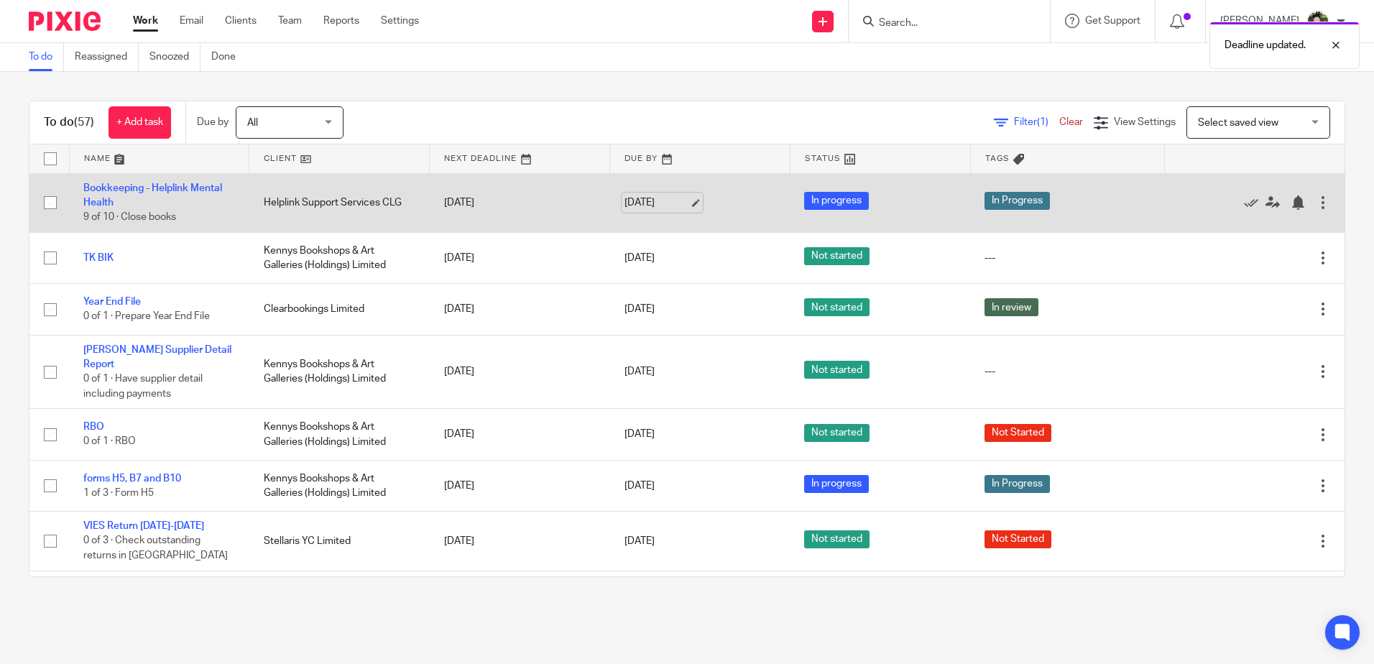
click at [640, 203] on link "20 Aug 2025" at bounding box center [657, 203] width 65 height 15
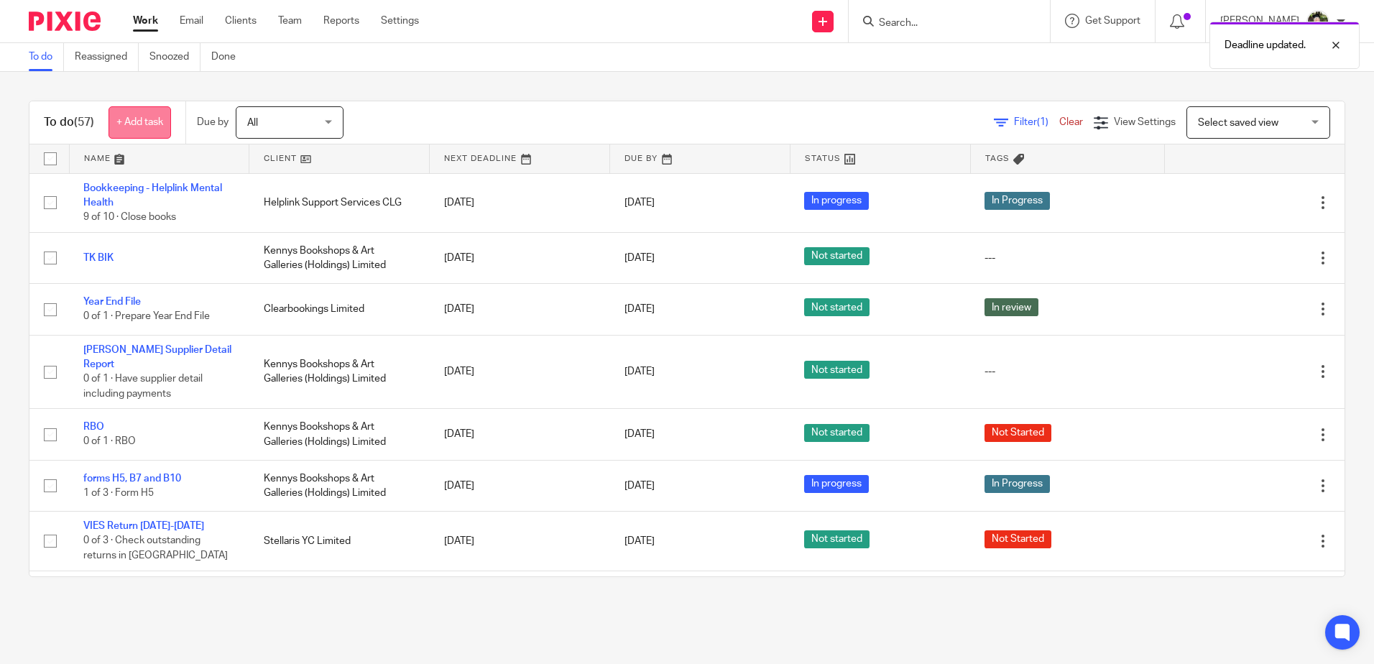
click at [139, 121] on link "+ Add task" at bounding box center [140, 122] width 63 height 32
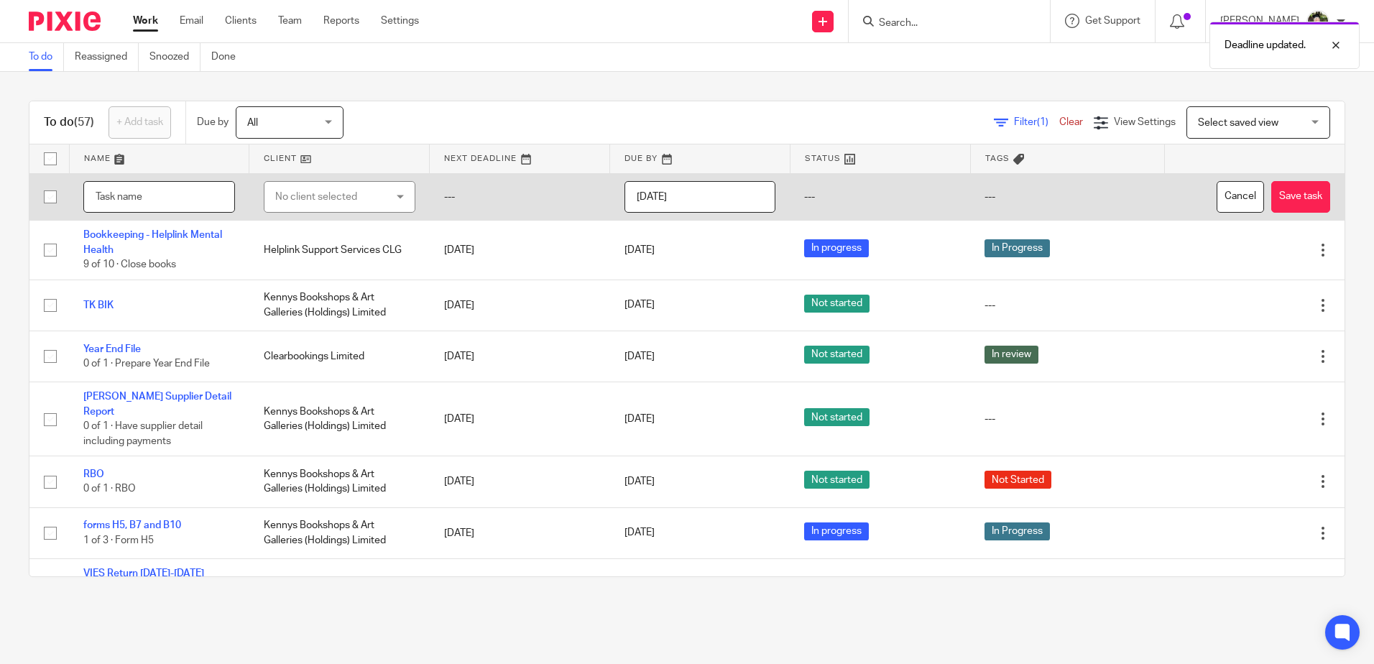
click at [186, 193] on input "text" at bounding box center [159, 197] width 152 height 32
type input "TK Car Payment"
click at [292, 198] on div "No client selected" at bounding box center [330, 197] width 111 height 30
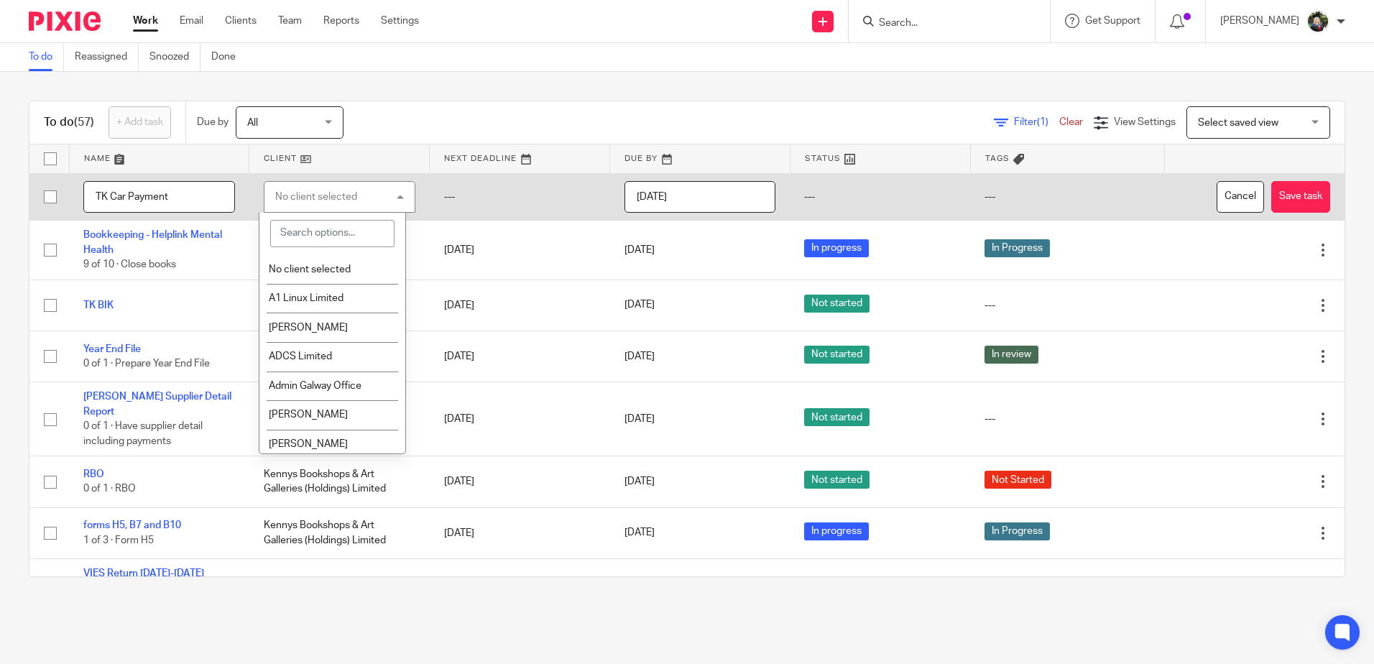
click at [303, 234] on input "search" at bounding box center [332, 233] width 124 height 27
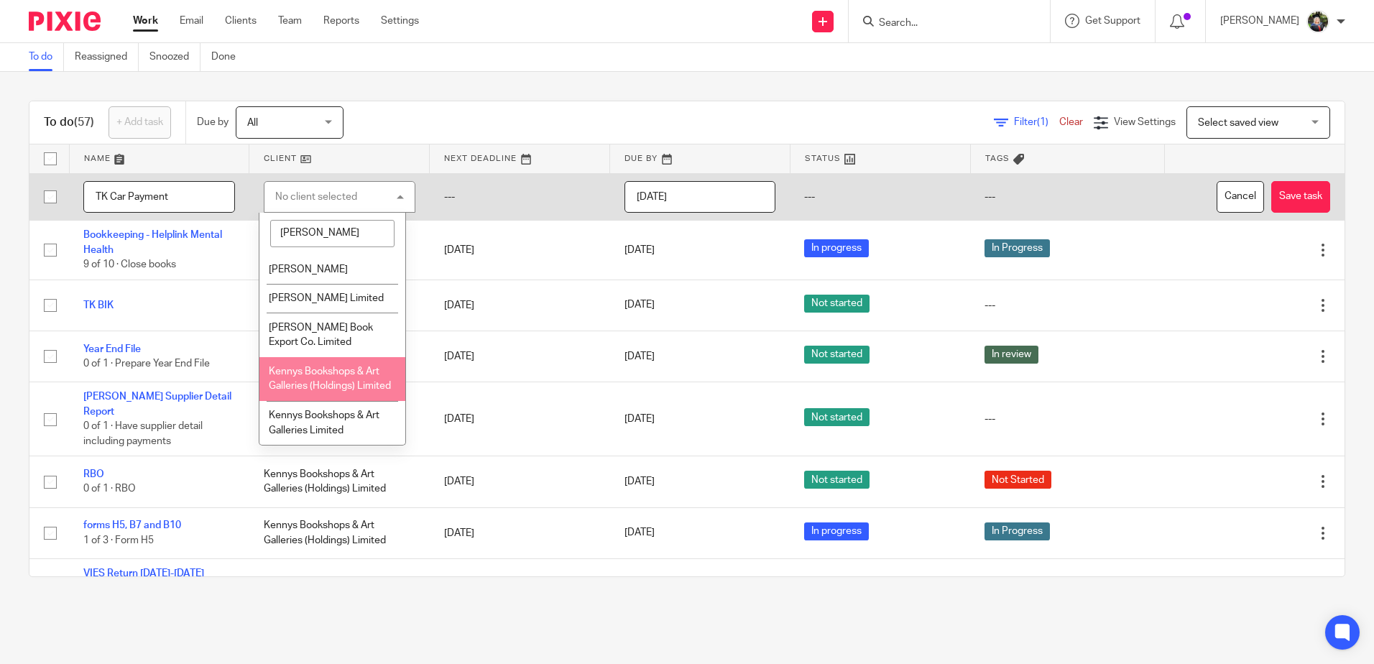
type input "kenny"
click at [311, 374] on span "Kennys Bookshops & Art Galleries (Holdings) Limited" at bounding box center [330, 379] width 122 height 25
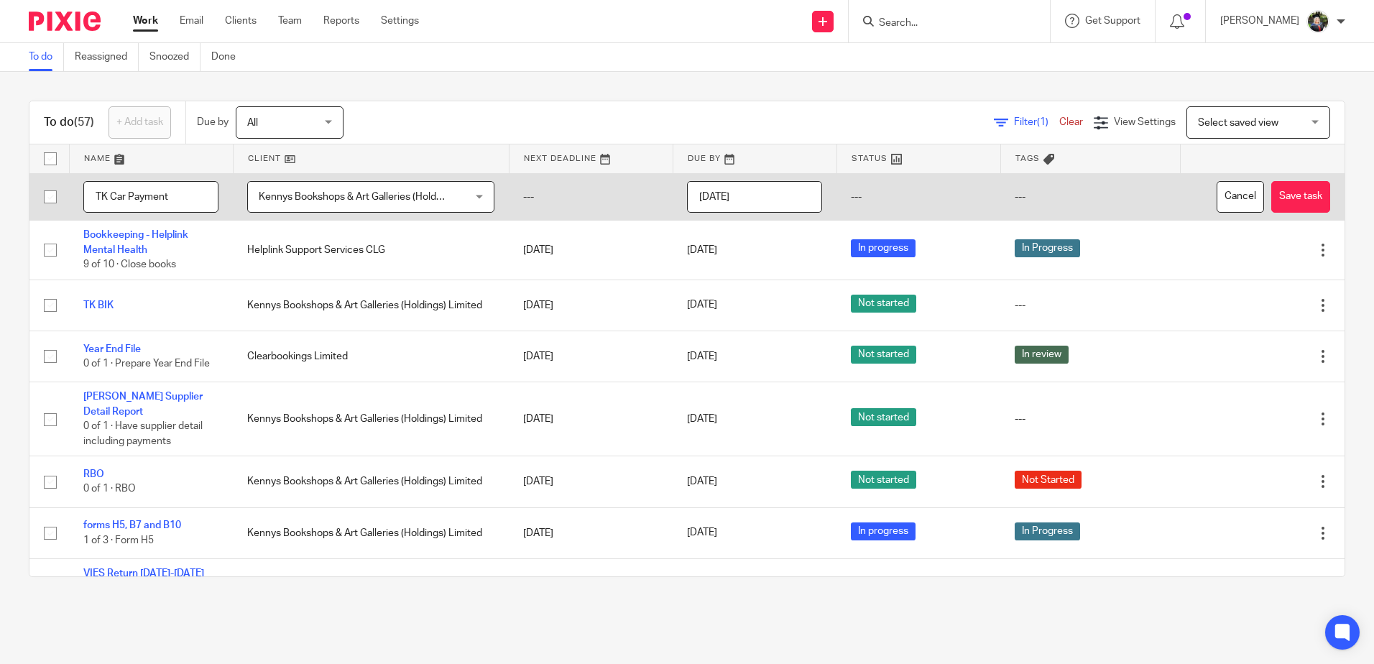
click at [786, 201] on input "2025-08-20" at bounding box center [754, 197] width 135 height 32
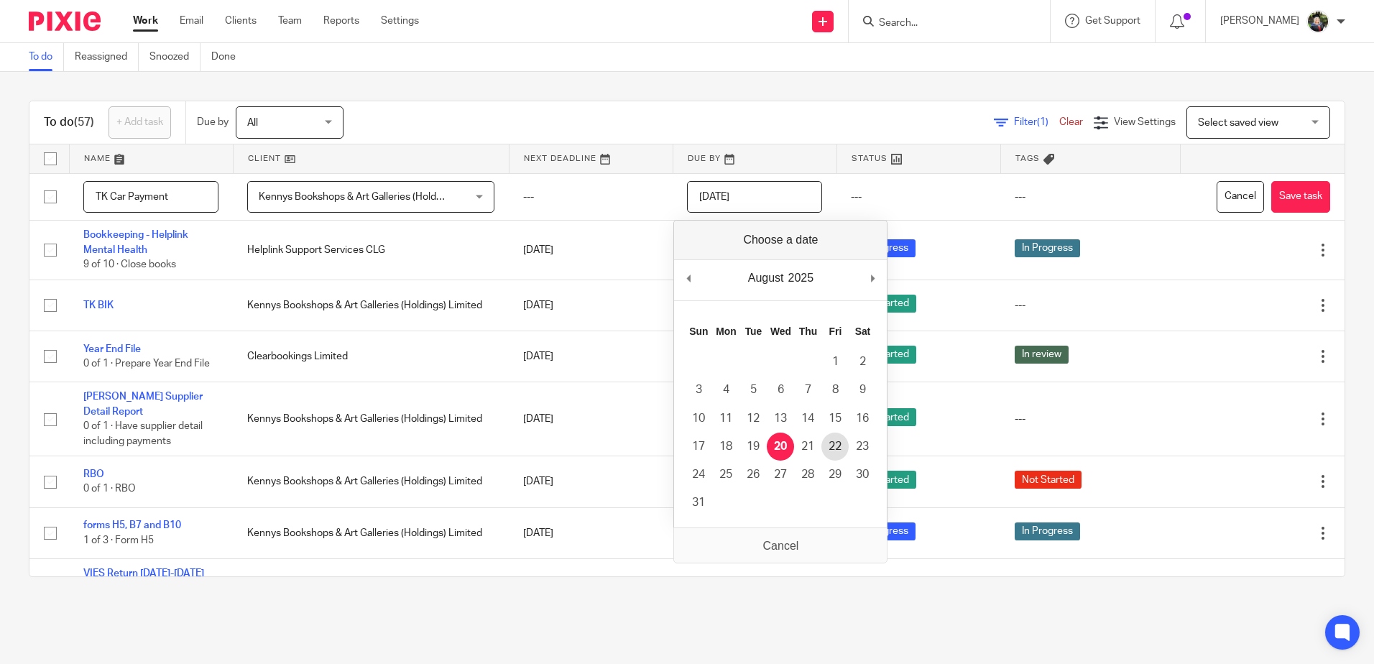
type input "2025-08-22"
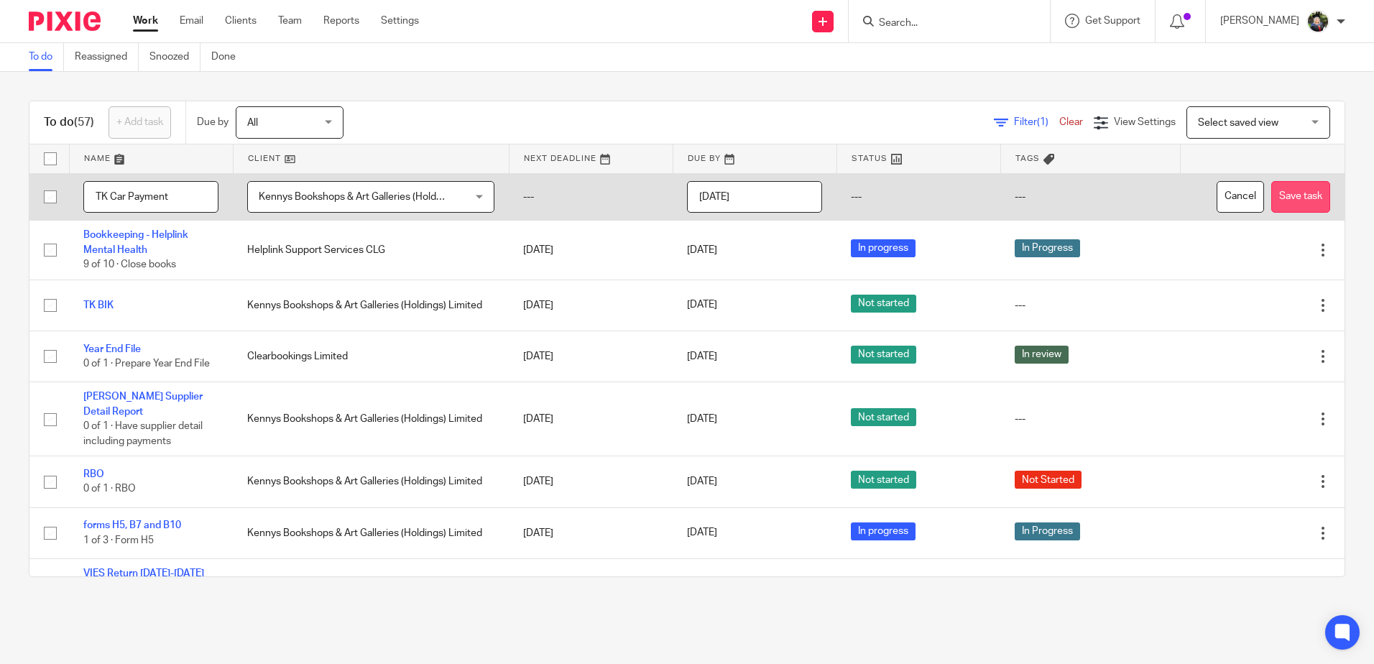
click at [1272, 206] on button "Save task" at bounding box center [1301, 197] width 59 height 32
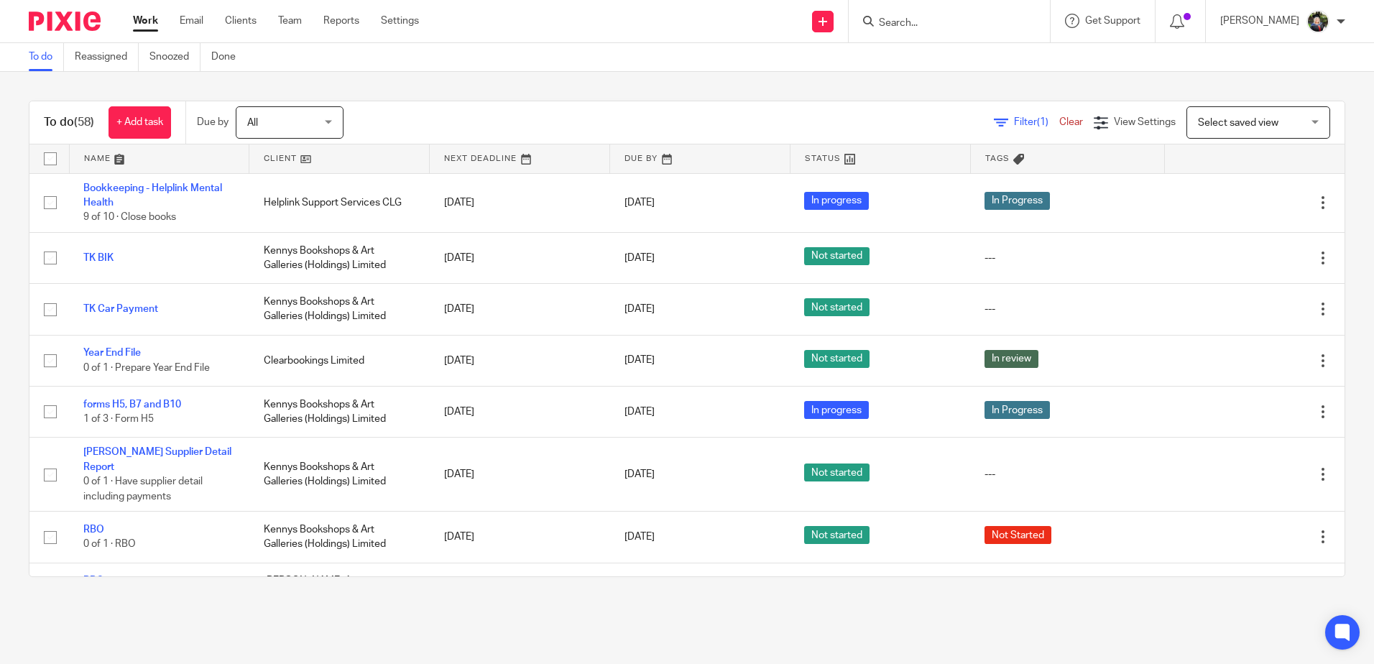
click at [965, 22] on input "Search" at bounding box center [942, 23] width 129 height 13
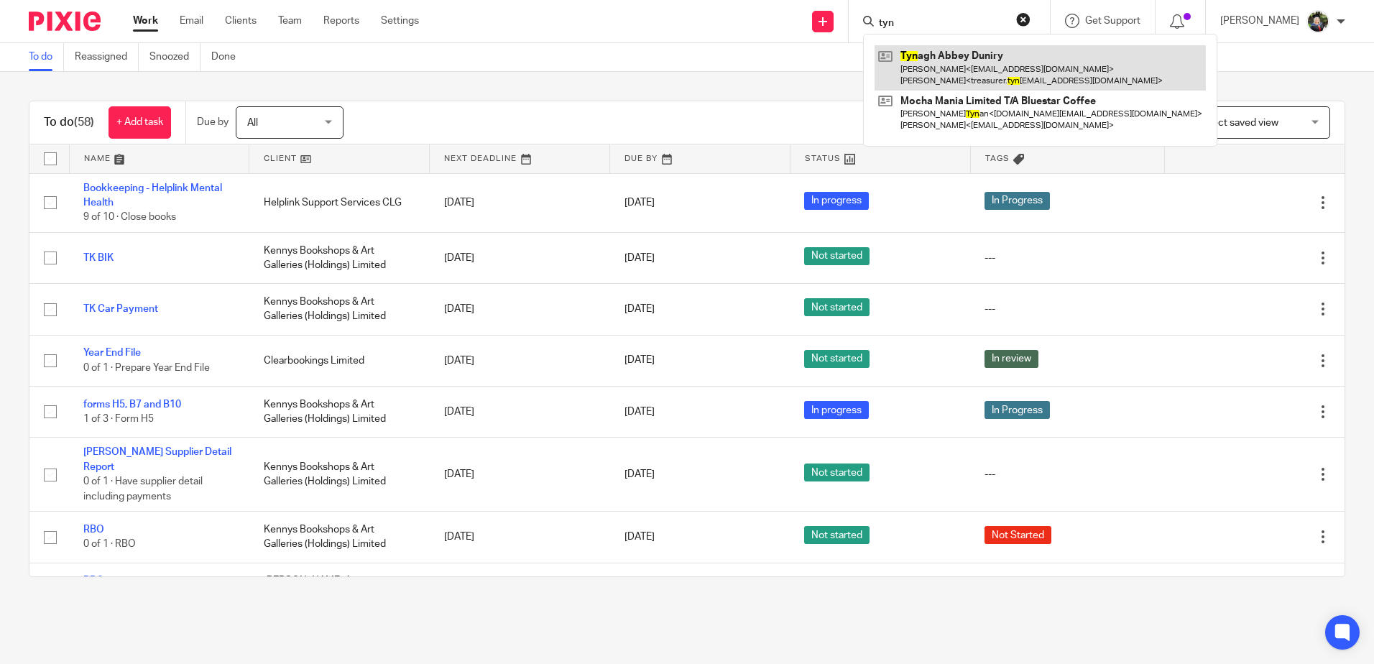
type input "tyn"
click at [998, 70] on link at bounding box center [1040, 67] width 331 height 45
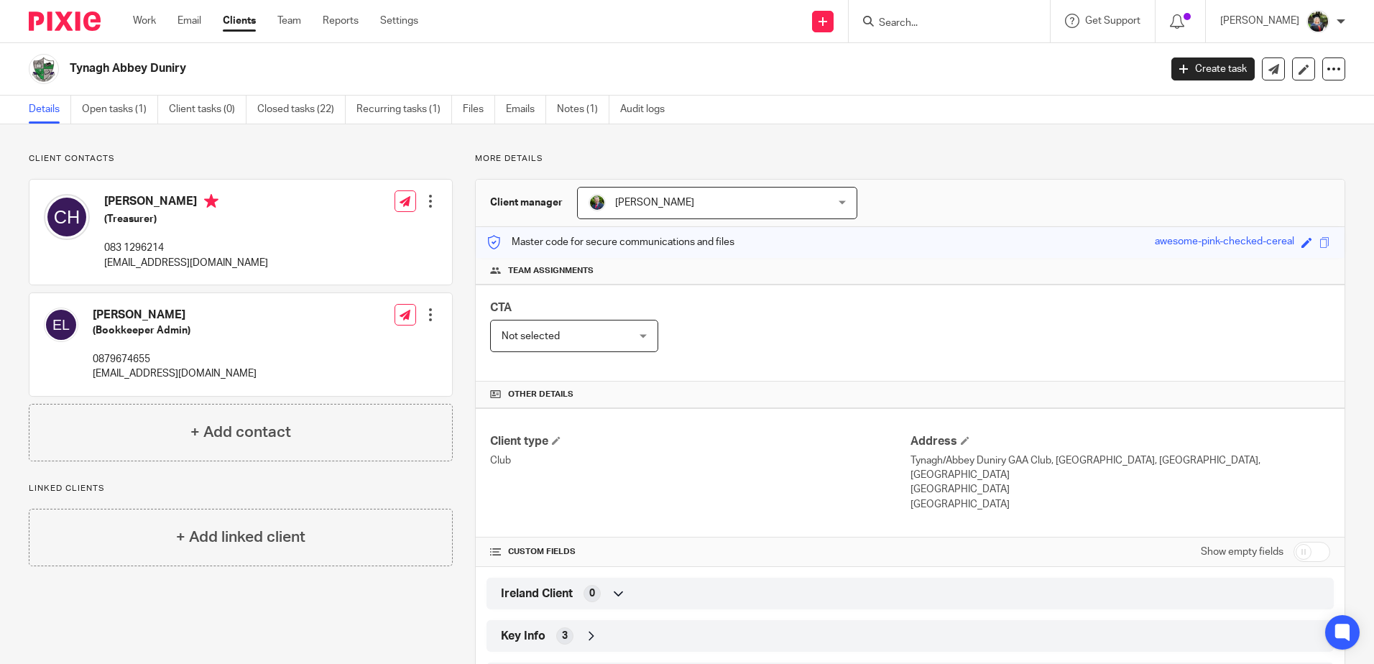
drag, startPoint x: 532, startPoint y: 111, endPoint x: 510, endPoint y: 126, distance: 26.3
click at [532, 111] on link "Emails" at bounding box center [526, 110] width 40 height 28
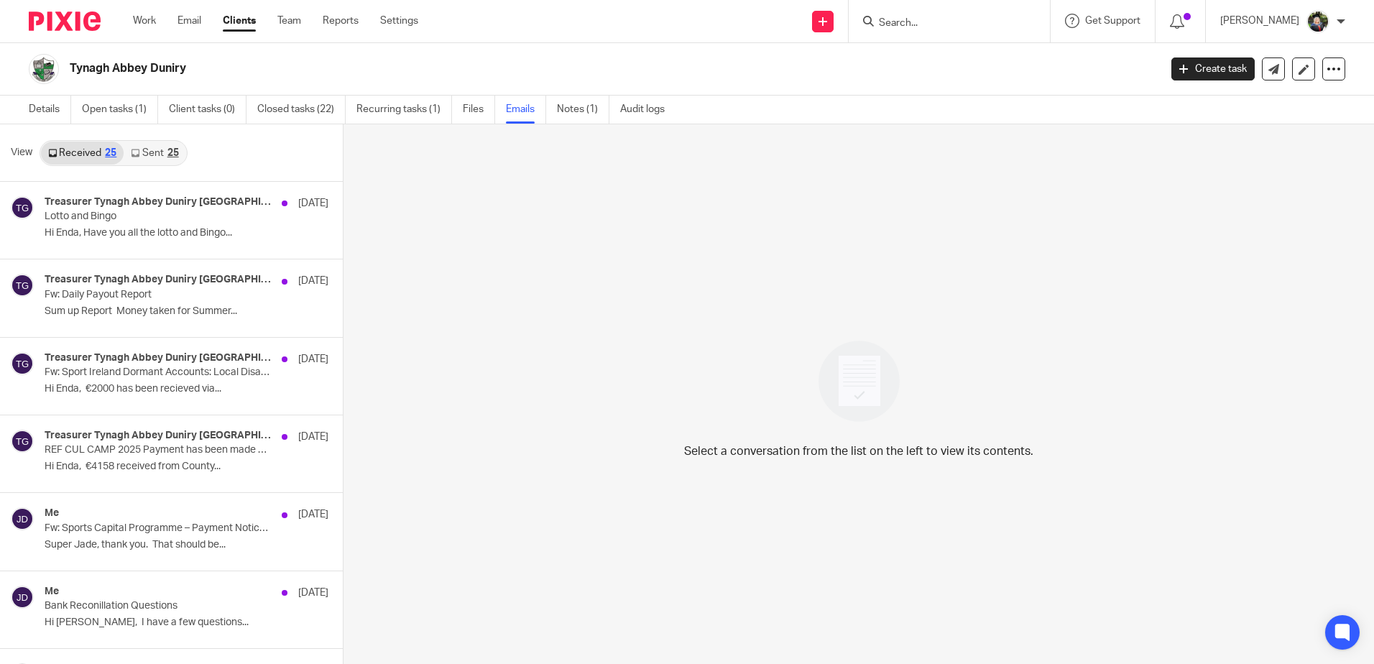
click at [81, 155] on link "Received 25" at bounding box center [82, 153] width 83 height 23
click at [144, 18] on link "Work" at bounding box center [144, 21] width 23 height 14
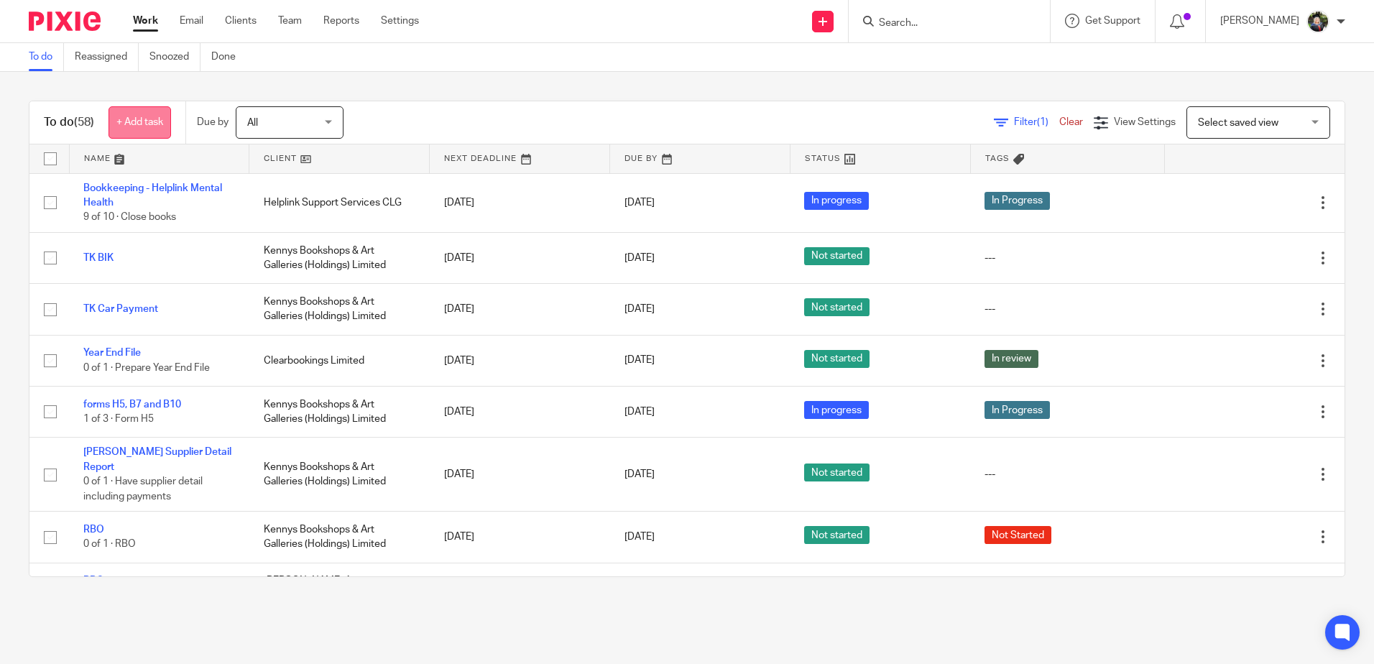
click at [157, 124] on link "+ Add task" at bounding box center [140, 122] width 63 height 32
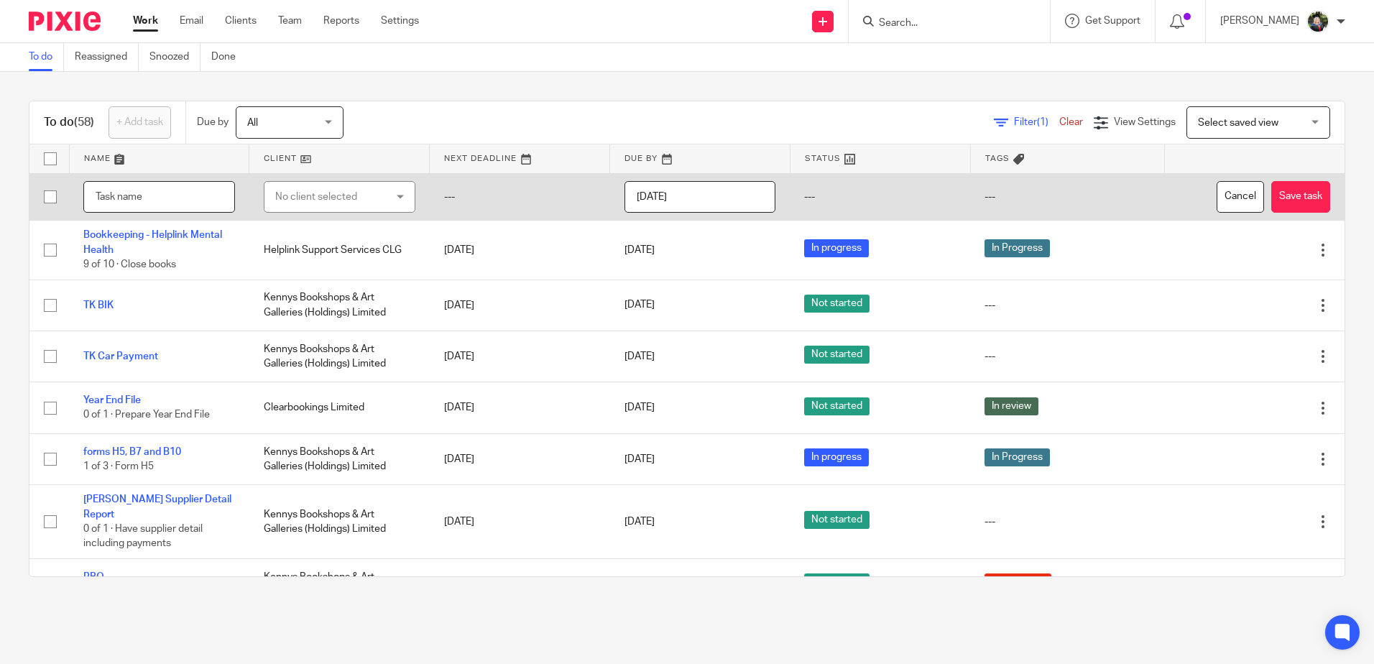
click at [152, 201] on input "text" at bounding box center [159, 197] width 152 height 32
type input "TAD update - emails from [GEOGRAPHIC_DATA]"
click at [330, 196] on div "No client selected" at bounding box center [330, 197] width 111 height 30
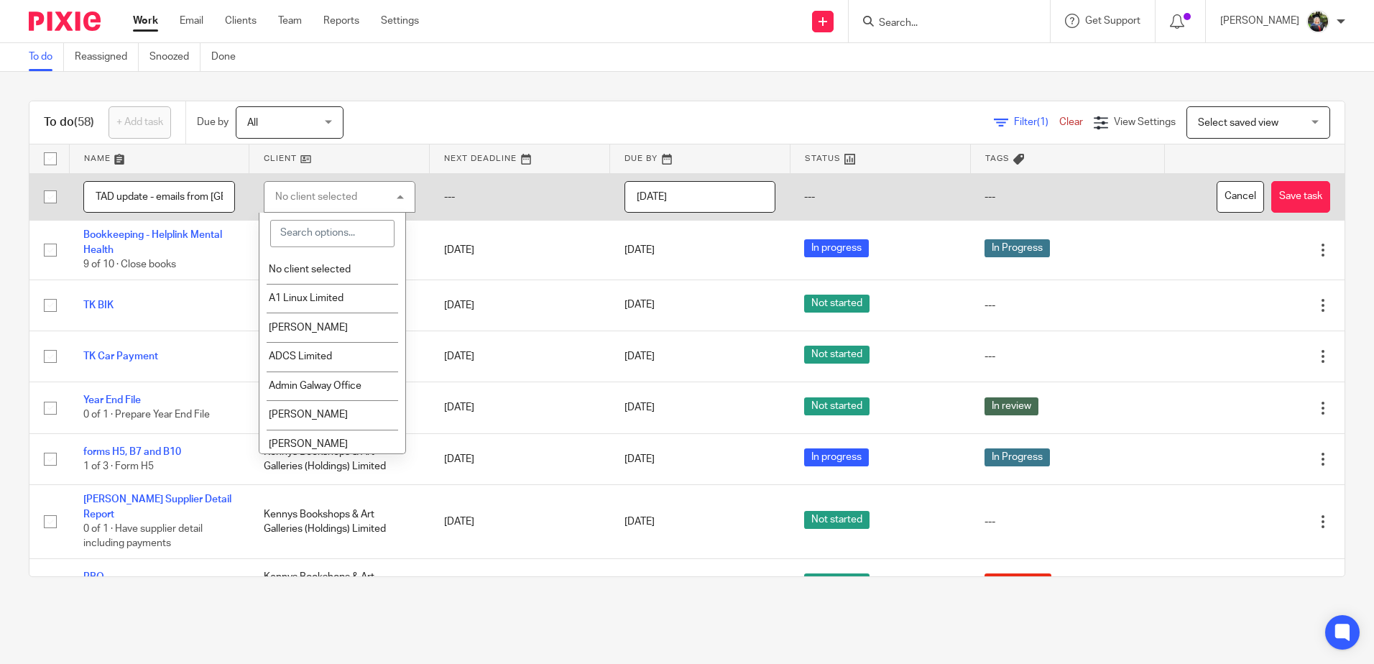
click at [321, 233] on input "search" at bounding box center [332, 233] width 124 height 27
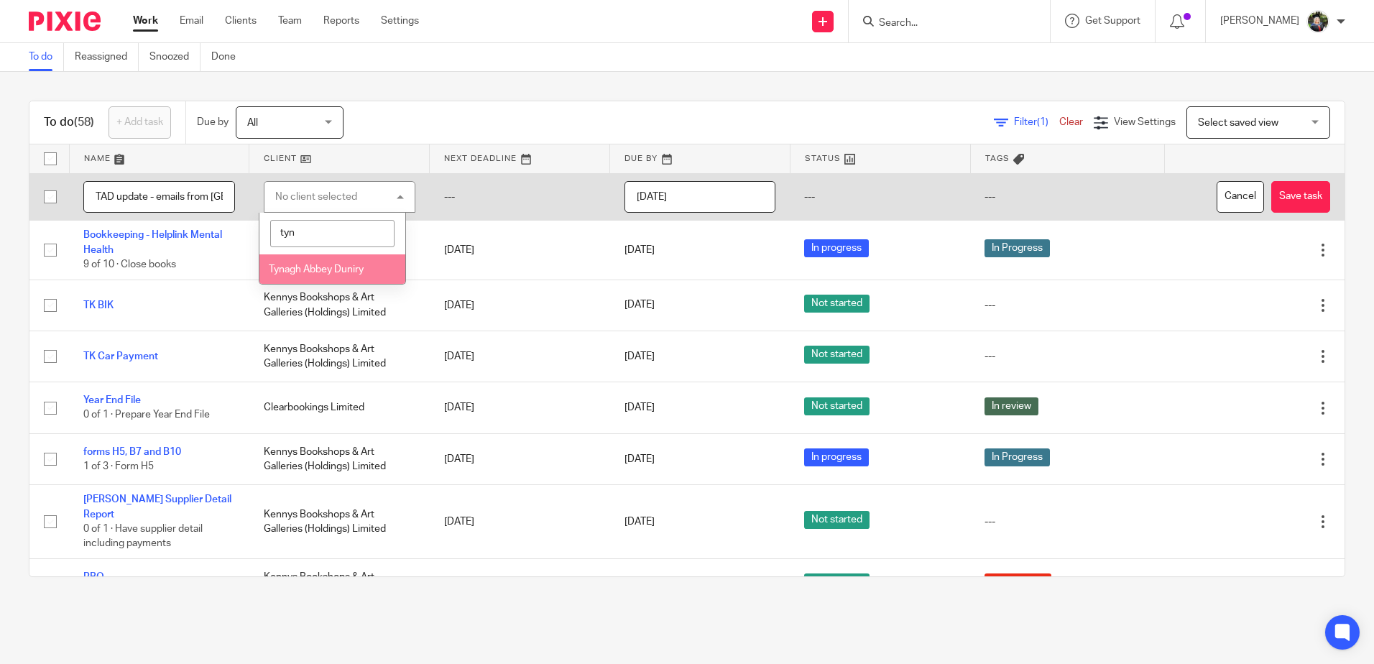
type input "tyn"
click at [321, 270] on span "Tynagh Abbey Duniry" at bounding box center [316, 270] width 95 height 10
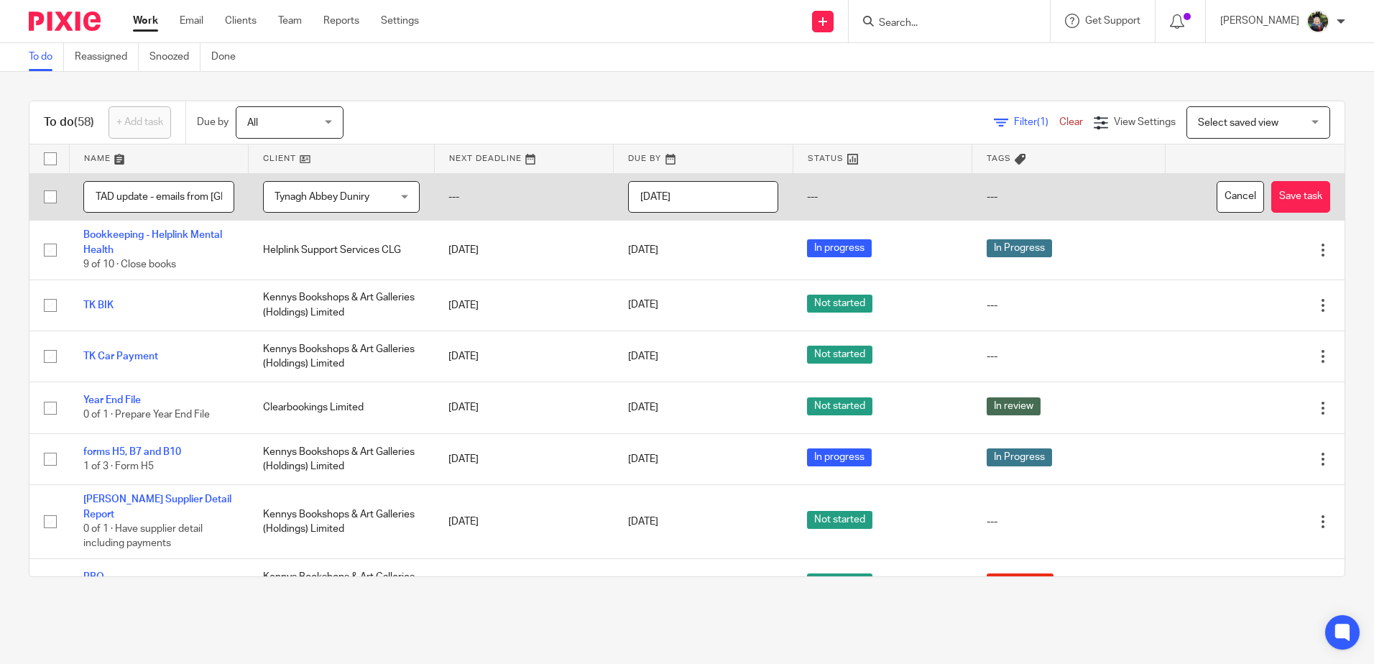
click at [717, 193] on input "[DATE]" at bounding box center [703, 197] width 151 height 32
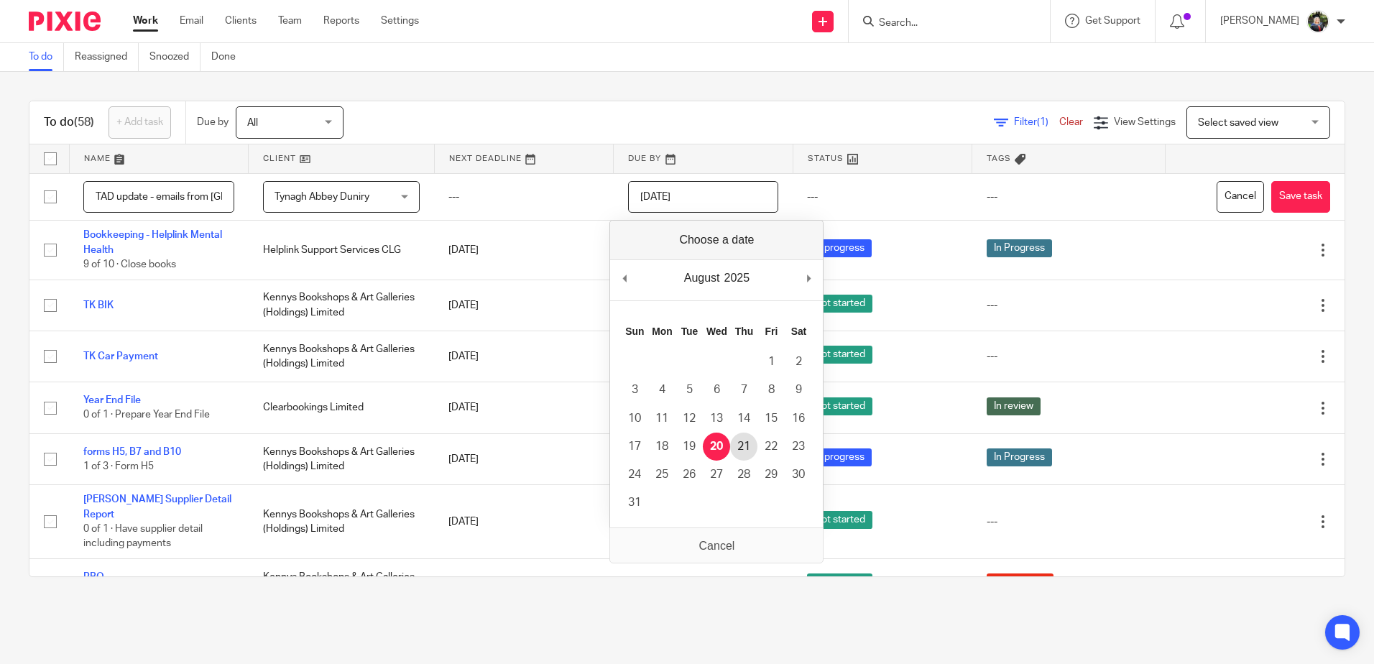
type input "2025-08-21"
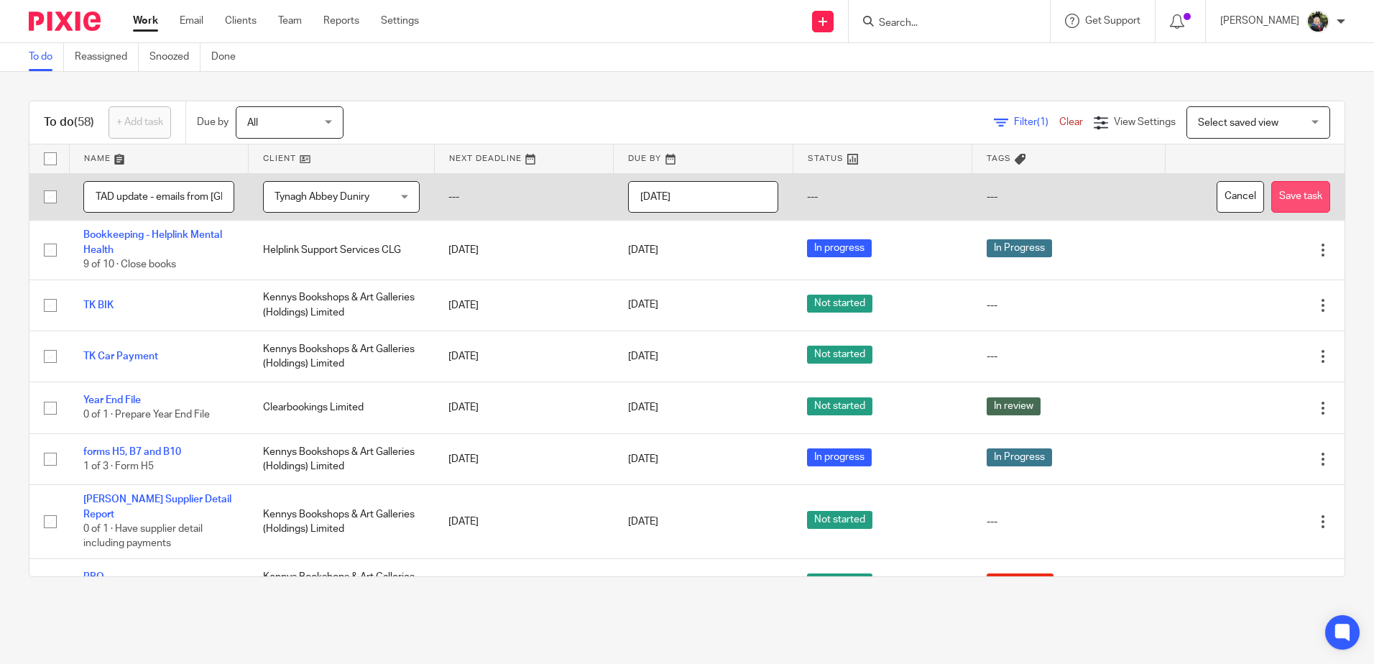
click at [1272, 198] on button "Save task" at bounding box center [1301, 197] width 59 height 32
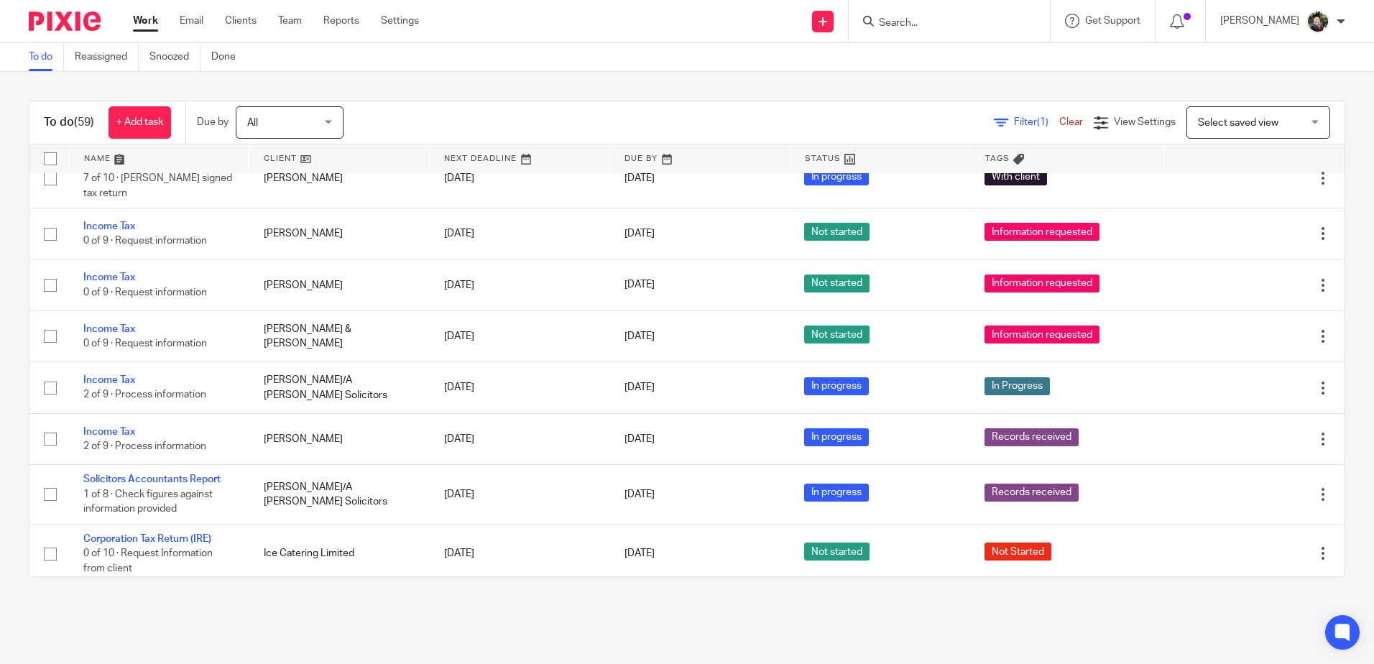
scroll to position [2580, 0]
